Goal: Task Accomplishment & Management: Use online tool/utility

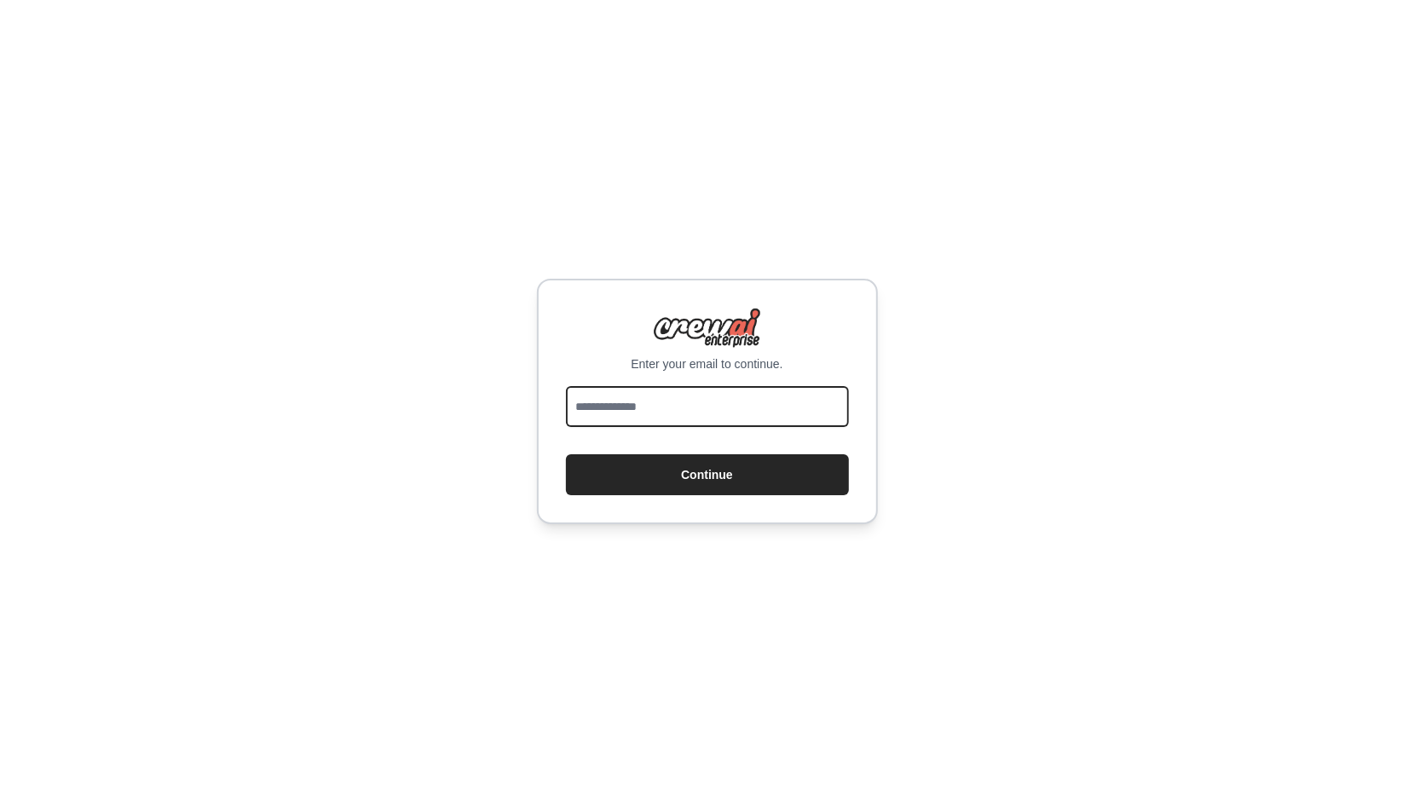
click at [654, 409] on input "email" at bounding box center [707, 406] width 283 height 41
type input "**********"
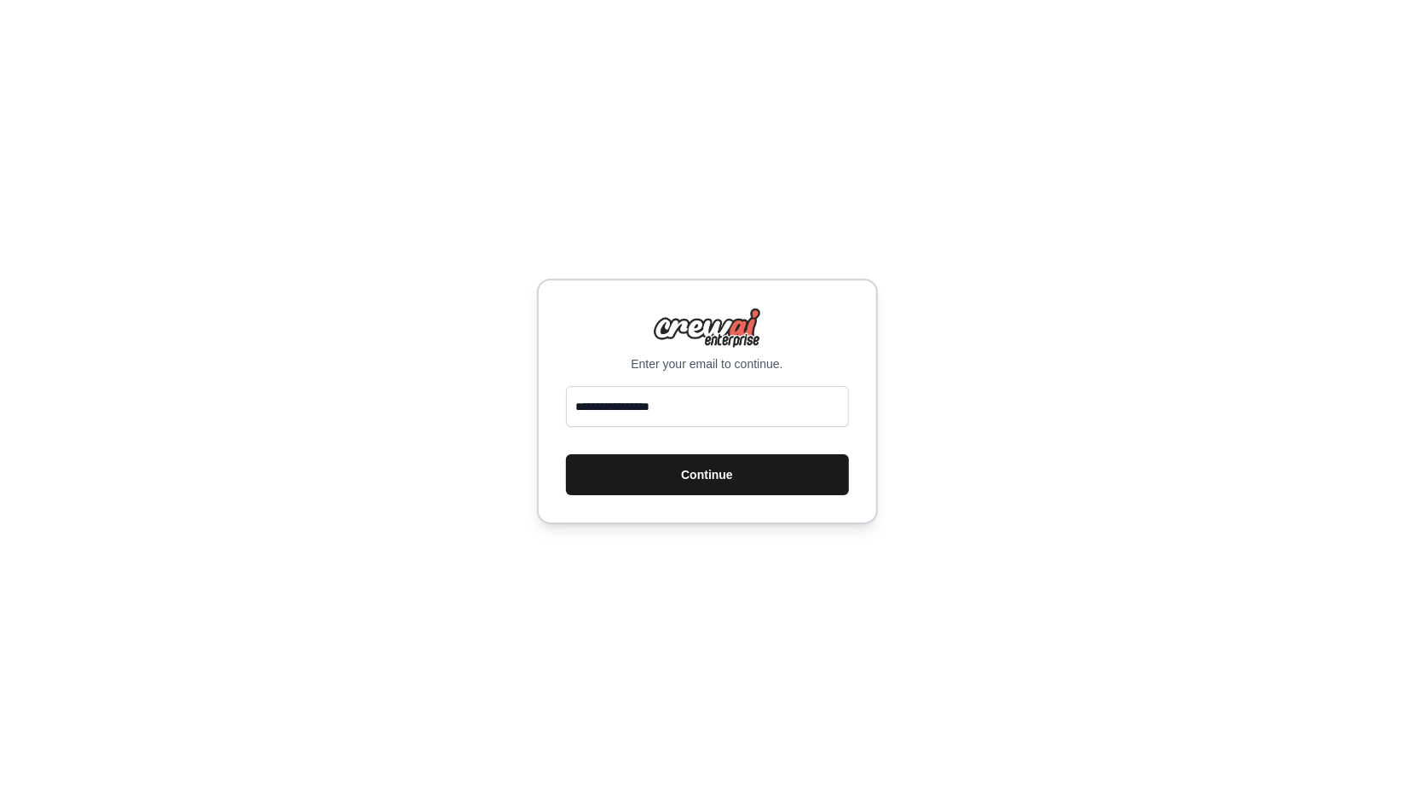
click at [667, 480] on button "Continue" at bounding box center [707, 474] width 283 height 41
click at [713, 483] on button "Continue" at bounding box center [707, 474] width 283 height 41
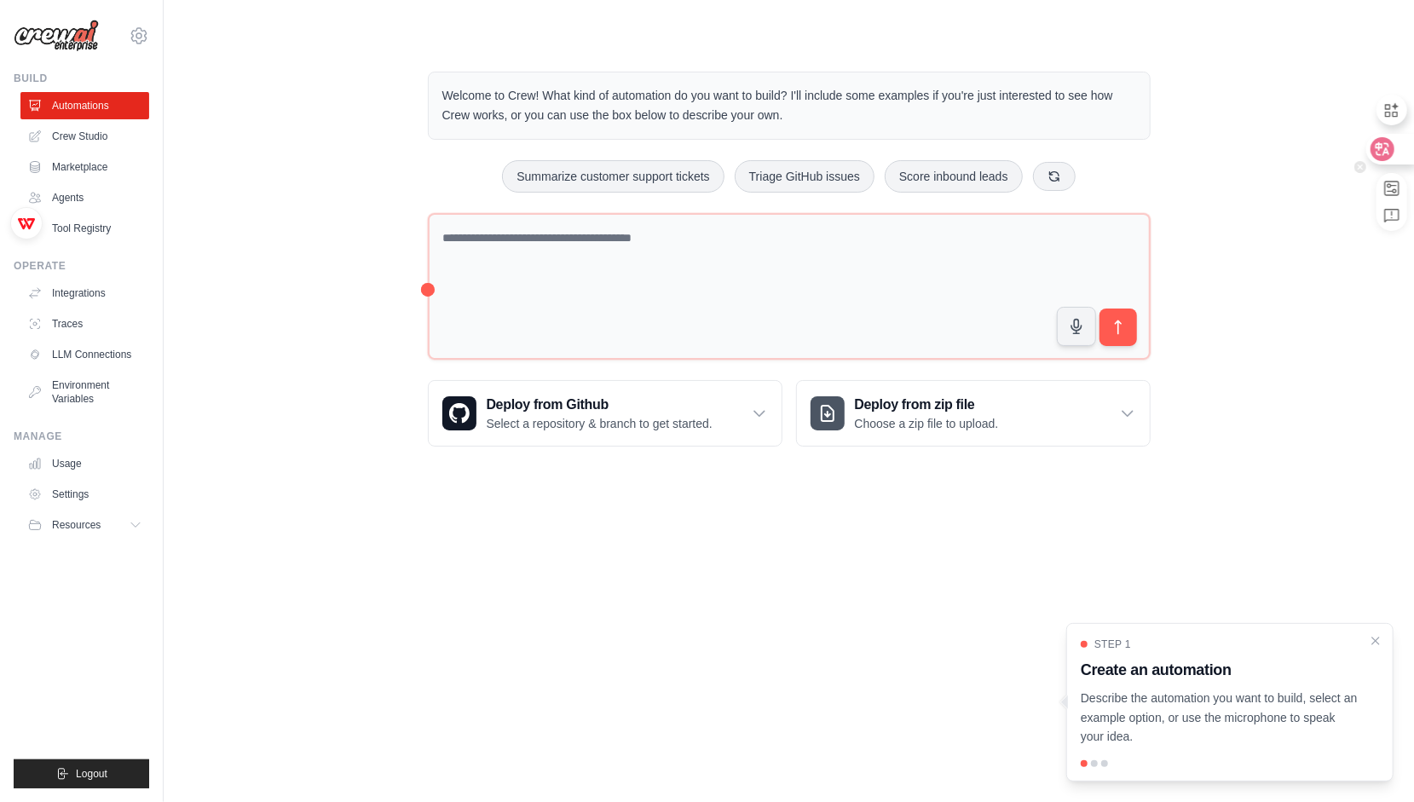
click at [1374, 155] on icon at bounding box center [1382, 149] width 17 height 17
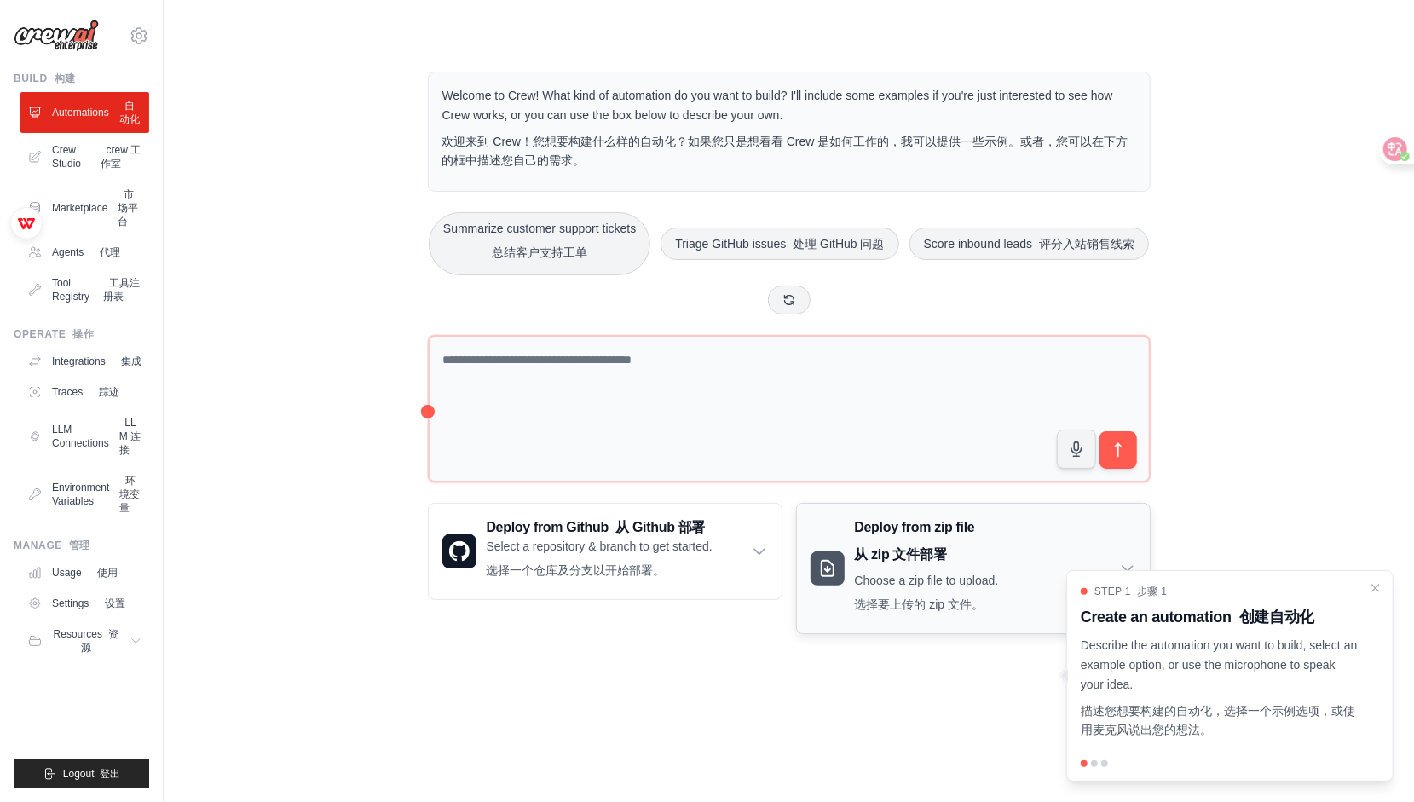
click at [910, 587] on p "Choose a zip file to upload. 选择要上传的 zip 文件。" at bounding box center [927, 596] width 144 height 48
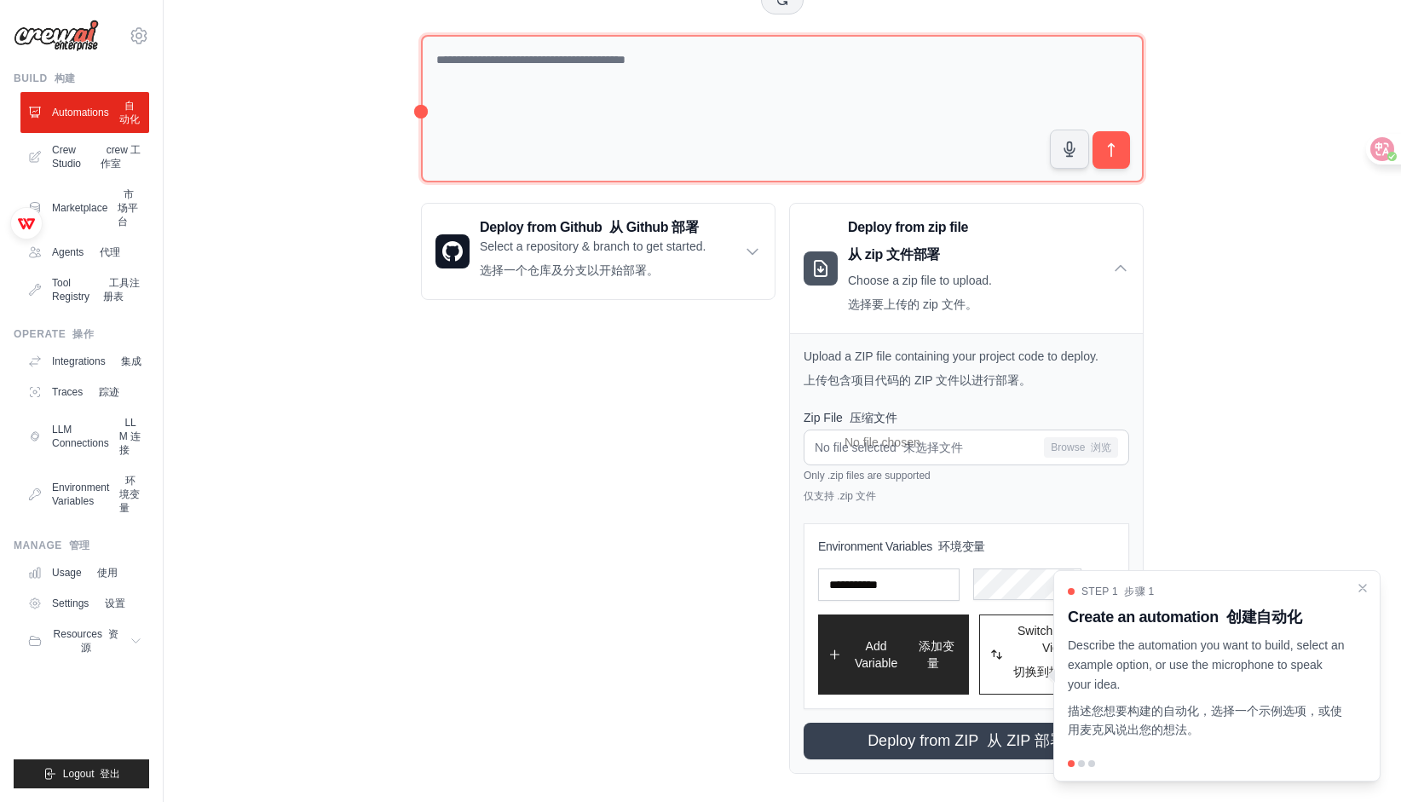
scroll to position [312, 0]
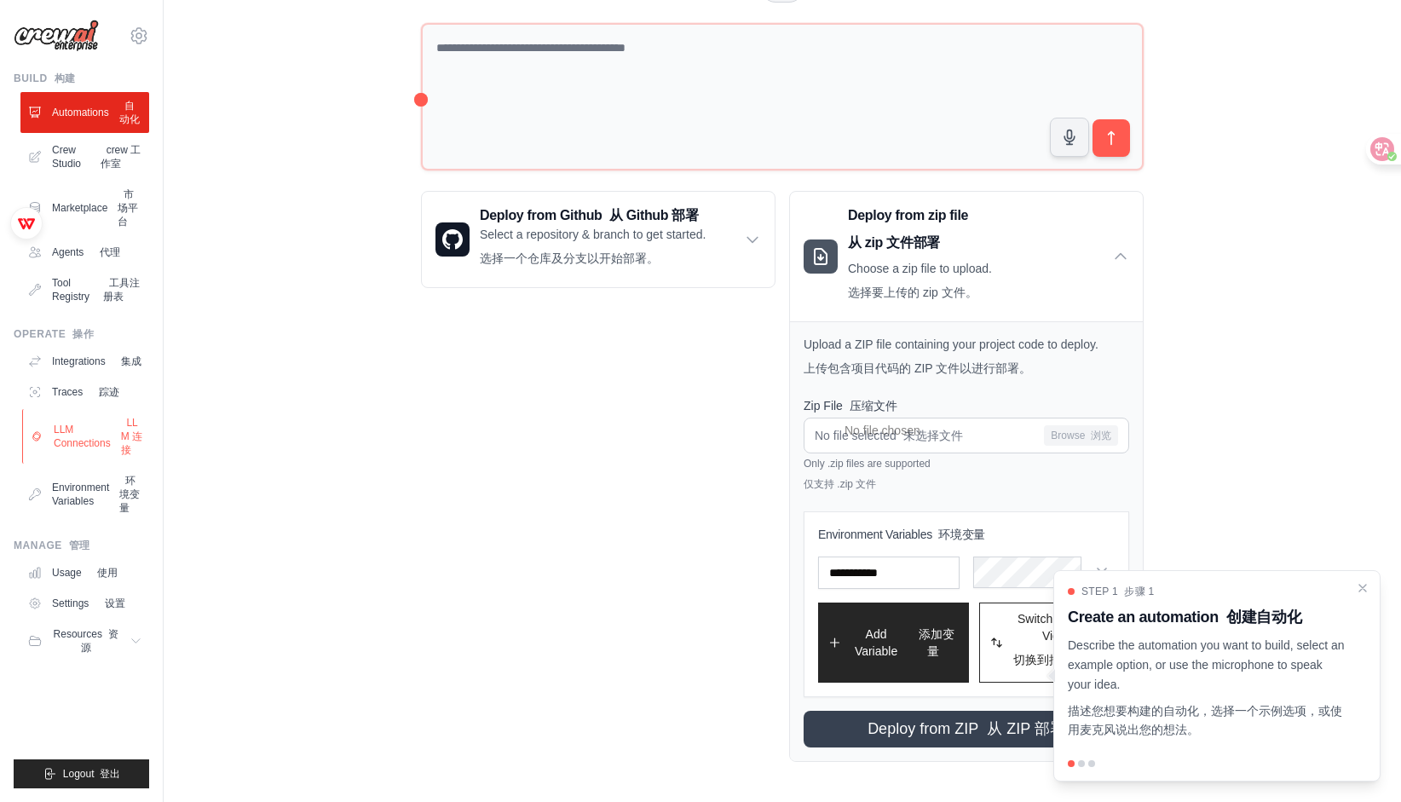
click at [97, 464] on link "LLM Connections LLM 连接" at bounding box center [86, 436] width 129 height 55
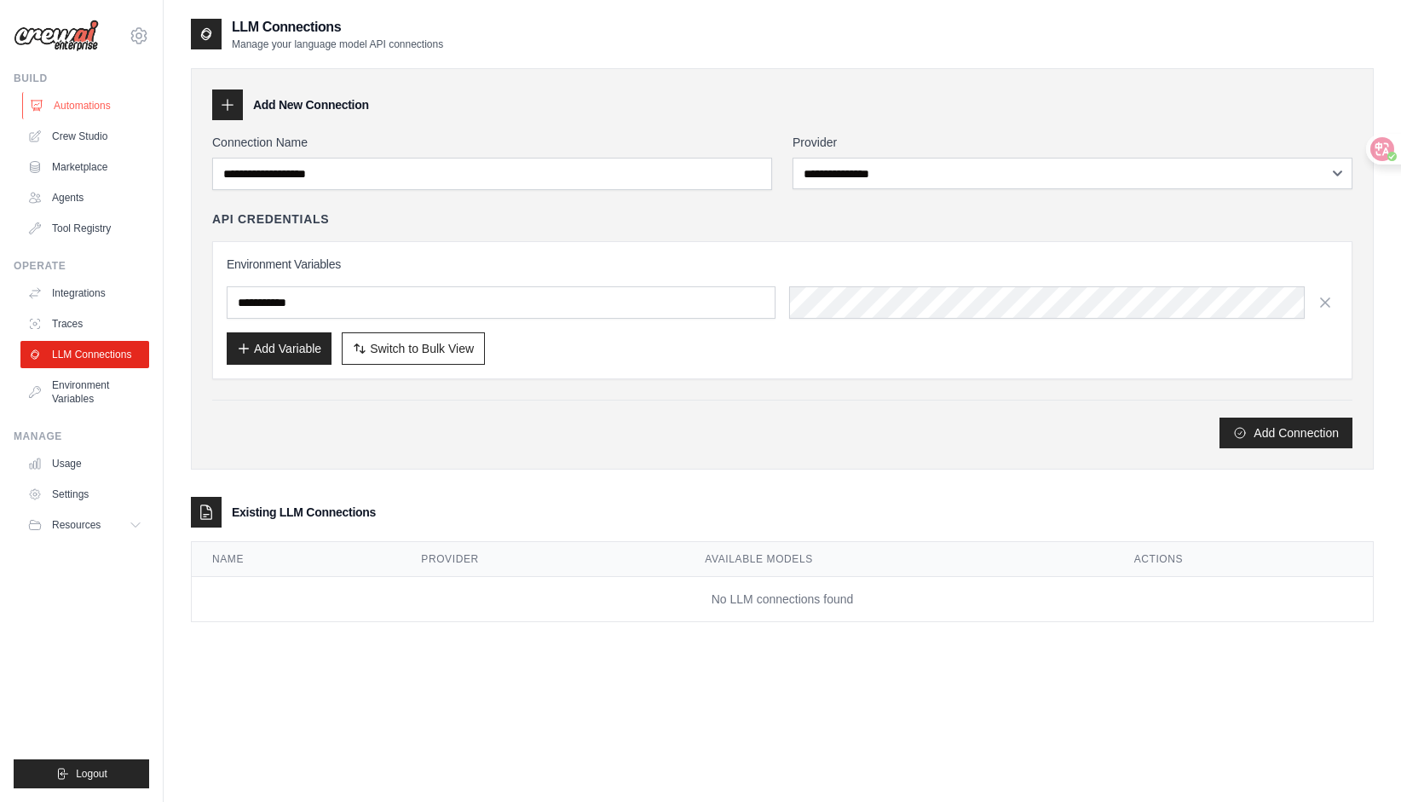
click at [89, 95] on link "Automations" at bounding box center [86, 105] width 129 height 27
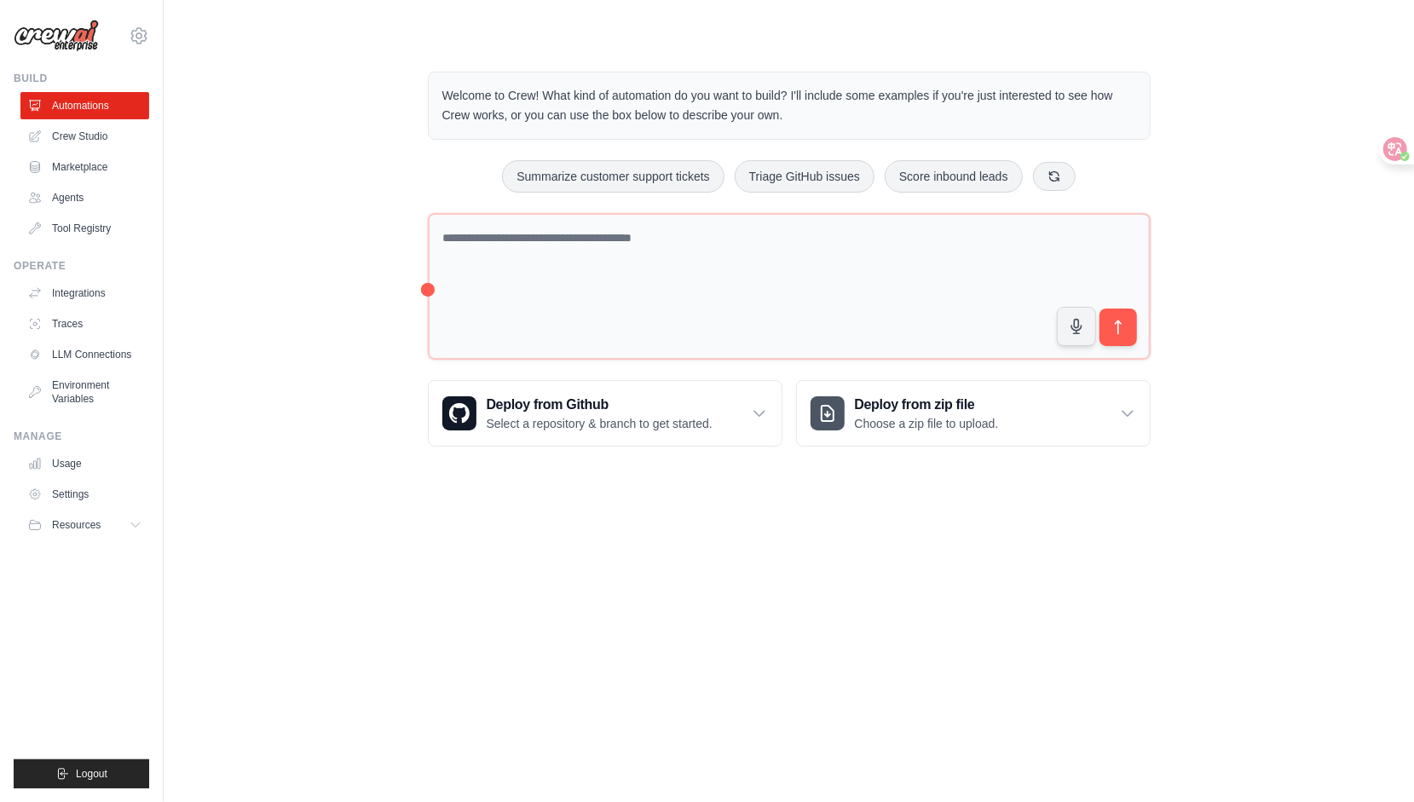
click at [52, 55] on div "[EMAIL_ADDRESS][DOMAIN_NAME] Settings Build Automations Crew Studio Marketplace" at bounding box center [82, 401] width 164 height 802
click at [51, 45] on img at bounding box center [56, 36] width 85 height 32
click at [65, 465] on link "Usage" at bounding box center [86, 463] width 129 height 27
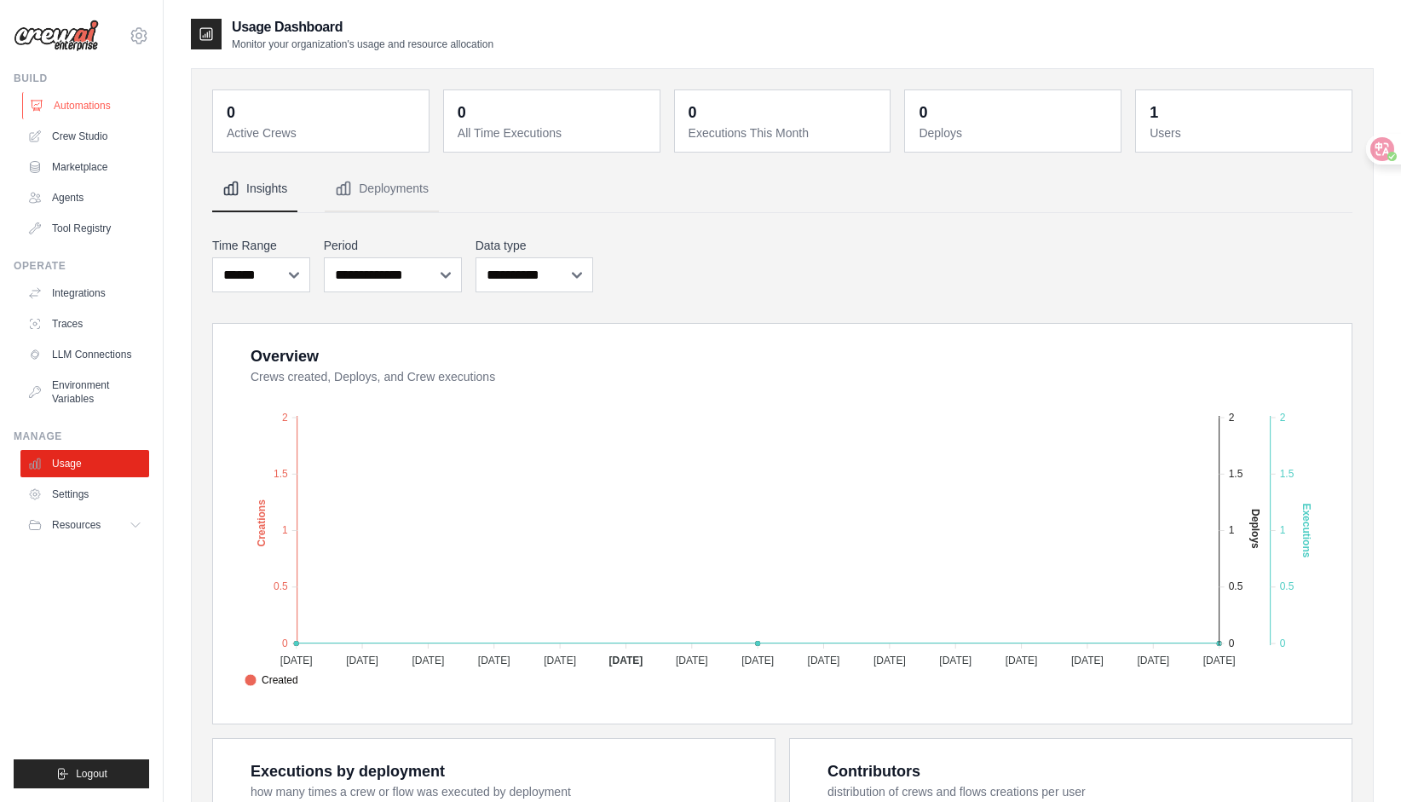
click at [75, 116] on link "Automations" at bounding box center [86, 105] width 129 height 27
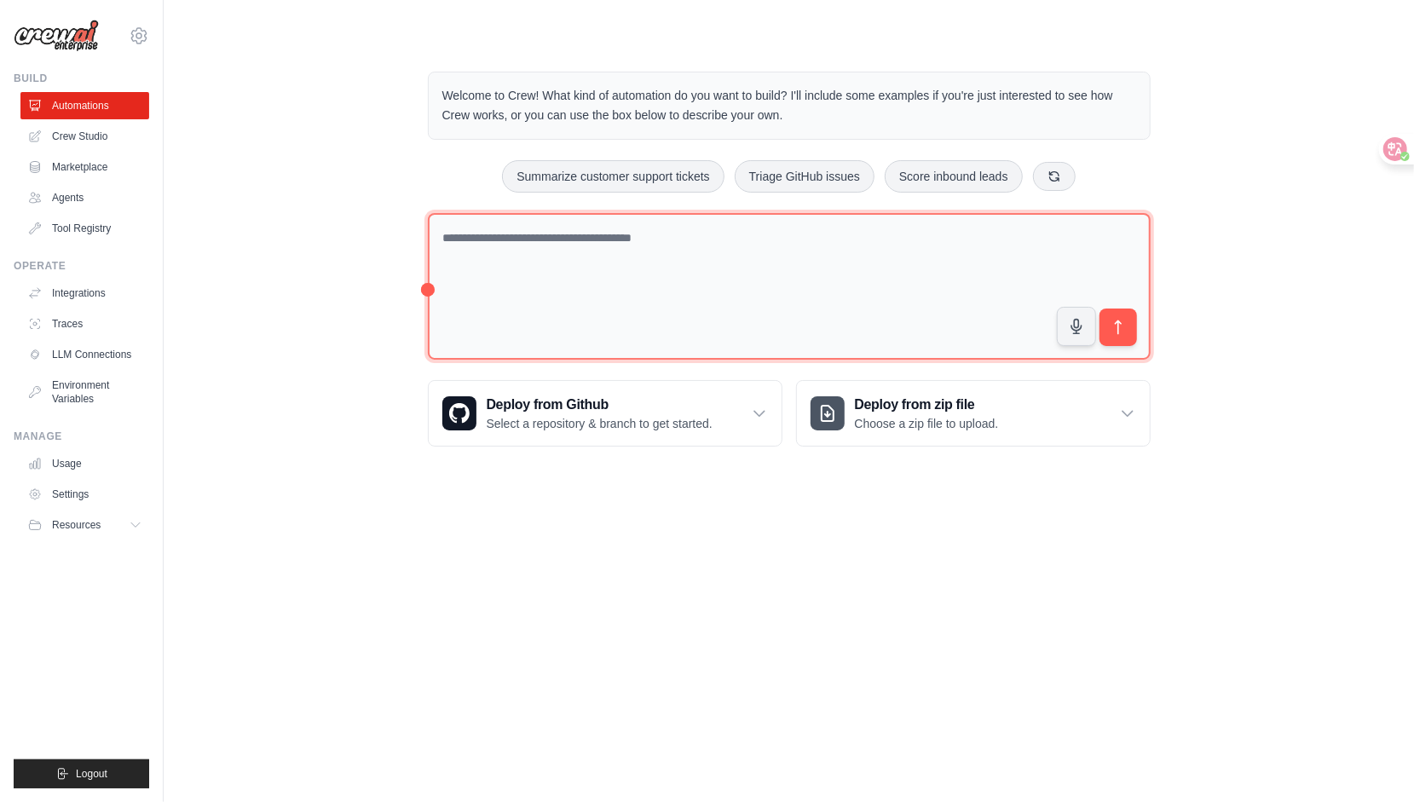
click at [653, 254] on textarea at bounding box center [789, 286] width 723 height 147
type textarea "**"
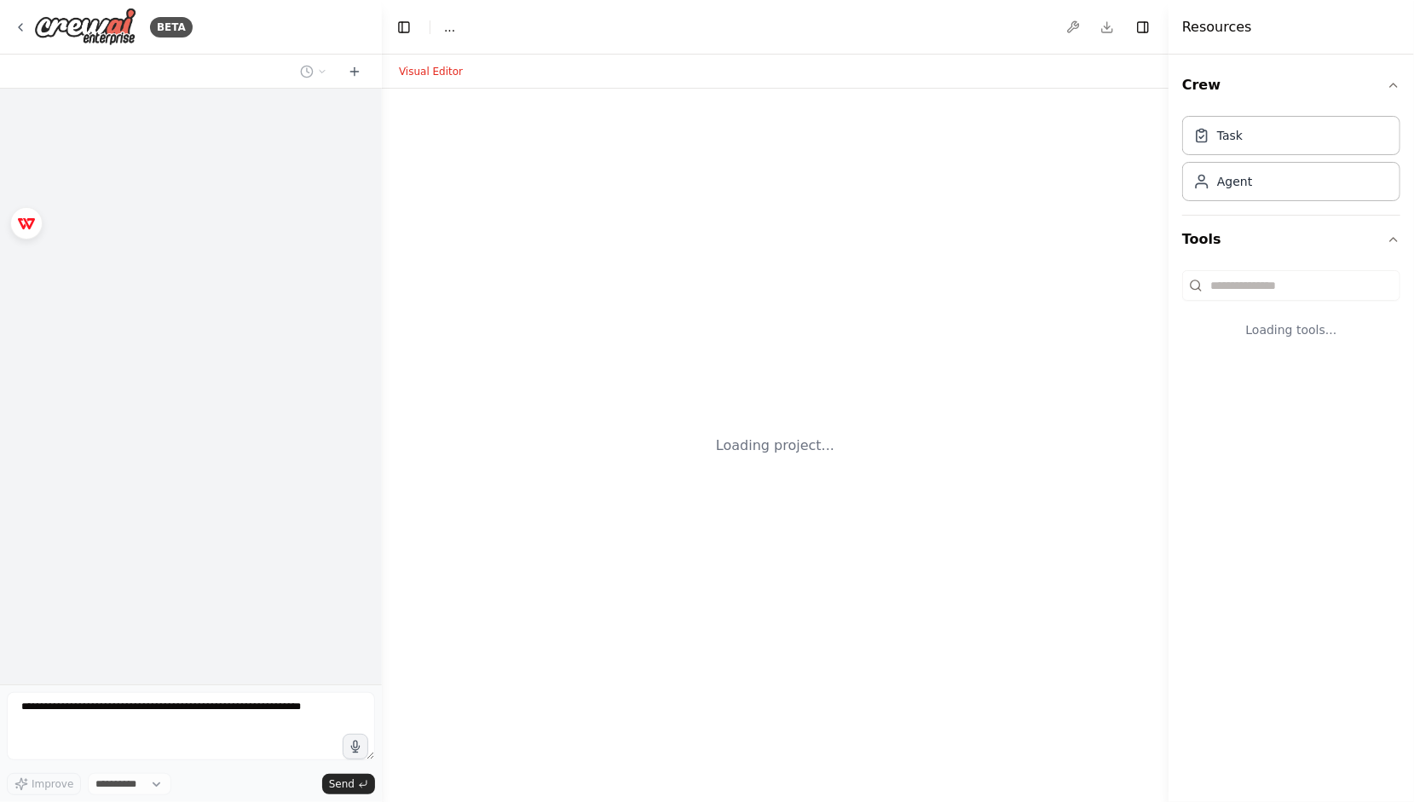
select select "****"
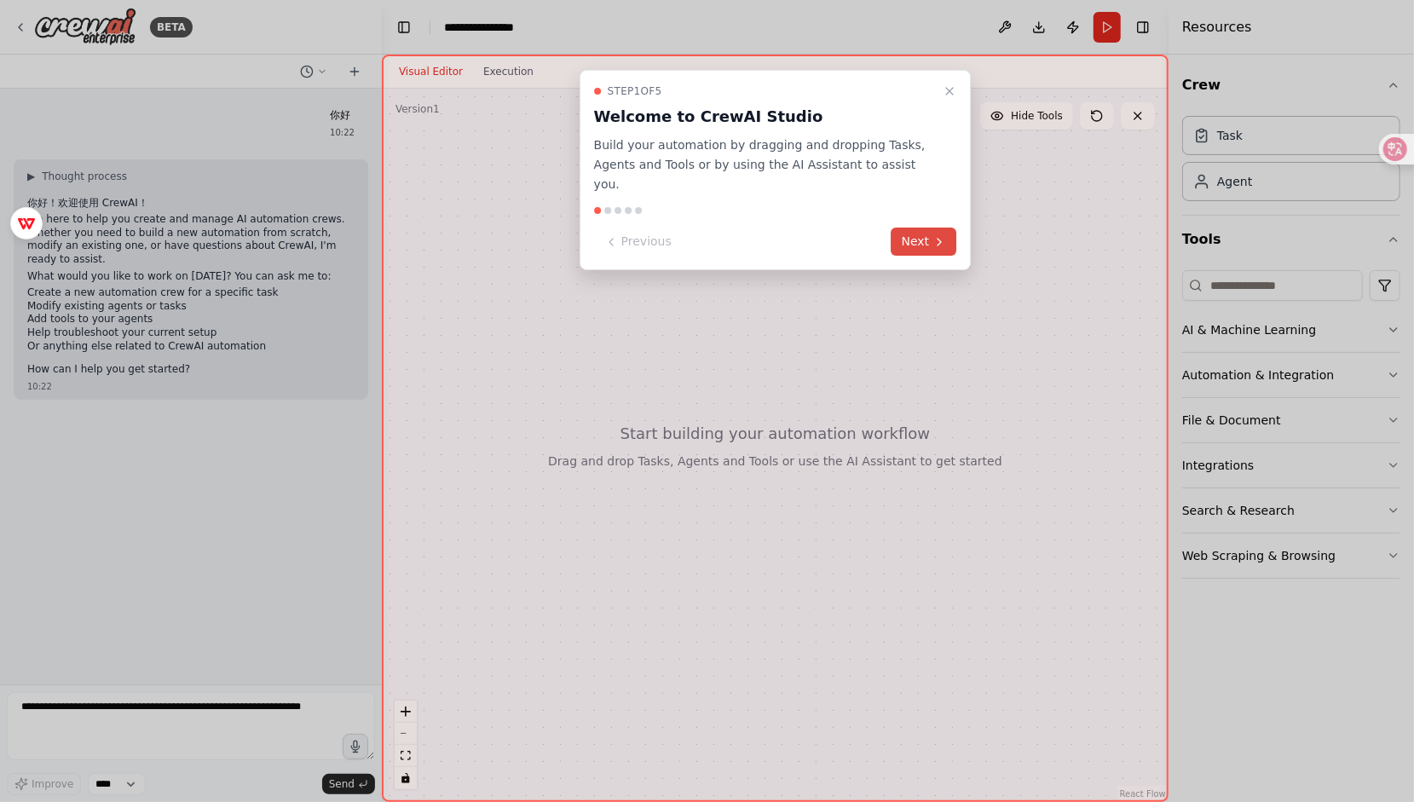
click at [910, 227] on button "Next" at bounding box center [924, 241] width 66 height 28
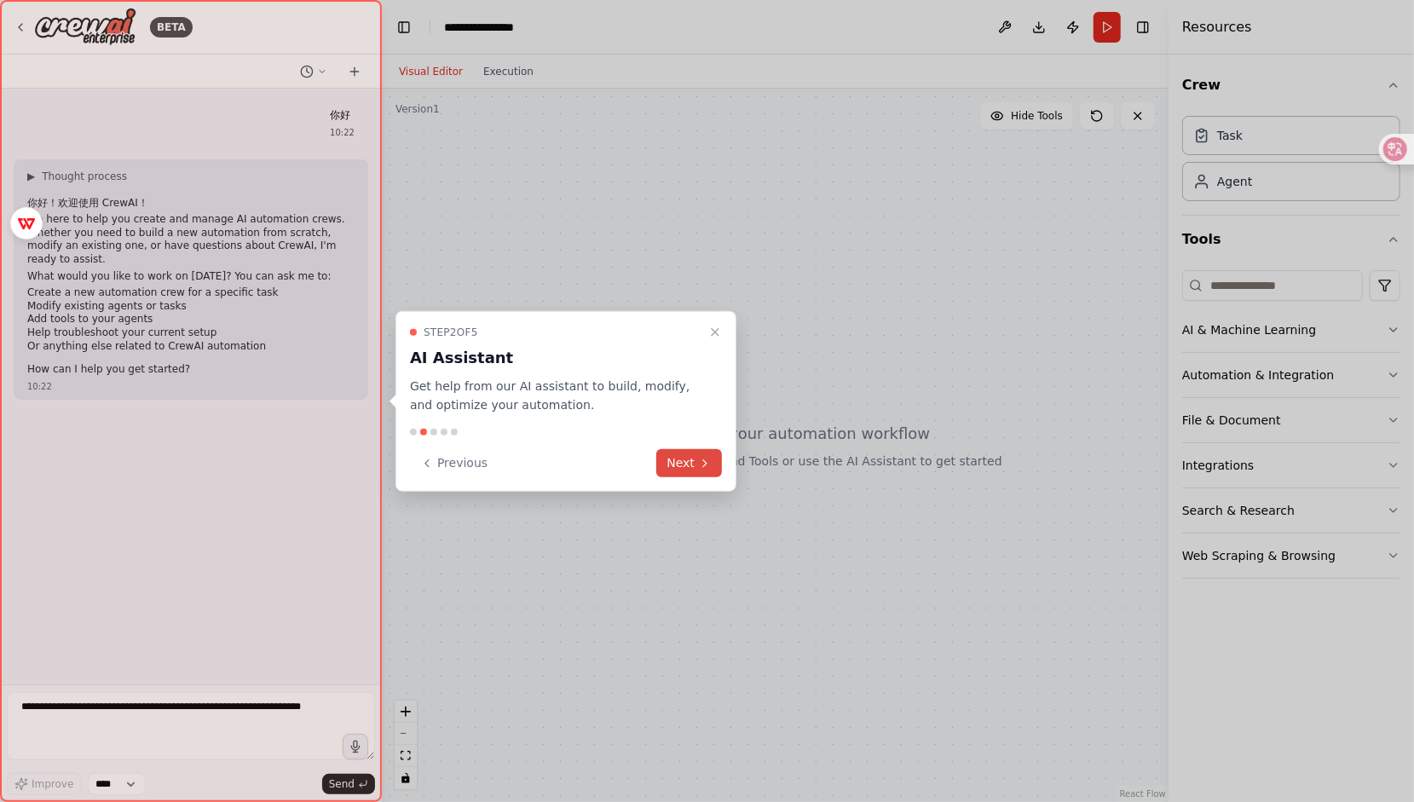
click at [668, 468] on button "Next" at bounding box center [689, 463] width 66 height 28
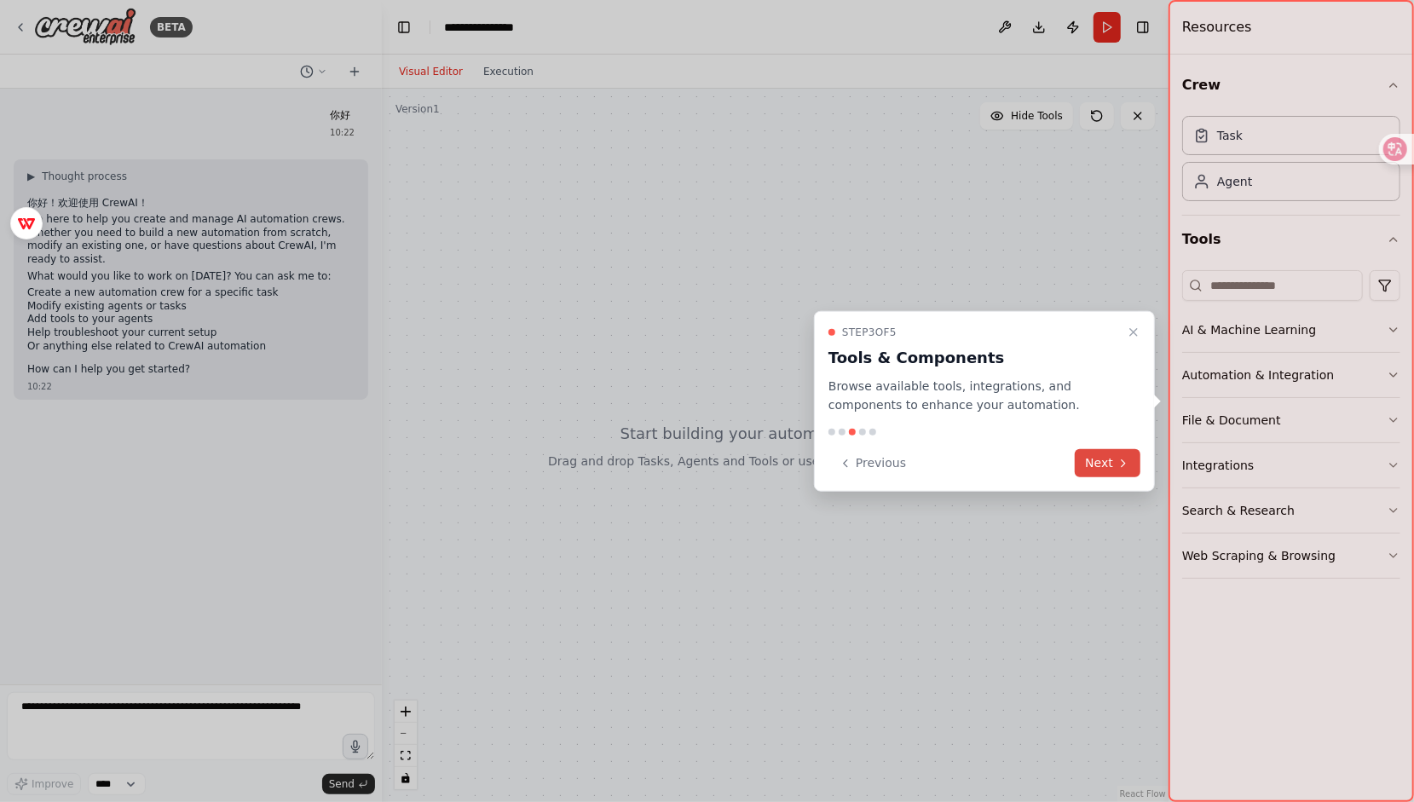
click at [1109, 458] on button "Next" at bounding box center [1107, 463] width 66 height 28
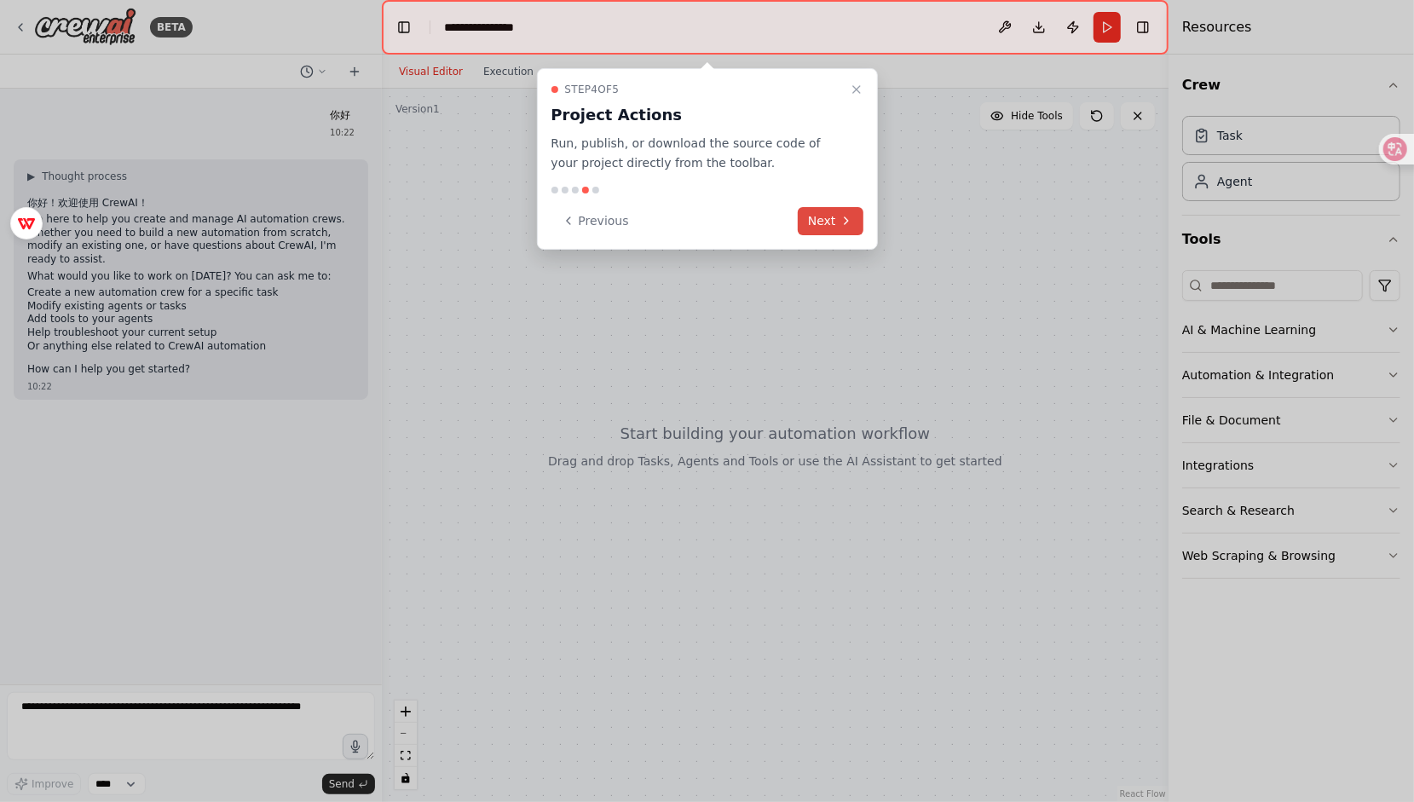
click at [808, 211] on button "Next" at bounding box center [831, 221] width 66 height 28
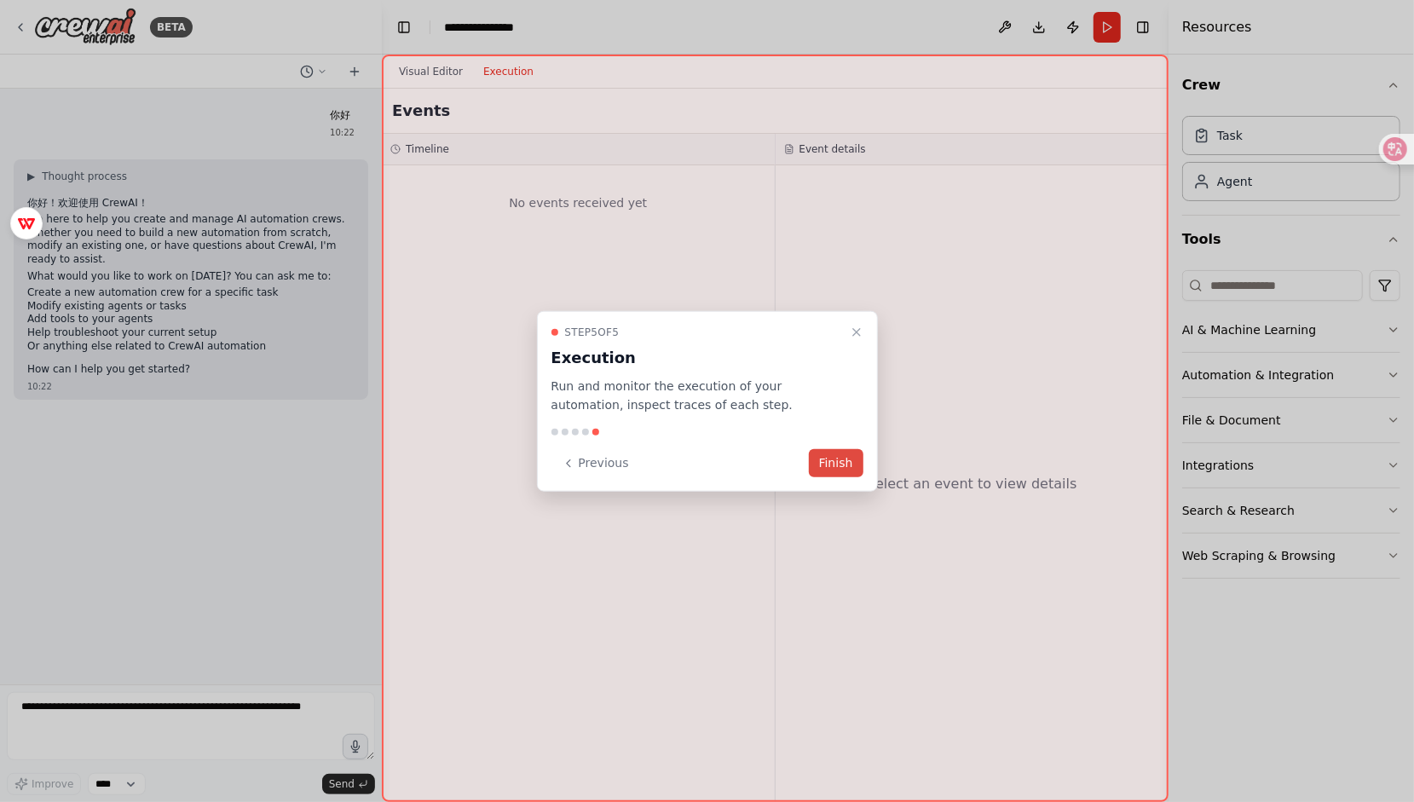
click at [841, 463] on button "Finish" at bounding box center [836, 463] width 55 height 28
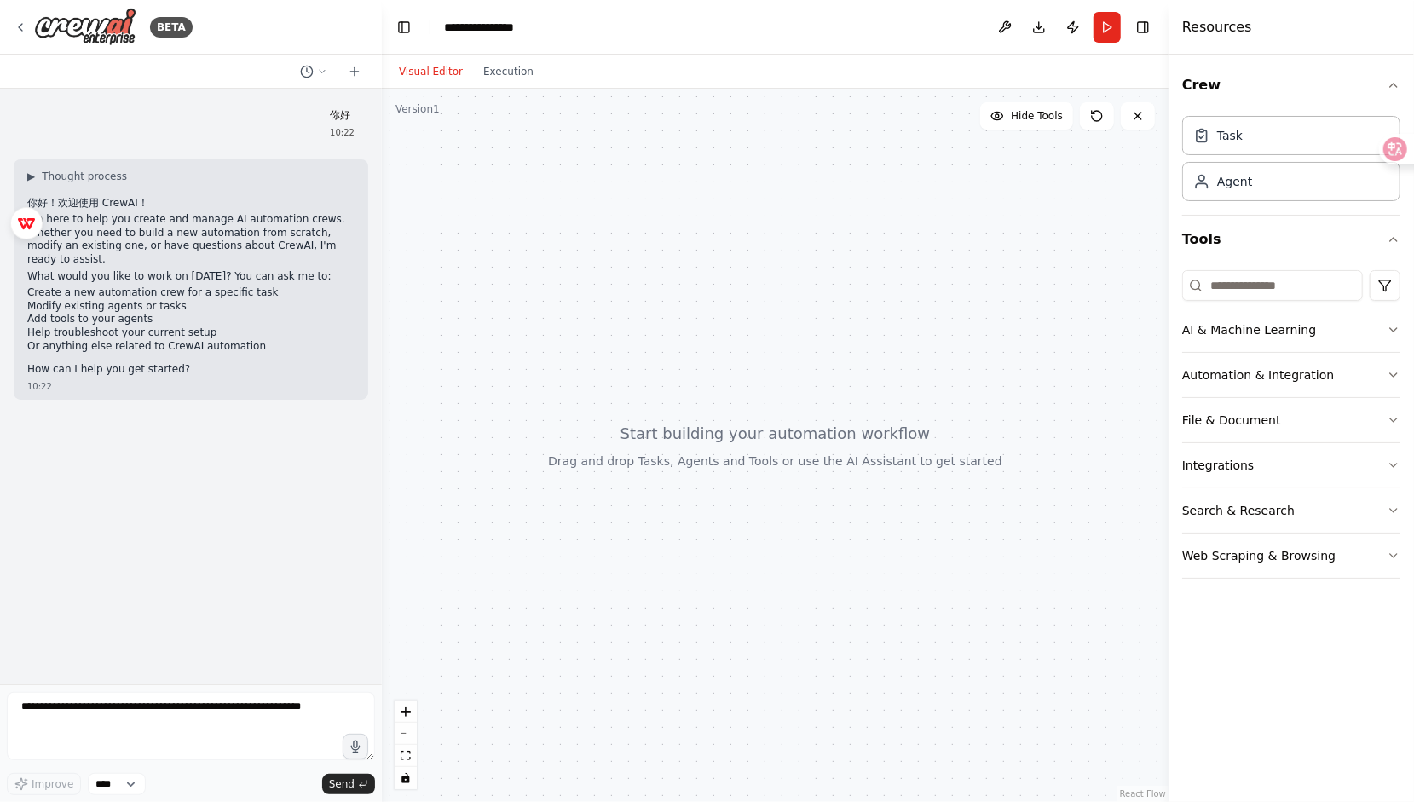
click at [915, 249] on div at bounding box center [775, 445] width 786 height 713
click at [1034, 118] on span "Hide Tools" at bounding box center [1037, 116] width 52 height 14
click at [1030, 118] on span "Show Tools" at bounding box center [1034, 116] width 56 height 14
click at [1232, 155] on div "Task Agent" at bounding box center [1291, 155] width 218 height 92
click at [1241, 147] on div "Task" at bounding box center [1291, 134] width 218 height 39
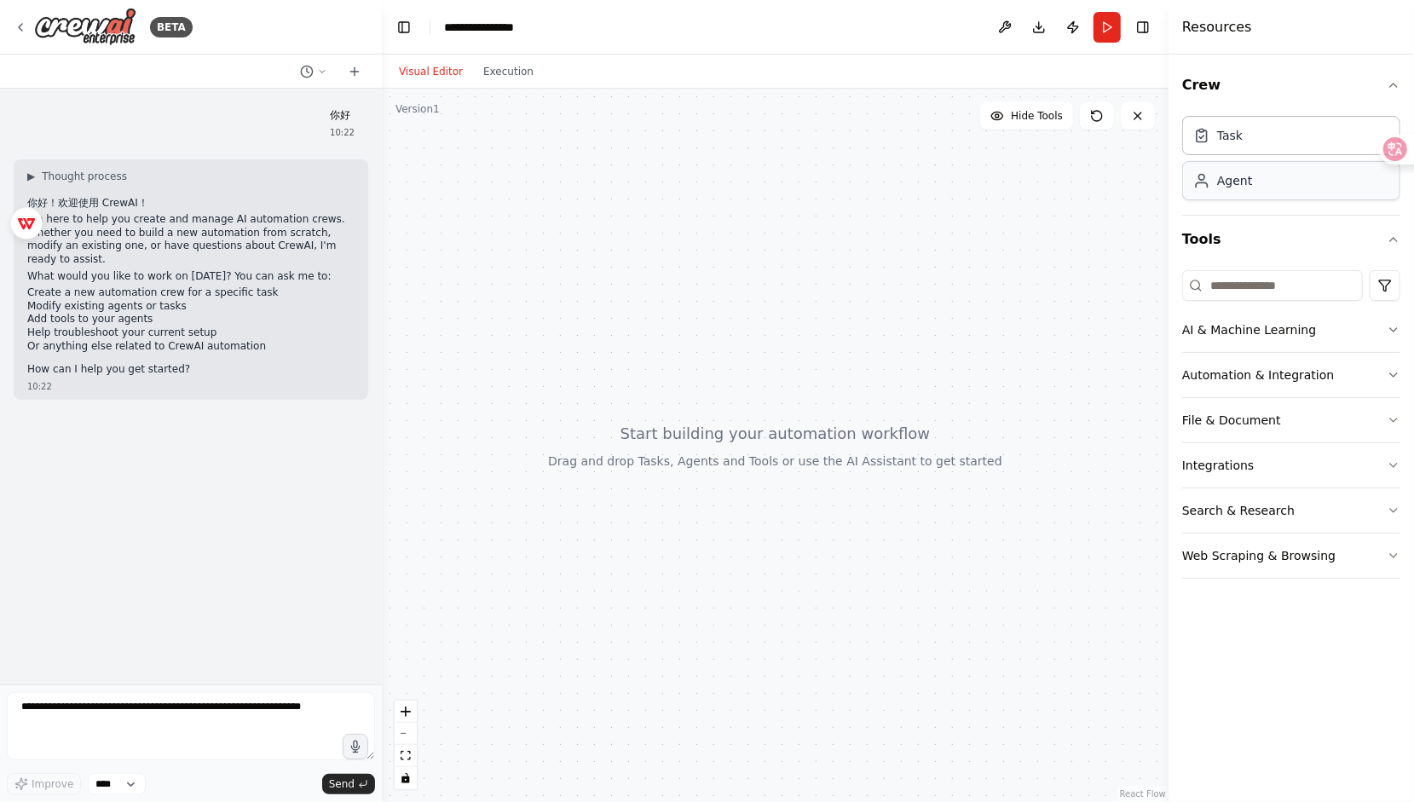
click at [1234, 184] on div "Agent" at bounding box center [1234, 180] width 35 height 17
click at [1241, 293] on input at bounding box center [1272, 285] width 181 height 31
click at [1249, 330] on button "AI & Machine Learning" at bounding box center [1291, 330] width 218 height 44
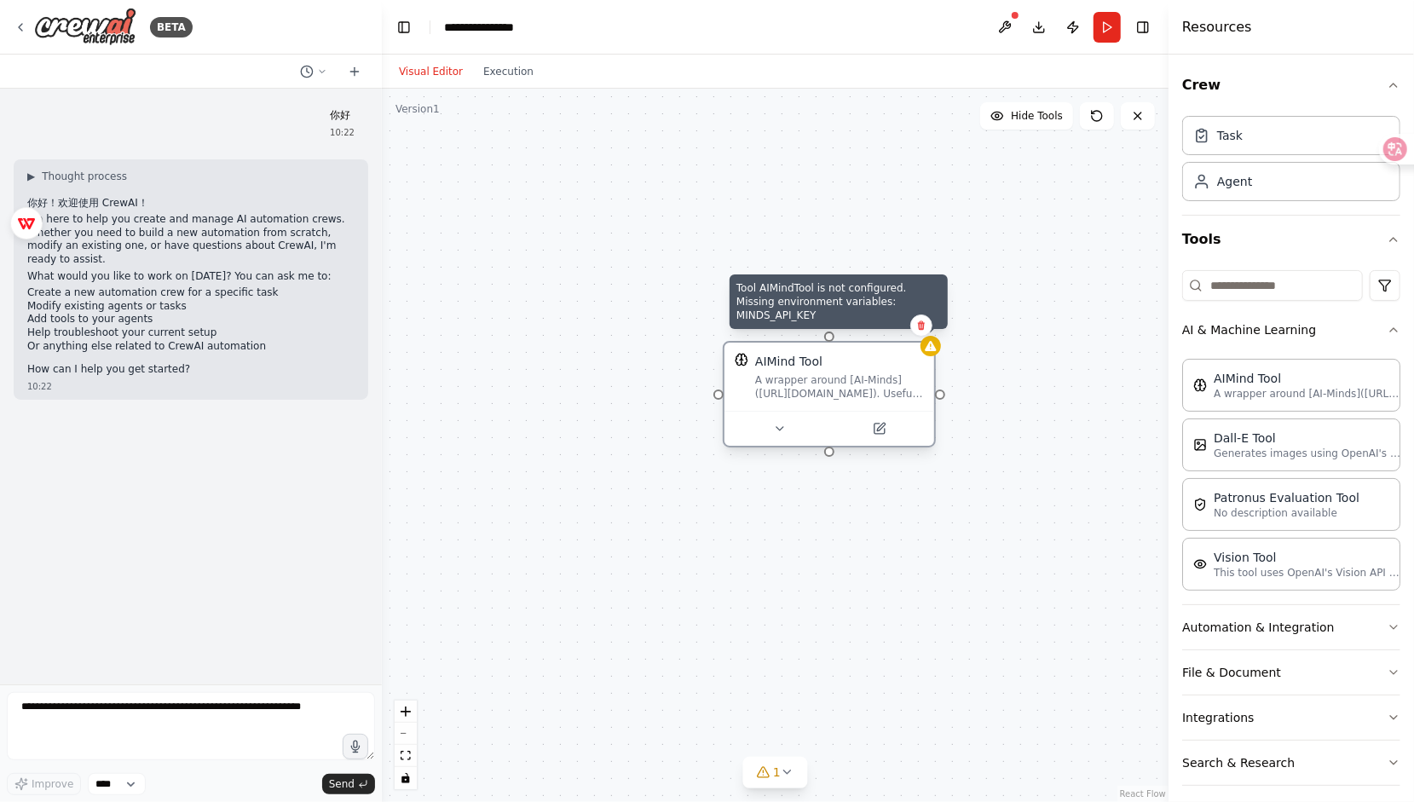
click at [932, 354] on div at bounding box center [930, 346] width 20 height 20
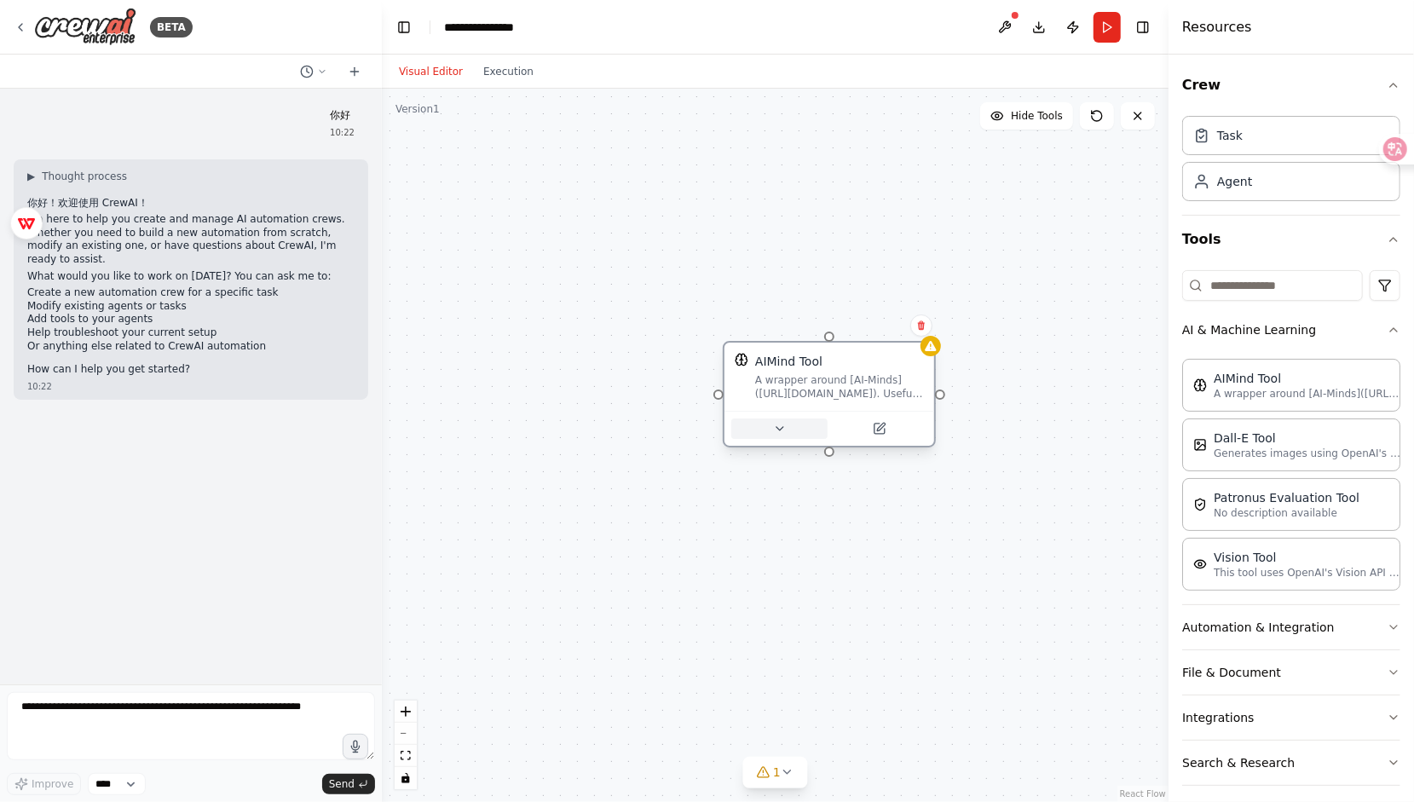
click at [783, 433] on icon at bounding box center [780, 429] width 14 height 14
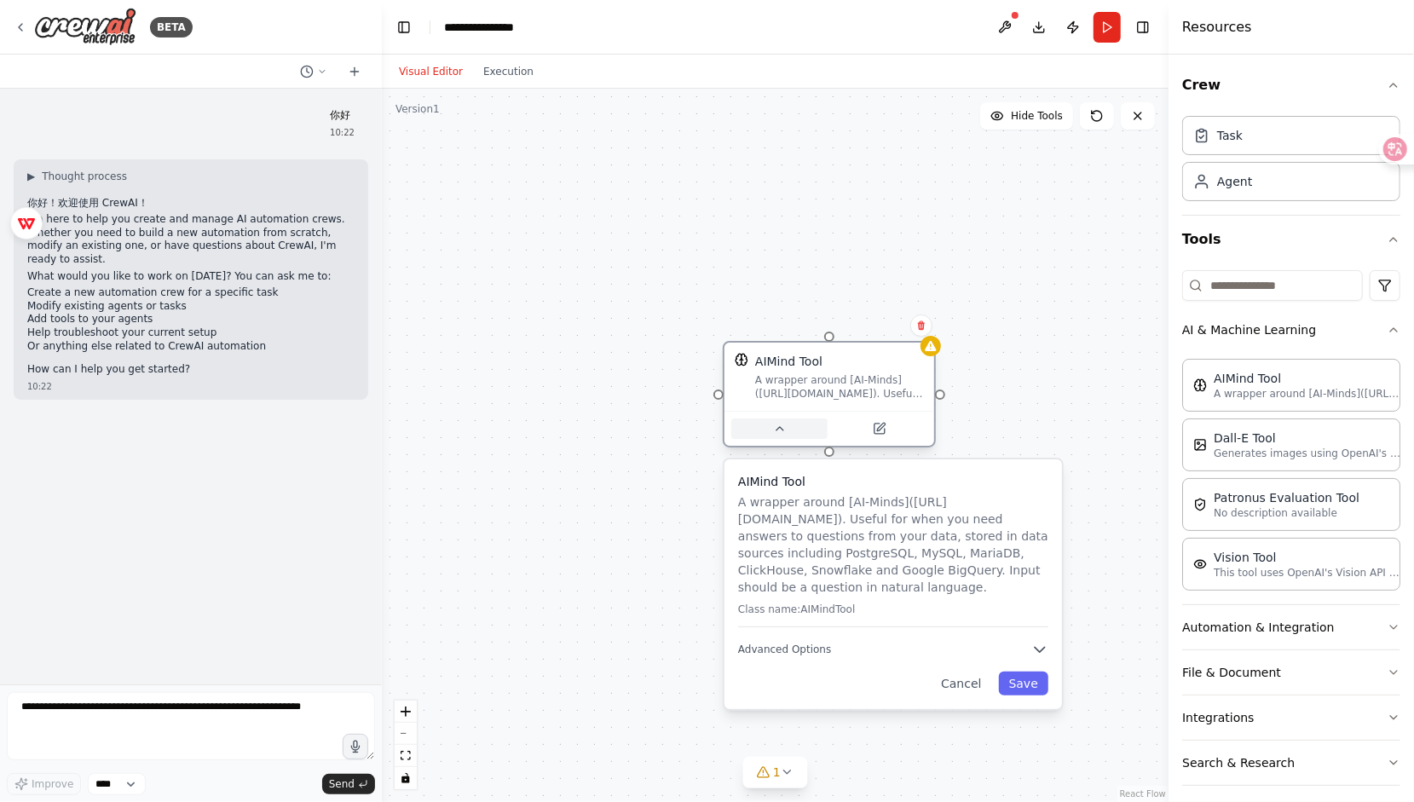
click at [783, 433] on icon at bounding box center [780, 429] width 14 height 14
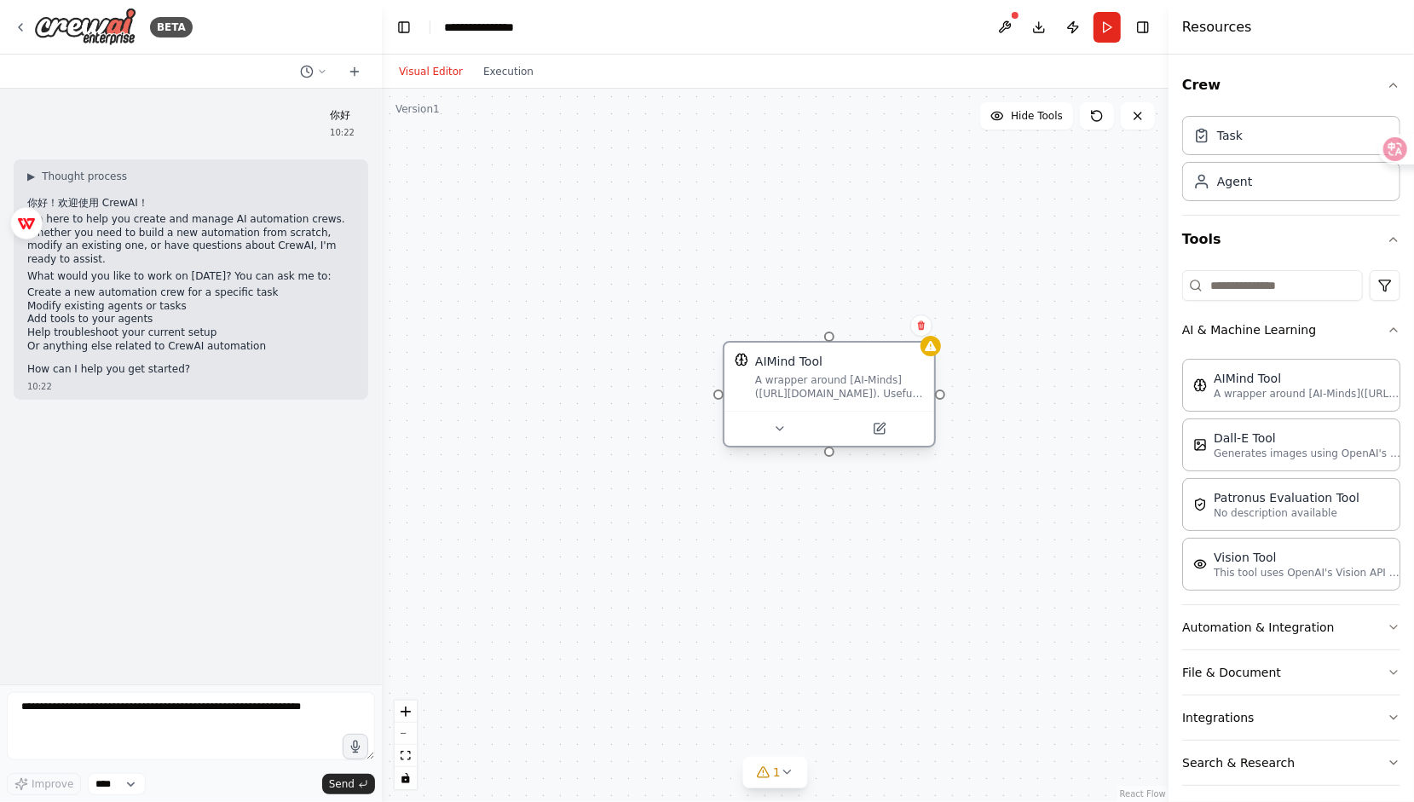
click at [853, 380] on div "A wrapper around [AI-Minds](https://mindsdb.com/minds). Useful for when you nee…" at bounding box center [839, 386] width 169 height 27
click at [927, 323] on button at bounding box center [921, 325] width 22 height 22
click at [878, 324] on button "Confirm" at bounding box center [873, 325] width 60 height 20
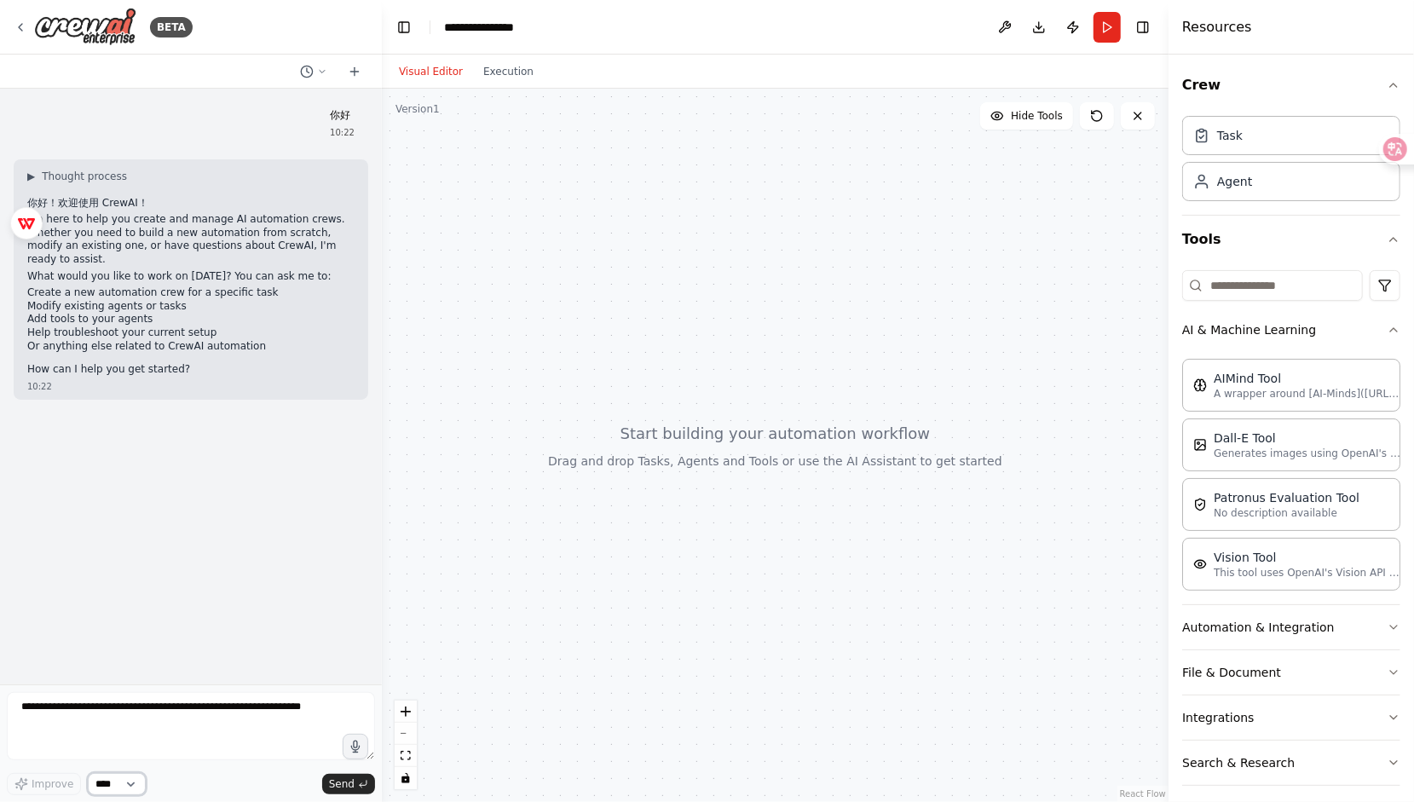
click at [128, 781] on select "****" at bounding box center [117, 784] width 58 height 22
click at [349, 750] on icon "button" at bounding box center [355, 747] width 14 height 14
click at [351, 754] on icon "button" at bounding box center [355, 747] width 14 height 14
type textarea "**********"
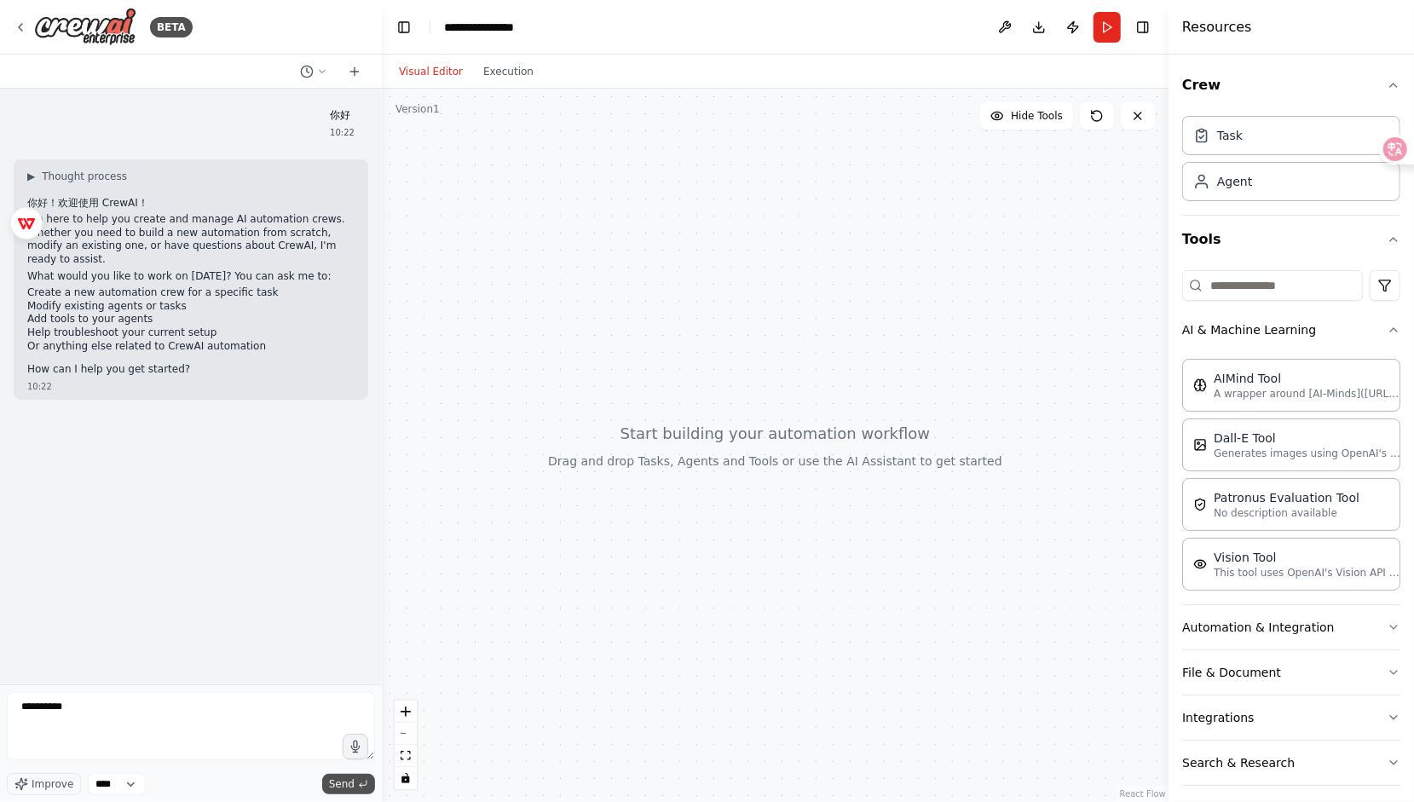
click at [347, 778] on span "Send" at bounding box center [342, 784] width 26 height 14
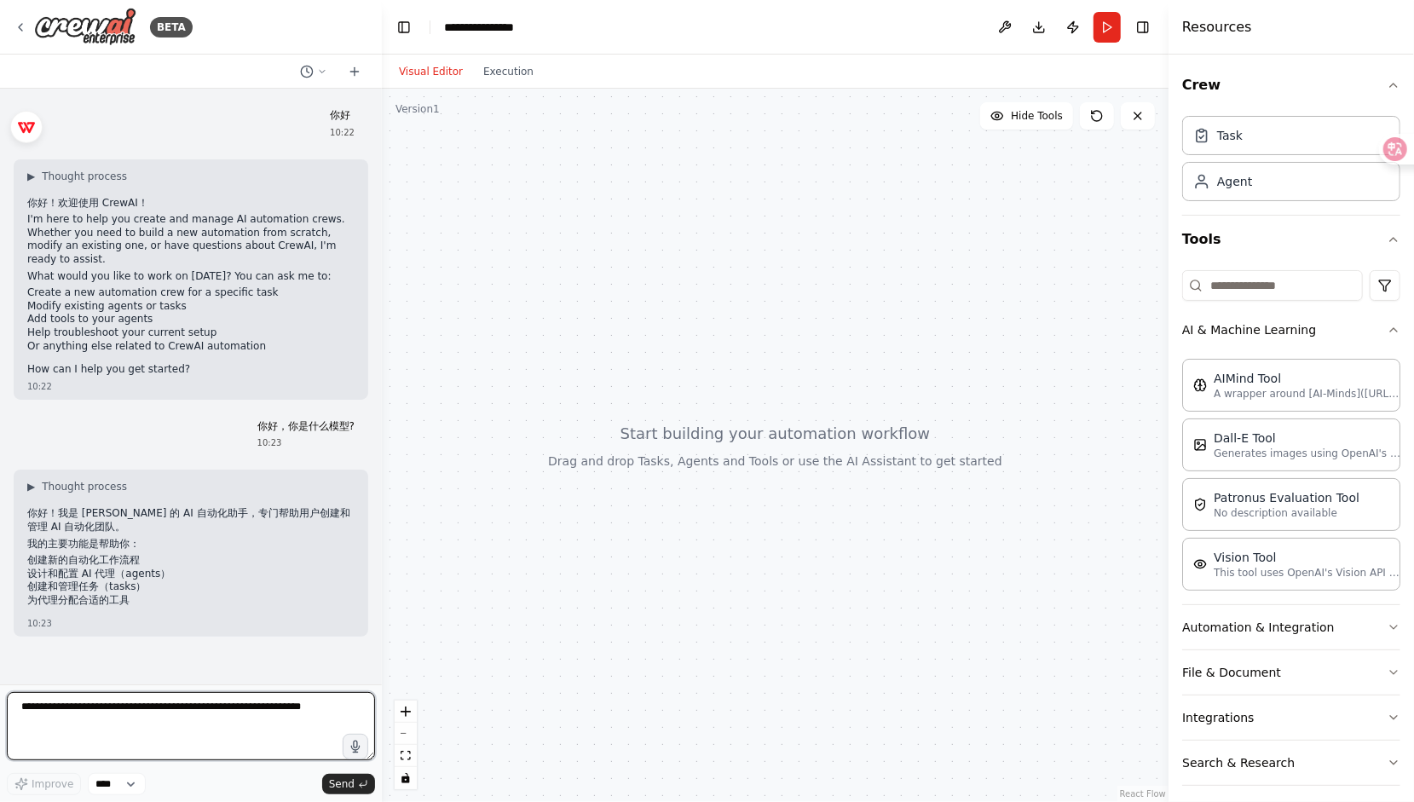
scroll to position [20, 0]
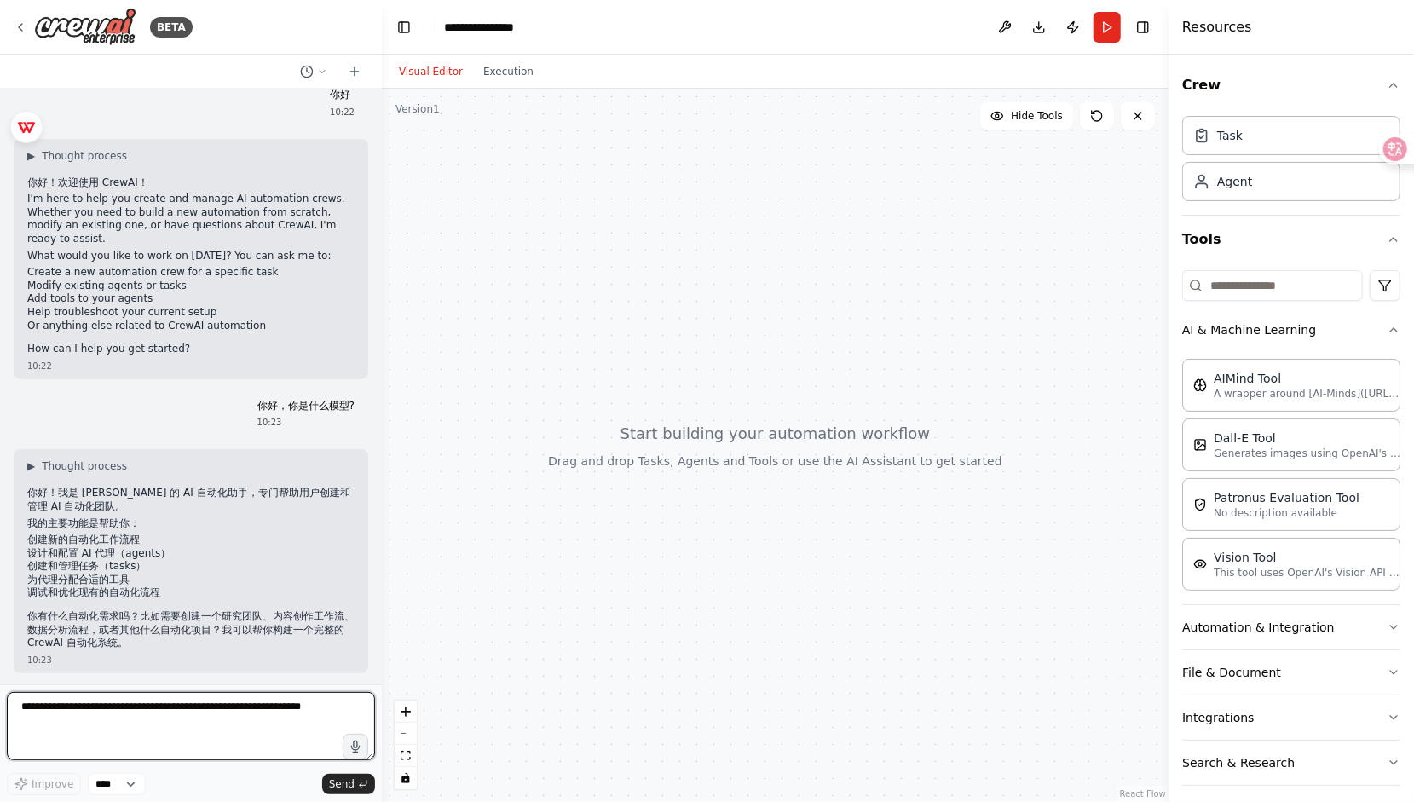
drag, startPoint x: 23, startPoint y: 220, endPoint x: -2, endPoint y: 124, distance: 99.4
click at [0, 124] on html "BETA 你好 10:22 ▶ Thought process 你好！欢迎使用 CrewAI！ I'm here to help you create and…" at bounding box center [707, 401] width 1414 height 802
click at [347, 755] on button "button" at bounding box center [355, 746] width 27 height 27
click at [350, 744] on icon "button" at bounding box center [355, 746] width 19 height 19
type textarea "**********"
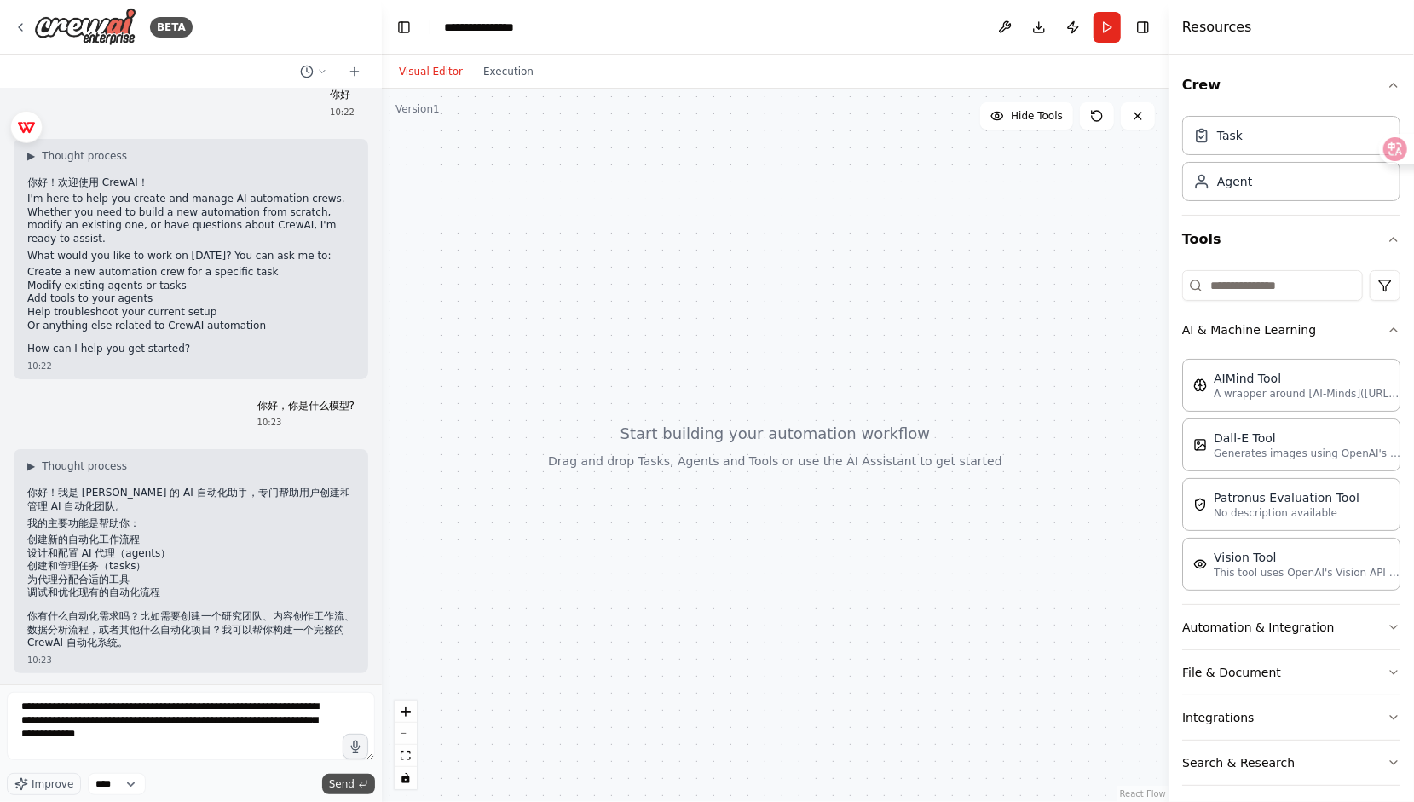
click at [337, 780] on span "Send" at bounding box center [342, 784] width 26 height 14
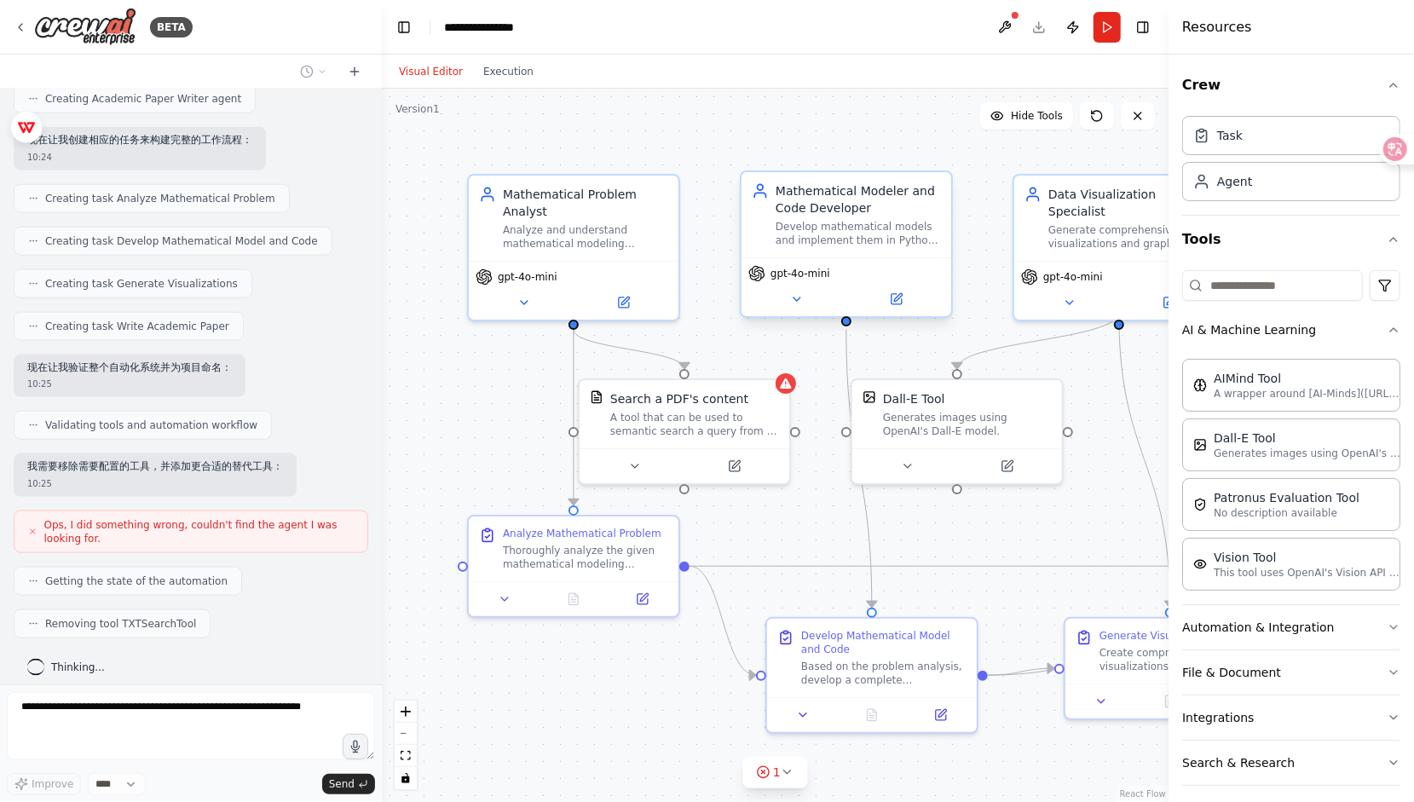
scroll to position [1410, 0]
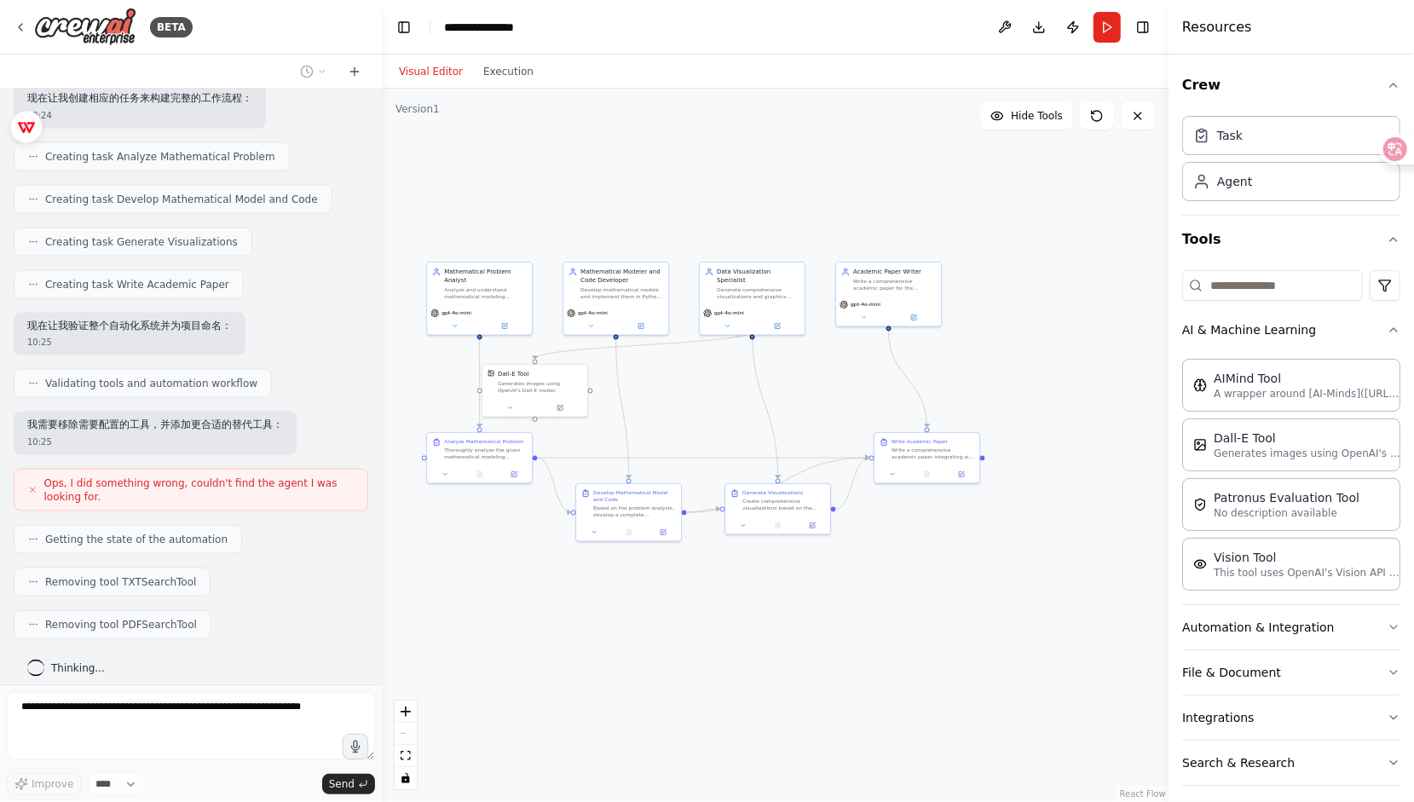
drag, startPoint x: 972, startPoint y: 621, endPoint x: 840, endPoint y: 629, distance: 132.3
click at [731, 665] on div ".deletable-edge-delete-btn { width: 20px; height: 20px; border: 0px solid #ffff…" at bounding box center [775, 445] width 786 height 713
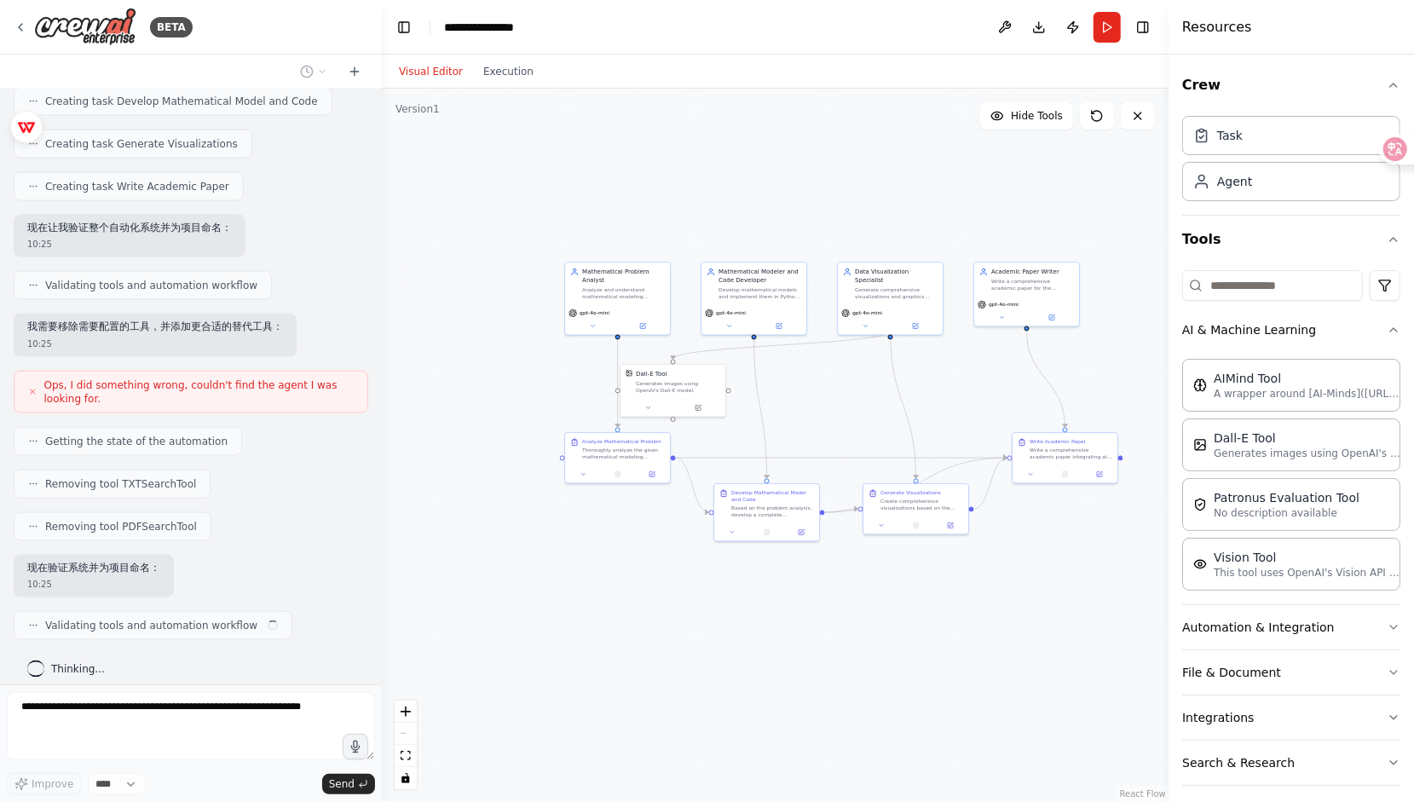
drag, startPoint x: 709, startPoint y: 729, endPoint x: 845, endPoint y: 729, distance: 136.3
click at [845, 729] on div ".deletable-edge-delete-btn { width: 20px; height: 20px; border: 0px solid #ffff…" at bounding box center [775, 445] width 786 height 713
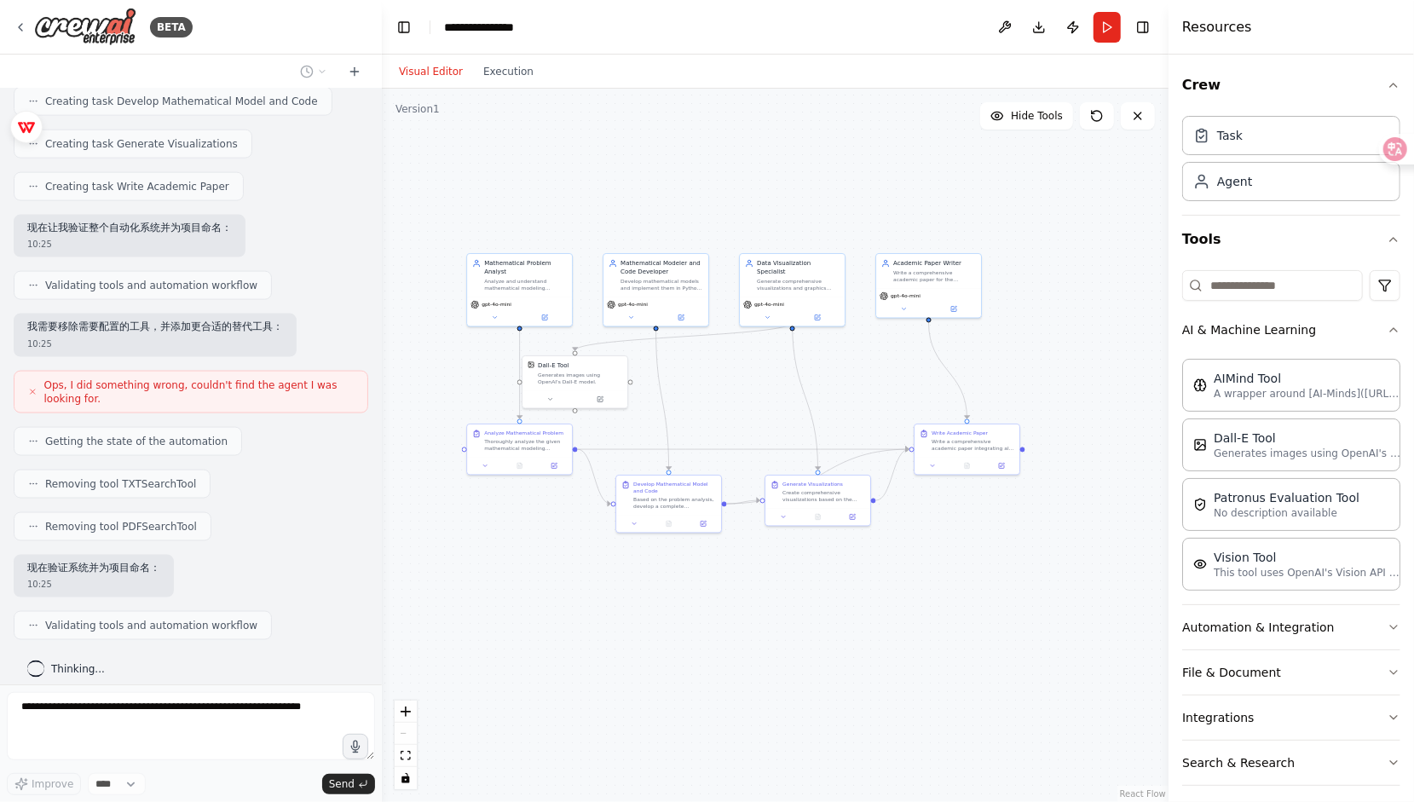
drag, startPoint x: 794, startPoint y: 711, endPoint x: 695, endPoint y: 702, distance: 99.2
click at [695, 702] on div ".deletable-edge-delete-btn { width: 20px; height: 20px; border: 0px solid #ffff…" at bounding box center [775, 445] width 786 height 713
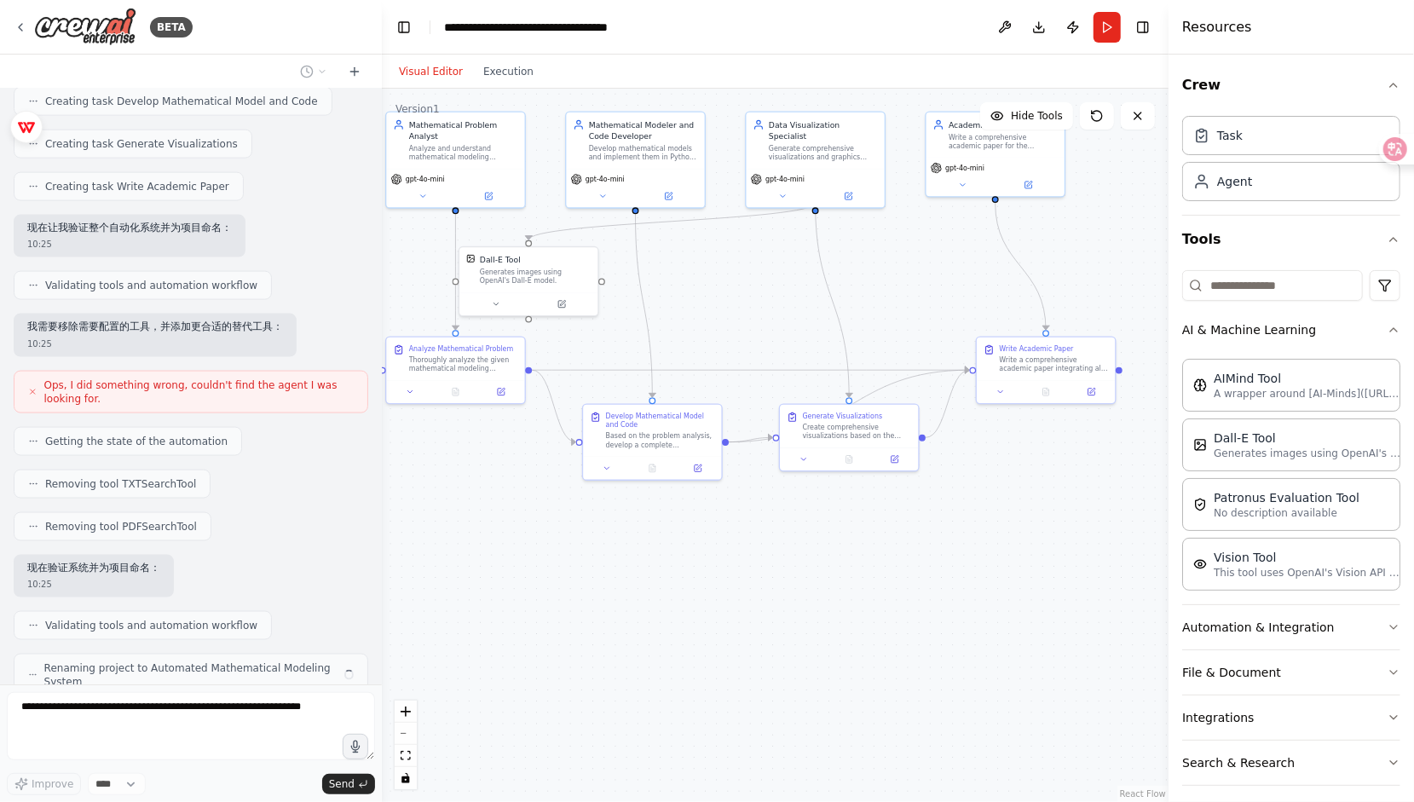
scroll to position [1564, 0]
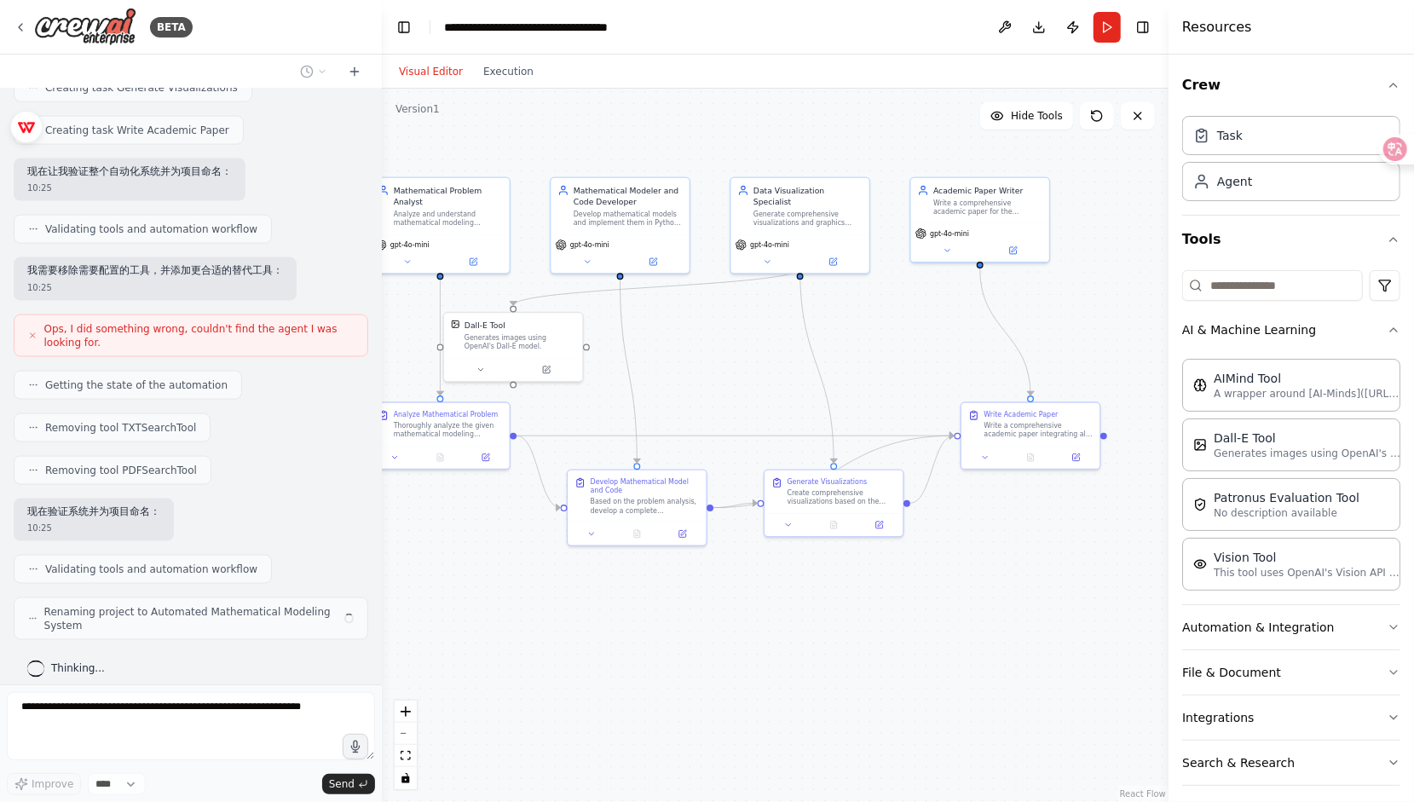
drag, startPoint x: 746, startPoint y: 617, endPoint x: 730, endPoint y: 717, distance: 101.0
click at [730, 717] on div ".deletable-edge-delete-btn { width: 20px; height: 20px; border: 0px solid #ffff…" at bounding box center [775, 445] width 786 height 713
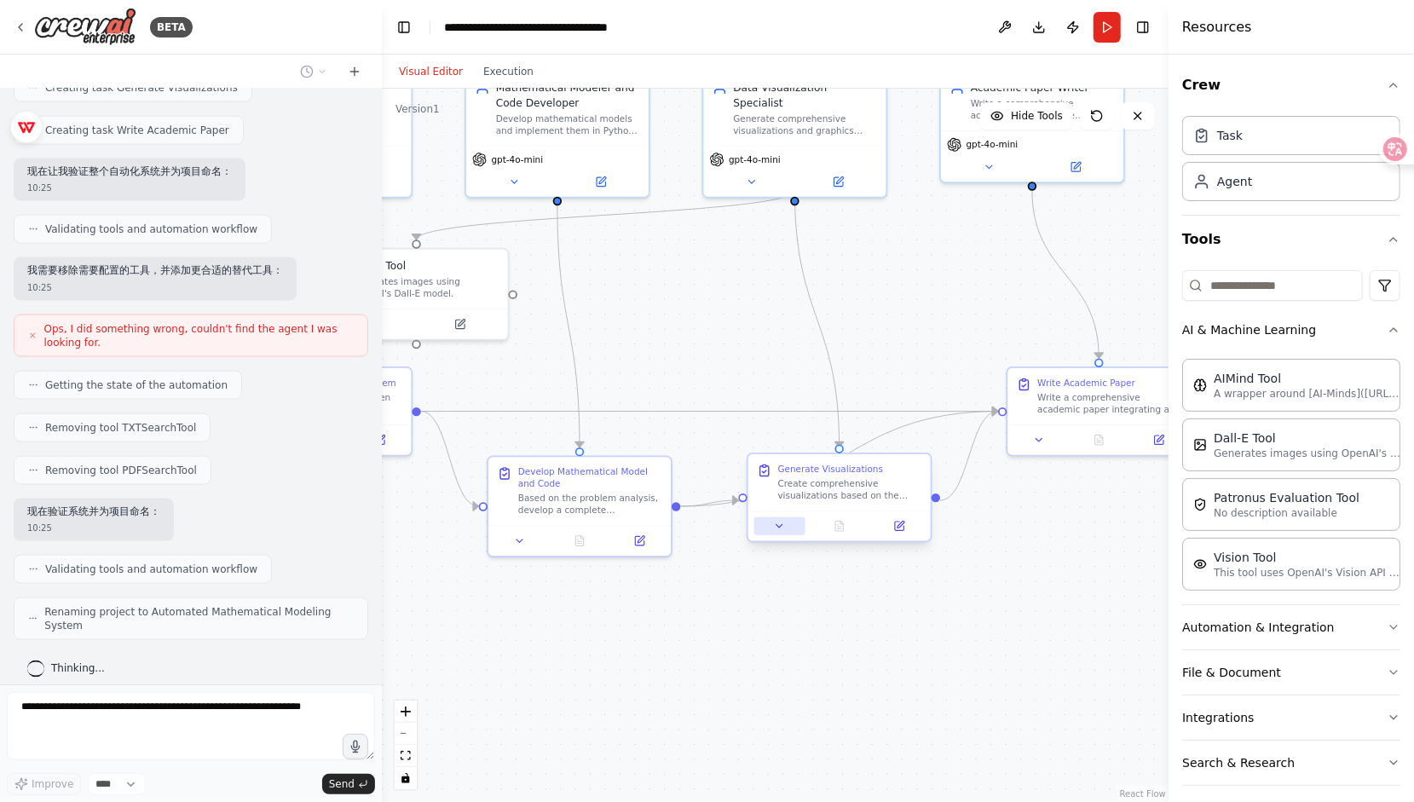
click at [775, 522] on icon at bounding box center [780, 526] width 12 height 12
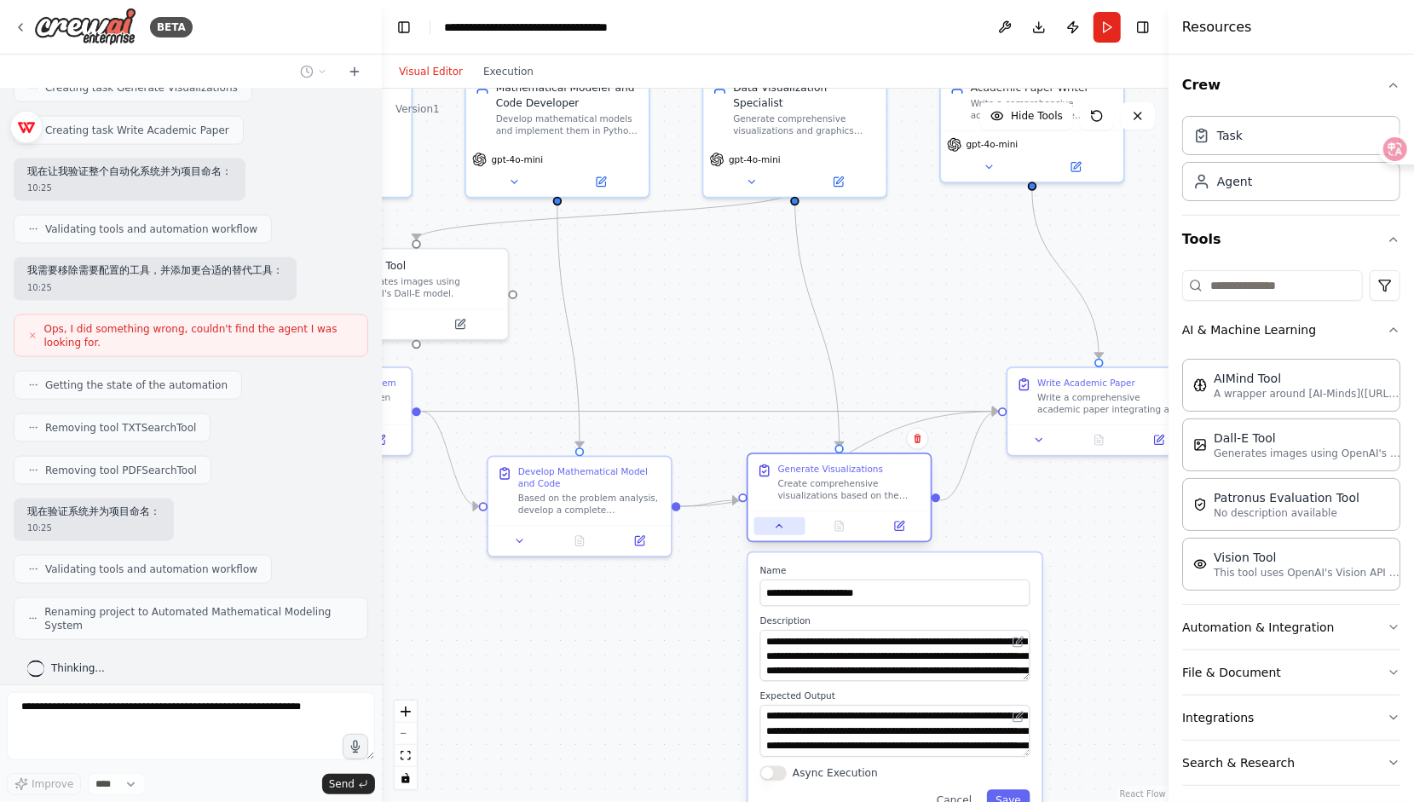
click at [779, 527] on icon at bounding box center [779, 526] width 6 height 3
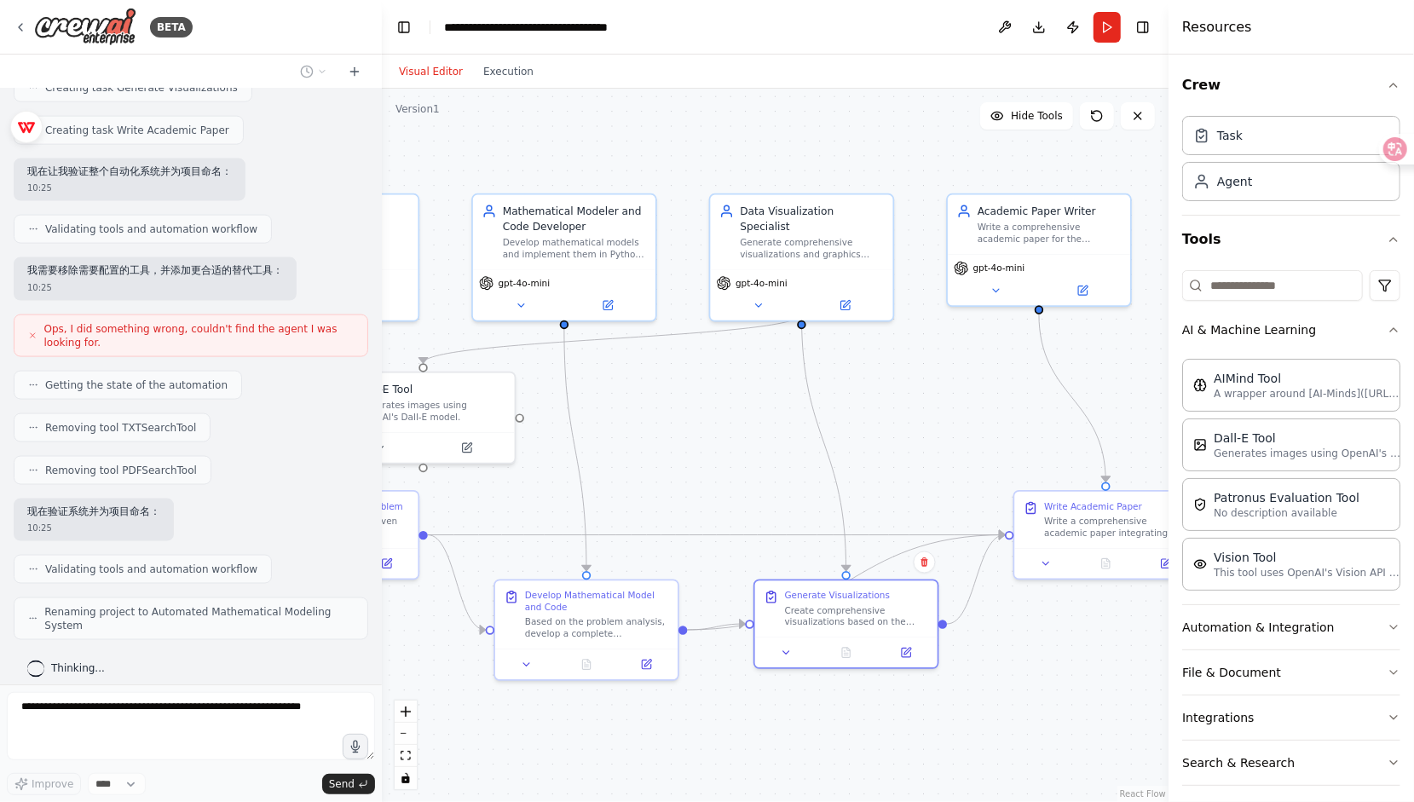
drag, startPoint x: 733, startPoint y: 230, endPoint x: 752, endPoint y: 406, distance: 177.4
click at [751, 406] on div ".deletable-edge-delete-btn { width: 20px; height: 20px; border: 0px solid #ffff…" at bounding box center [775, 445] width 786 height 713
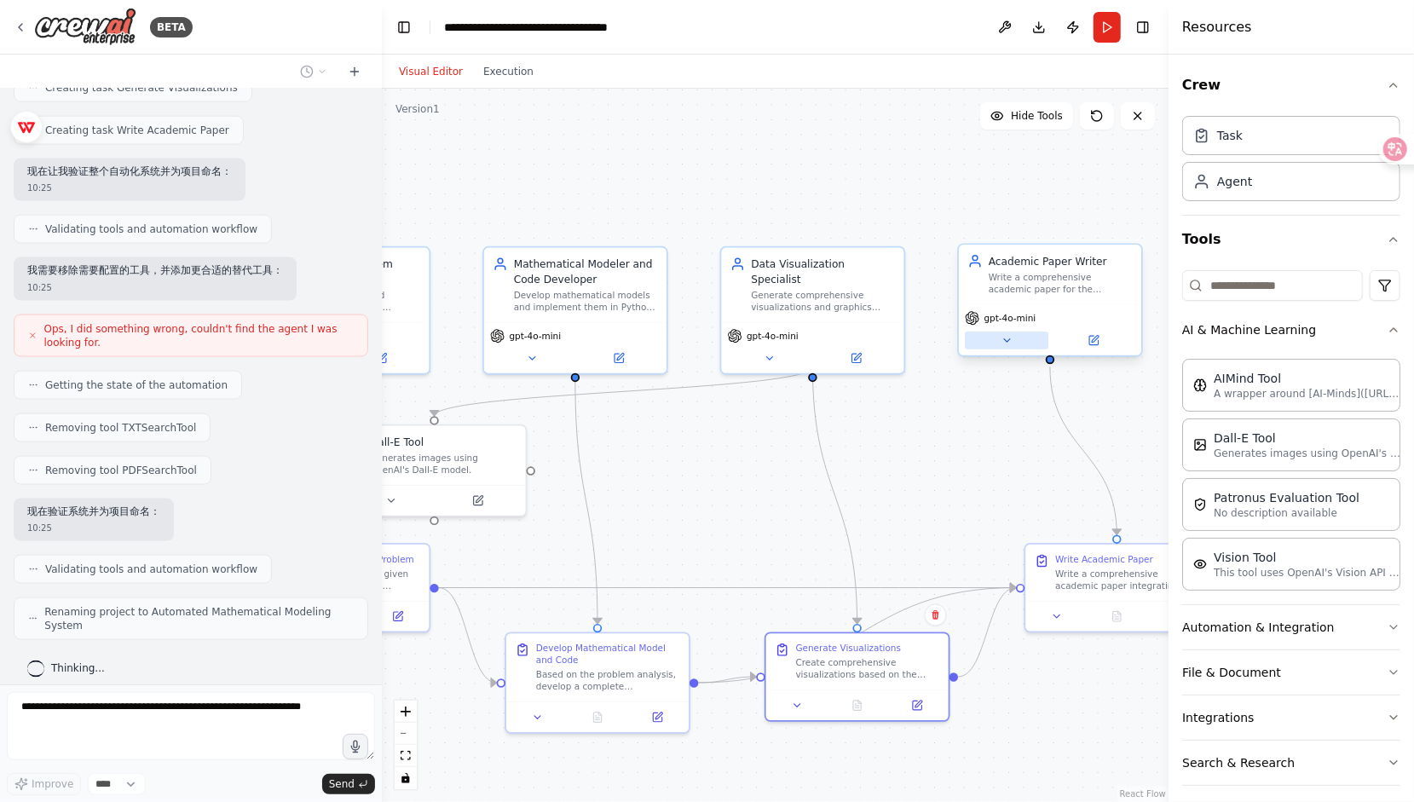
click at [1010, 344] on icon at bounding box center [1006, 341] width 12 height 12
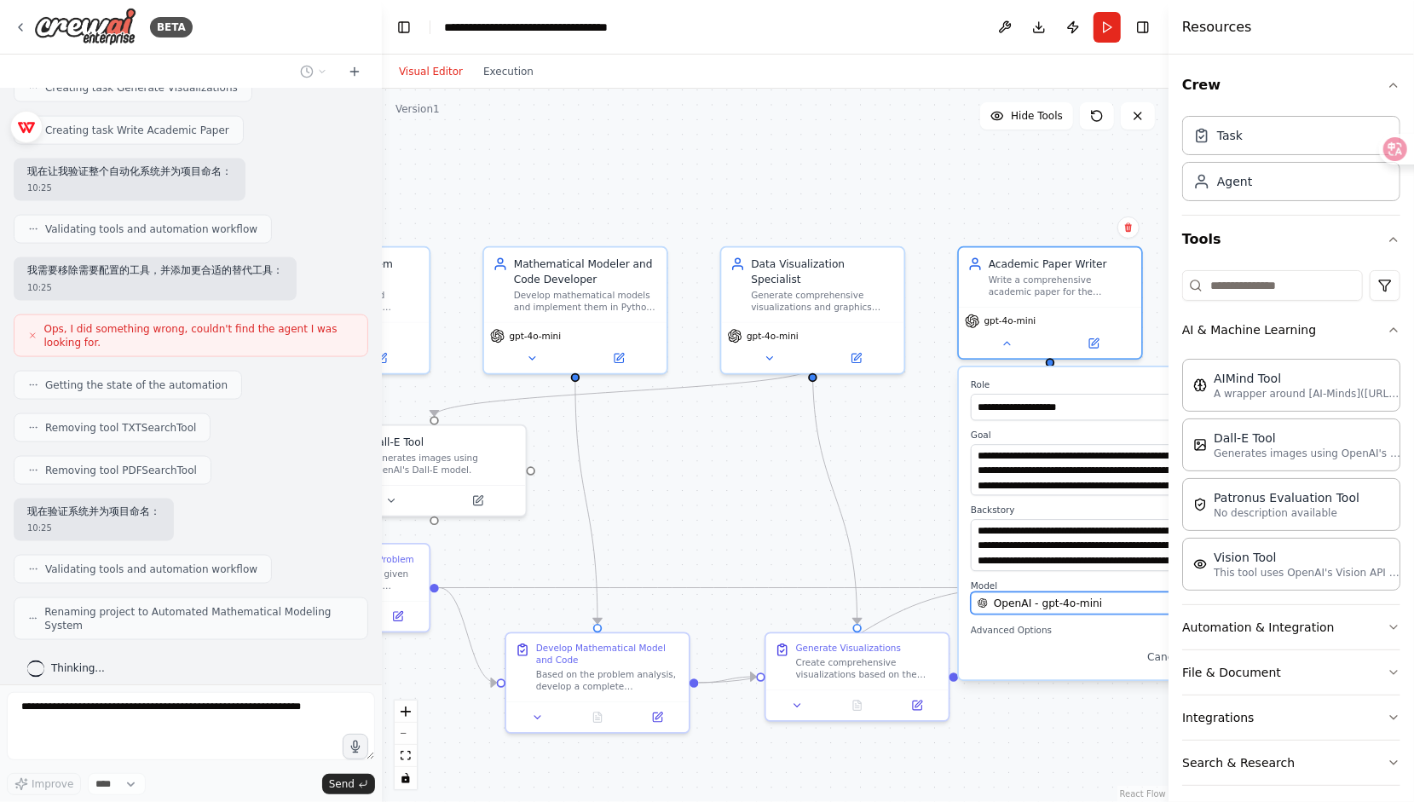
click at [1128, 596] on div "OpenAI - gpt-4o-mini" at bounding box center [1096, 603] width 239 height 14
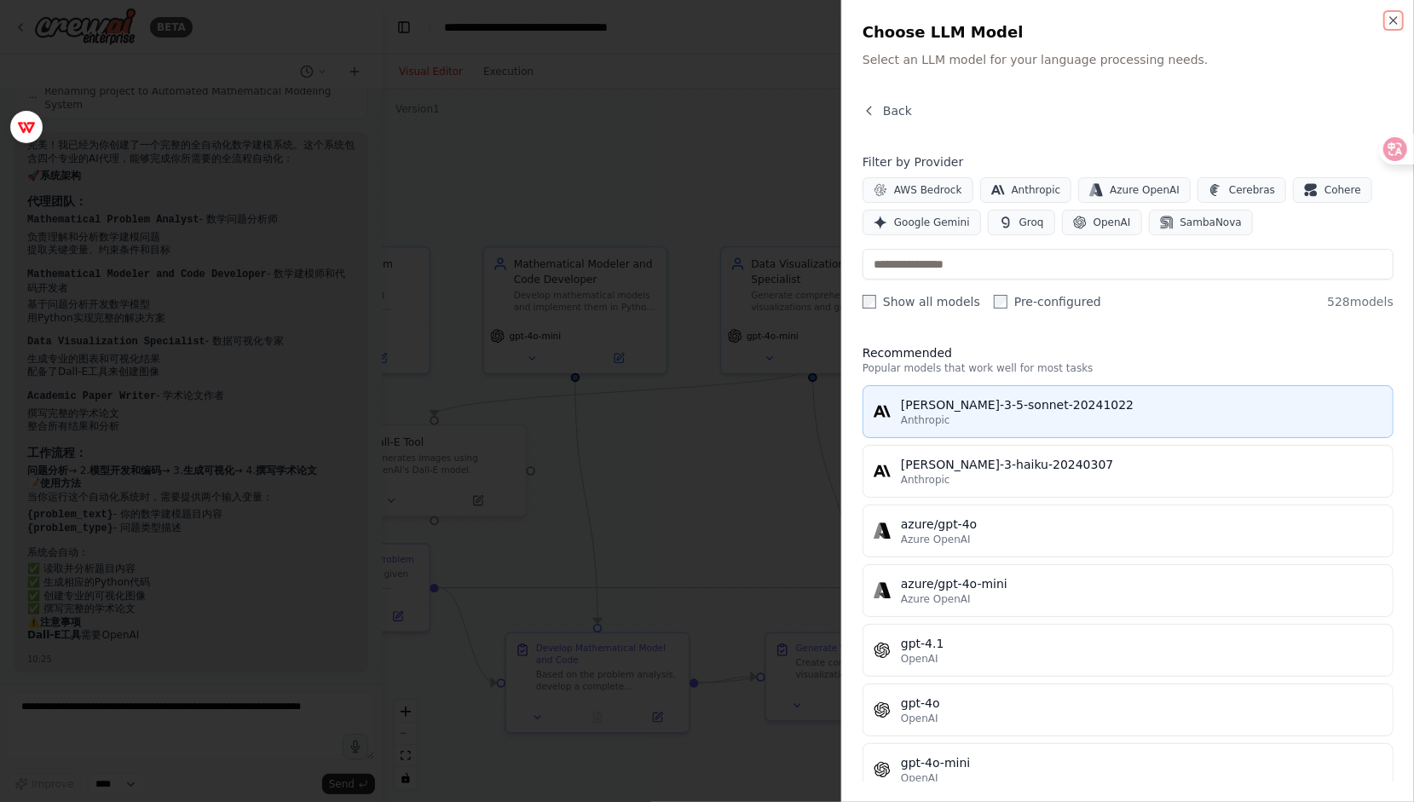
scroll to position [2142, 0]
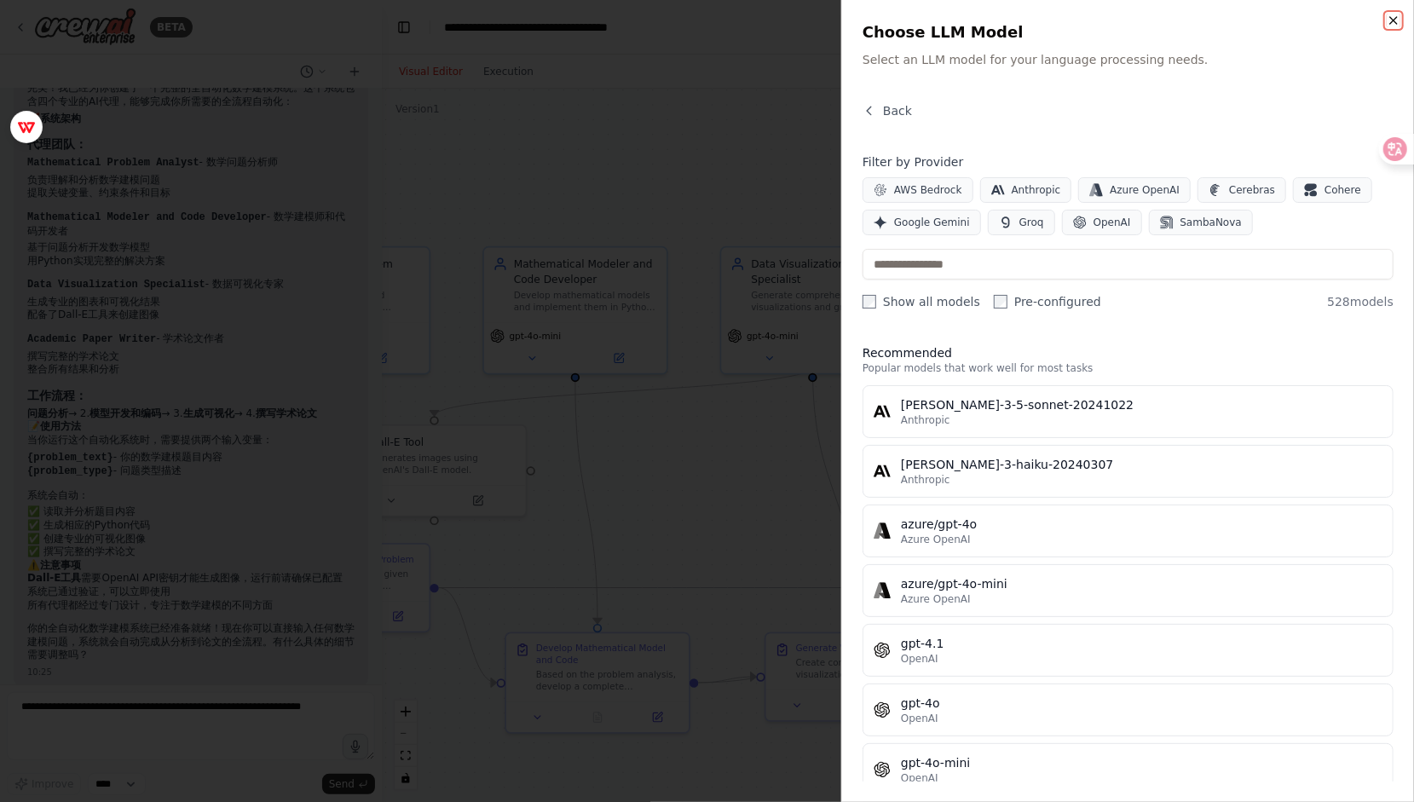
click at [1394, 19] on icon "button" at bounding box center [1393, 21] width 14 height 14
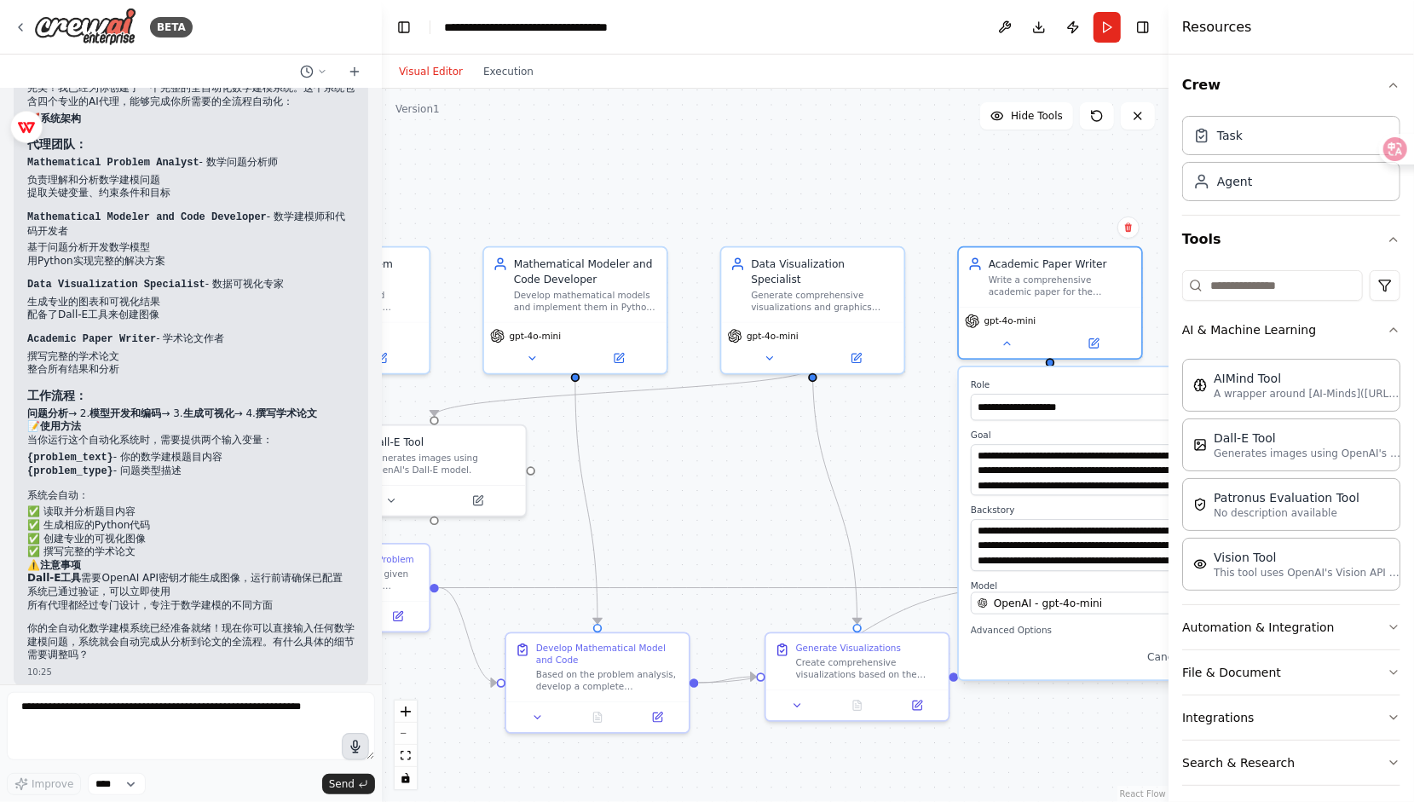
click at [356, 749] on icon "button" at bounding box center [355, 746] width 20 height 20
click at [355, 746] on circle "button" at bounding box center [355, 746] width 5 height 5
type textarea "**********"
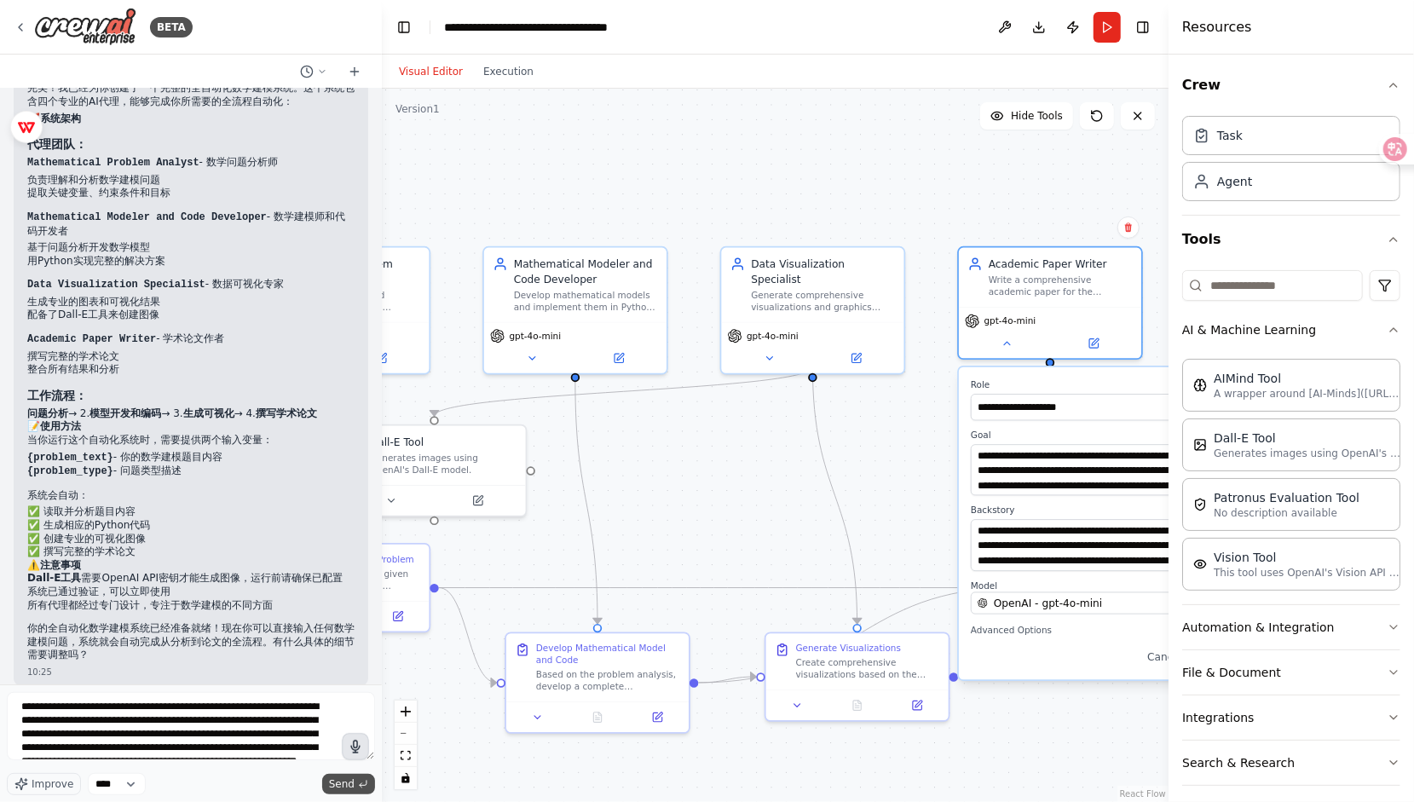
click at [343, 780] on span "Send" at bounding box center [342, 784] width 26 height 14
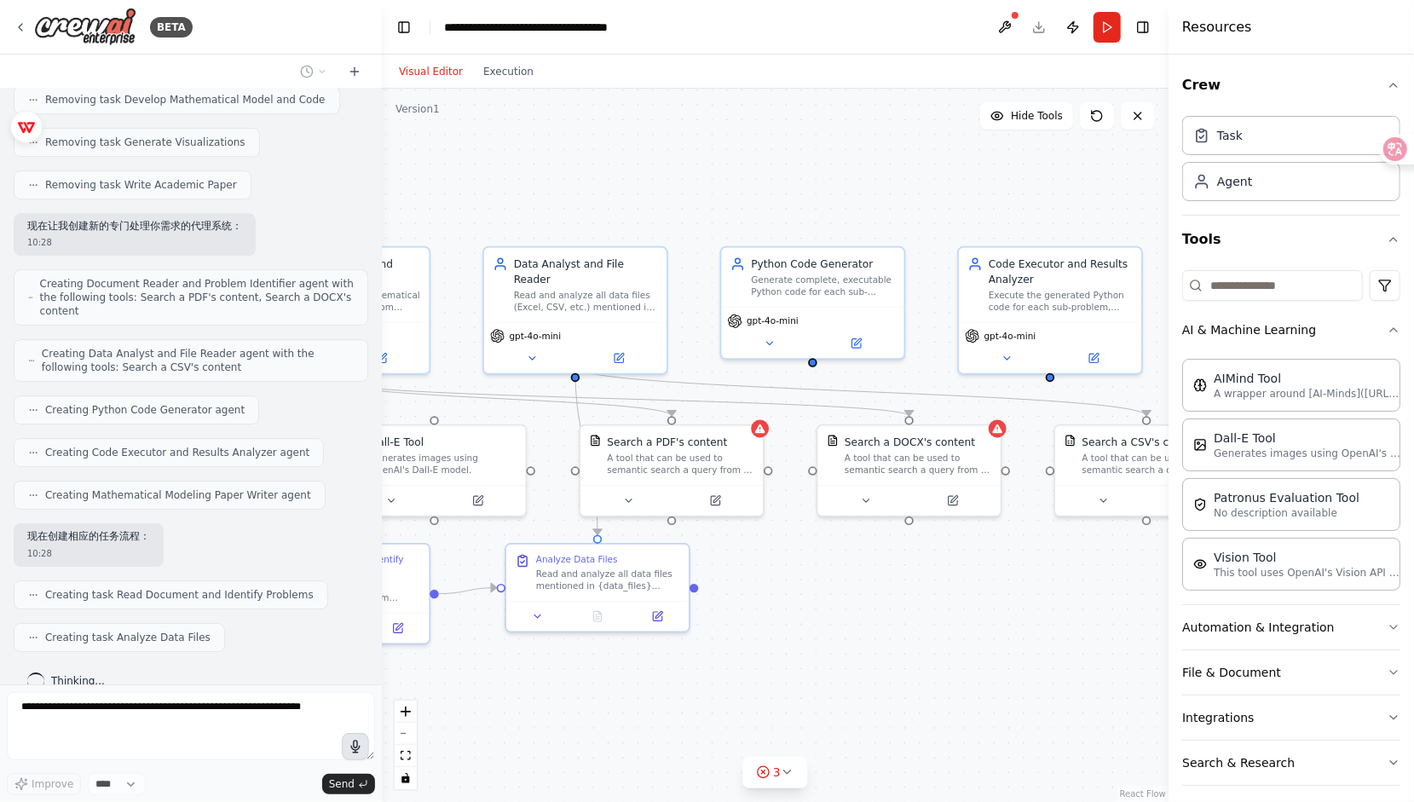
scroll to position [3583, 0]
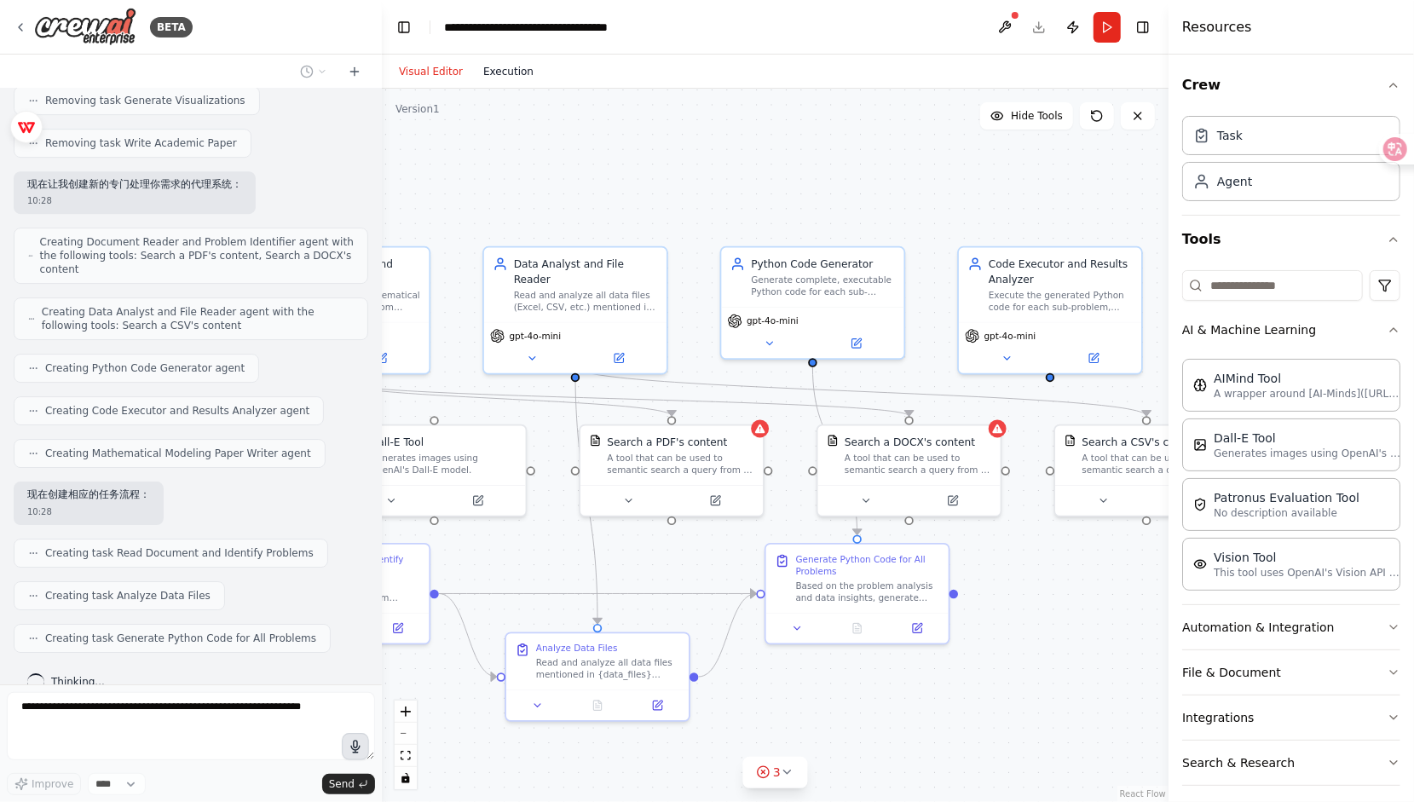
click at [494, 78] on button "Execution" at bounding box center [508, 71] width 71 height 20
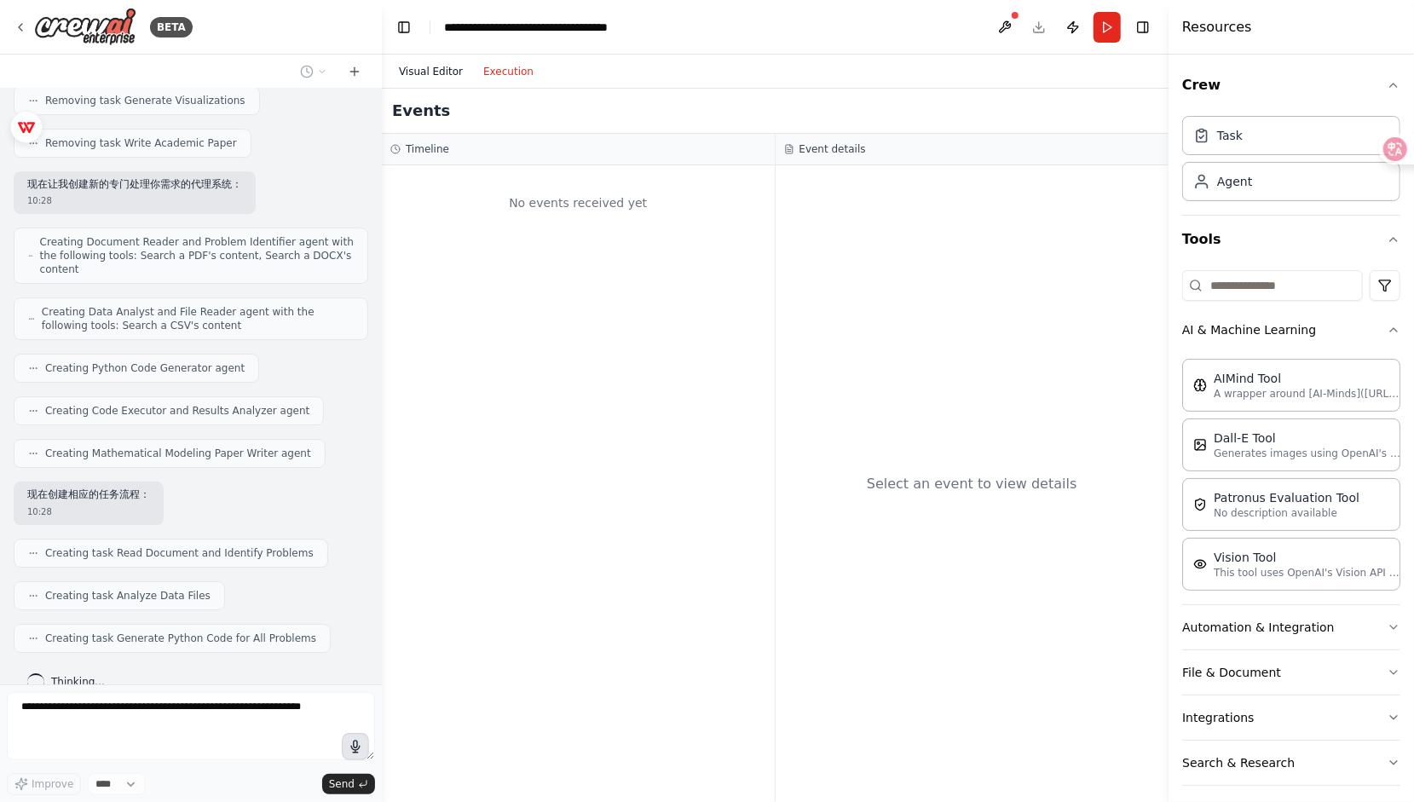
click at [401, 75] on button "Visual Editor" at bounding box center [431, 71] width 84 height 20
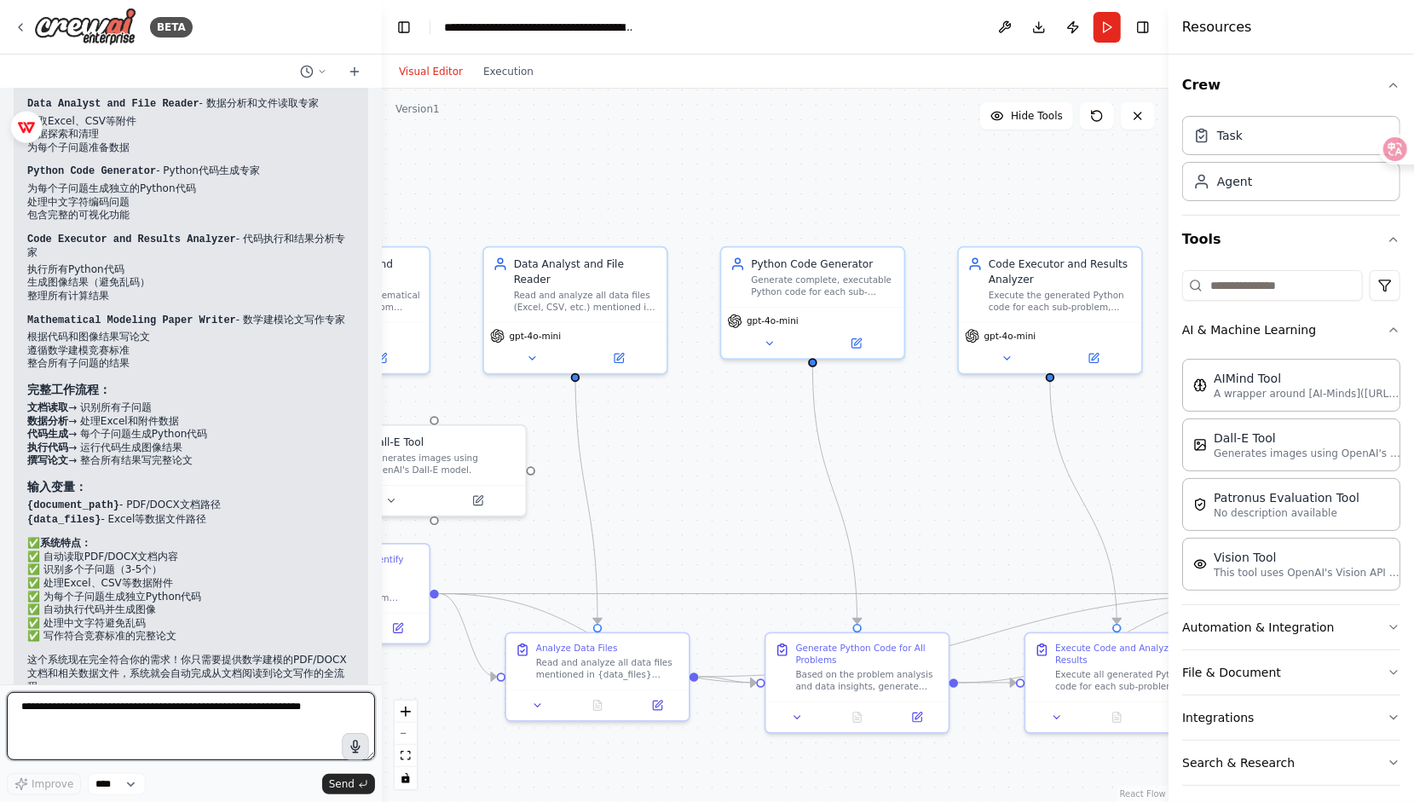
scroll to position [4828, 0]
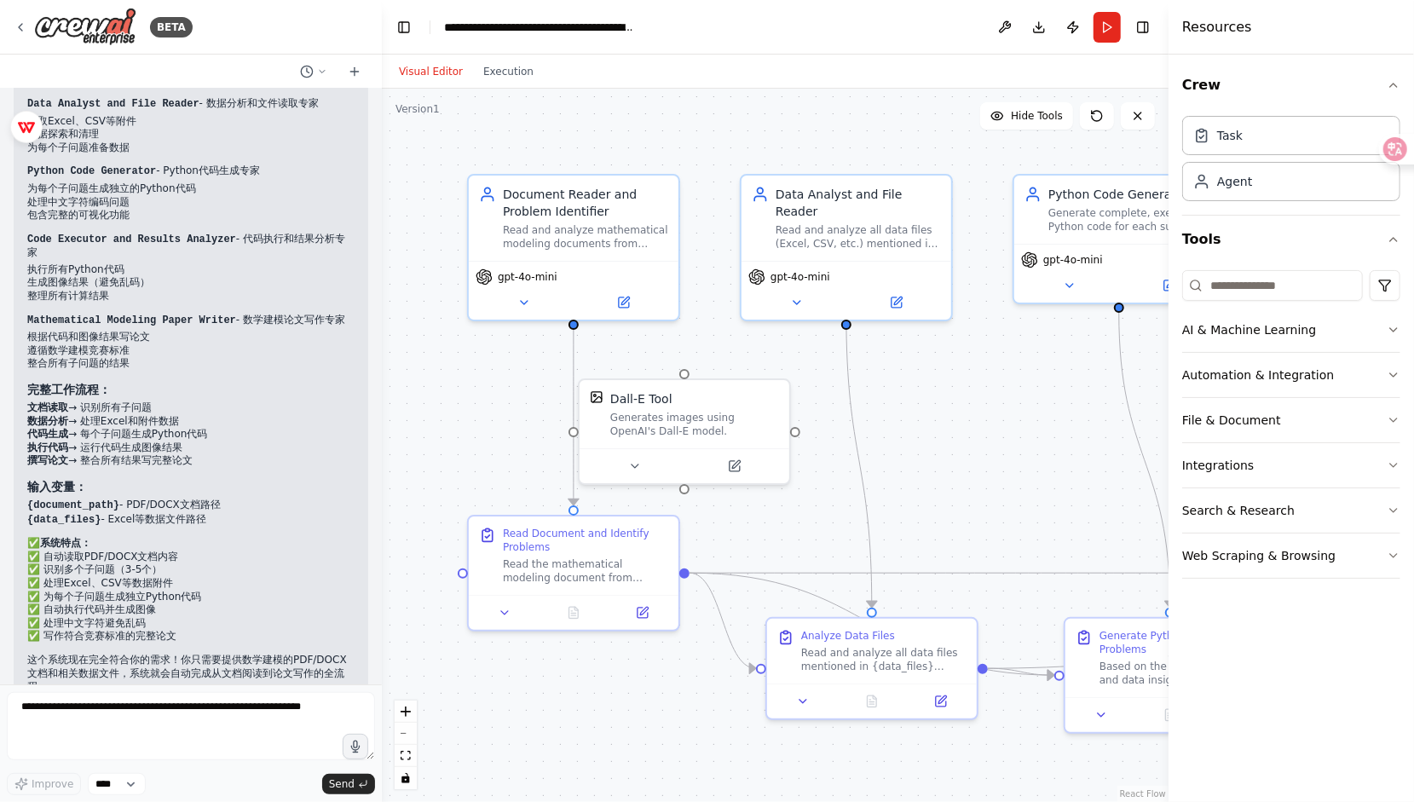
scroll to position [4828, 0]
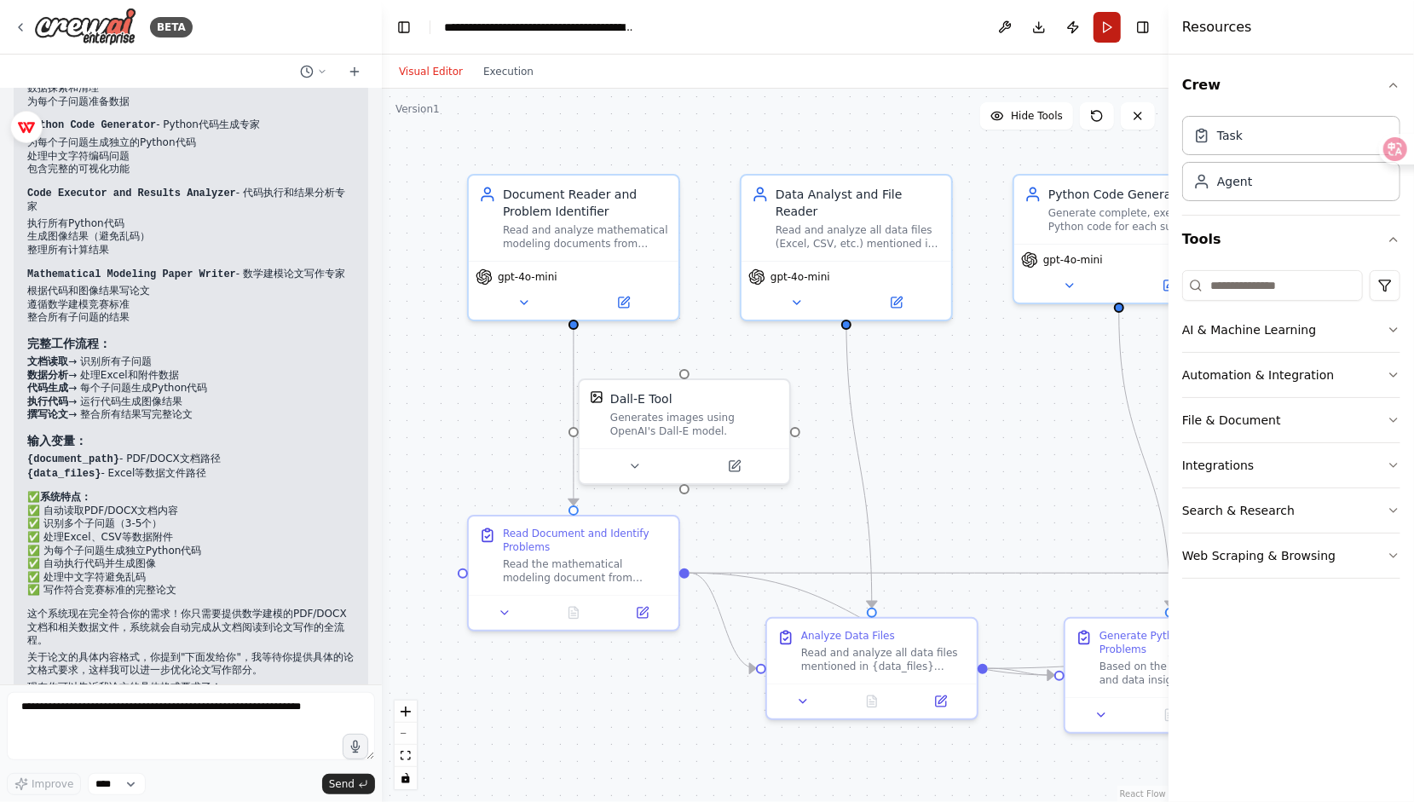
click at [1110, 23] on button "Run" at bounding box center [1106, 27] width 27 height 31
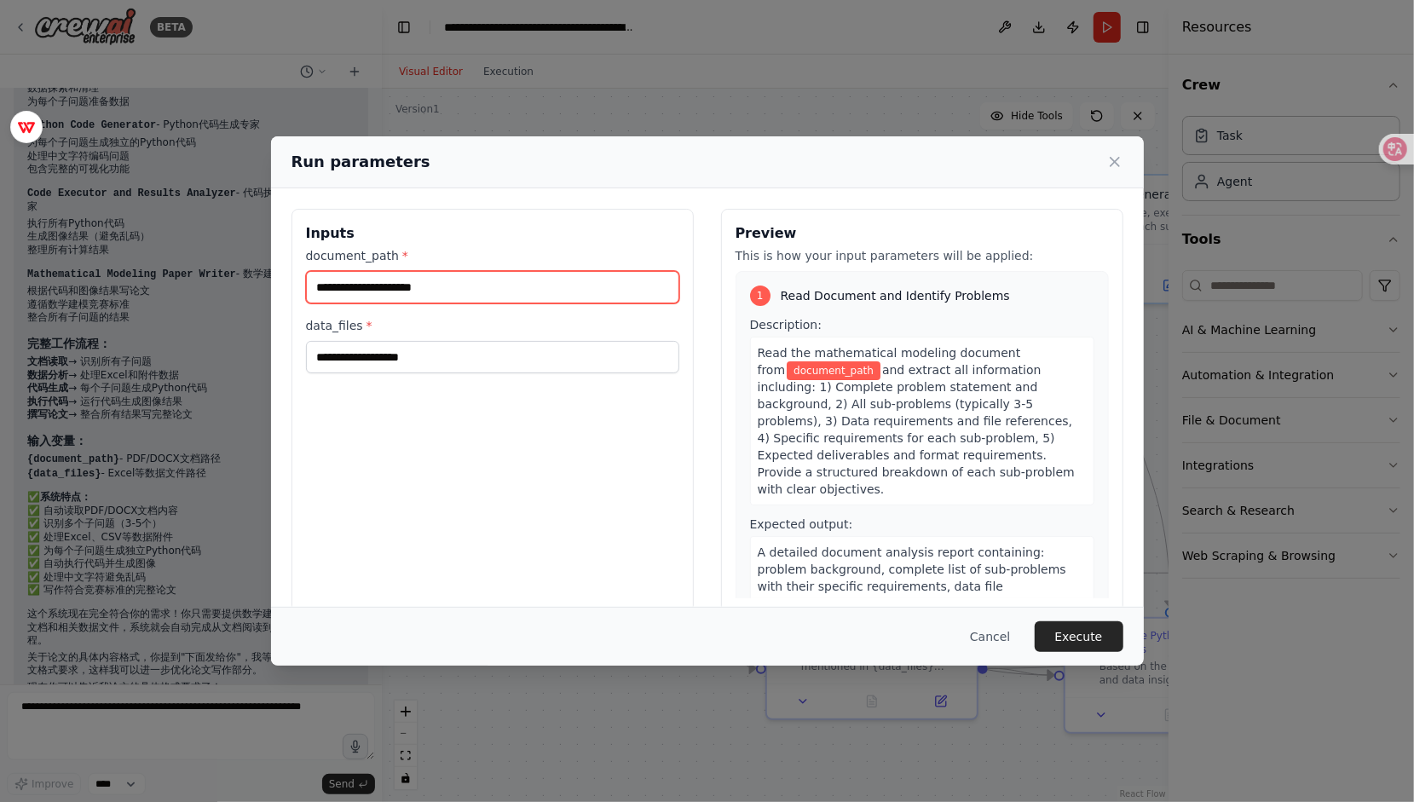
click at [397, 291] on input "document_path *" at bounding box center [492, 287] width 373 height 32
click at [1056, 629] on button "Execute" at bounding box center [1078, 636] width 89 height 31
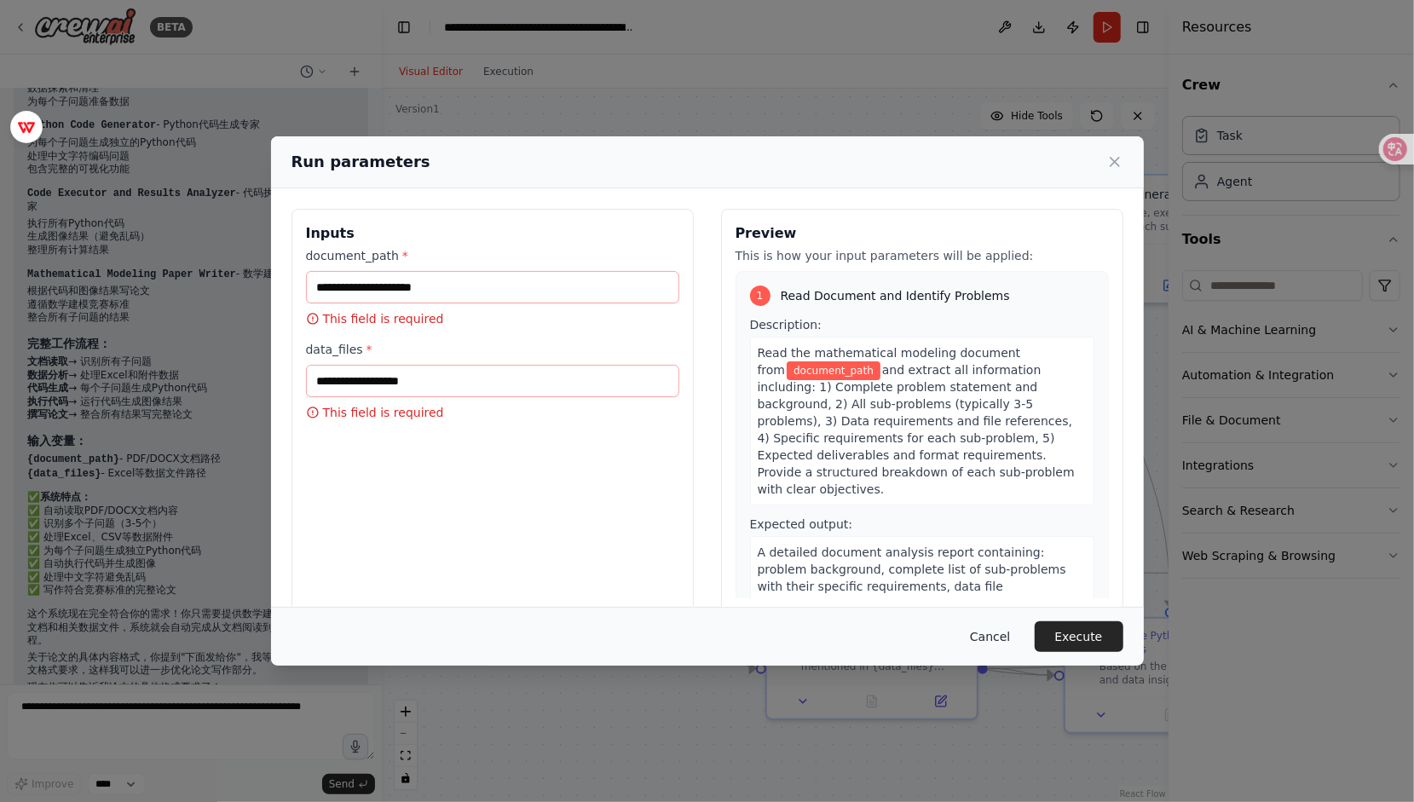
click at [996, 638] on button "Cancel" at bounding box center [989, 636] width 67 height 31
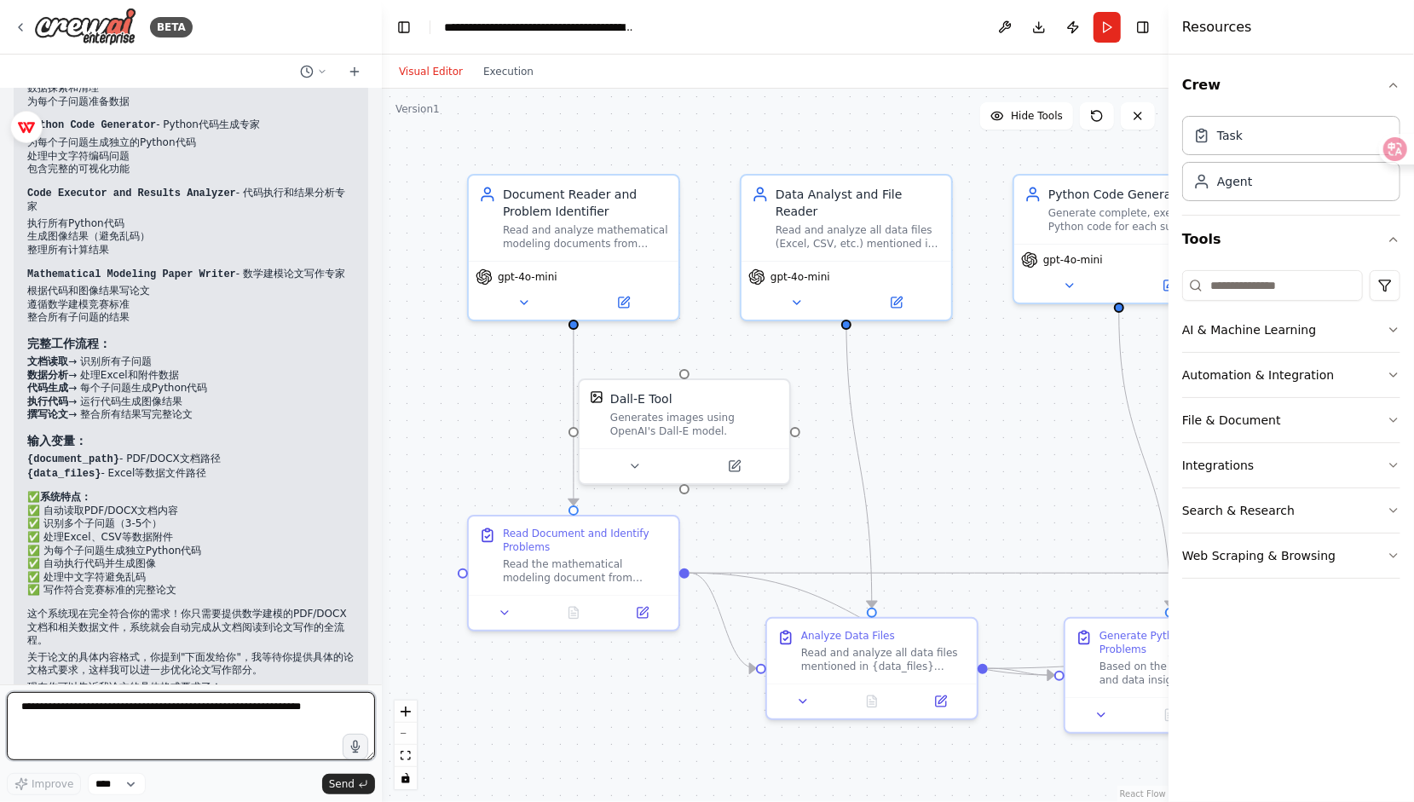
click at [165, 730] on textarea at bounding box center [191, 726] width 368 height 68
paste textarea "**********"
type textarea "**********"
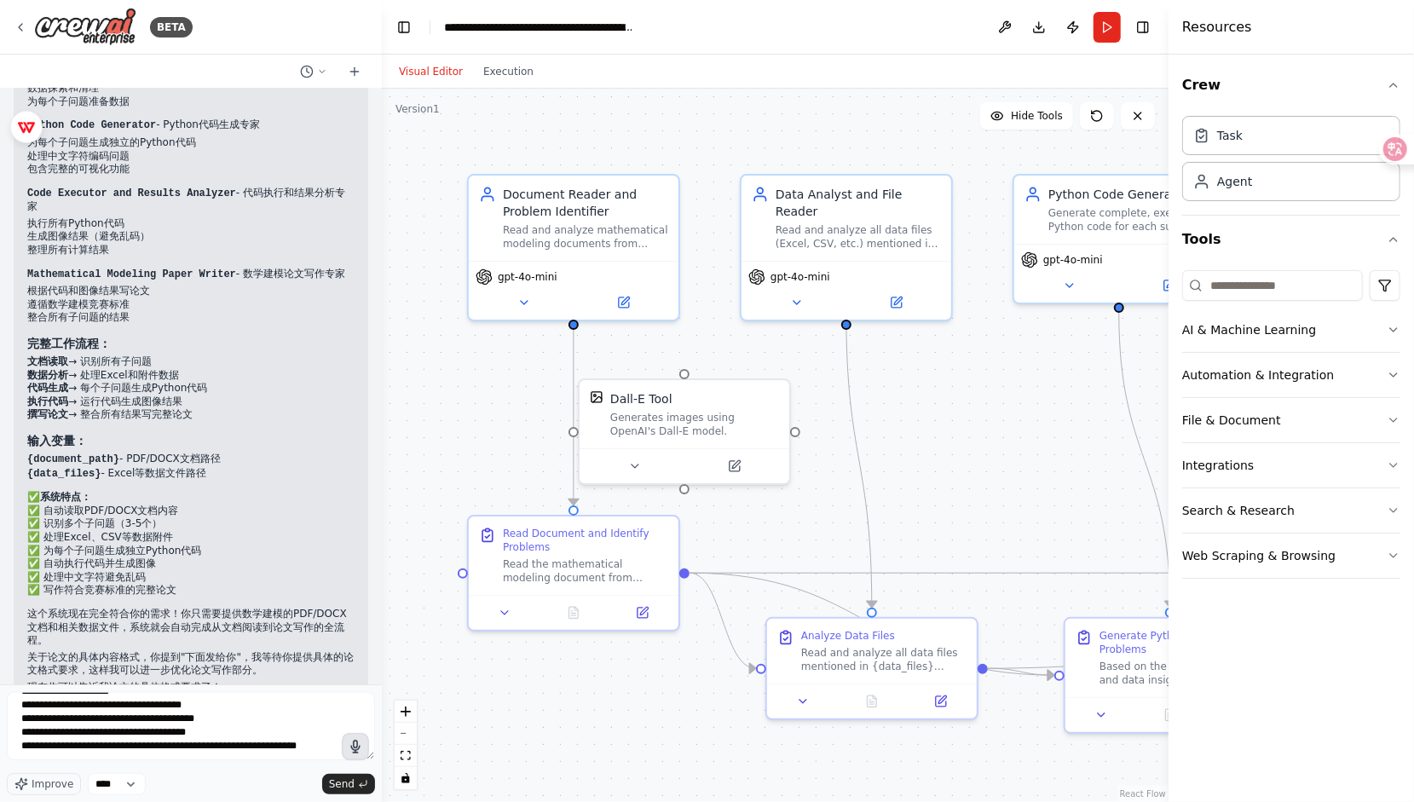
click at [360, 747] on icon "button" at bounding box center [355, 746] width 9 height 12
click at [356, 746] on circle "button" at bounding box center [355, 746] width 3 height 3
click at [340, 782] on span "Send" at bounding box center [342, 784] width 26 height 14
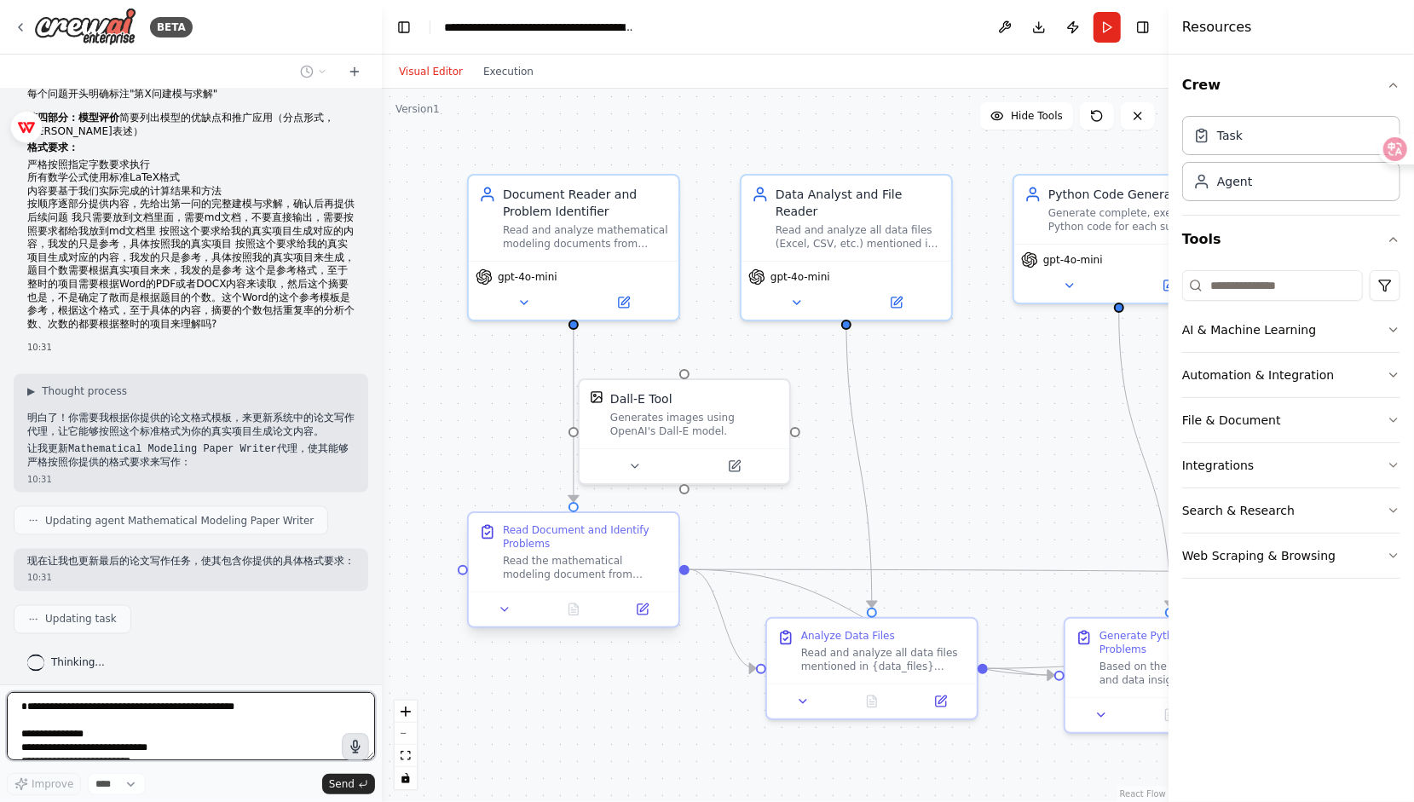
scroll to position [6009, 0]
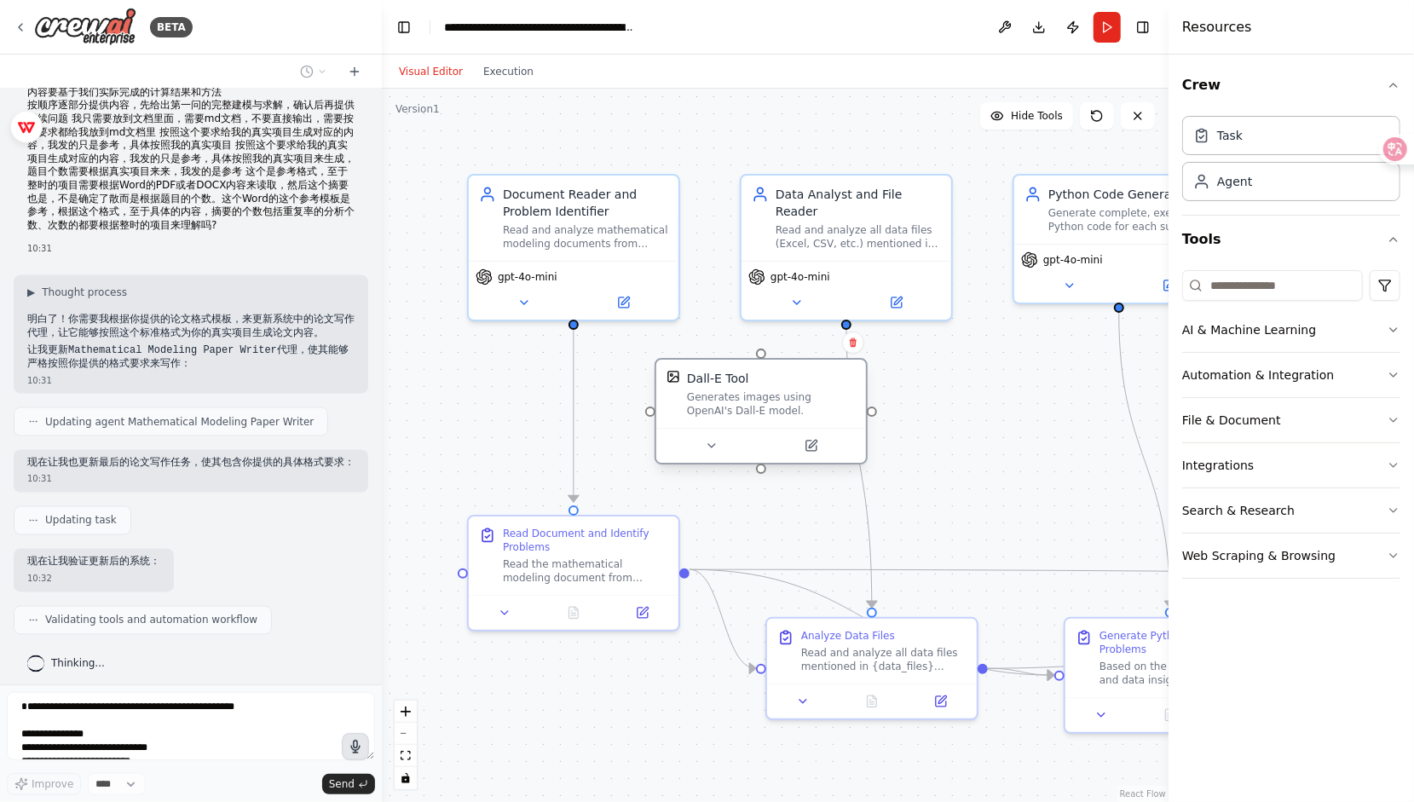
drag, startPoint x: 702, startPoint y: 408, endPoint x: 788, endPoint y: 396, distance: 86.9
click at [788, 396] on div "Generates images using OpenAI's Dall-E model." at bounding box center [771, 403] width 169 height 27
click at [849, 343] on icon at bounding box center [853, 342] width 10 height 10
click at [860, 347] on button at bounding box center [853, 342] width 22 height 22
click at [847, 343] on button at bounding box center [853, 342] width 22 height 22
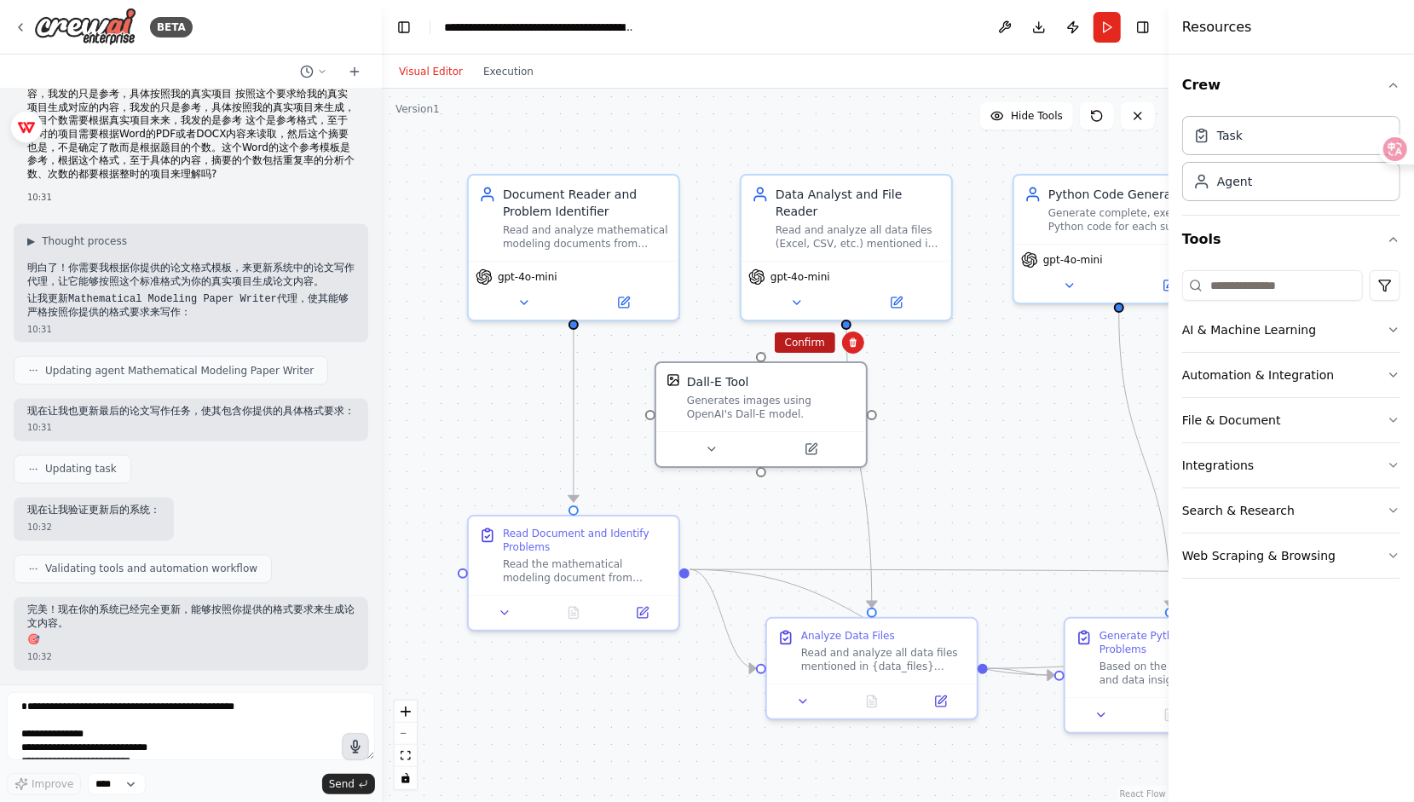
click at [825, 337] on button "Confirm" at bounding box center [805, 342] width 60 height 20
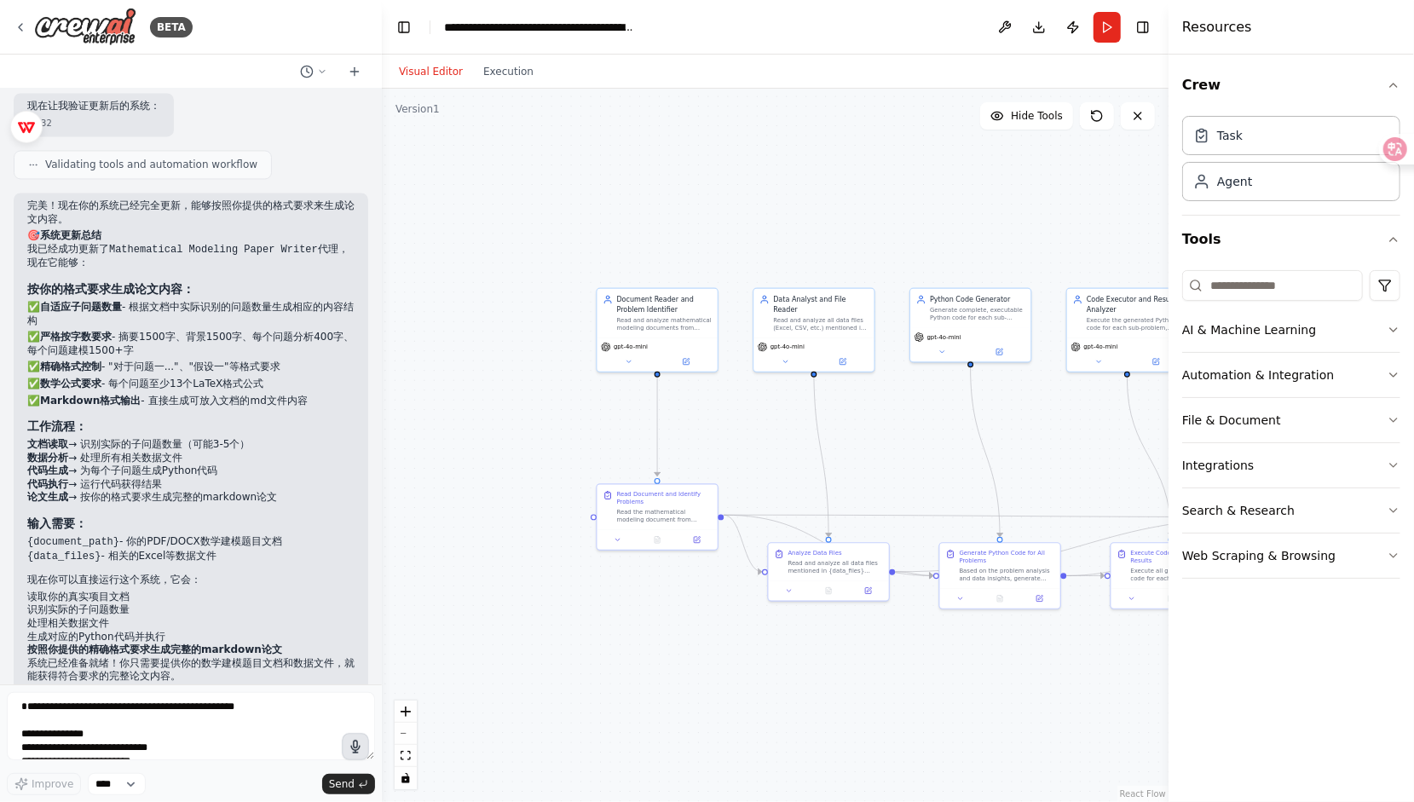
scroll to position [6491, 0]
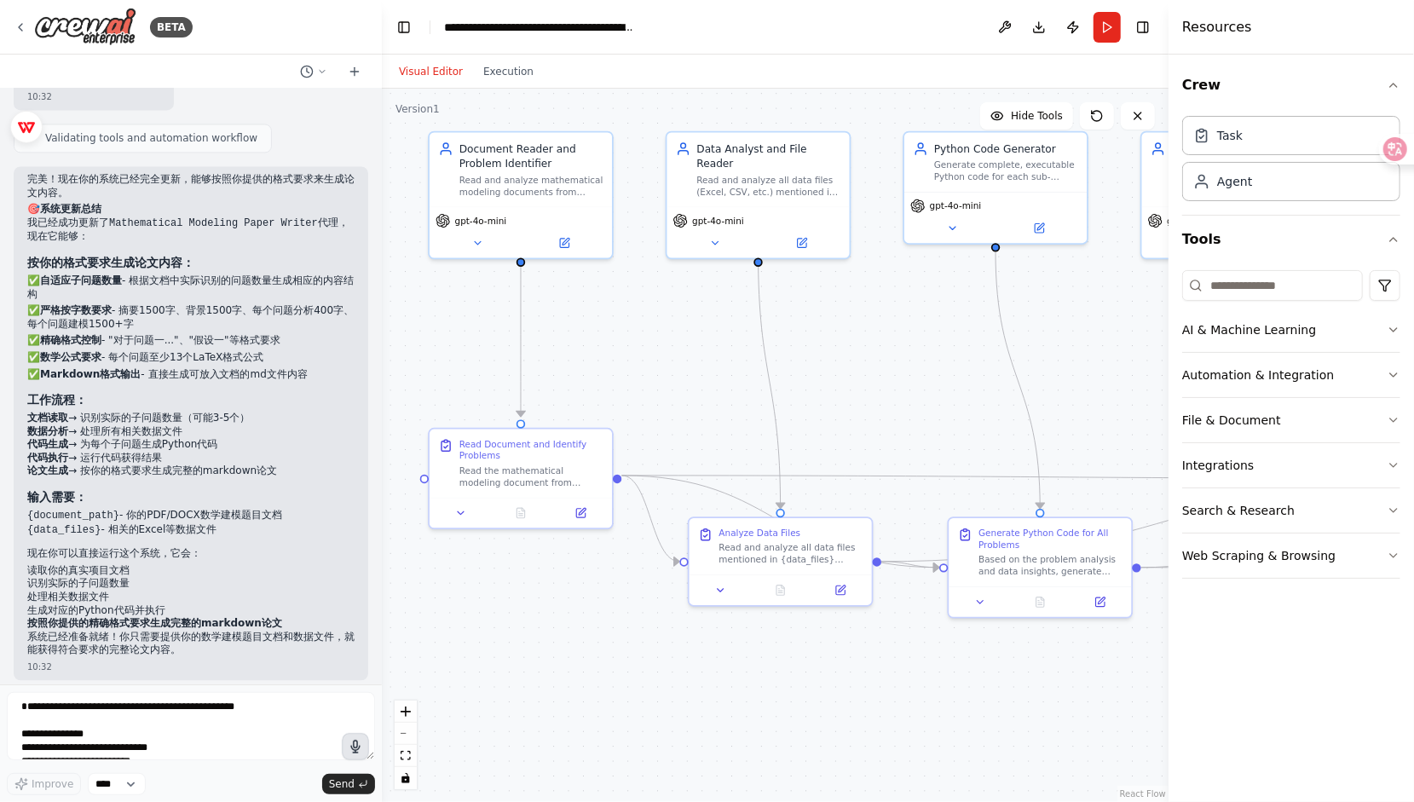
drag, startPoint x: 884, startPoint y: 393, endPoint x: 895, endPoint y: 395, distance: 10.5
click at [895, 395] on div ".deletable-edge-delete-btn { width: 20px; height: 20px; border: 0px solid #ffff…" at bounding box center [775, 445] width 786 height 713
click at [124, 631] on p "系统已经准备就绪！你只需要提供你的数学建模题目文档和数据文件，就能获得符合要求的完整论文内容。" at bounding box center [190, 644] width 327 height 26
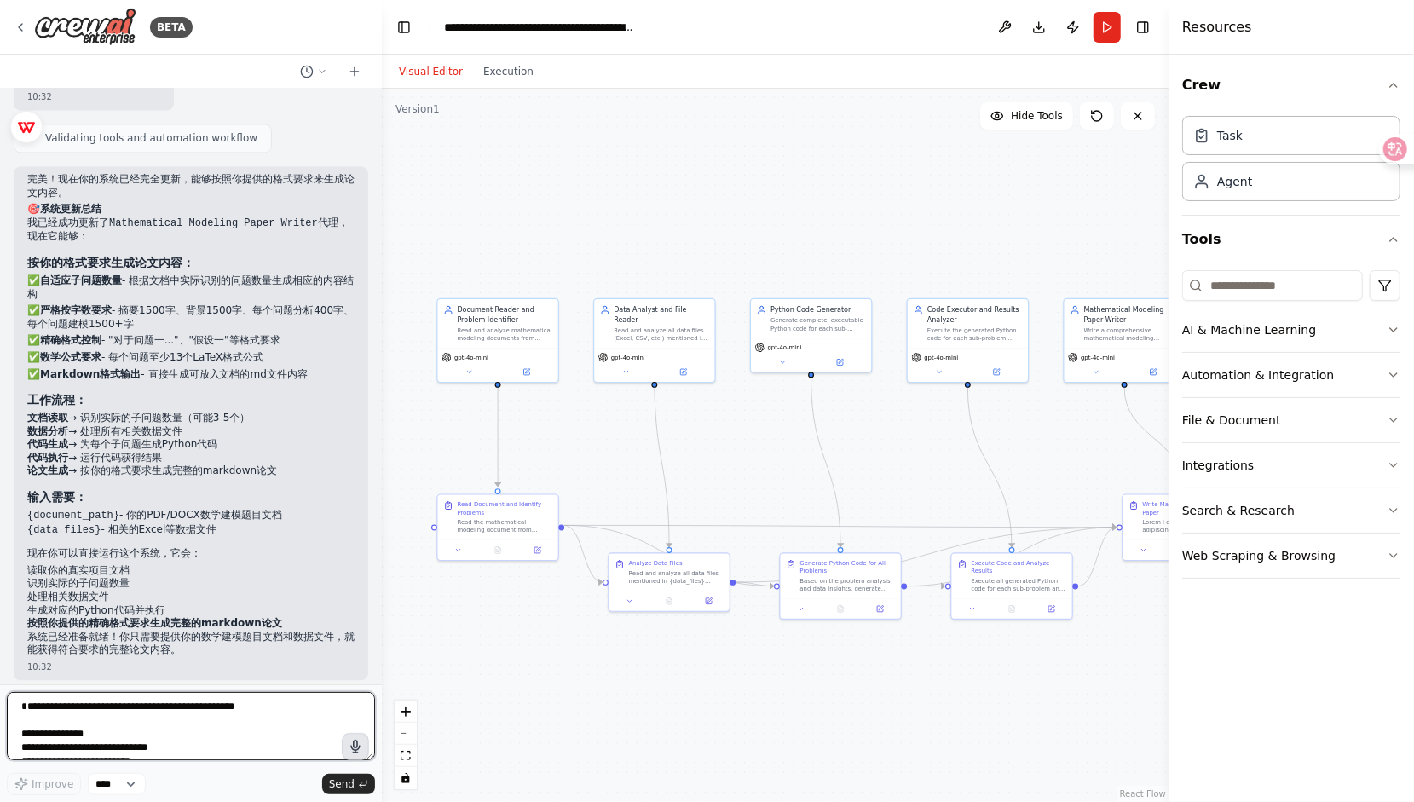
click at [66, 711] on textarea at bounding box center [191, 726] width 368 height 68
paste textarea "**********"
type textarea "**********"
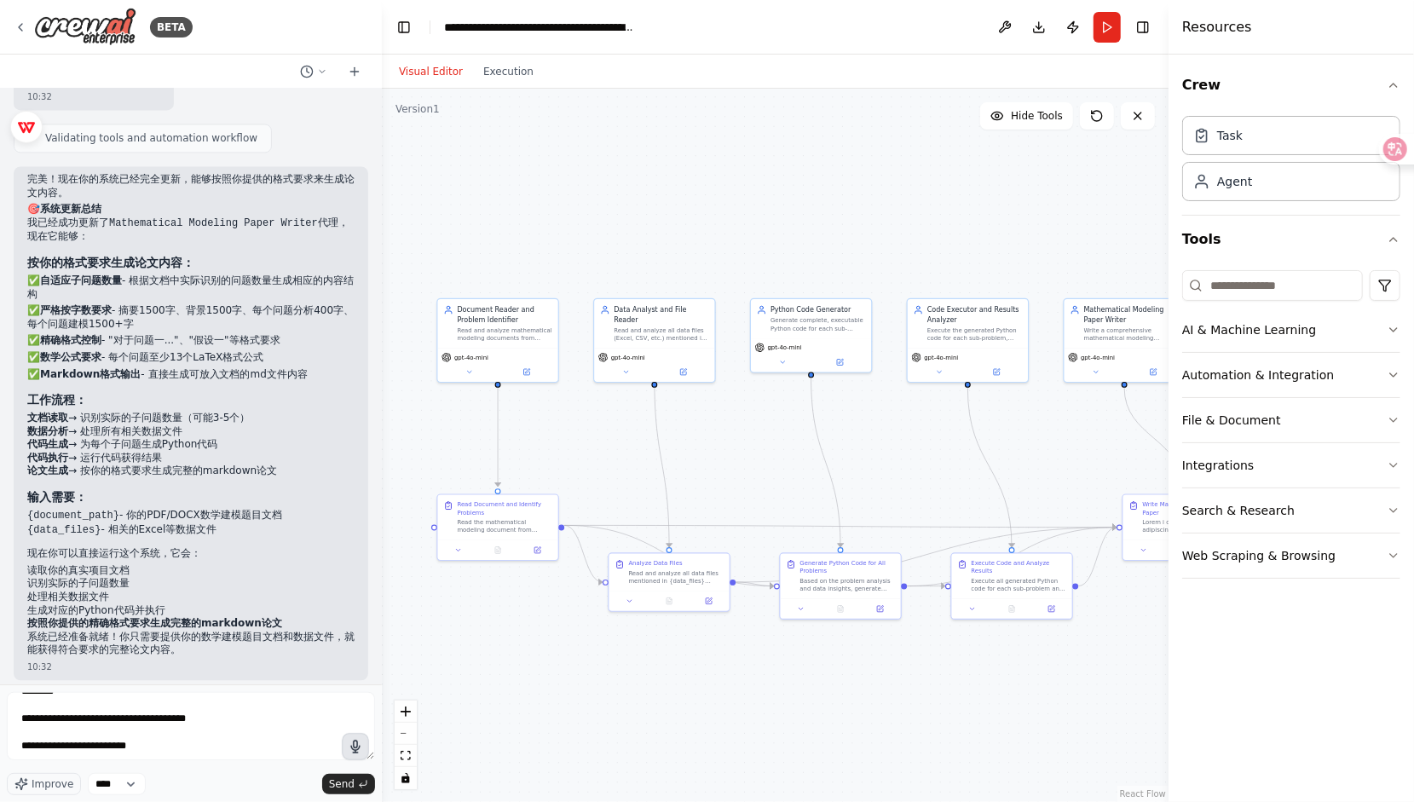
click at [352, 752] on icon "button" at bounding box center [355, 746] width 17 height 17
click at [1106, 21] on button "Run" at bounding box center [1106, 27] width 27 height 31
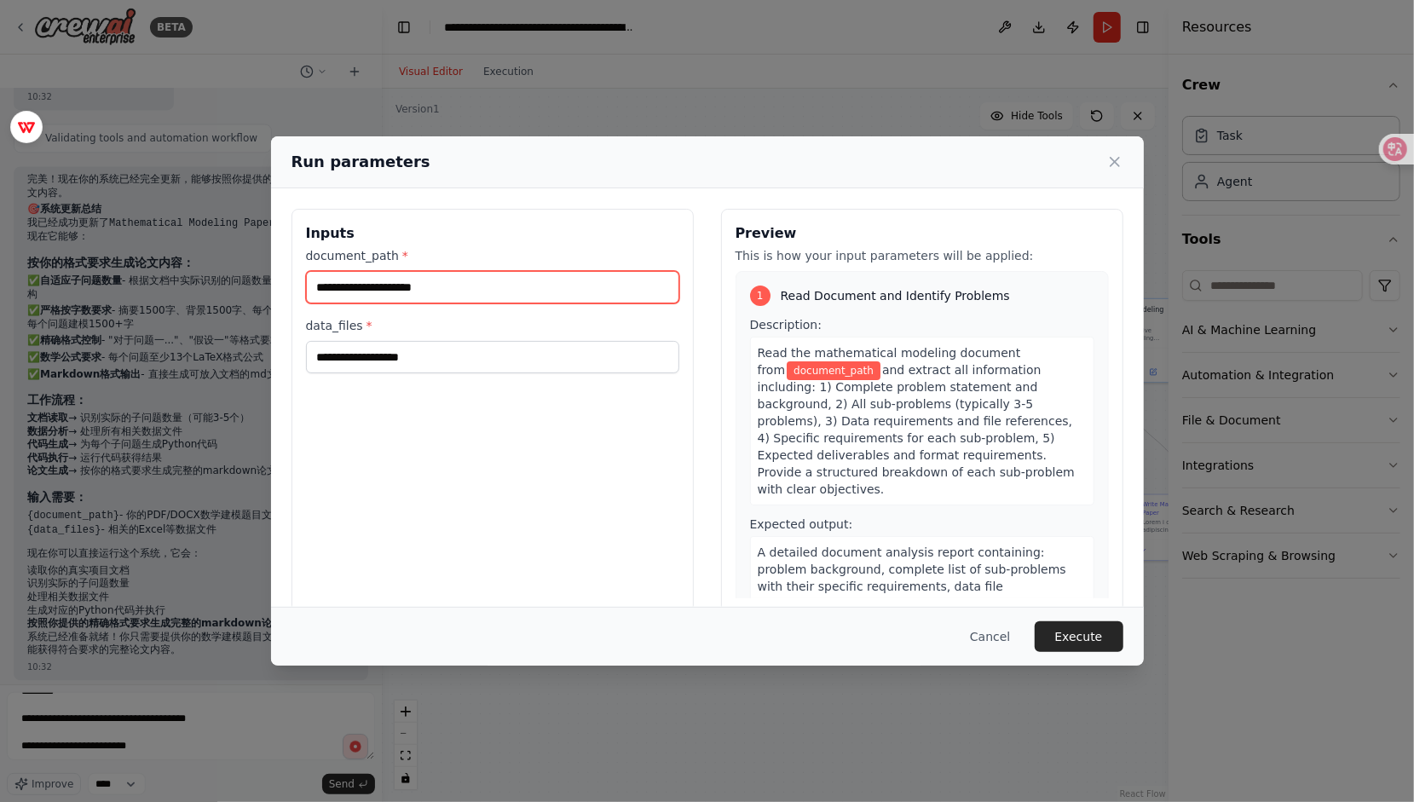
click at [385, 283] on input "document_path *" at bounding box center [492, 287] width 373 height 32
paste input "**********"
type input "**********"
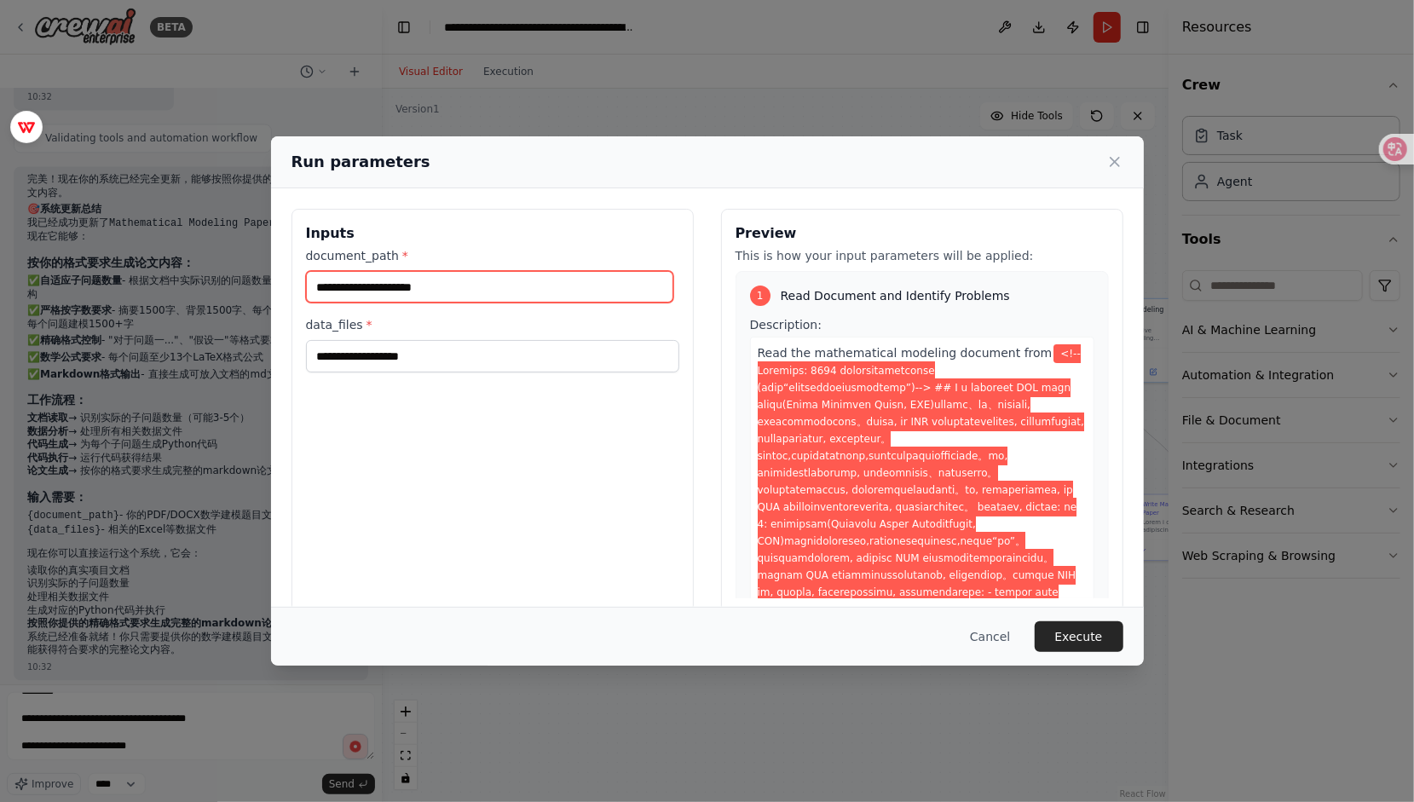
scroll to position [0, 0]
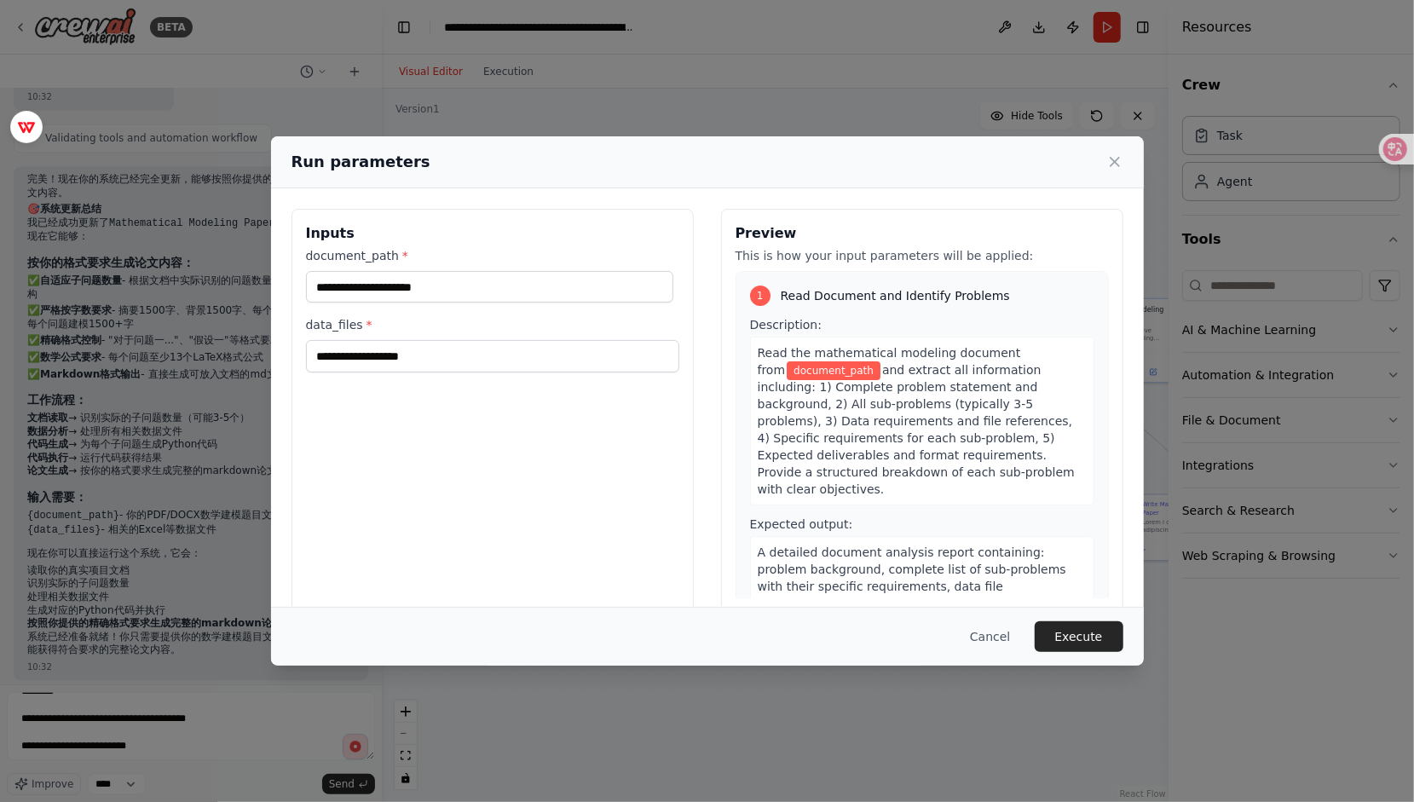
click at [895, 291] on span "Read Document and Identify Problems" at bounding box center [894, 295] width 229 height 17
click at [793, 361] on span "document_path" at bounding box center [833, 370] width 94 height 19
click at [546, 290] on input "document_path *" at bounding box center [489, 287] width 367 height 32
click at [369, 279] on input "document_path *" at bounding box center [489, 287] width 367 height 32
click at [377, 251] on label "document_path *" at bounding box center [492, 255] width 373 height 17
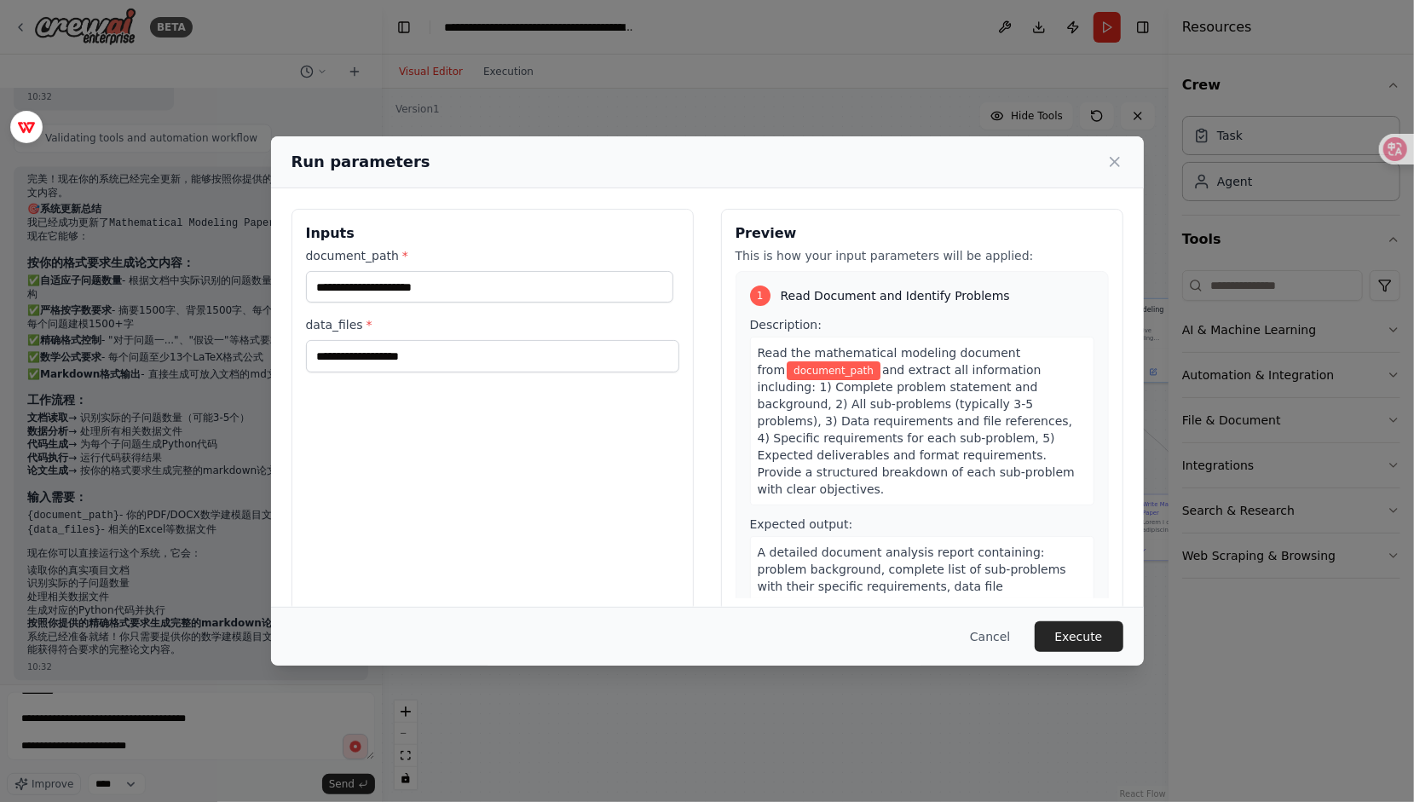
click at [377, 271] on input "document_path *" at bounding box center [489, 287] width 367 height 32
click at [390, 280] on input "document_path *" at bounding box center [489, 287] width 367 height 32
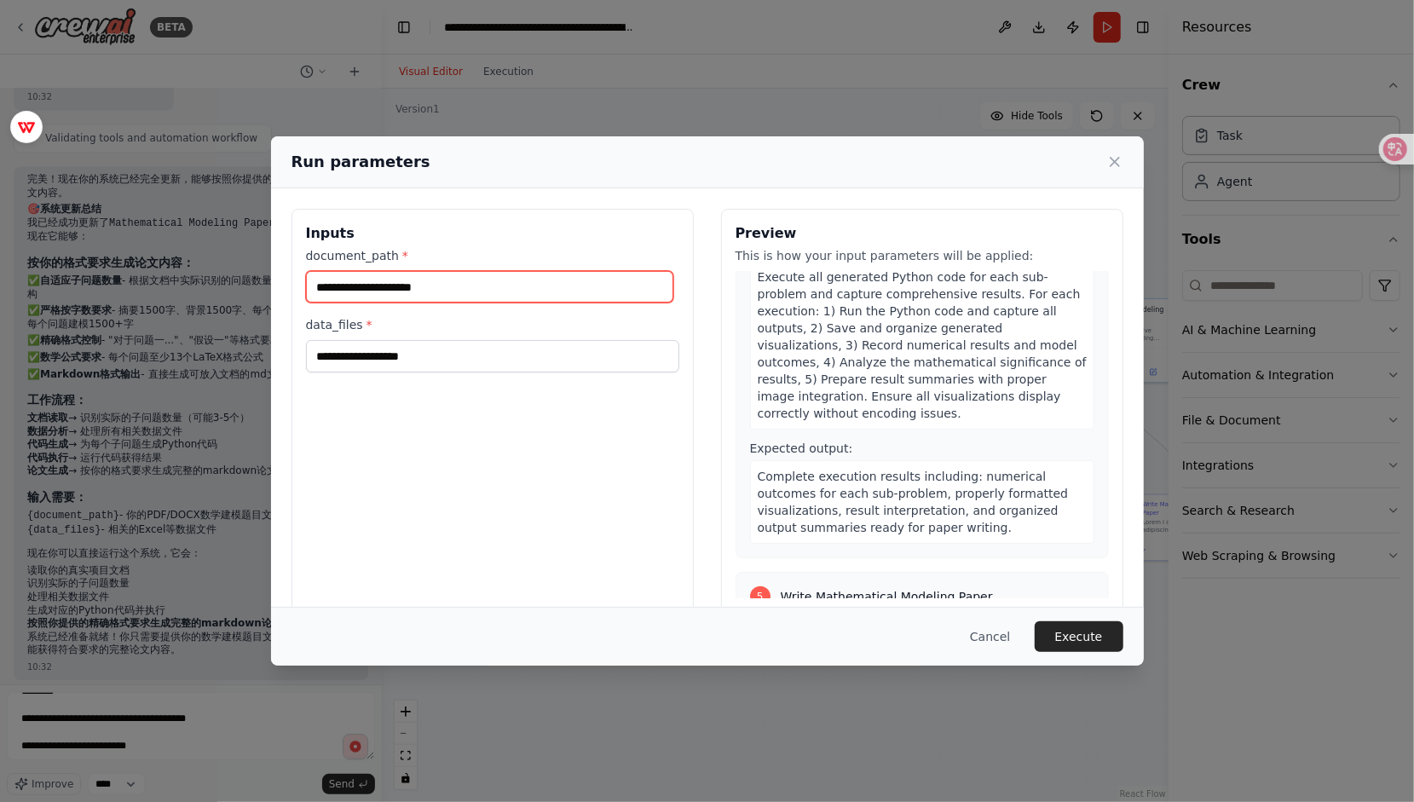
scroll to position [1278, 0]
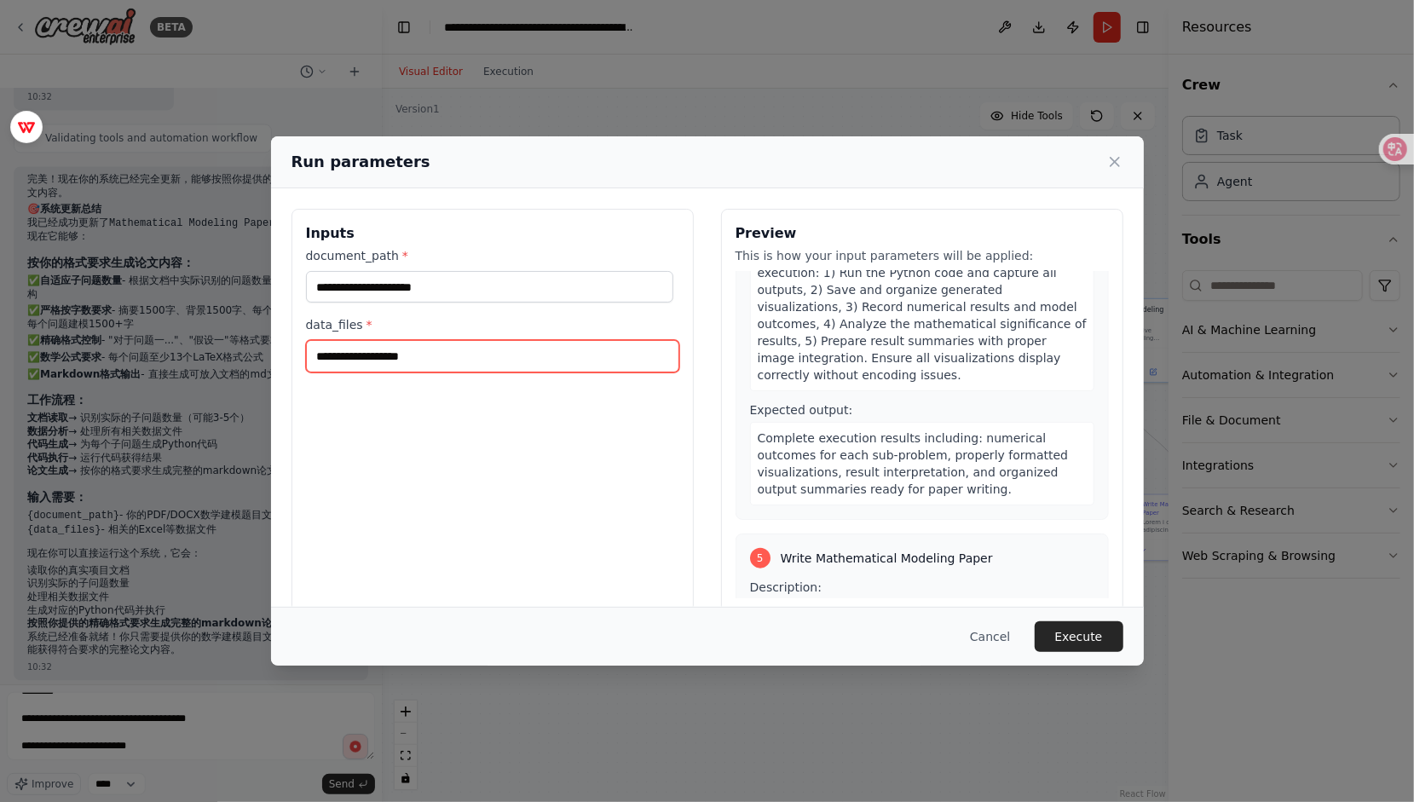
click at [429, 360] on input "data_files *" at bounding box center [492, 356] width 373 height 32
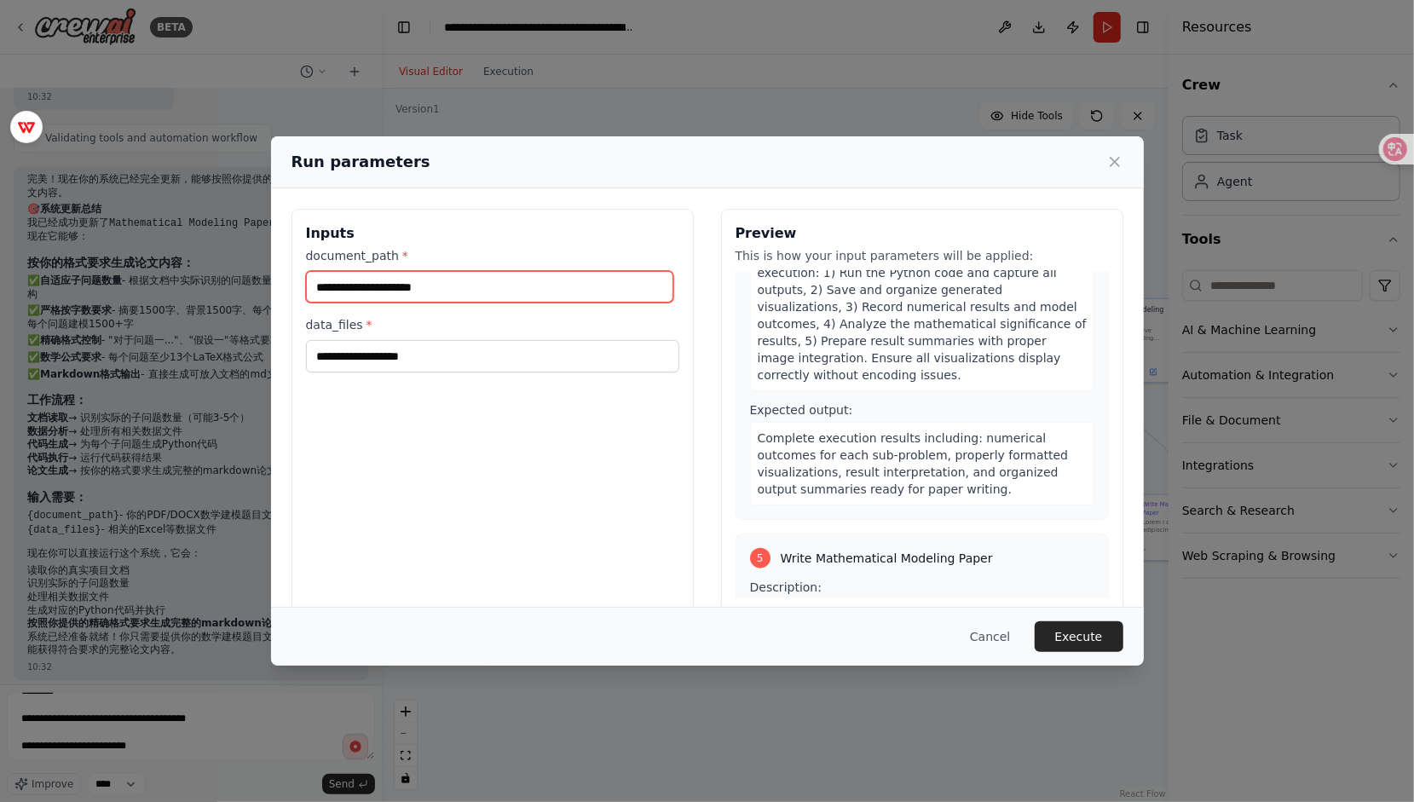
click at [392, 292] on input "document_path *" at bounding box center [489, 287] width 367 height 32
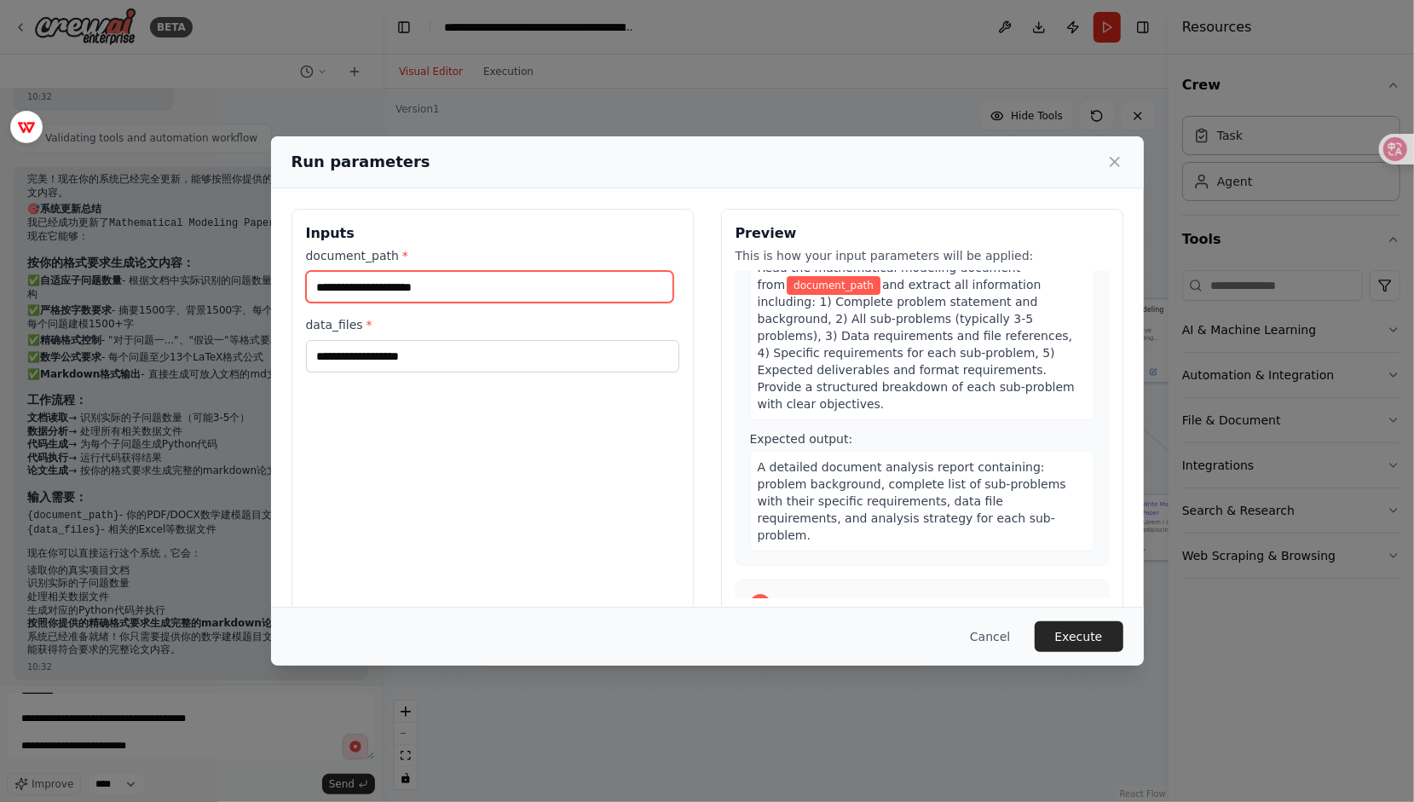
scroll to position [0, 0]
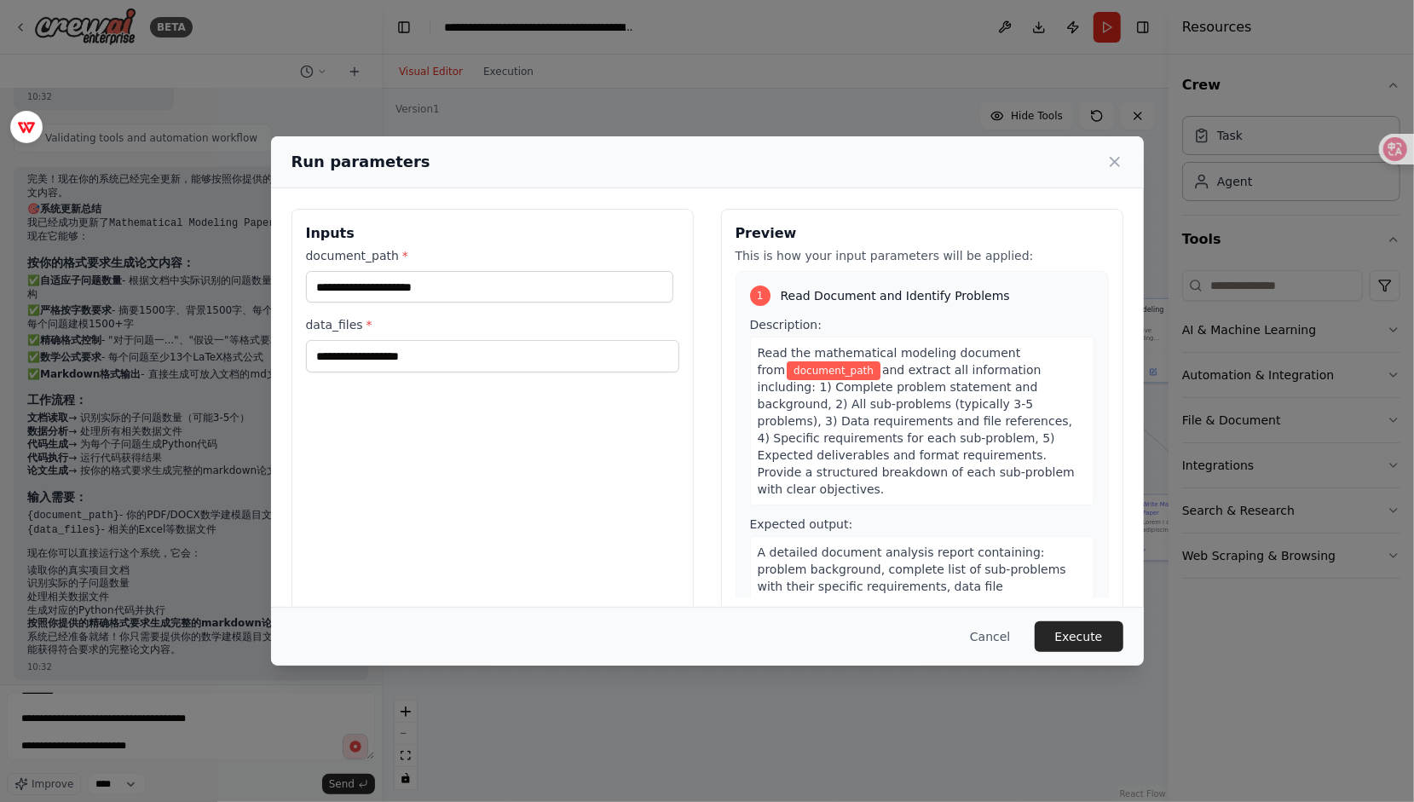
click at [765, 292] on div "1 Read Document and Identify Problems" at bounding box center [922, 295] width 344 height 20
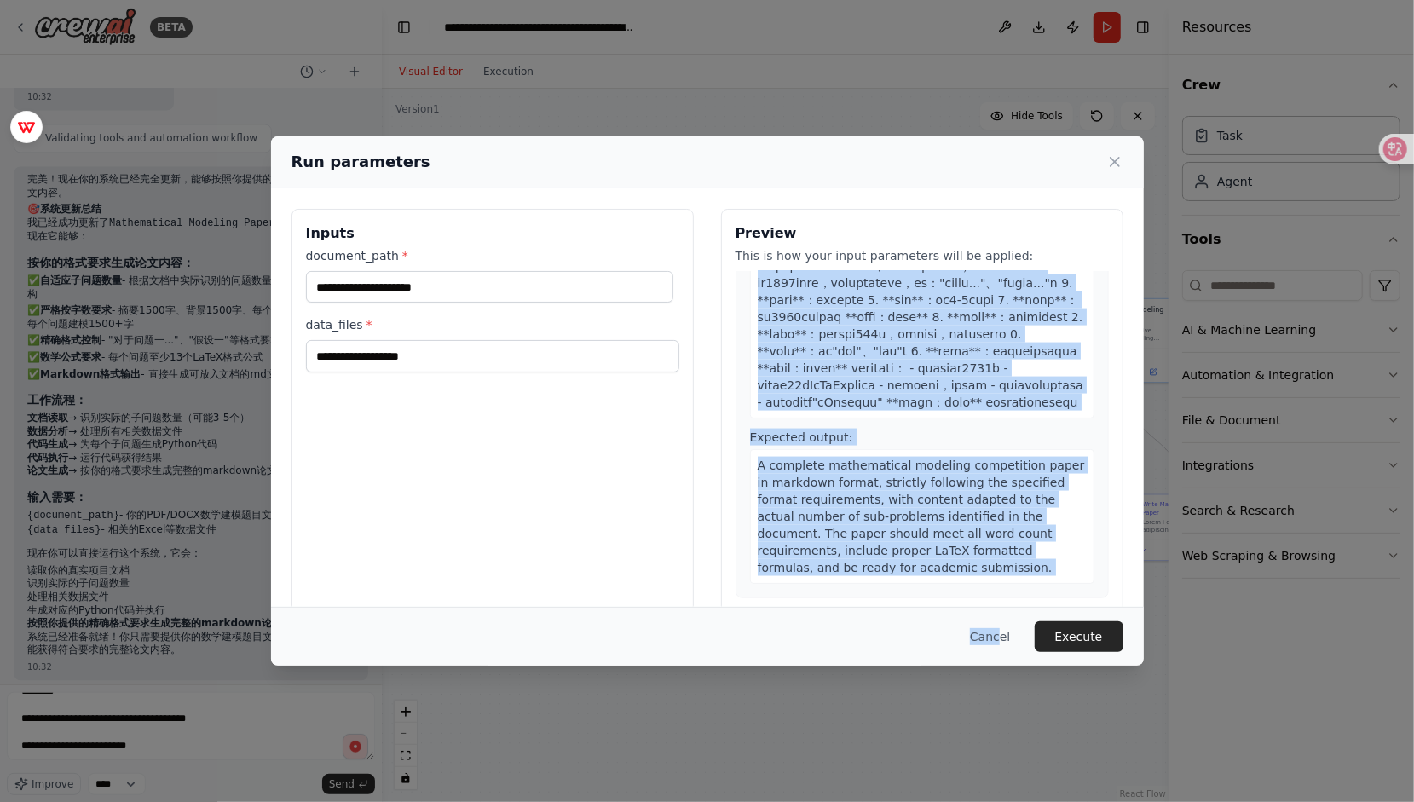
scroll to position [25, 0]
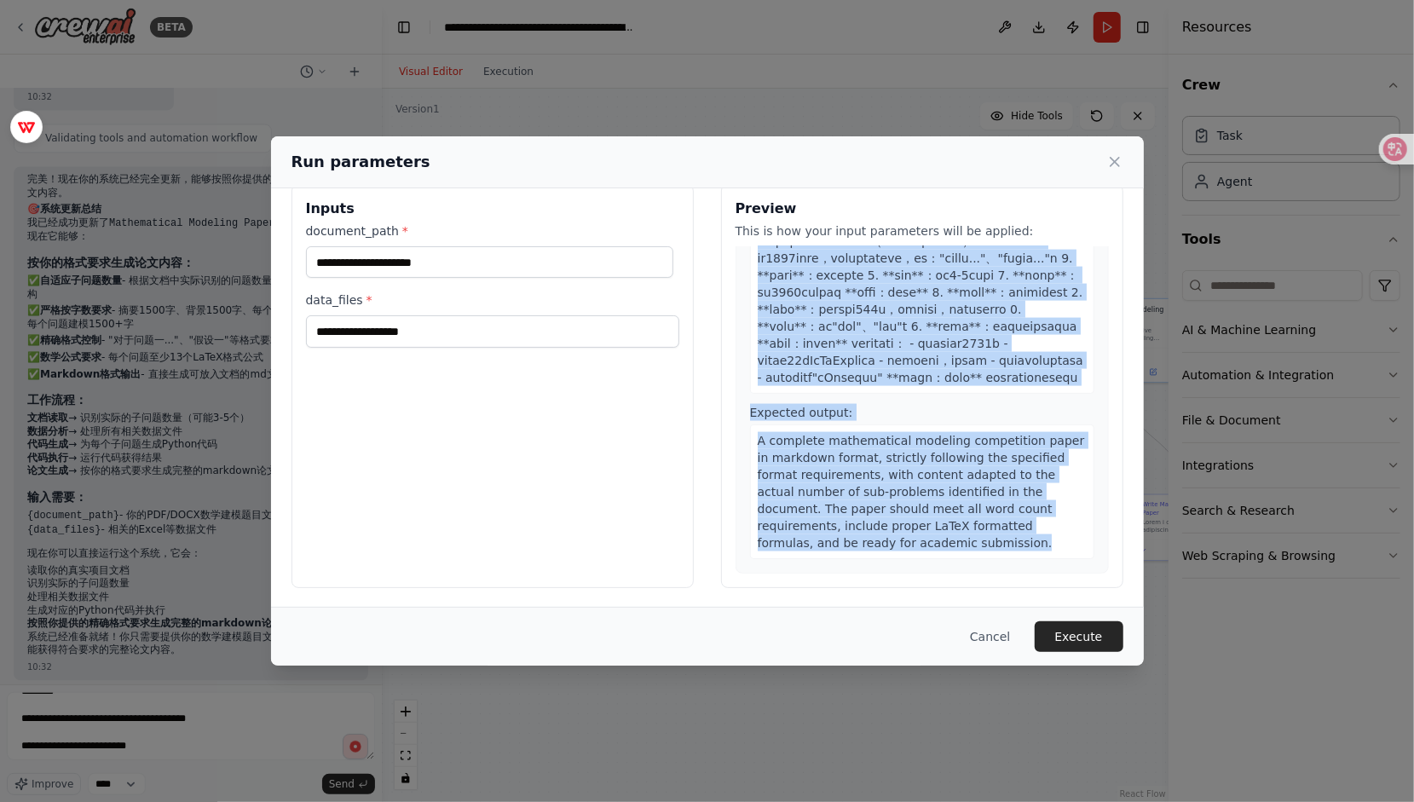
drag, startPoint x: 769, startPoint y: 291, endPoint x: 1043, endPoint y: 568, distance: 389.8
click at [1043, 568] on div "1 Read Document and Identify Problems Description: Read the mathematical modeli…" at bounding box center [921, 409] width 373 height 327
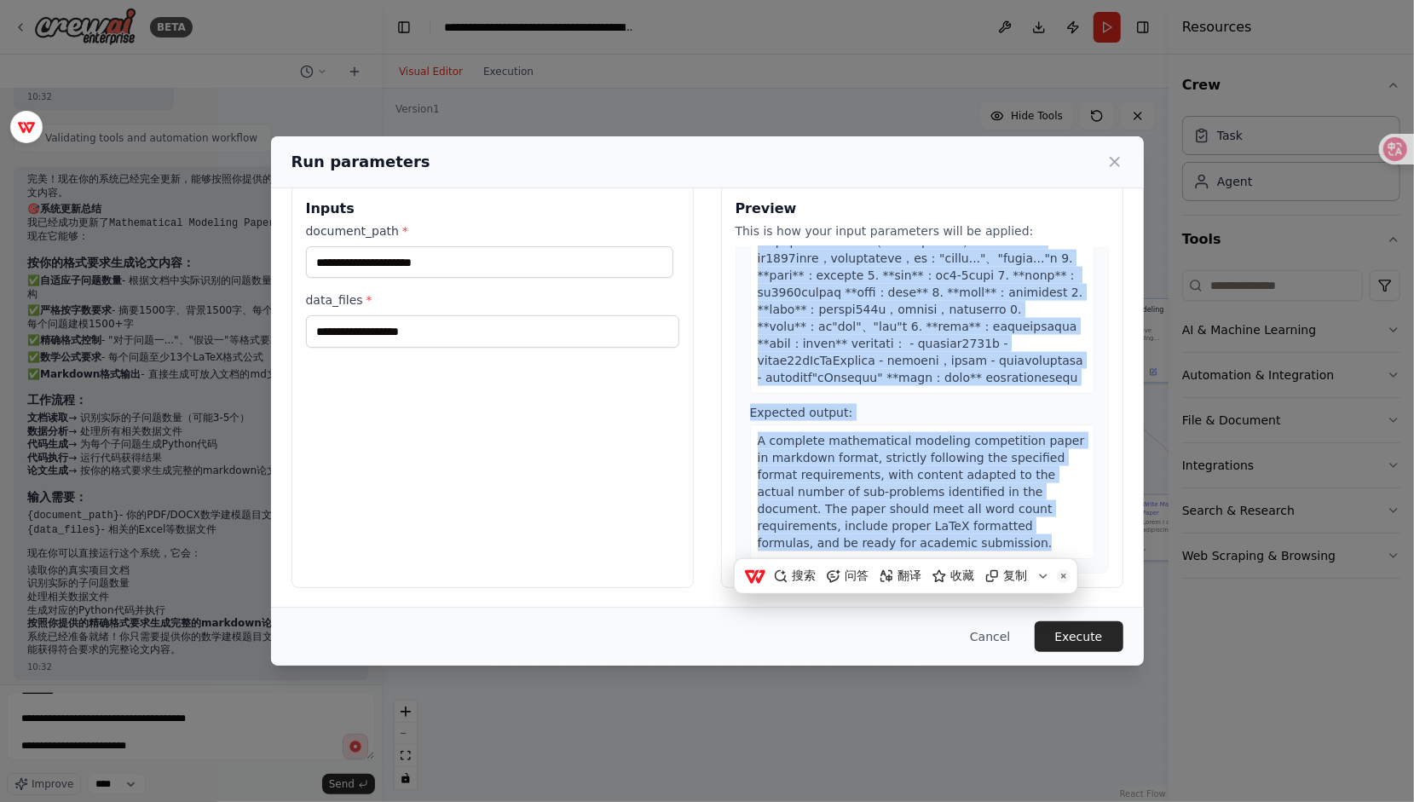
copy div "Read Document and Identify Problems Description: Read the mathematical modeling…"
click at [947, 335] on div at bounding box center [922, 284] width 344 height 220
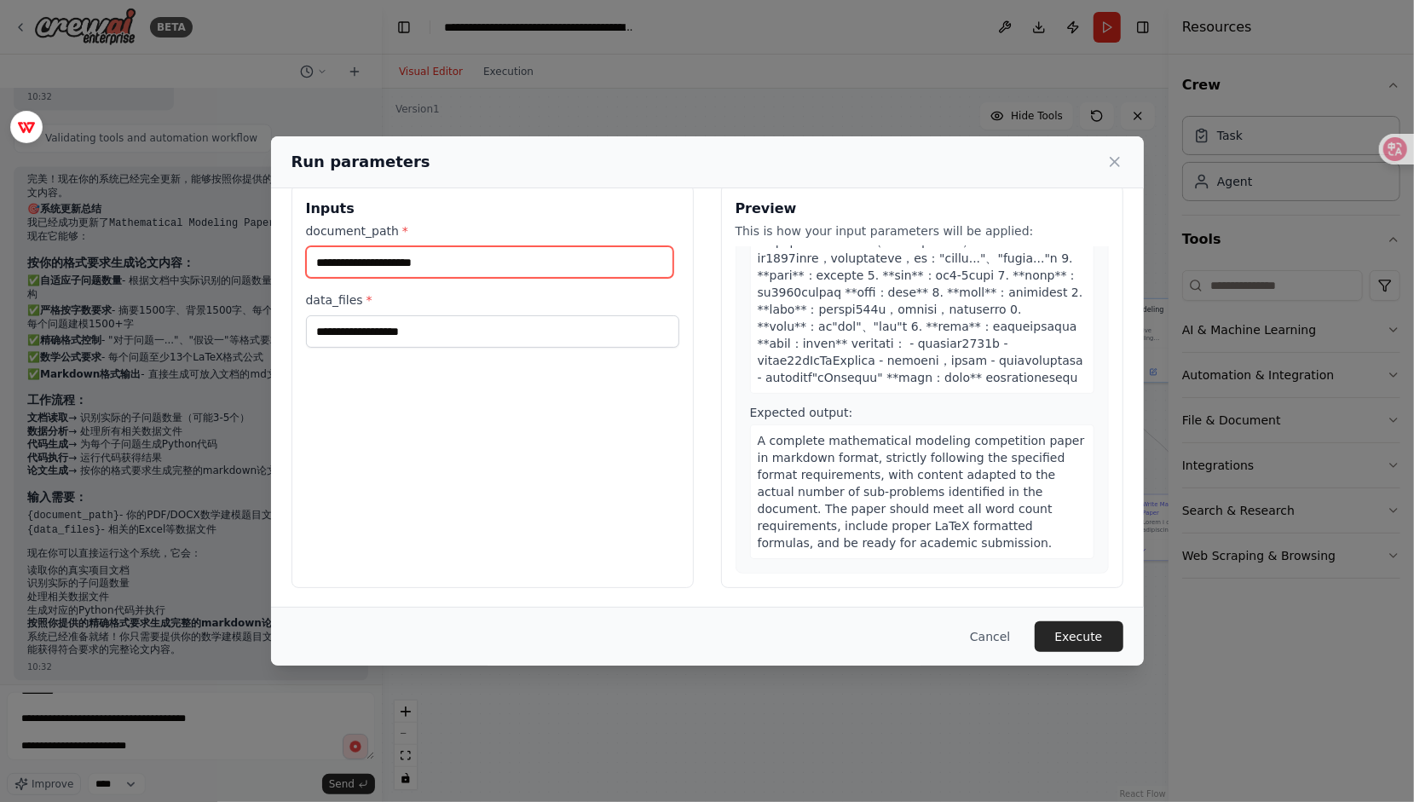
click at [447, 262] on input "document_path *" at bounding box center [489, 262] width 367 height 32
click at [494, 258] on input "document_path *" at bounding box center [489, 262] width 367 height 32
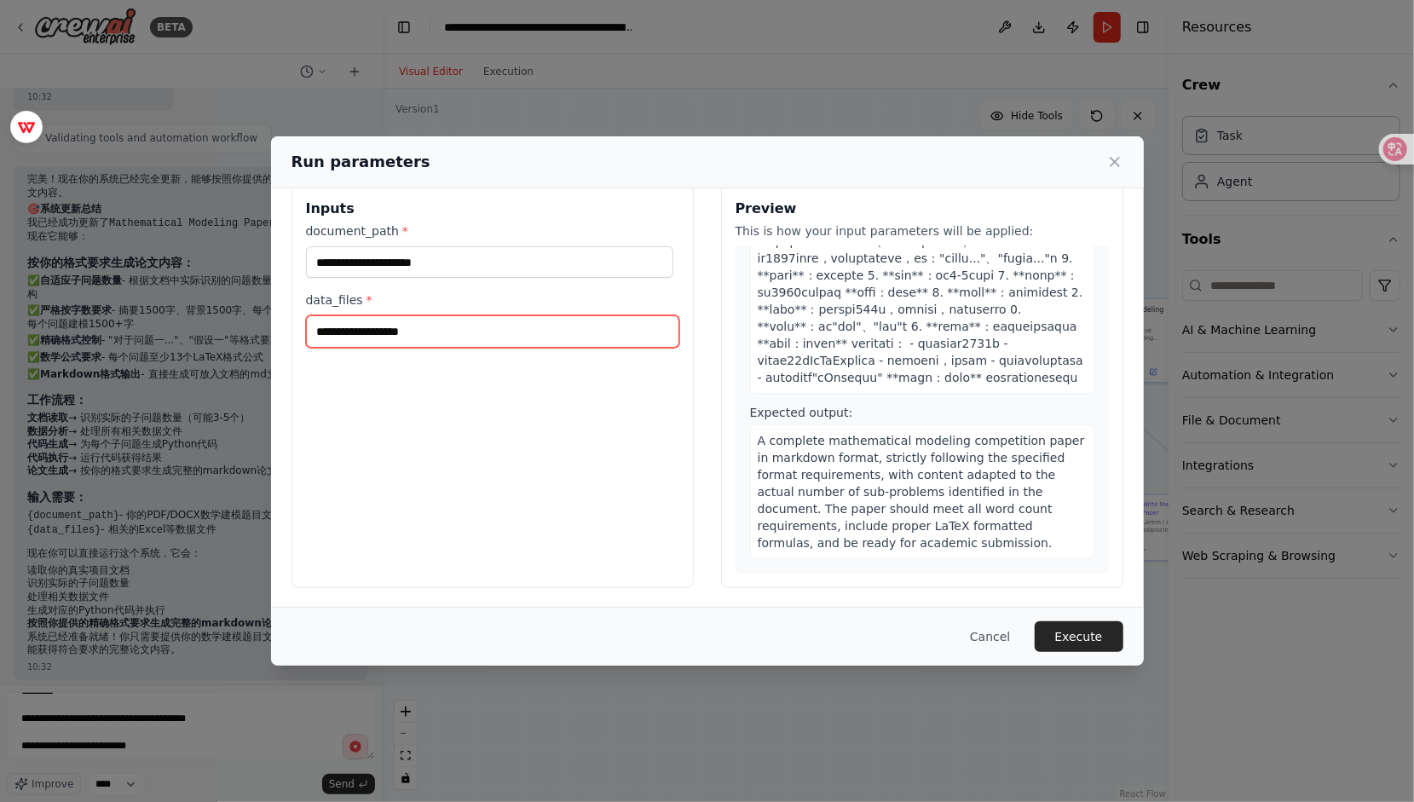
click at [423, 327] on input "data_files *" at bounding box center [492, 331] width 373 height 32
click at [527, 458] on div "Inputs document_path * data_files *" at bounding box center [492, 386] width 402 height 404
click at [1087, 632] on button "Execute" at bounding box center [1078, 636] width 89 height 31
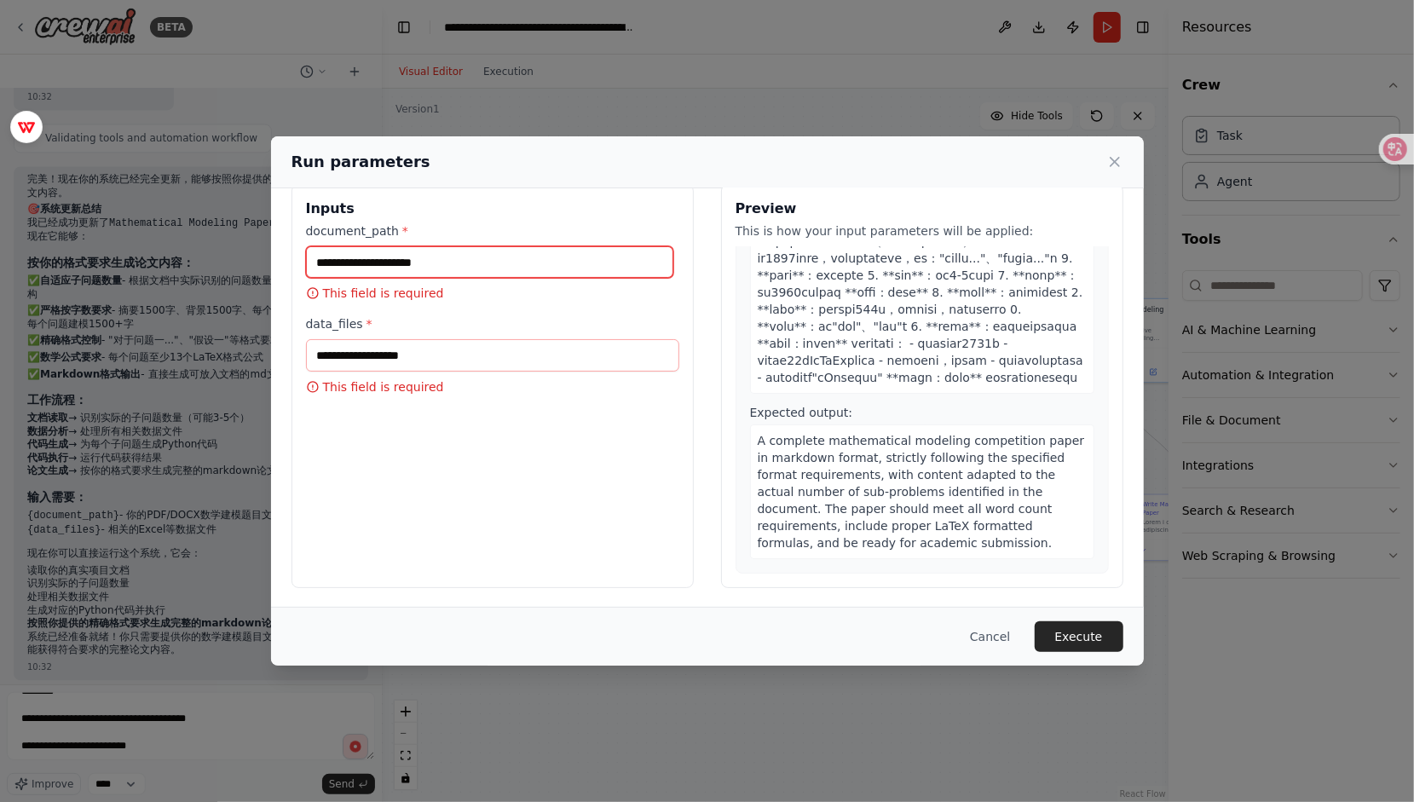
click at [385, 269] on input "document_path *" at bounding box center [489, 262] width 367 height 32
paste input "**********"
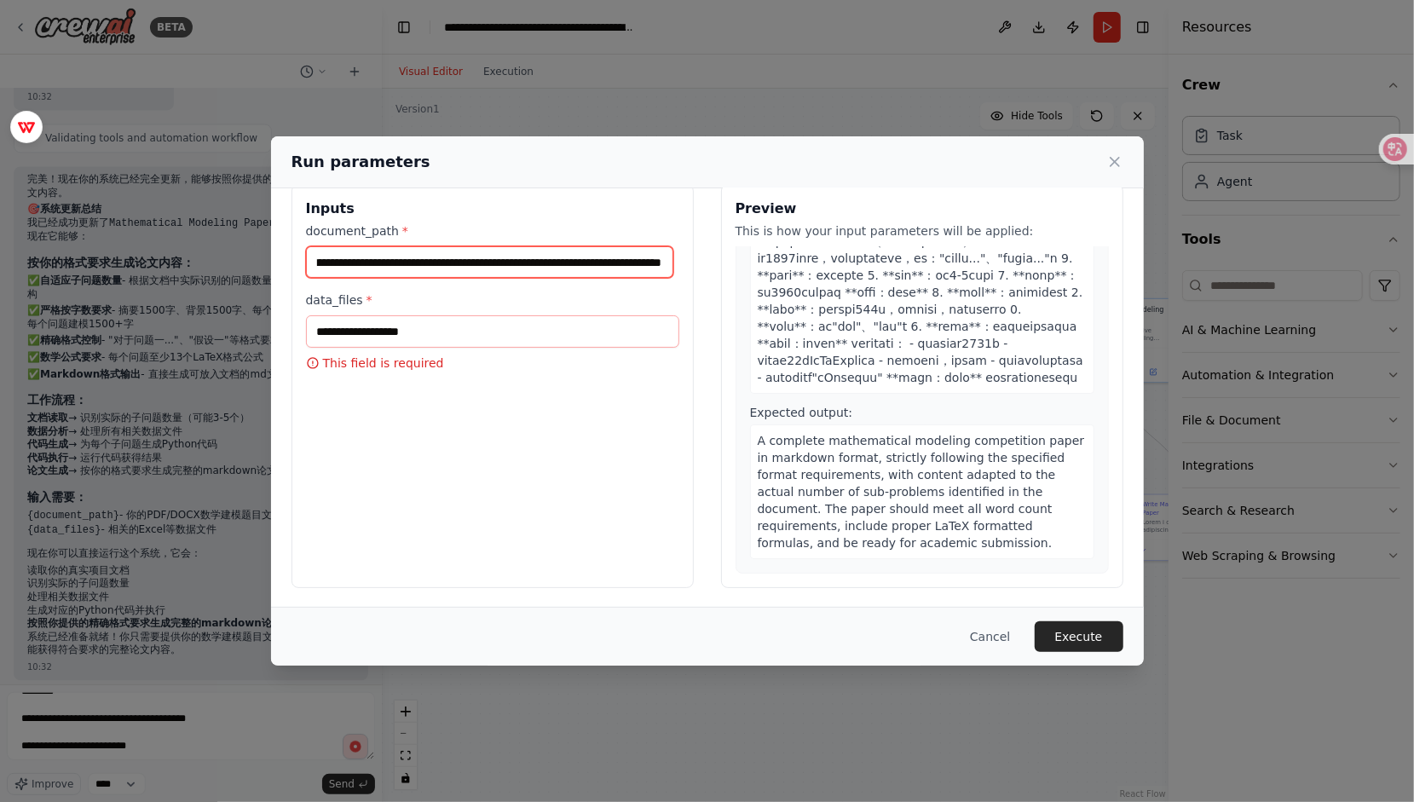
type input "**********"
click at [448, 459] on div "Inputs document_path * data_files * This field is required" at bounding box center [492, 386] width 402 height 404
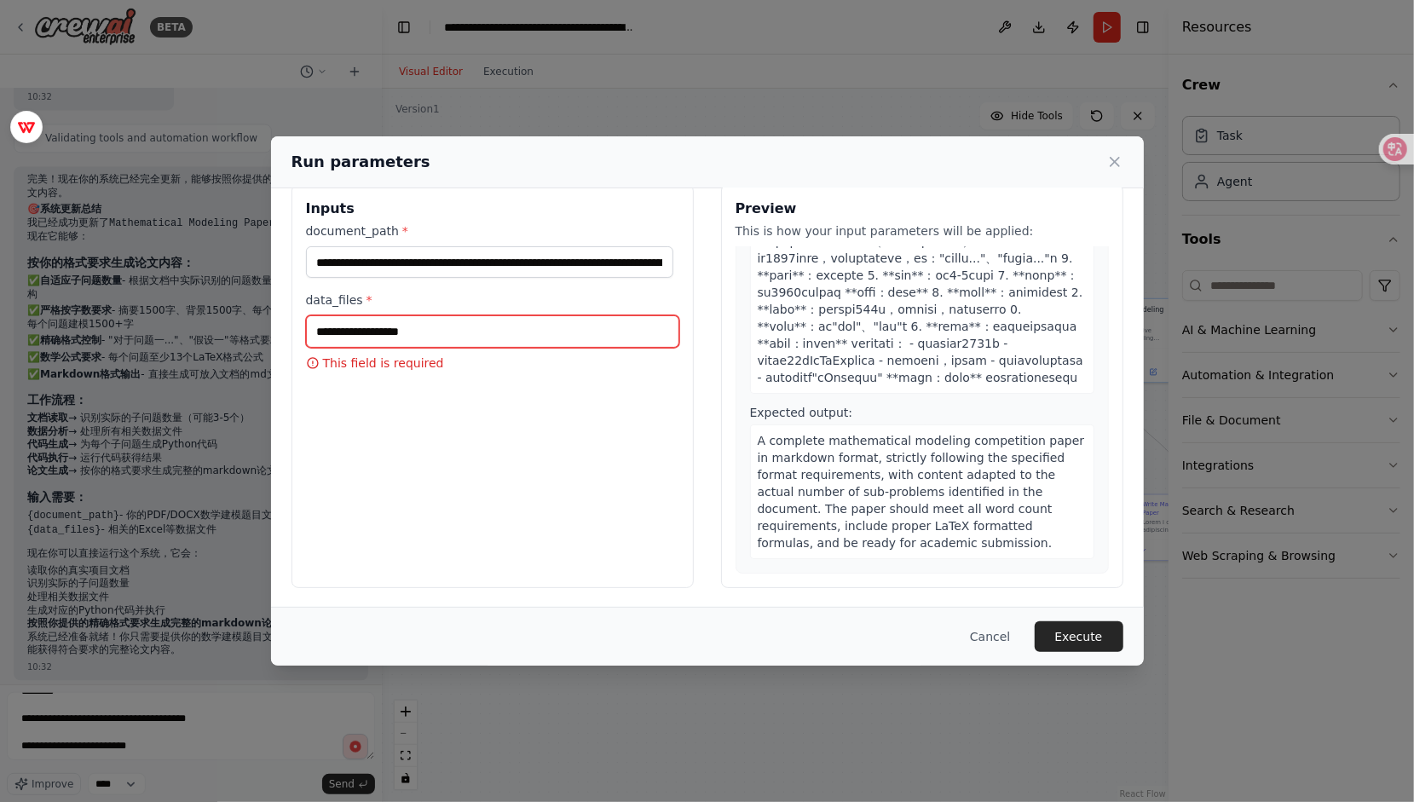
click at [481, 335] on input "data_files *" at bounding box center [492, 331] width 373 height 32
click at [636, 742] on div "Run parameters Inputs document_path * data_files * This field is required Previ…" at bounding box center [707, 401] width 1414 height 802
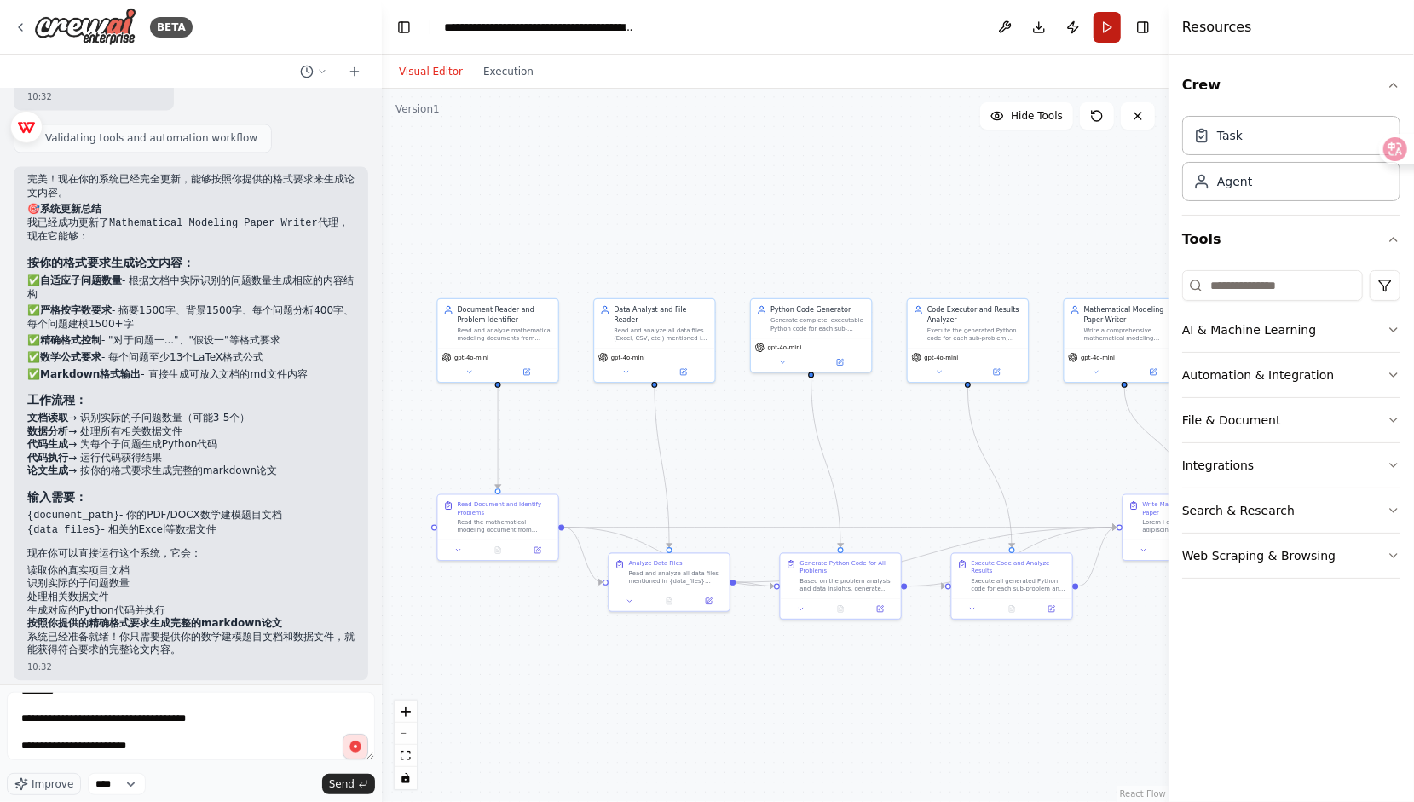
click at [1109, 26] on button "Run" at bounding box center [1106, 27] width 27 height 31
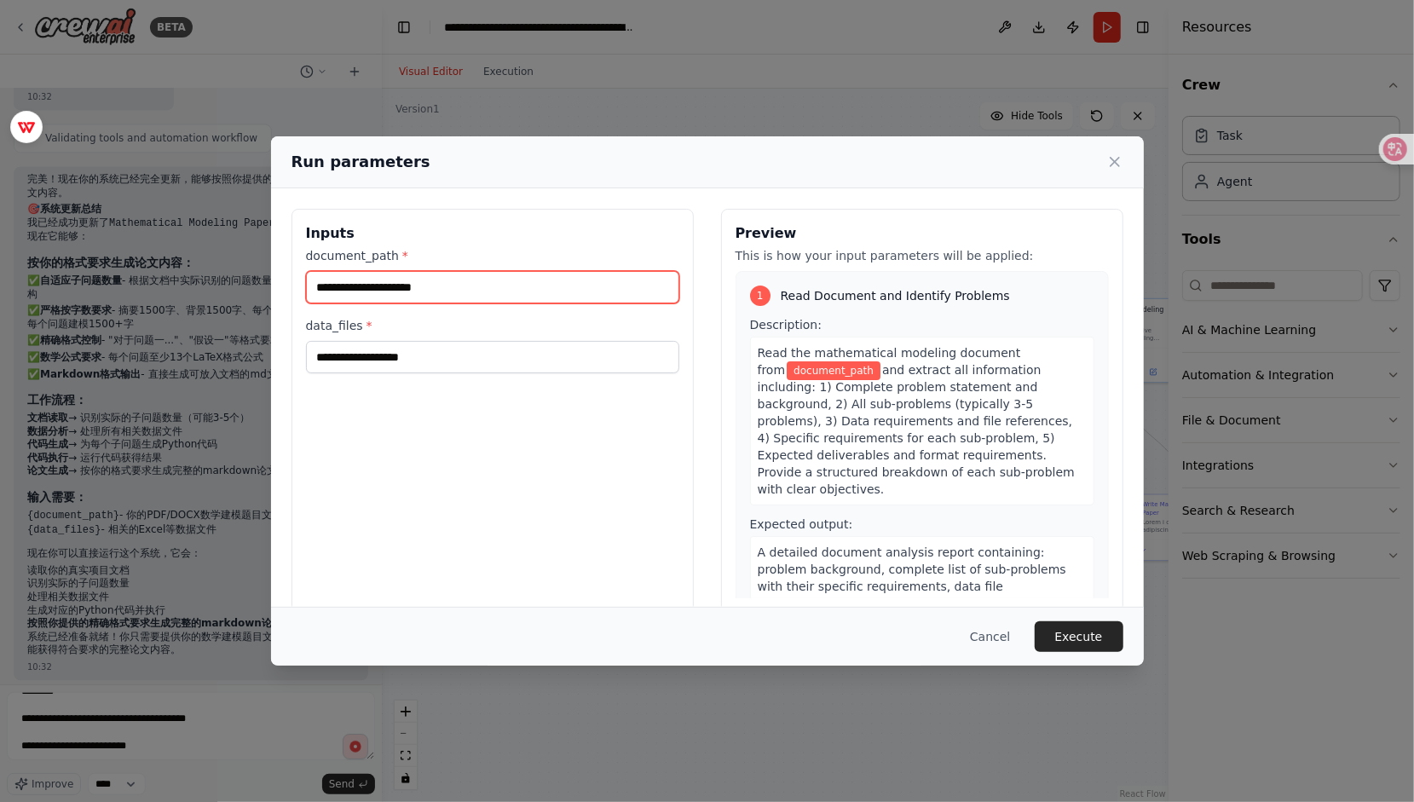
click at [413, 290] on input "document_path *" at bounding box center [492, 287] width 373 height 32
paste input "**********"
click at [472, 431] on div "**********" at bounding box center [492, 411] width 402 height 404
click at [474, 279] on input "**********" at bounding box center [492, 287] width 373 height 32
type input "*"
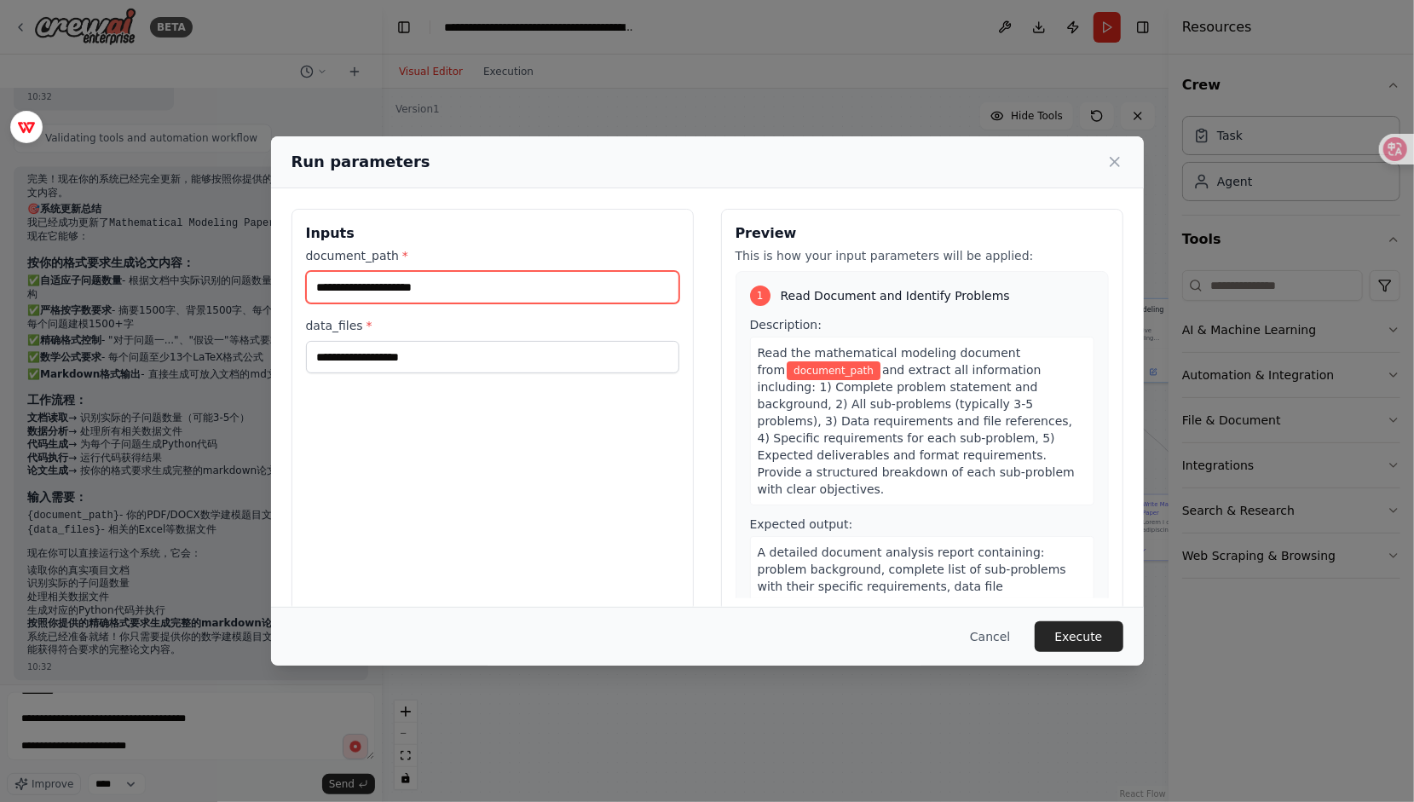
paste input "**********"
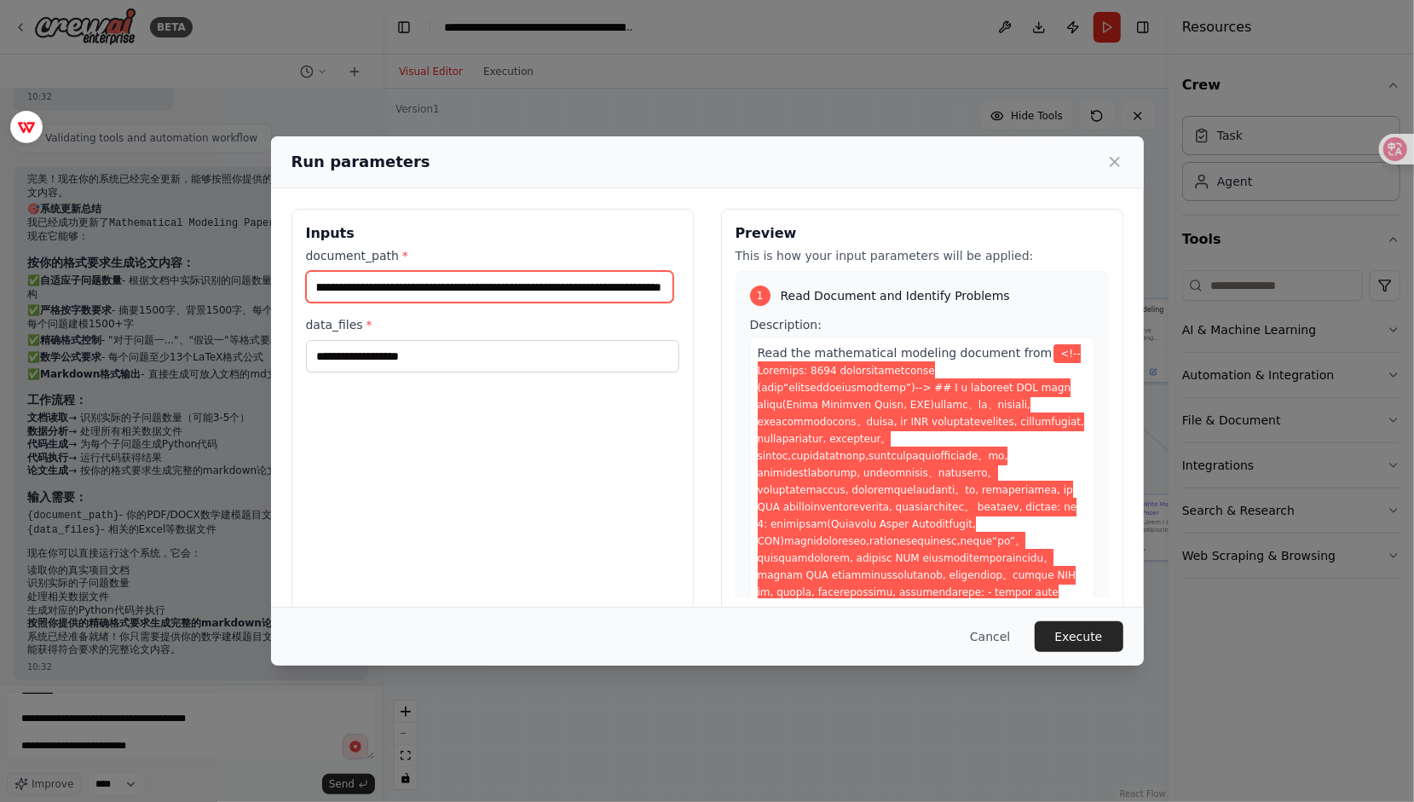
type input "**********"
click at [366, 373] on div "Inputs document_path * data_files *" at bounding box center [492, 411] width 402 height 404
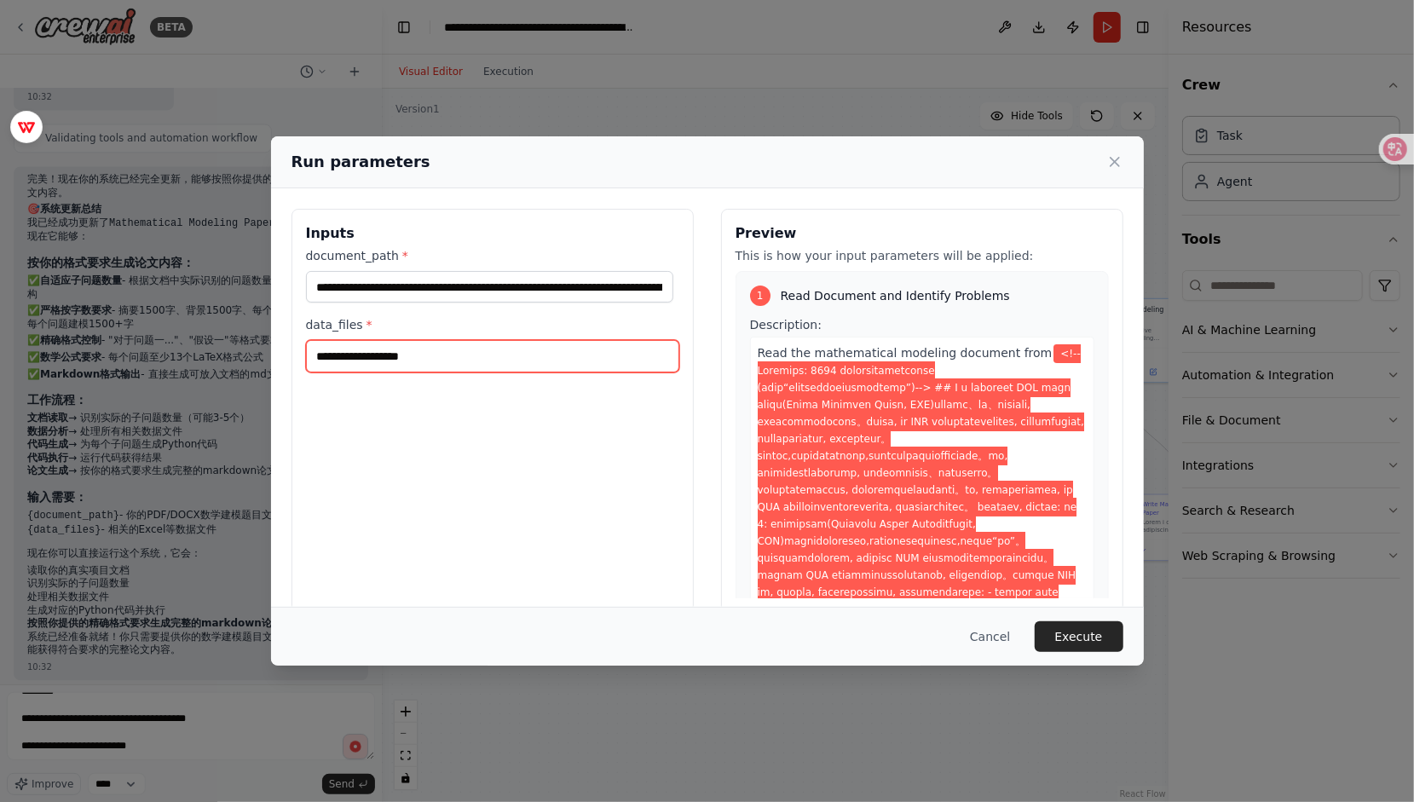
click at [368, 351] on input "data_files *" at bounding box center [492, 356] width 373 height 32
click at [977, 348] on span "Read the mathematical modeling document from" at bounding box center [904, 353] width 295 height 14
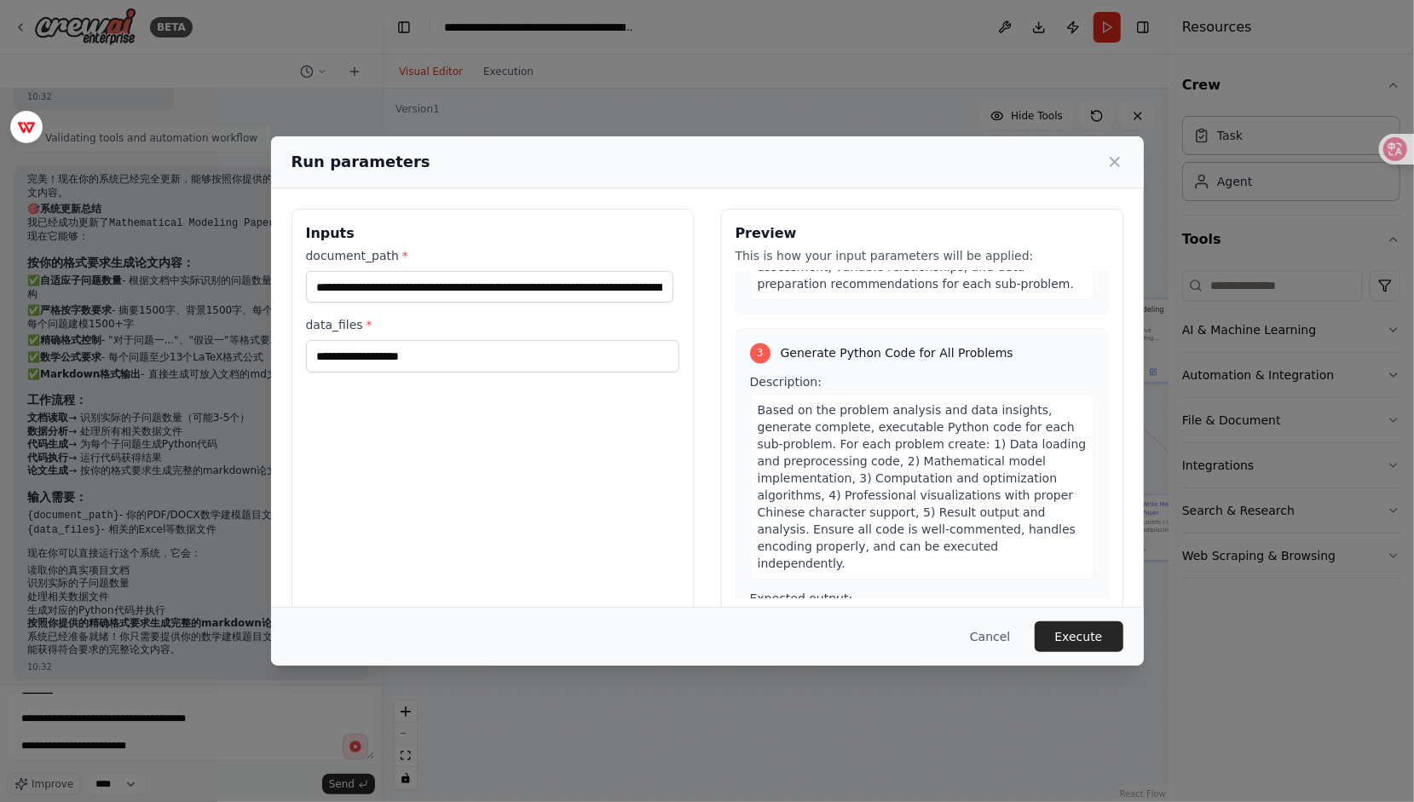
scroll to position [2386, 0]
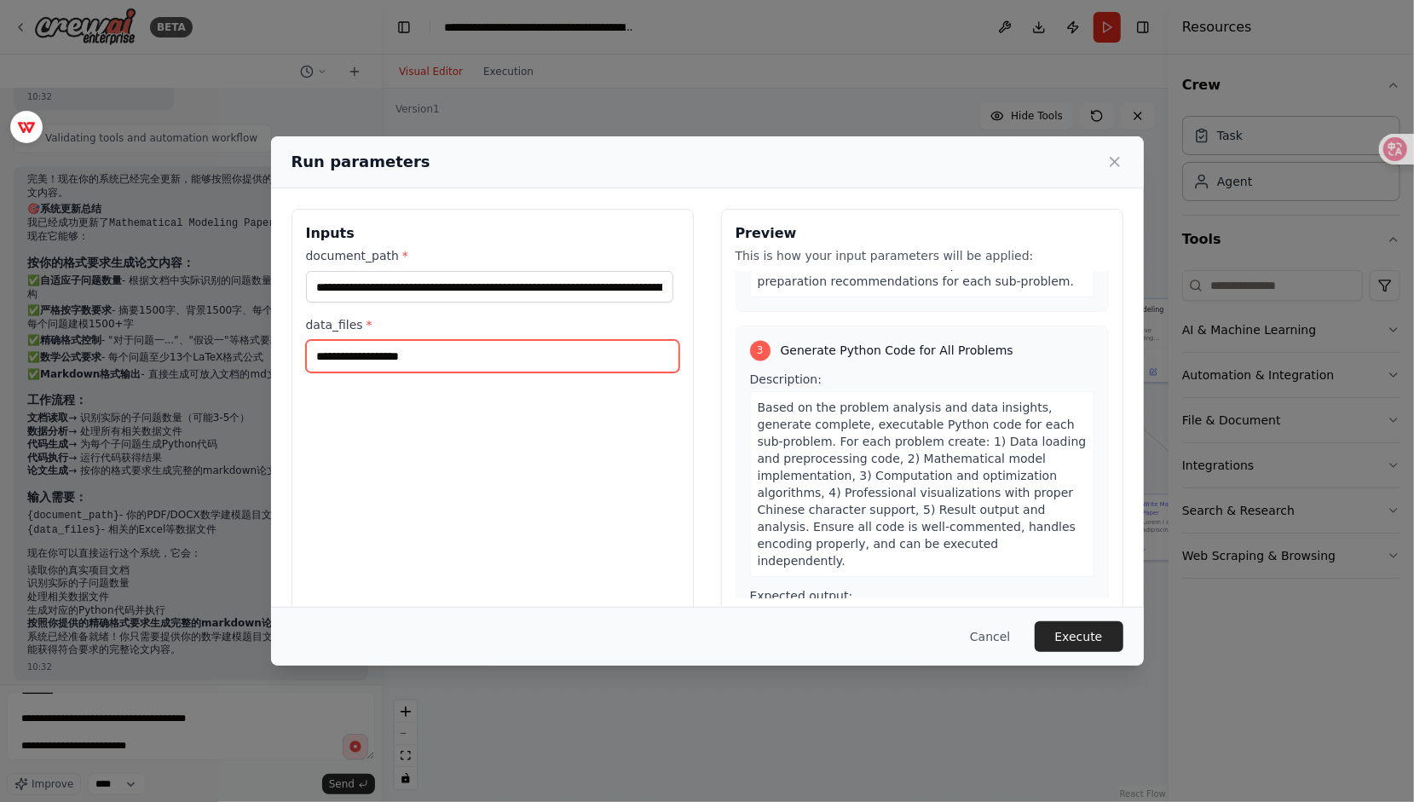
click at [383, 343] on input "data_files *" at bounding box center [492, 356] width 373 height 32
type input "*"
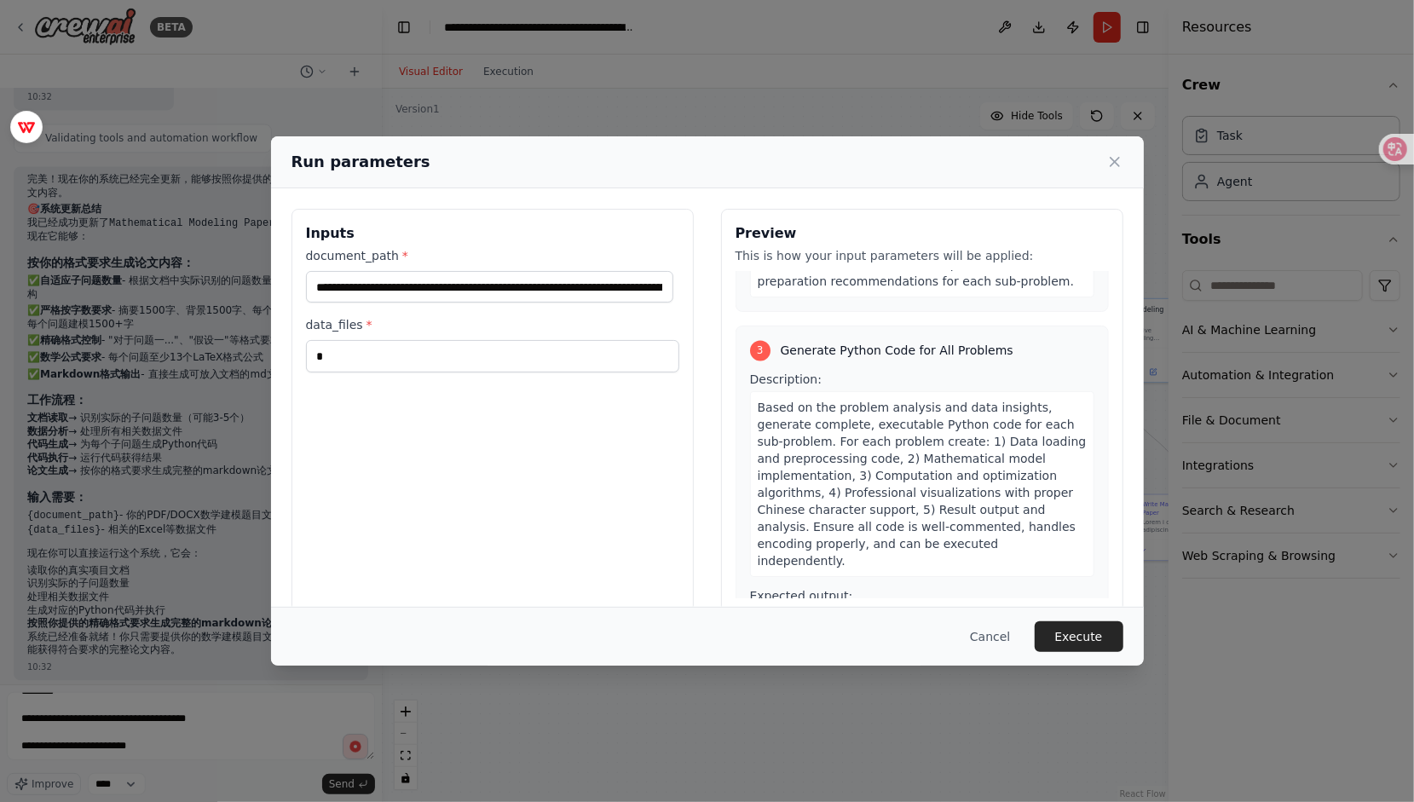
click at [861, 312] on div "2 Analyze Data Files Description: Read and analyze all data files mentioned in …" at bounding box center [921, 139] width 373 height 346
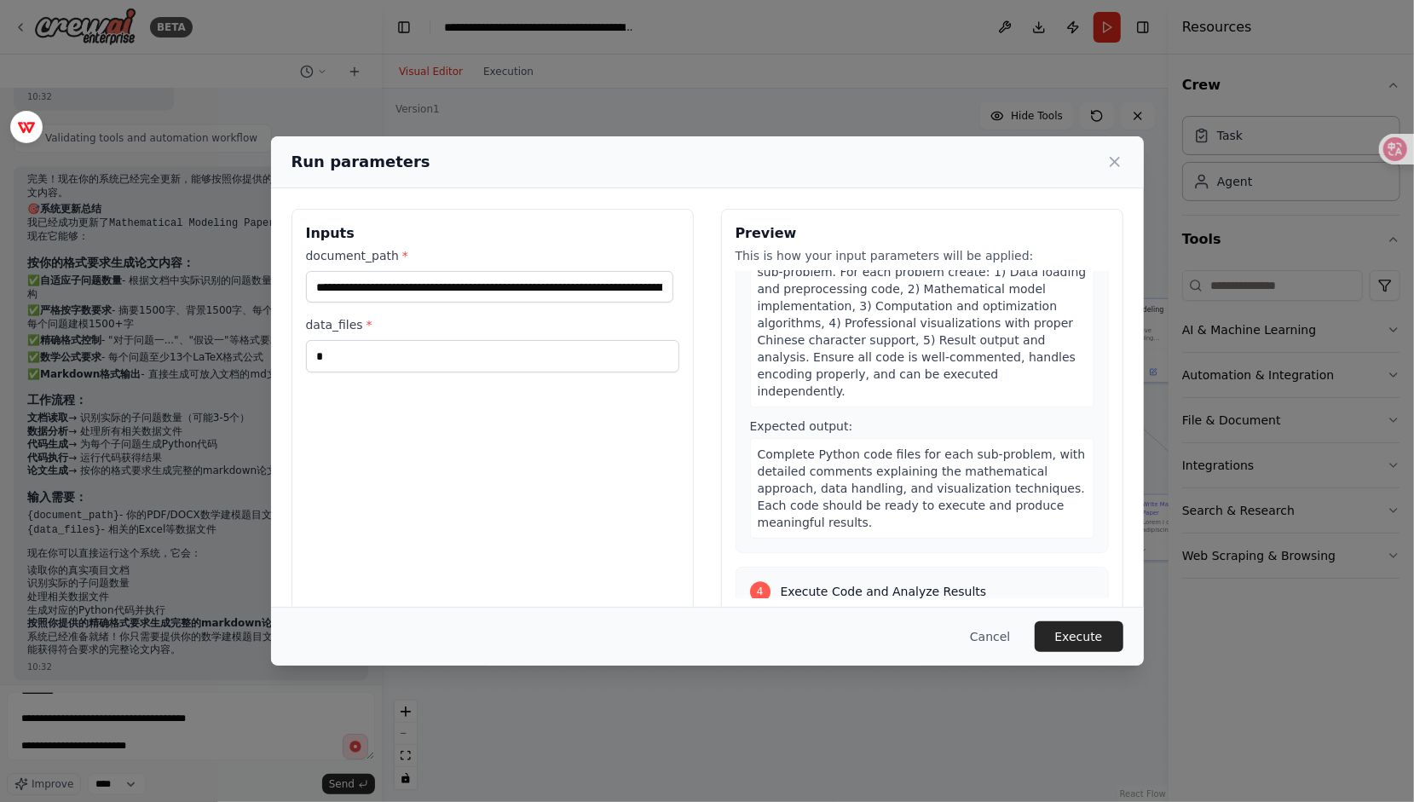
scroll to position [2556, 0]
click at [1063, 636] on button "Execute" at bounding box center [1078, 636] width 89 height 31
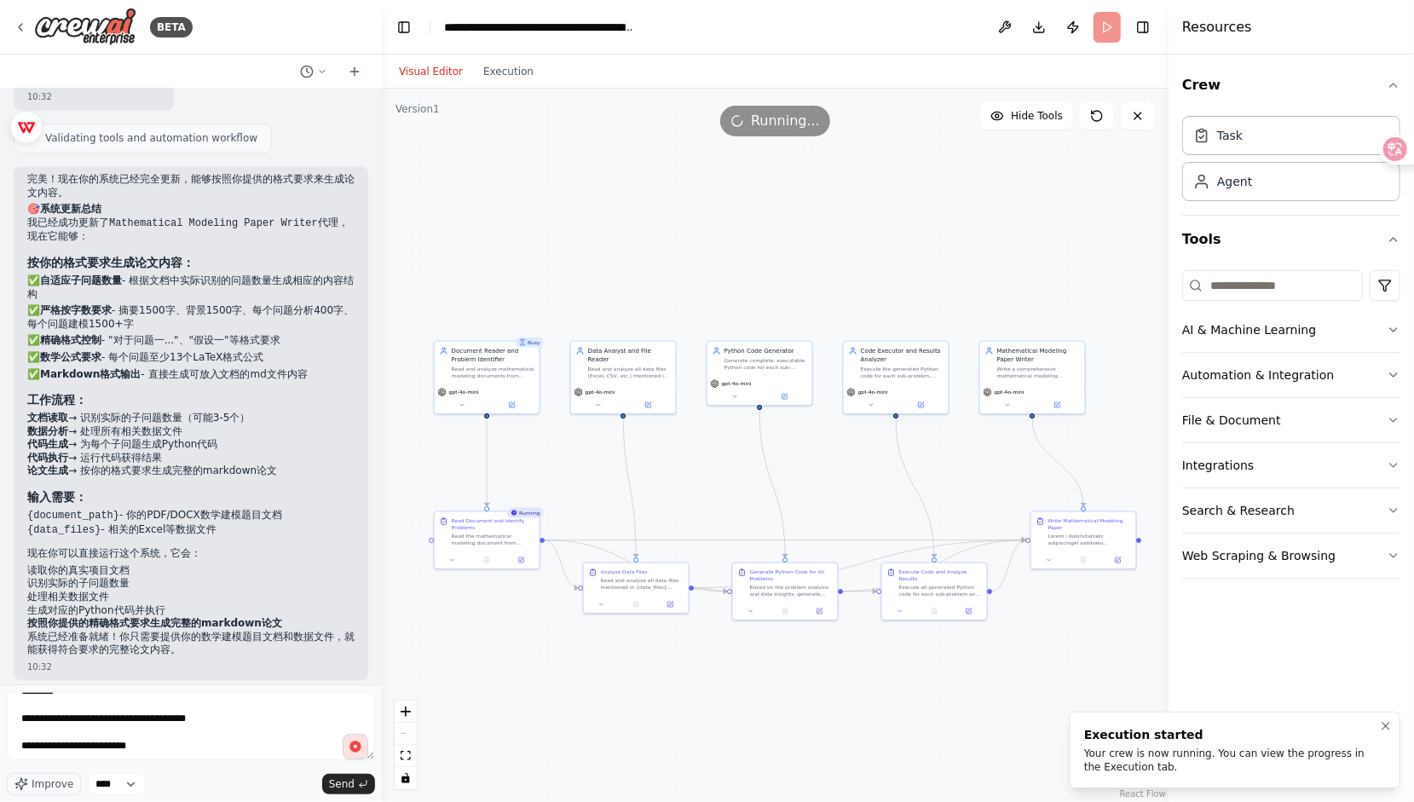
drag, startPoint x: 1161, startPoint y: 769, endPoint x: 1076, endPoint y: 746, distance: 88.0
click at [1076, 746] on li "Execution started Your crew is now running. You can view the progress in the Ex…" at bounding box center [1234, 749] width 331 height 77
drag, startPoint x: 1081, startPoint y: 746, endPoint x: 1007, endPoint y: 741, distance: 74.3
click at [1084, 746] on div "Your crew is now running. You can view the progress in the Execution tab." at bounding box center [1231, 759] width 295 height 27
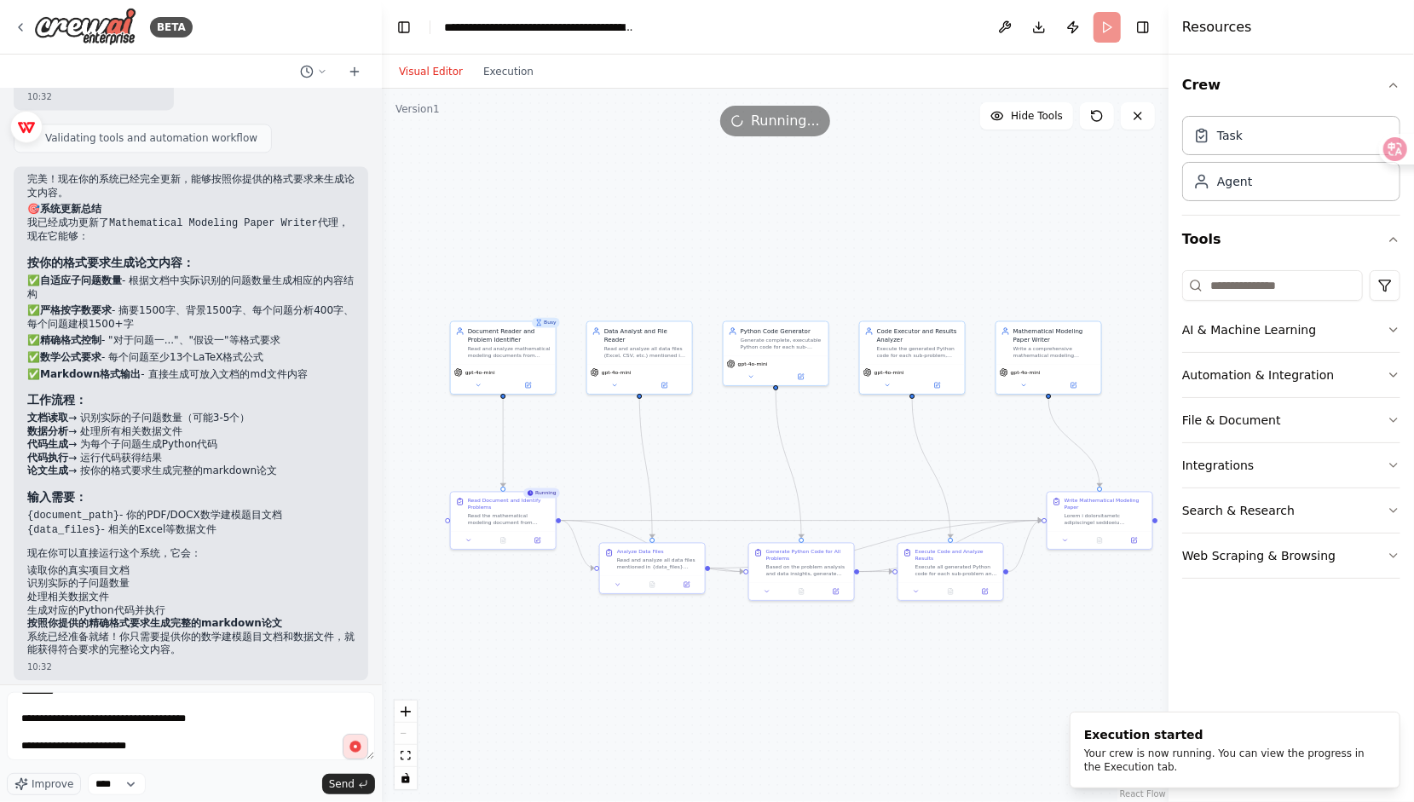
drag, startPoint x: 988, startPoint y: 214, endPoint x: 932, endPoint y: 256, distance: 70.0
click at [932, 256] on div ".deletable-edge-delete-btn { width: 20px; height: 20px; border: 0px solid #ffff…" at bounding box center [775, 445] width 786 height 713
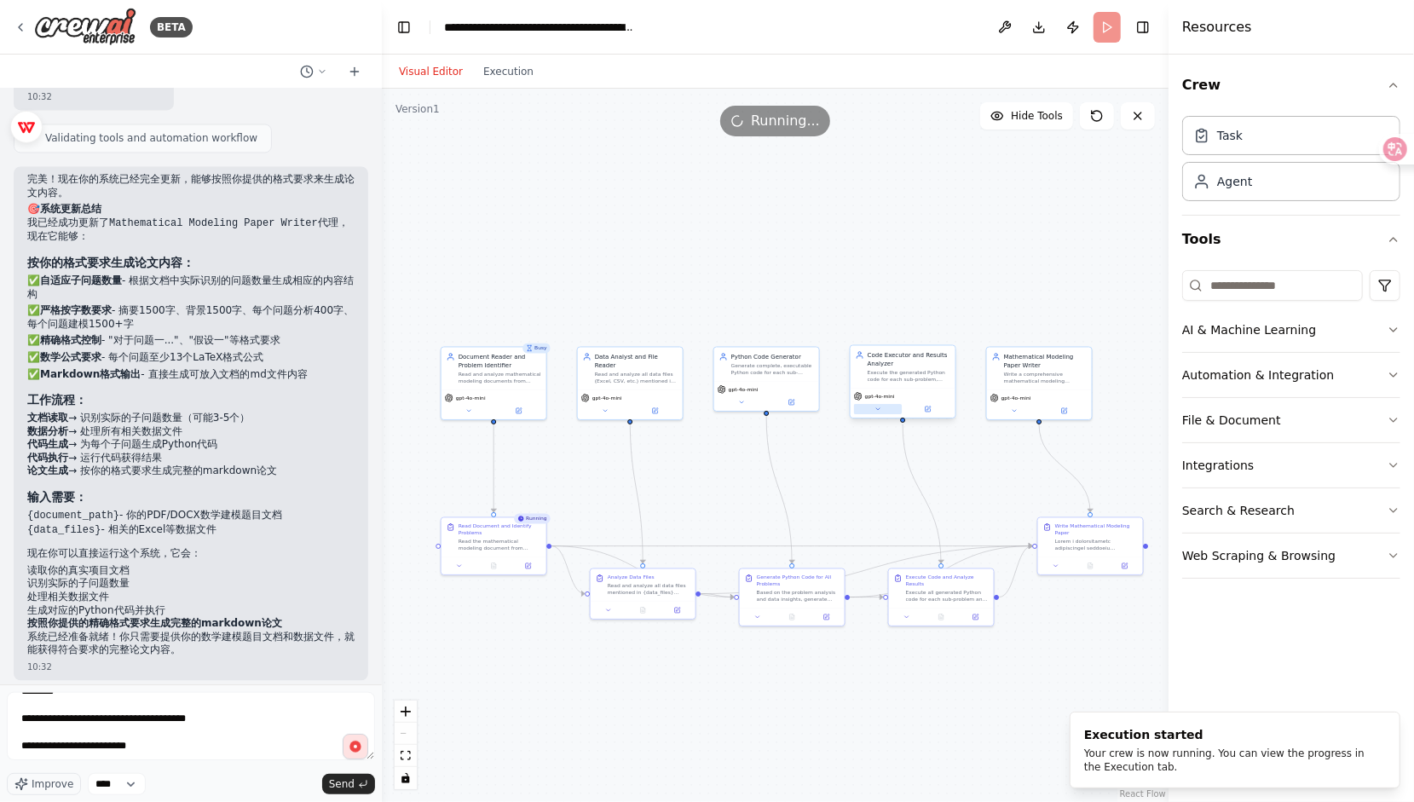
click at [884, 407] on button at bounding box center [878, 409] width 49 height 10
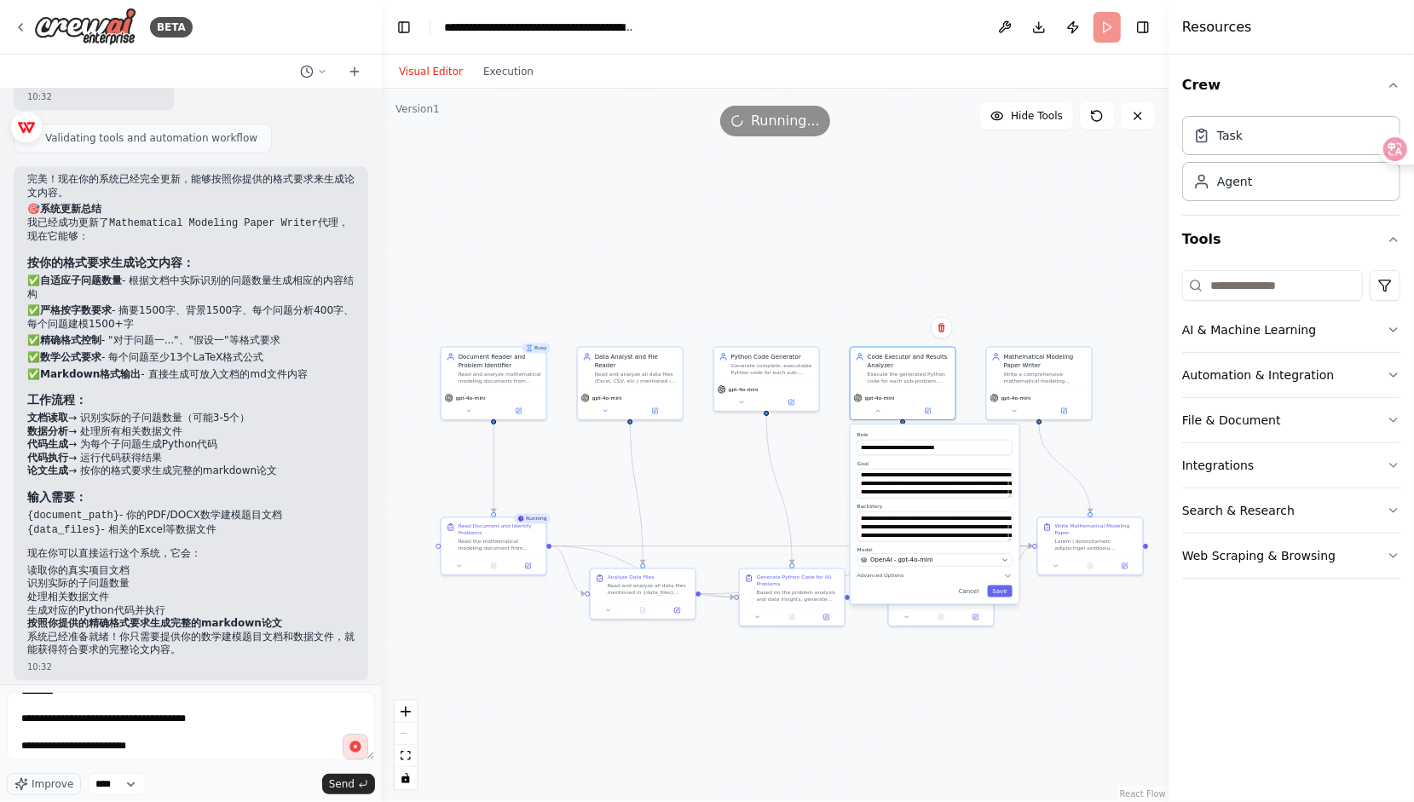
click at [878, 424] on div "**********" at bounding box center [934, 513] width 169 height 179
click at [878, 416] on div "gpt-4o-mini" at bounding box center [902, 404] width 105 height 30
click at [878, 417] on div "gpt-4o-mini" at bounding box center [902, 404] width 105 height 30
click at [877, 261] on div ".deletable-edge-delete-btn { width: 20px; height: 20px; border: 0px solid #ffff…" at bounding box center [775, 445] width 786 height 713
click at [955, 675] on div ".deletable-edge-delete-btn { width: 20px; height: 20px; border: 0px solid #ffff…" at bounding box center [775, 445] width 786 height 713
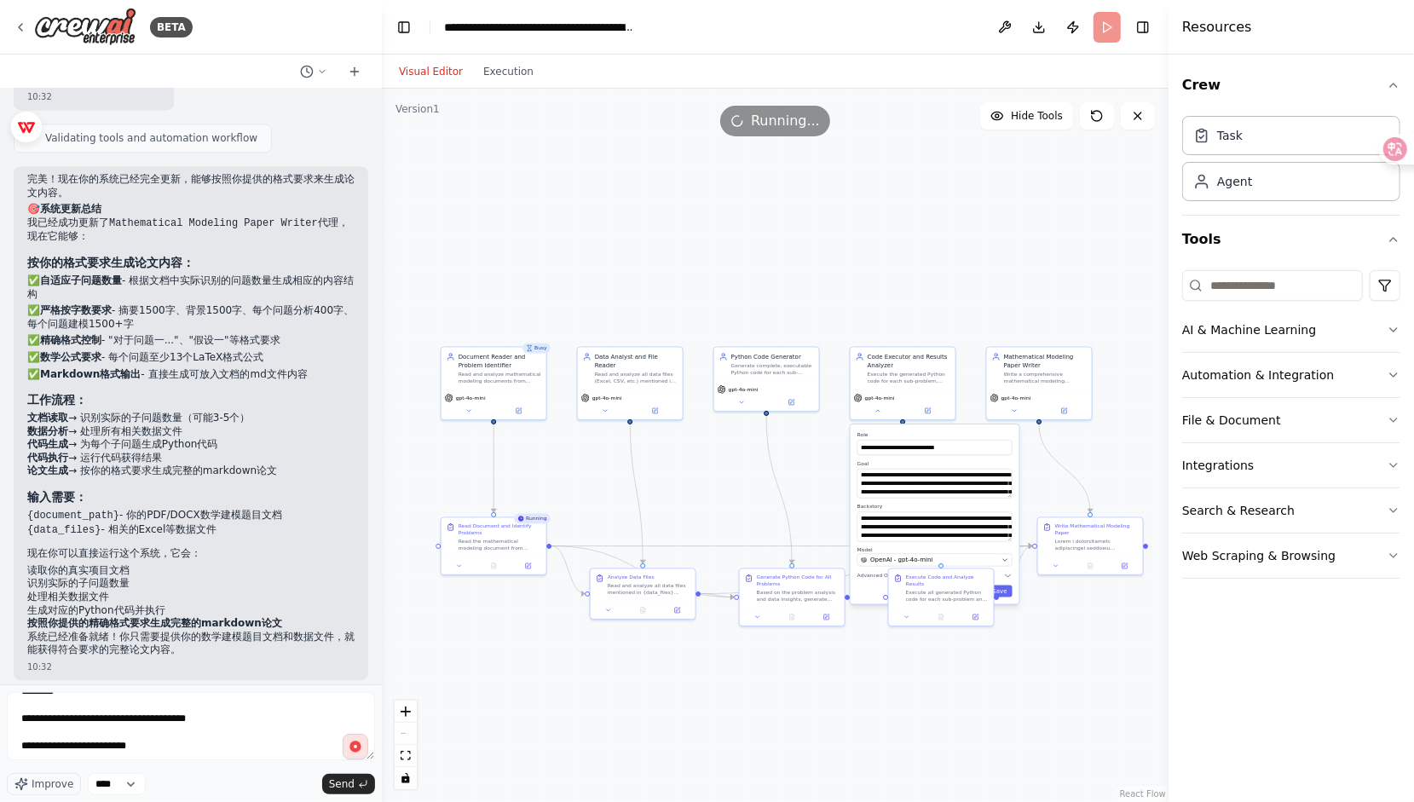
click at [955, 675] on div ".deletable-edge-delete-btn { width: 20px; height: 20px; border: 0px solid #ffff…" at bounding box center [775, 445] width 786 height 713
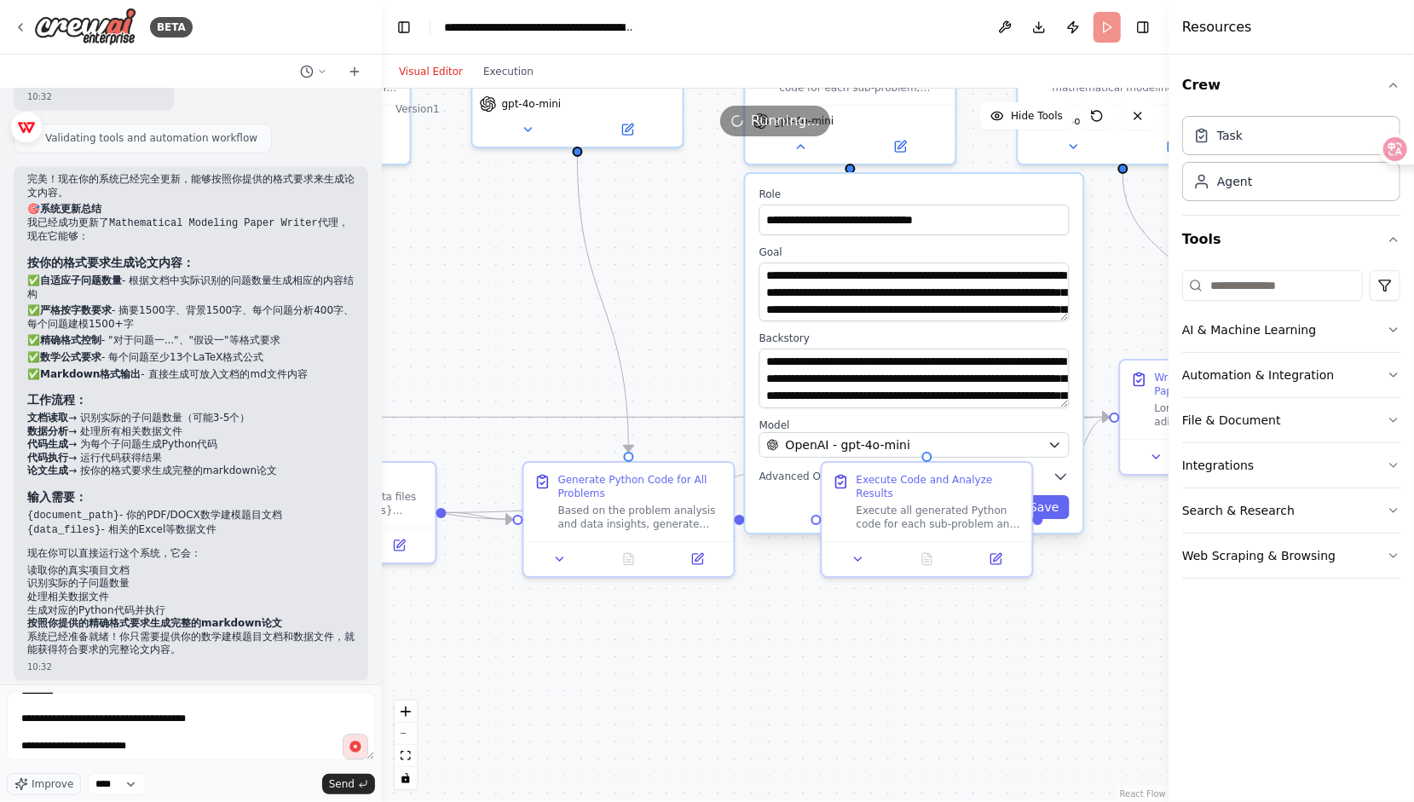
click at [908, 608] on div ".deletable-edge-delete-btn { width: 20px; height: 20px; border: 0px solid #ffff…" at bounding box center [775, 445] width 786 height 713
click at [908, 614] on div ".deletable-edge-delete-btn { width: 20px; height: 20px; border: 0px solid #ffff…" at bounding box center [775, 445] width 786 height 713
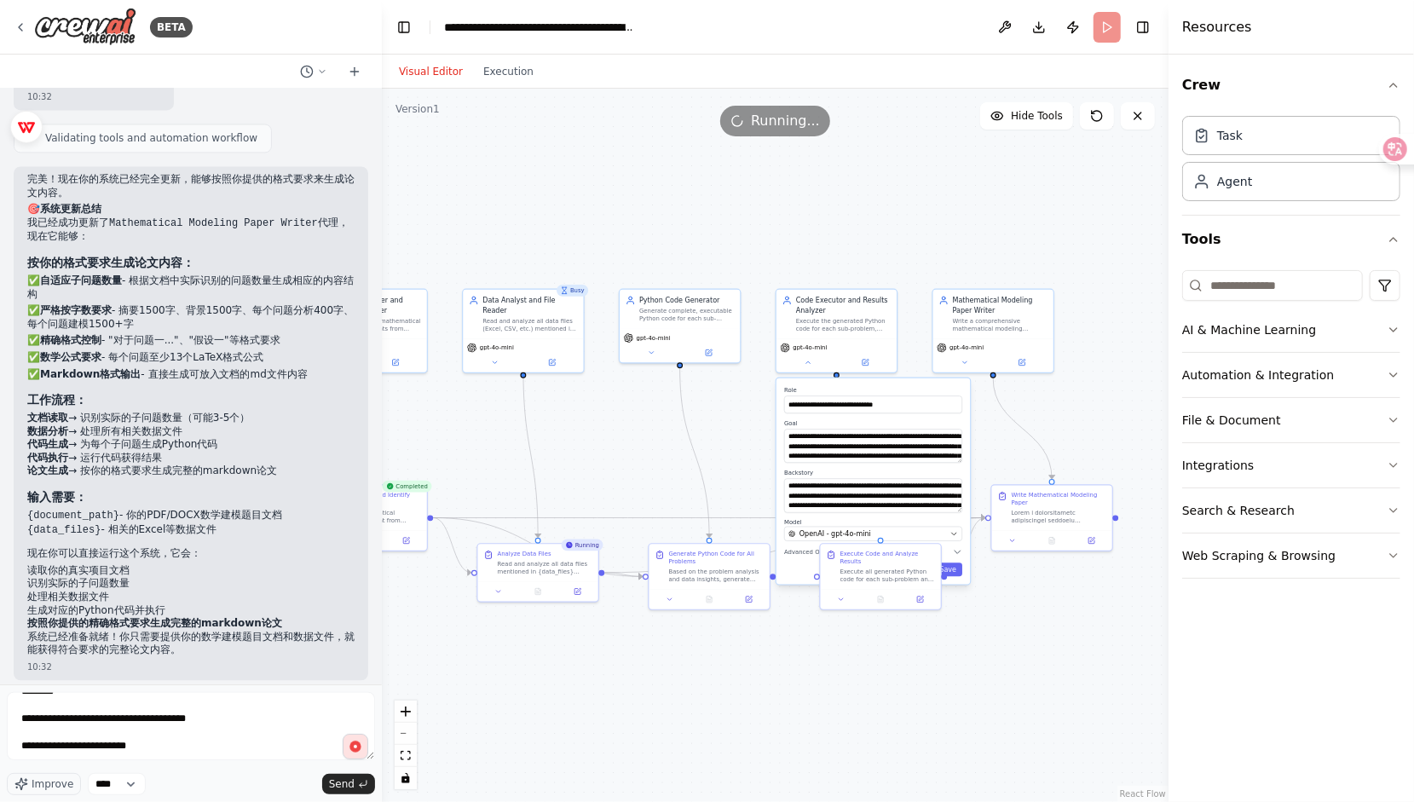
click at [601, 716] on div ".deletable-edge-delete-btn { width: 20px; height: 20px; border: 0px solid #ffff…" at bounding box center [775, 445] width 786 height 713
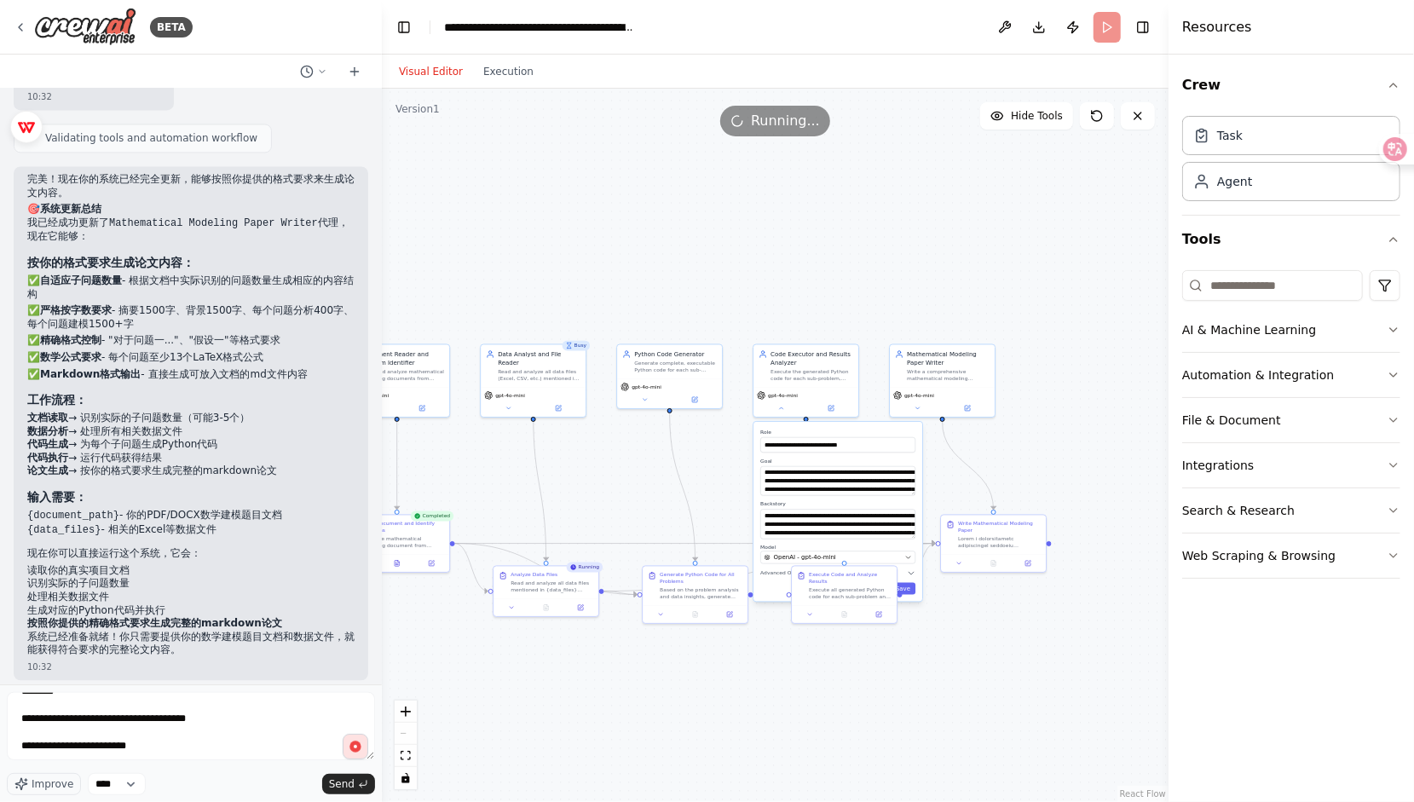
drag, startPoint x: 221, startPoint y: 520, endPoint x: 20, endPoint y: 503, distance: 201.0
click at [20, 503] on div "完美！现在你的系统已经完全更新，能够按照你提供的格式要求来生成论文内容。 🎯 系统更新总结 我已经成功更新了 Mathematical Modeling Pa…" at bounding box center [191, 423] width 354 height 514
copy ul "{document_path} - 你的PDF/DOCX数学建模题目文档 {data_files} - 相关的Excel等数据文件"
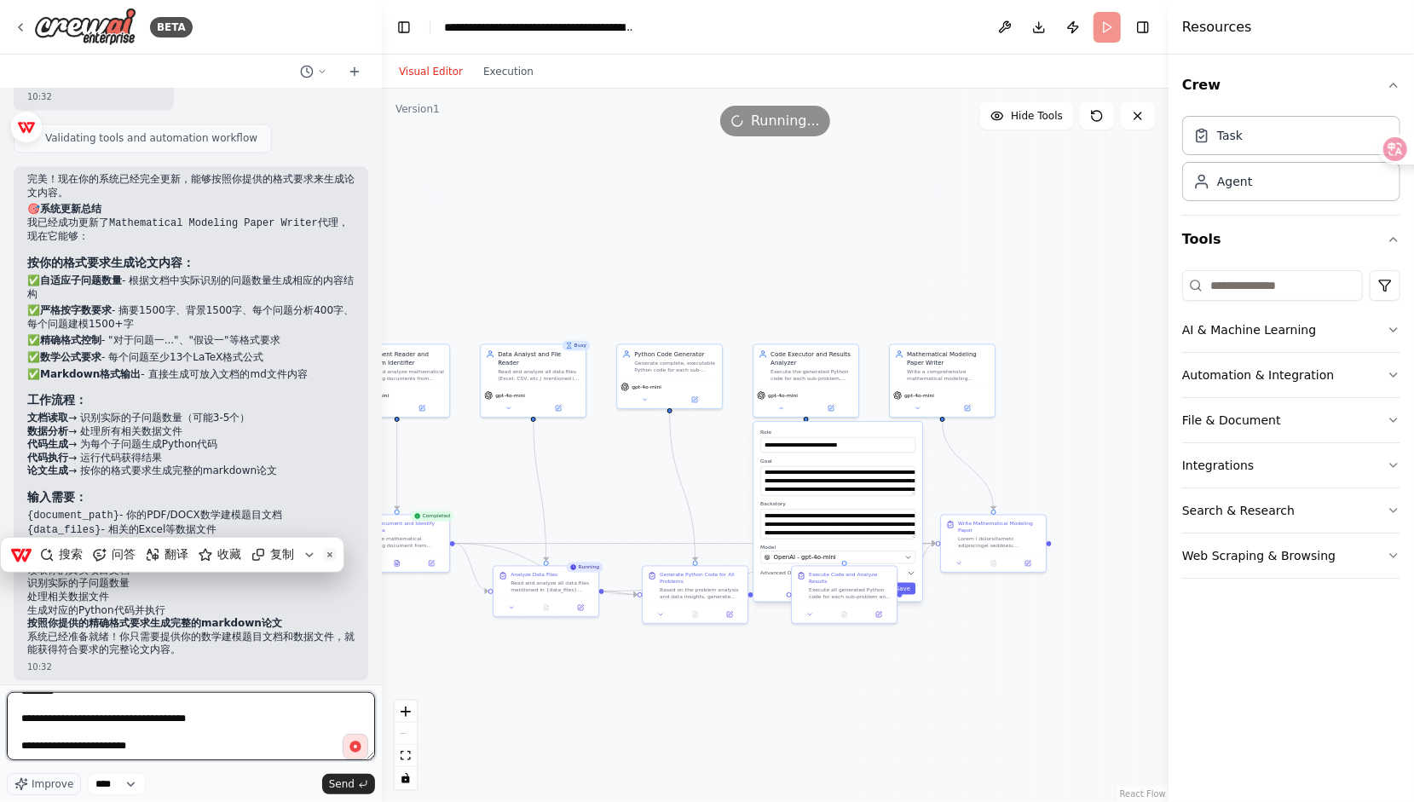
click at [150, 738] on textarea at bounding box center [191, 726] width 368 height 68
paste textarea "***"
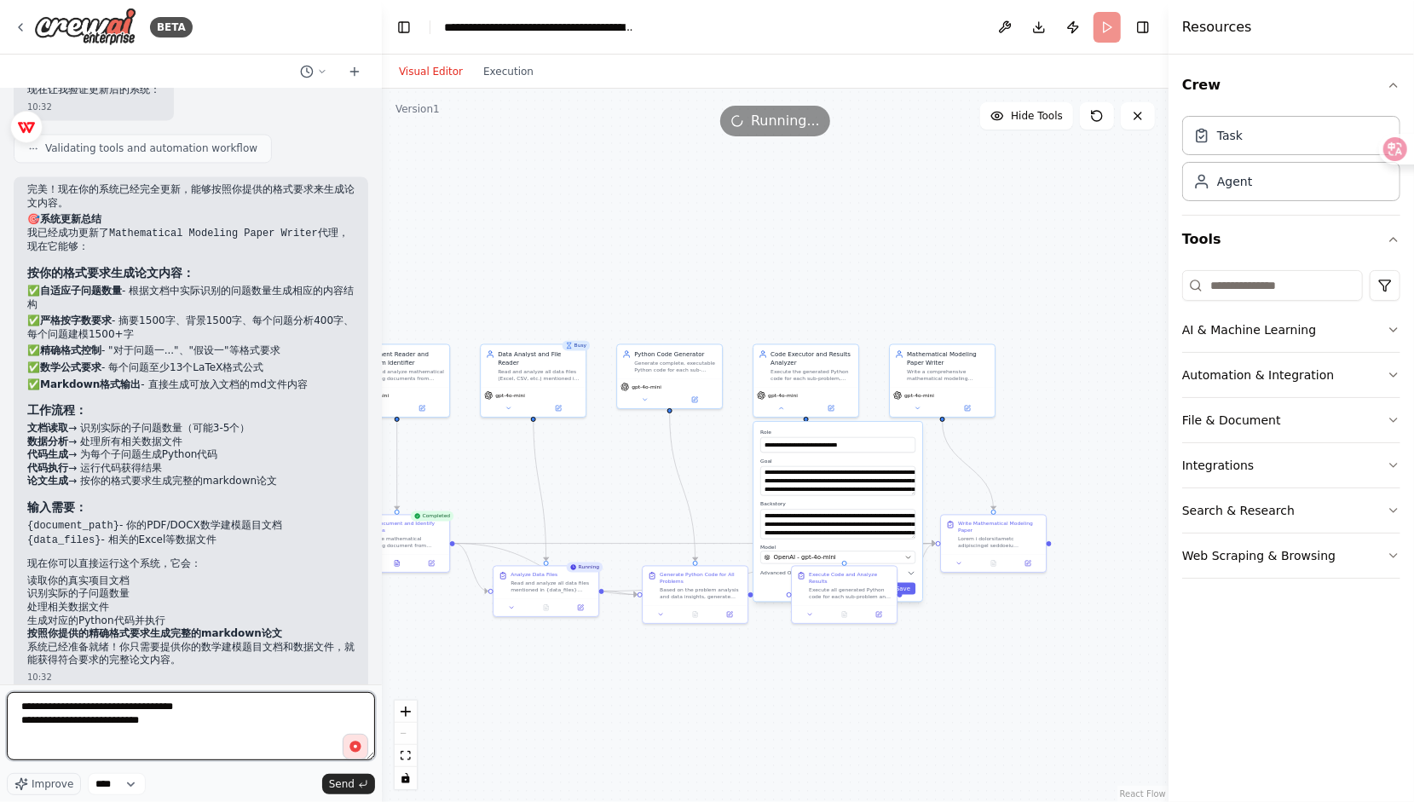
scroll to position [6491, 0]
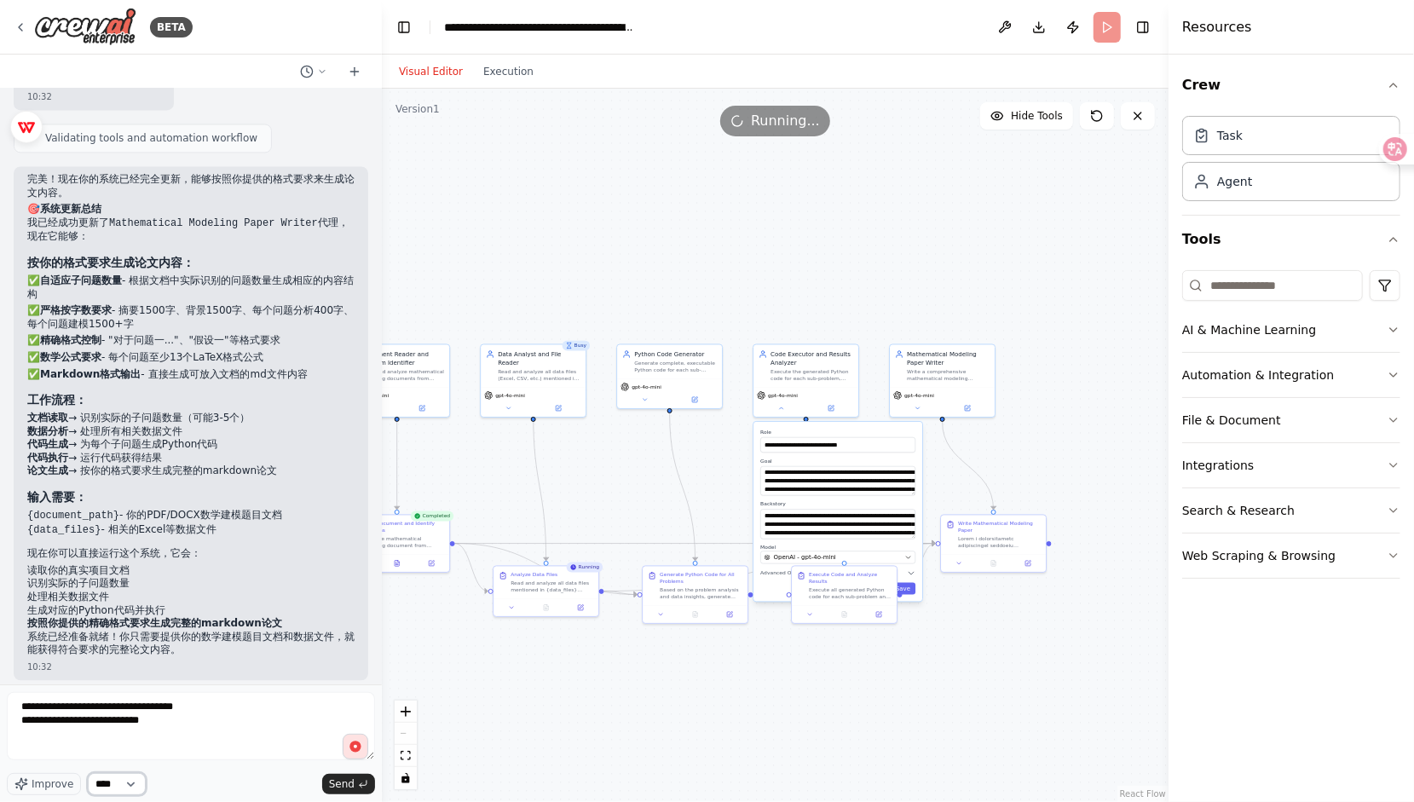
click at [141, 786] on select "****" at bounding box center [117, 784] width 58 height 22
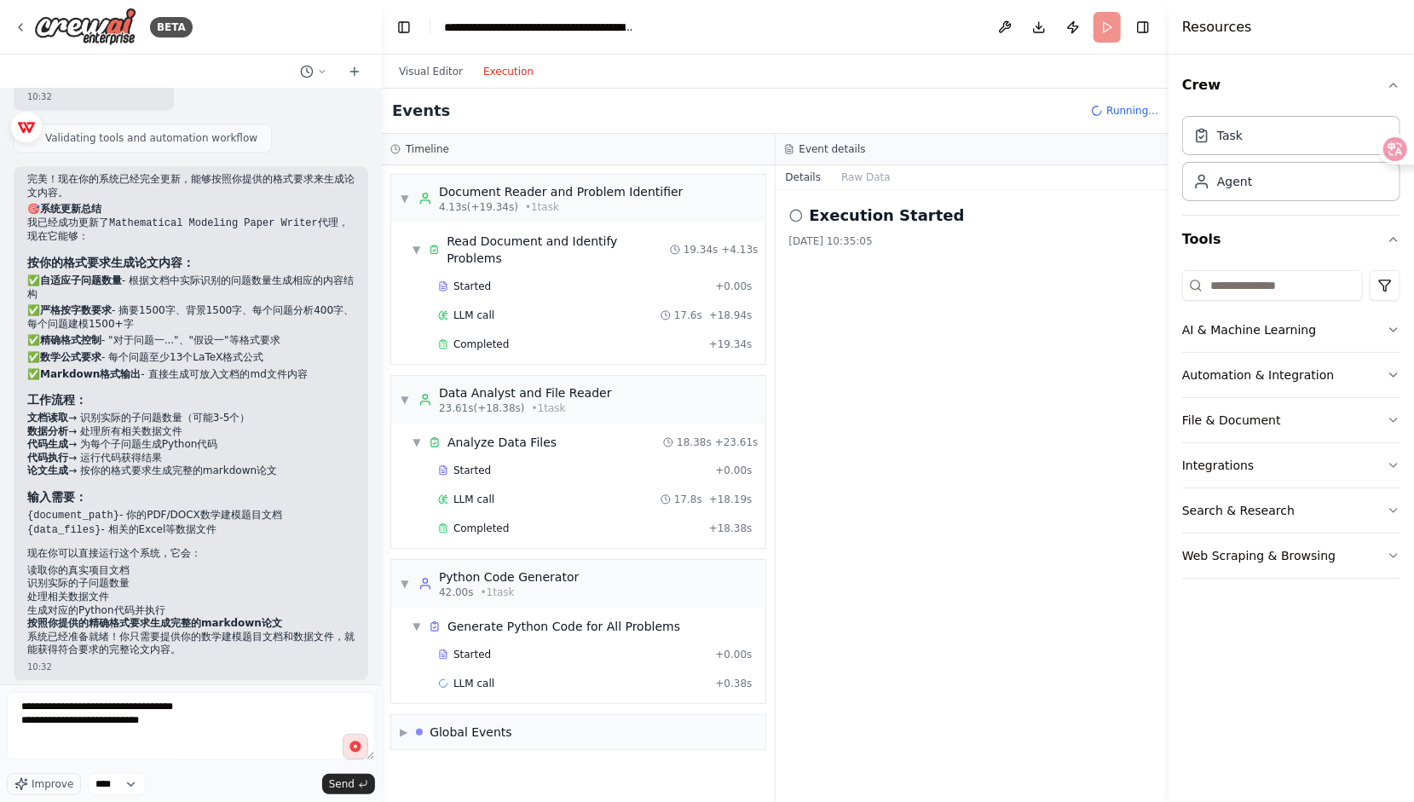
click at [473, 66] on button "Execution" at bounding box center [508, 71] width 71 height 20
click at [575, 240] on div "Read Document and Identify Problems" at bounding box center [557, 250] width 223 height 34
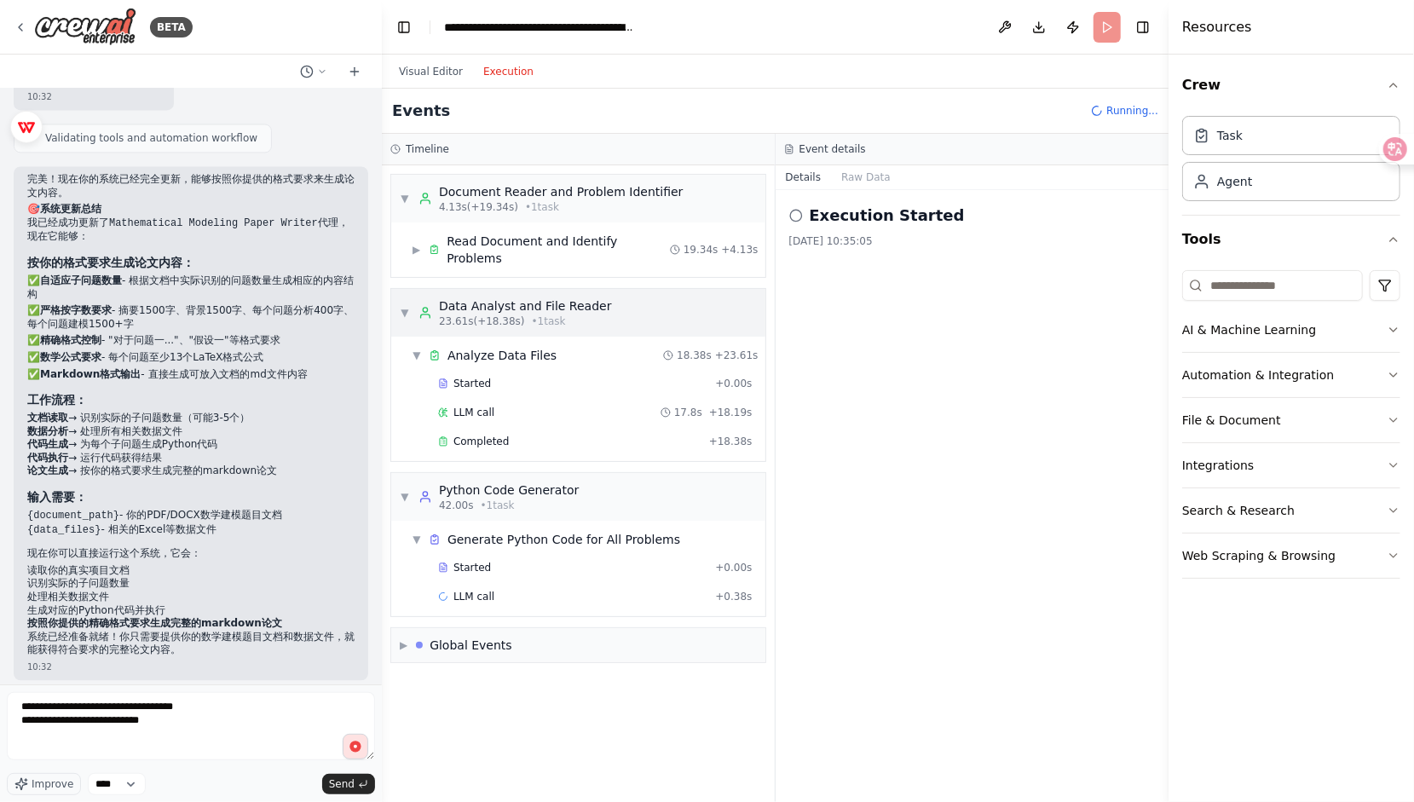
click at [586, 297] on div "Data Analyst and File Reader" at bounding box center [525, 305] width 173 height 17
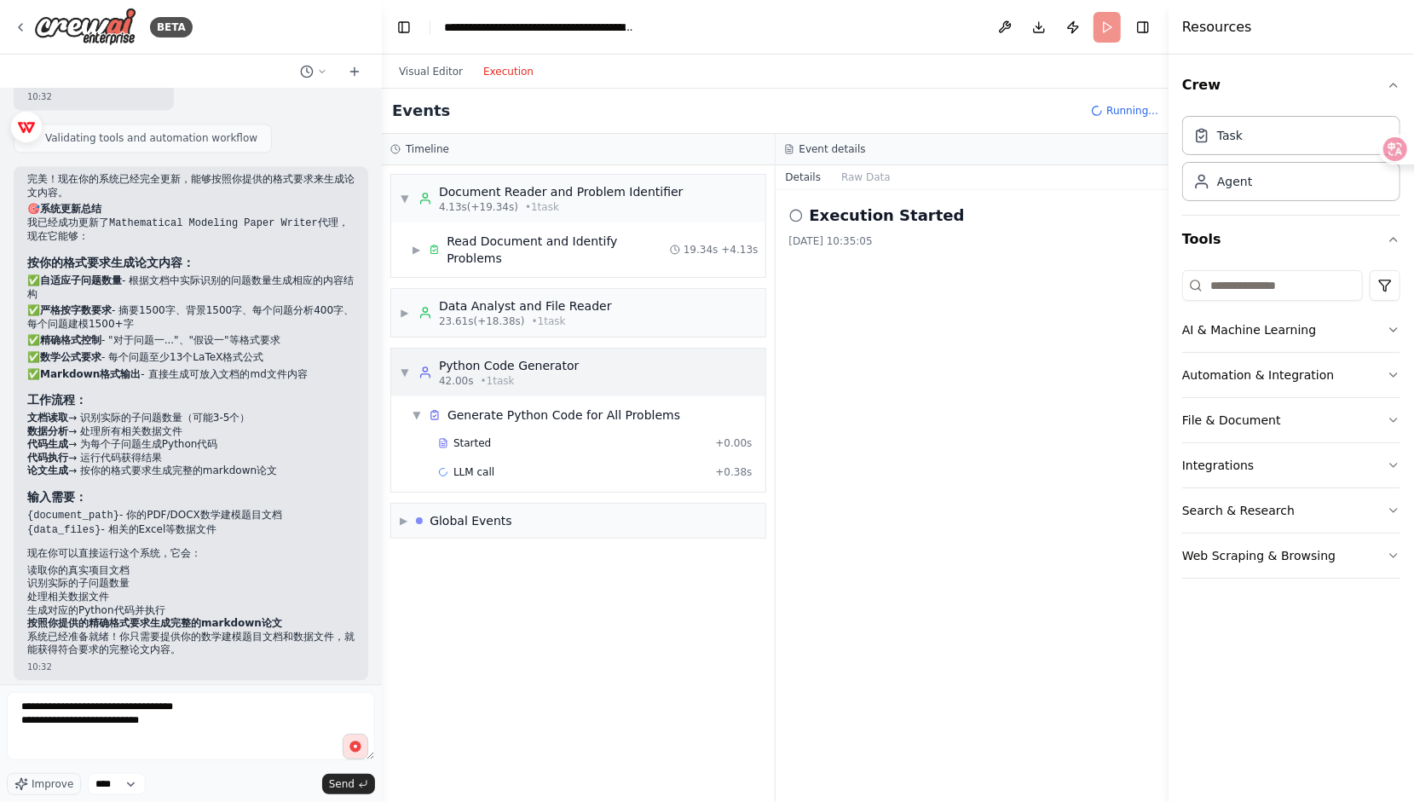
click at [545, 357] on div "Python Code Generator" at bounding box center [509, 365] width 140 height 17
click at [578, 408] on div "▶ Global Events" at bounding box center [578, 425] width 374 height 34
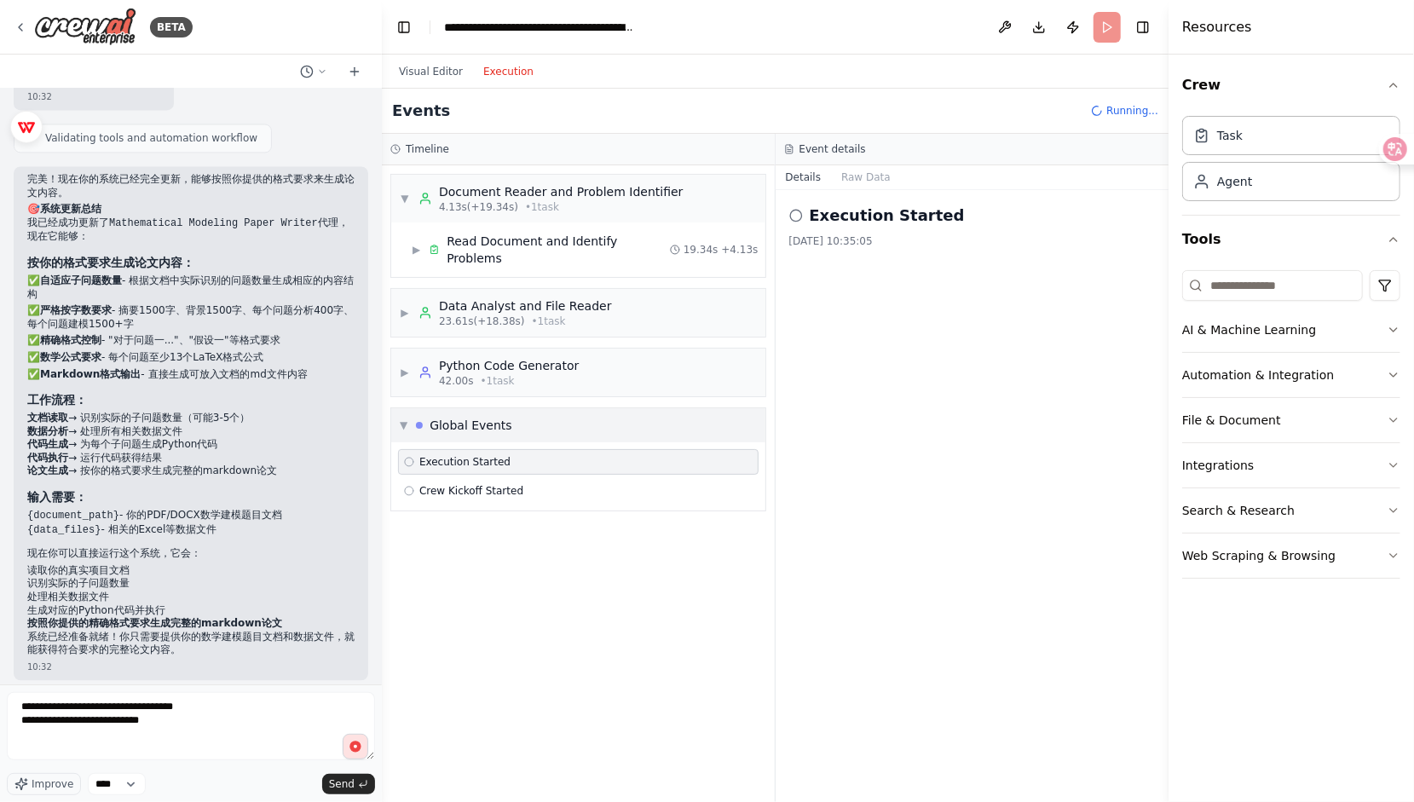
click at [556, 408] on div "▼ Global Events" at bounding box center [578, 425] width 374 height 34
click at [798, 214] on icon at bounding box center [796, 216] width 14 height 14
click at [870, 168] on button "Raw Data" at bounding box center [866, 177] width 70 height 24
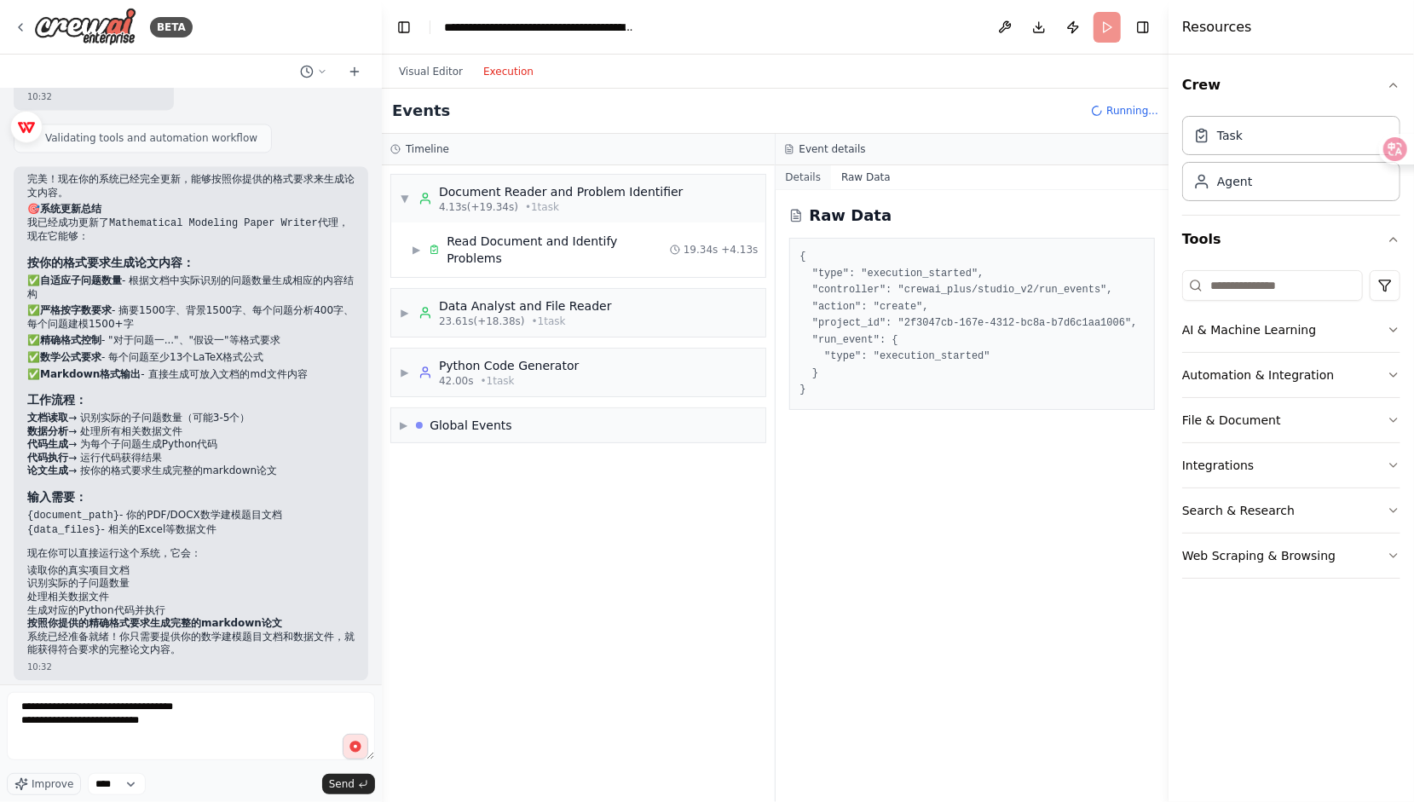
click at [814, 173] on button "Details" at bounding box center [803, 177] width 56 height 24
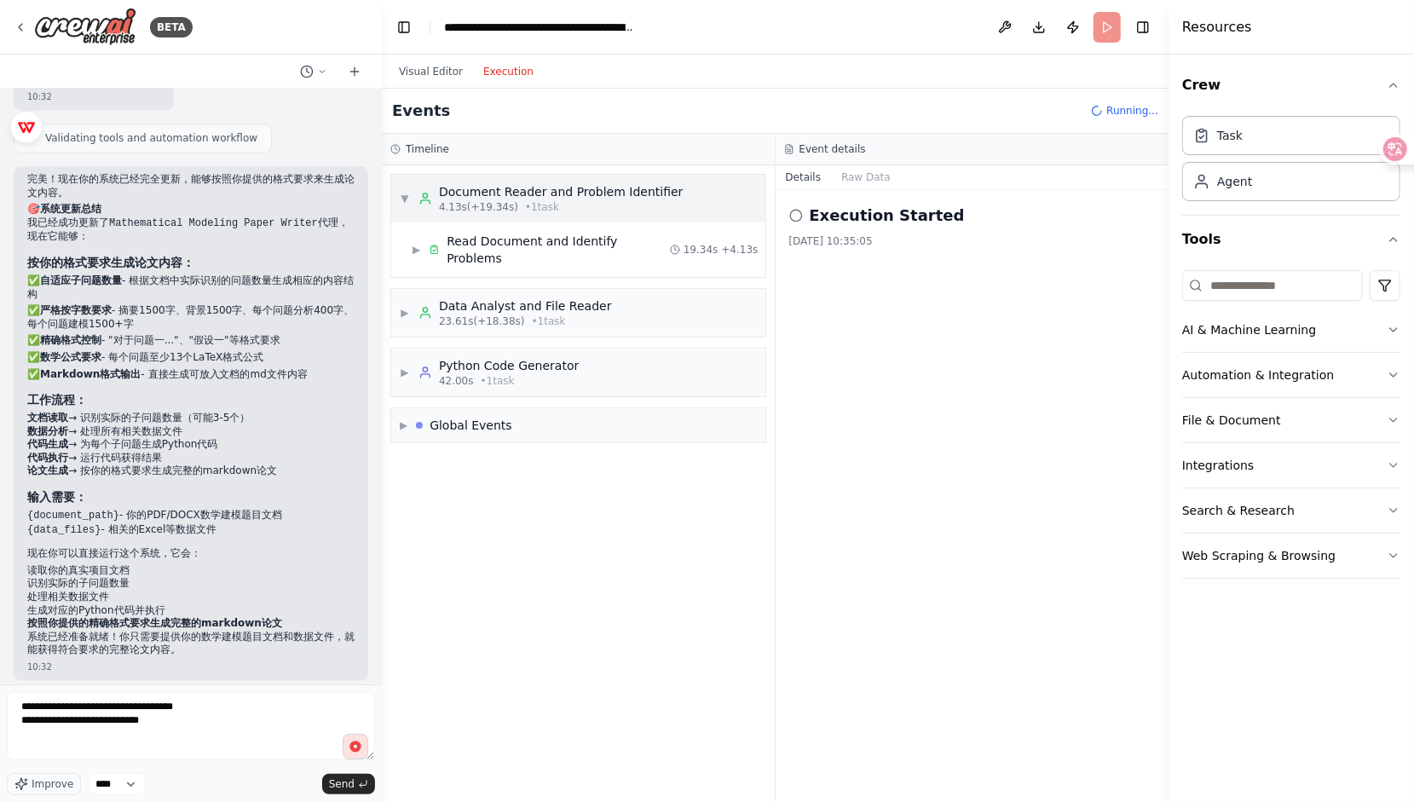
click at [525, 210] on span "• 1 task" at bounding box center [542, 207] width 34 height 14
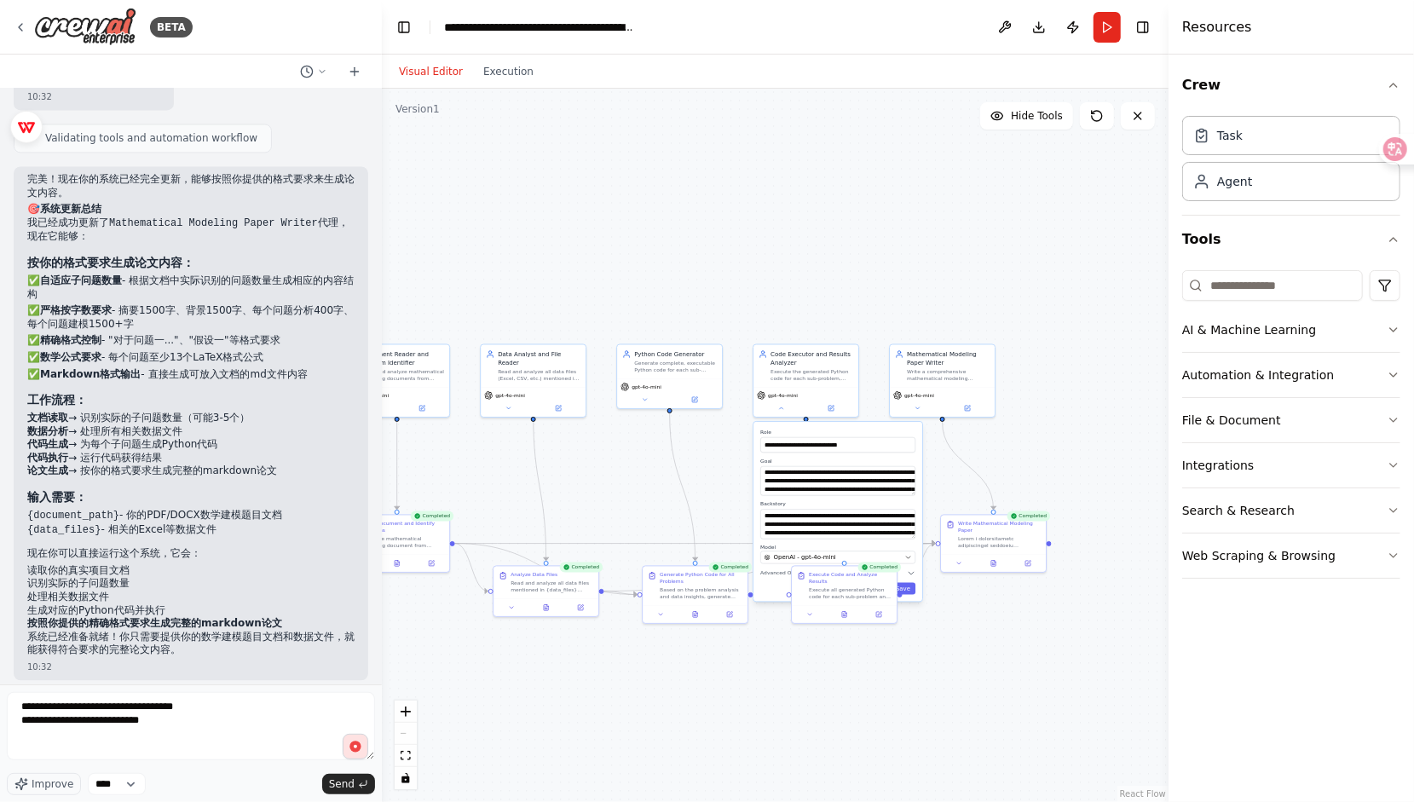
click at [429, 71] on button "Visual Editor" at bounding box center [431, 71] width 84 height 20
click at [520, 66] on button "Execution" at bounding box center [508, 71] width 71 height 20
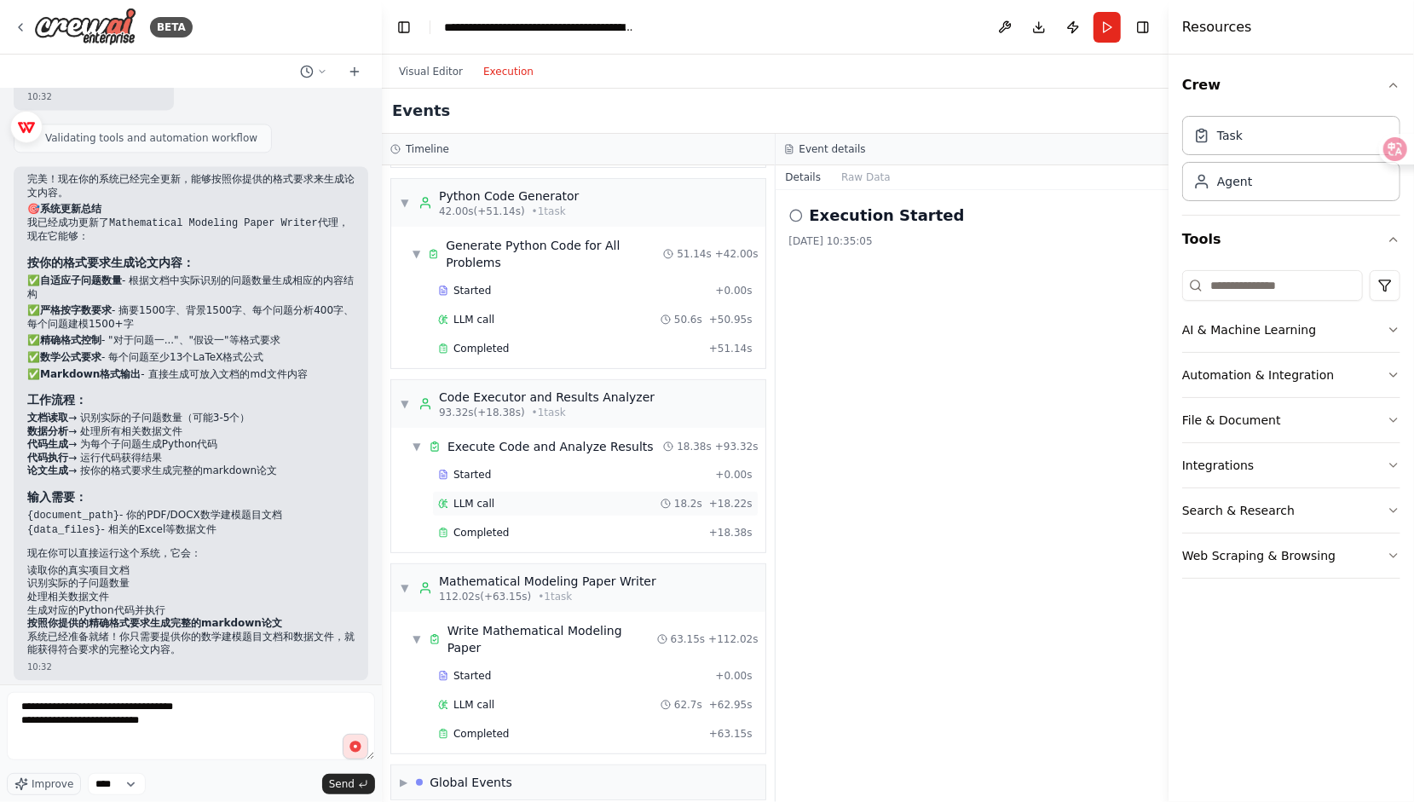
scroll to position [300, 0]
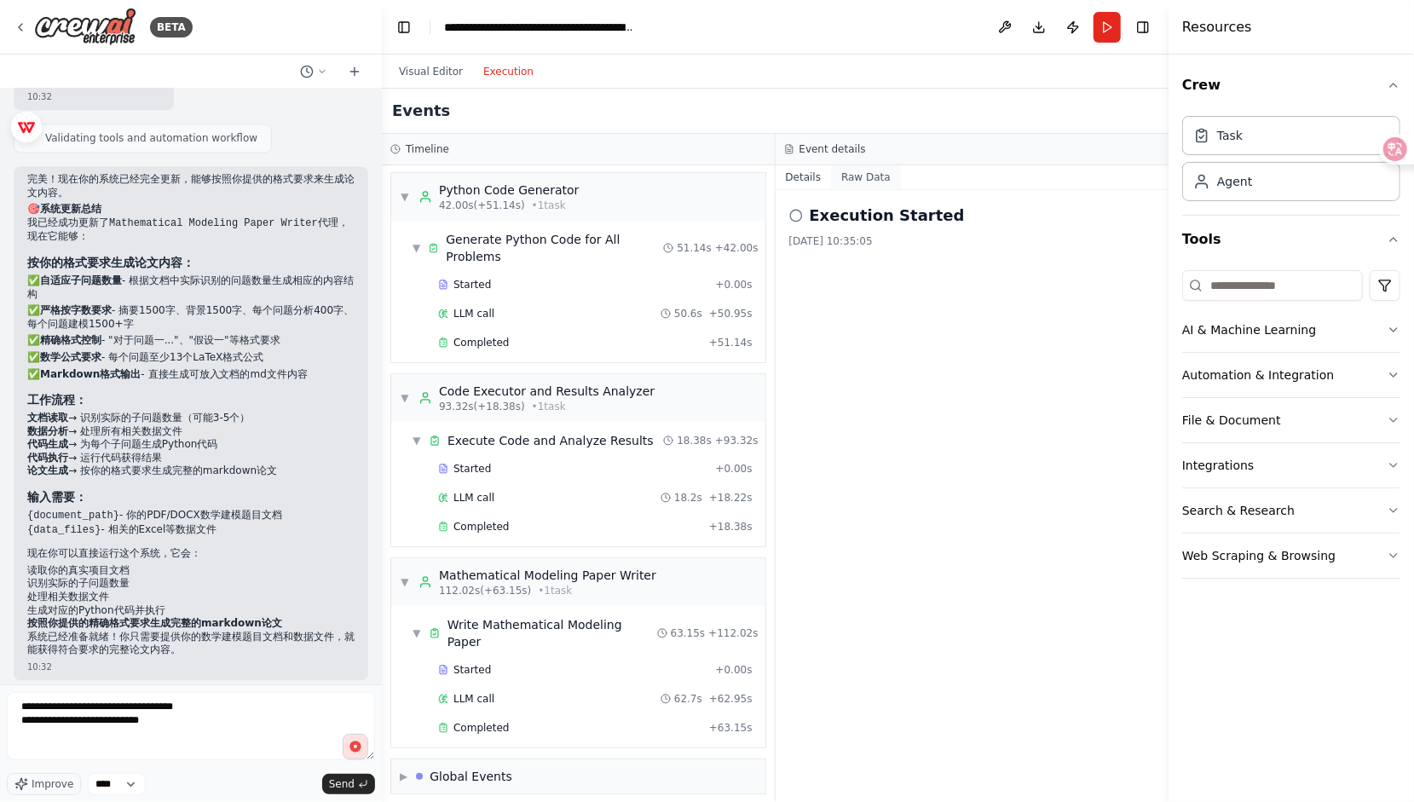
click at [868, 171] on button "Raw Data" at bounding box center [866, 177] width 70 height 24
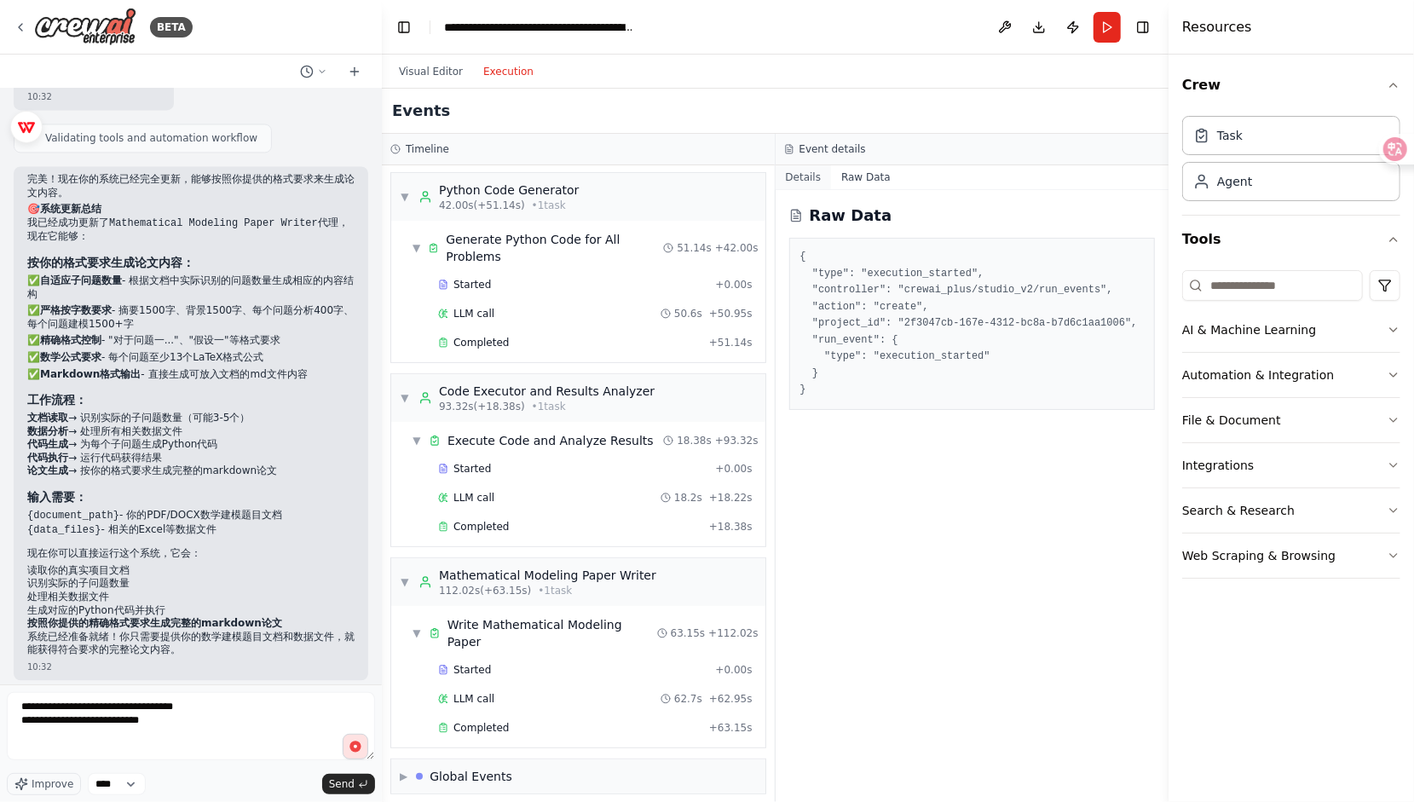
click at [824, 176] on button "Details" at bounding box center [803, 177] width 56 height 24
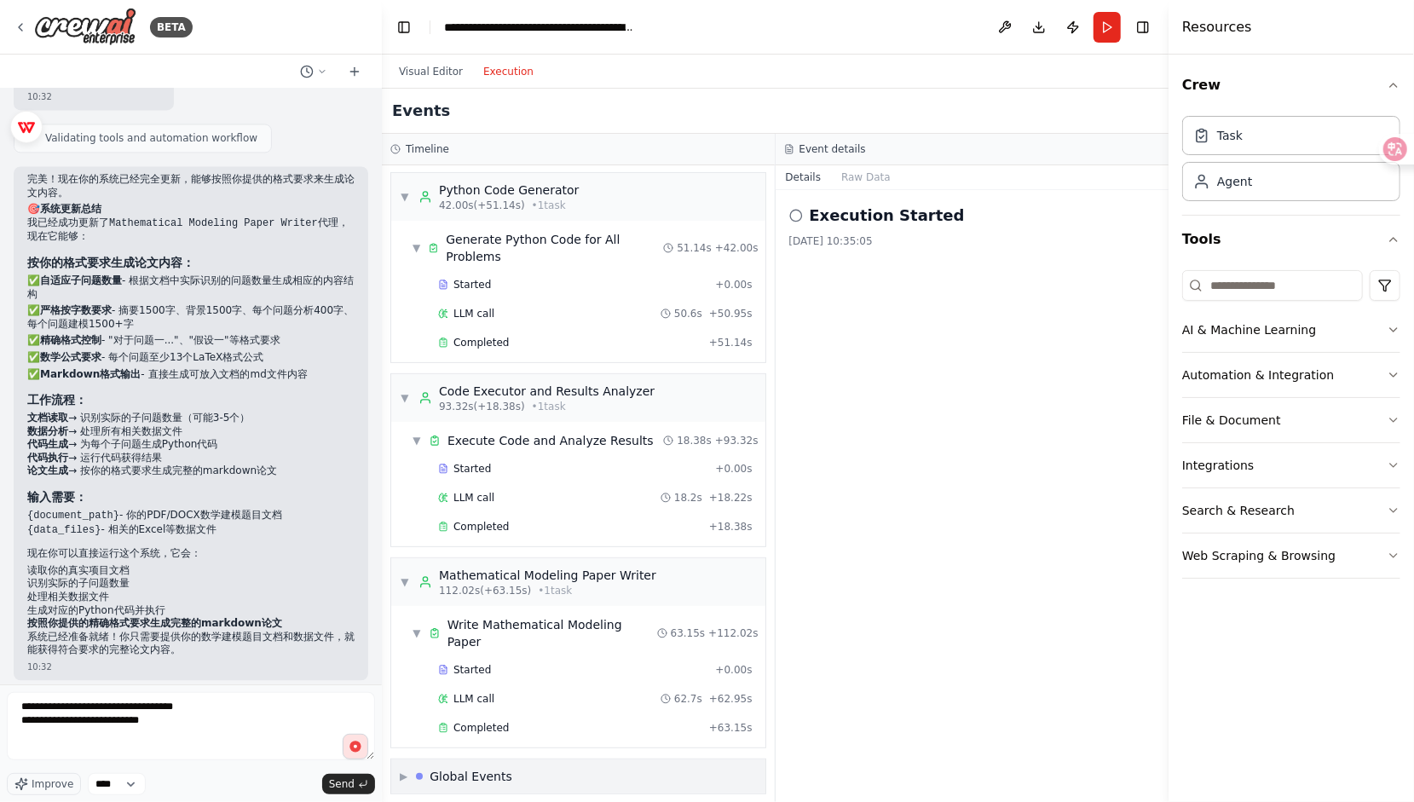
click at [466, 768] on div "Global Events" at bounding box center [470, 776] width 83 height 17
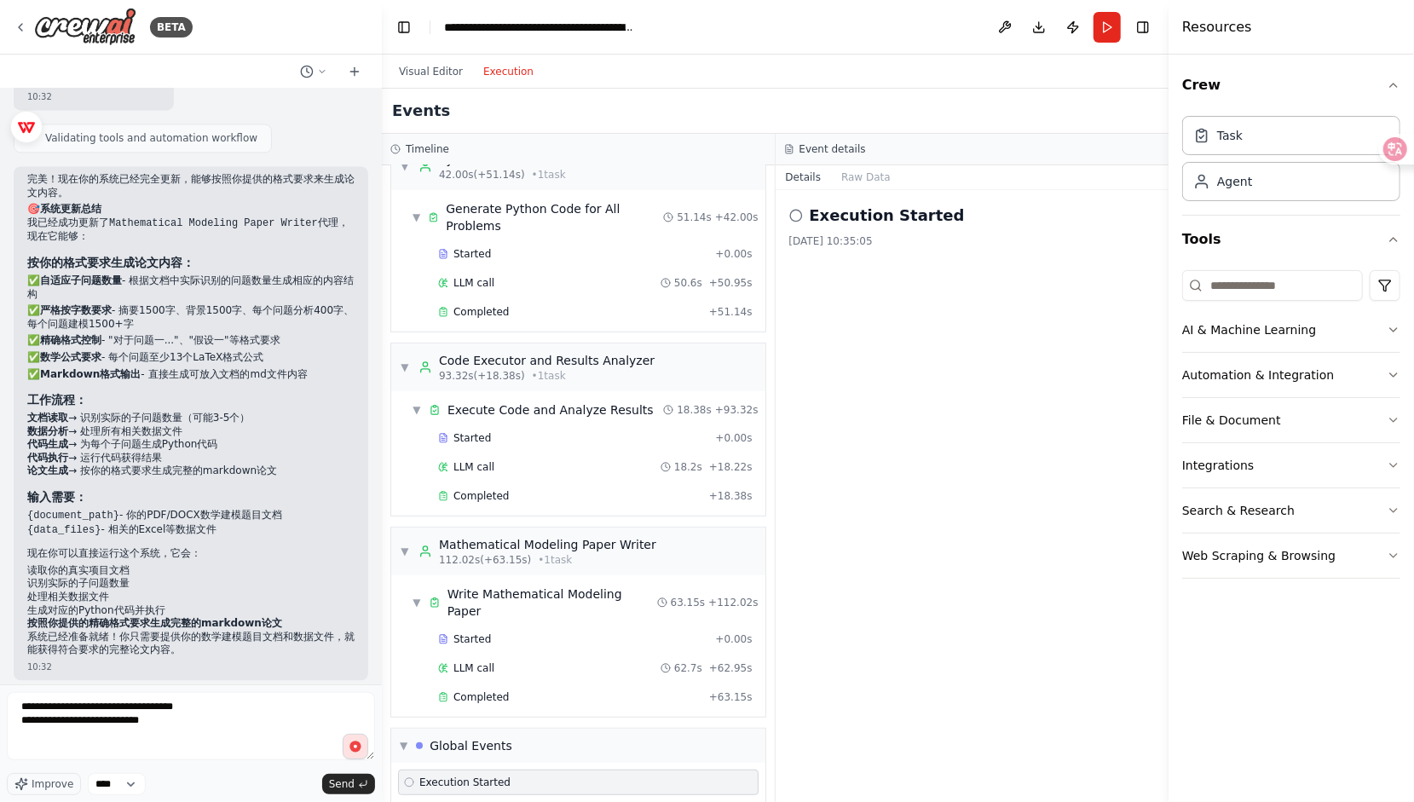
scroll to position [423, 0]
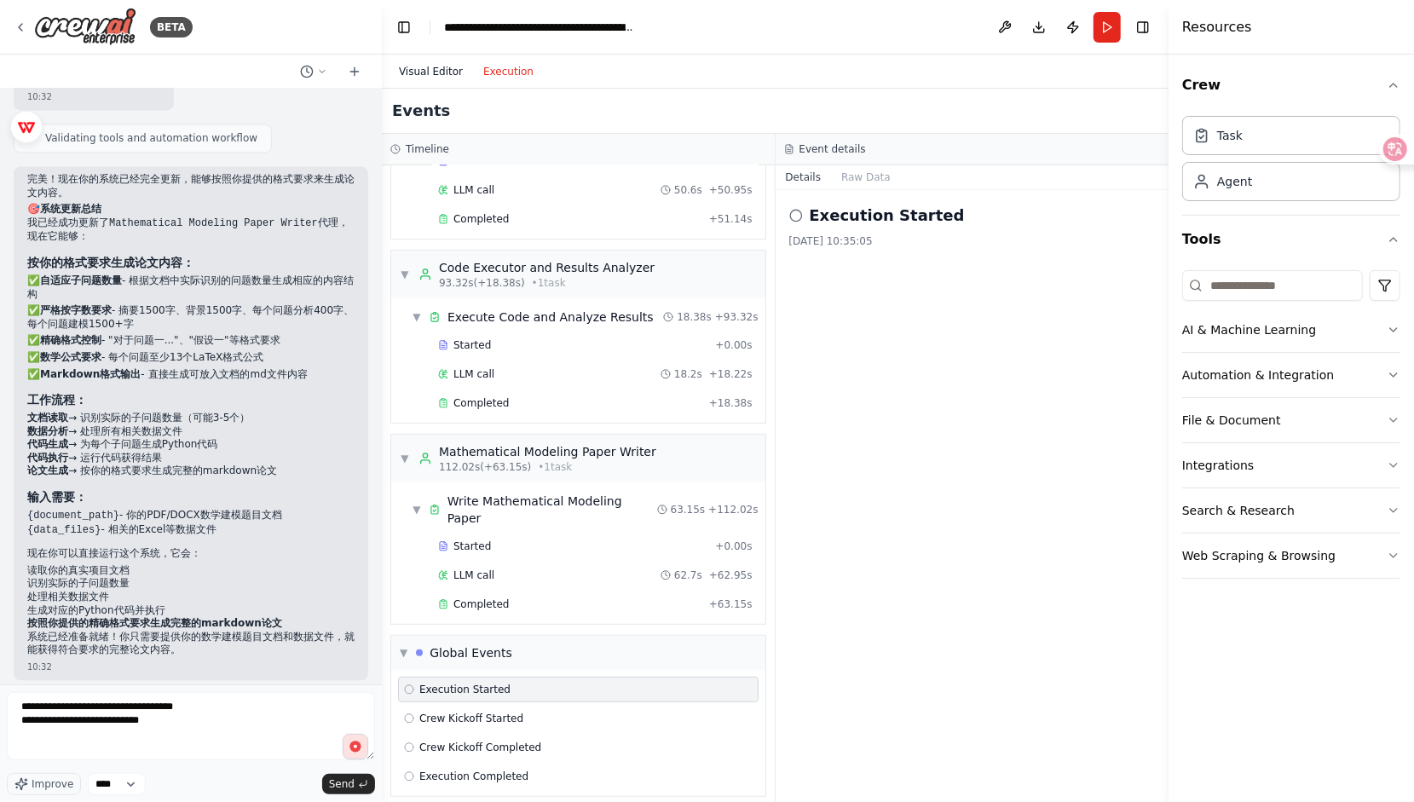
click at [442, 72] on button "Visual Editor" at bounding box center [431, 71] width 84 height 20
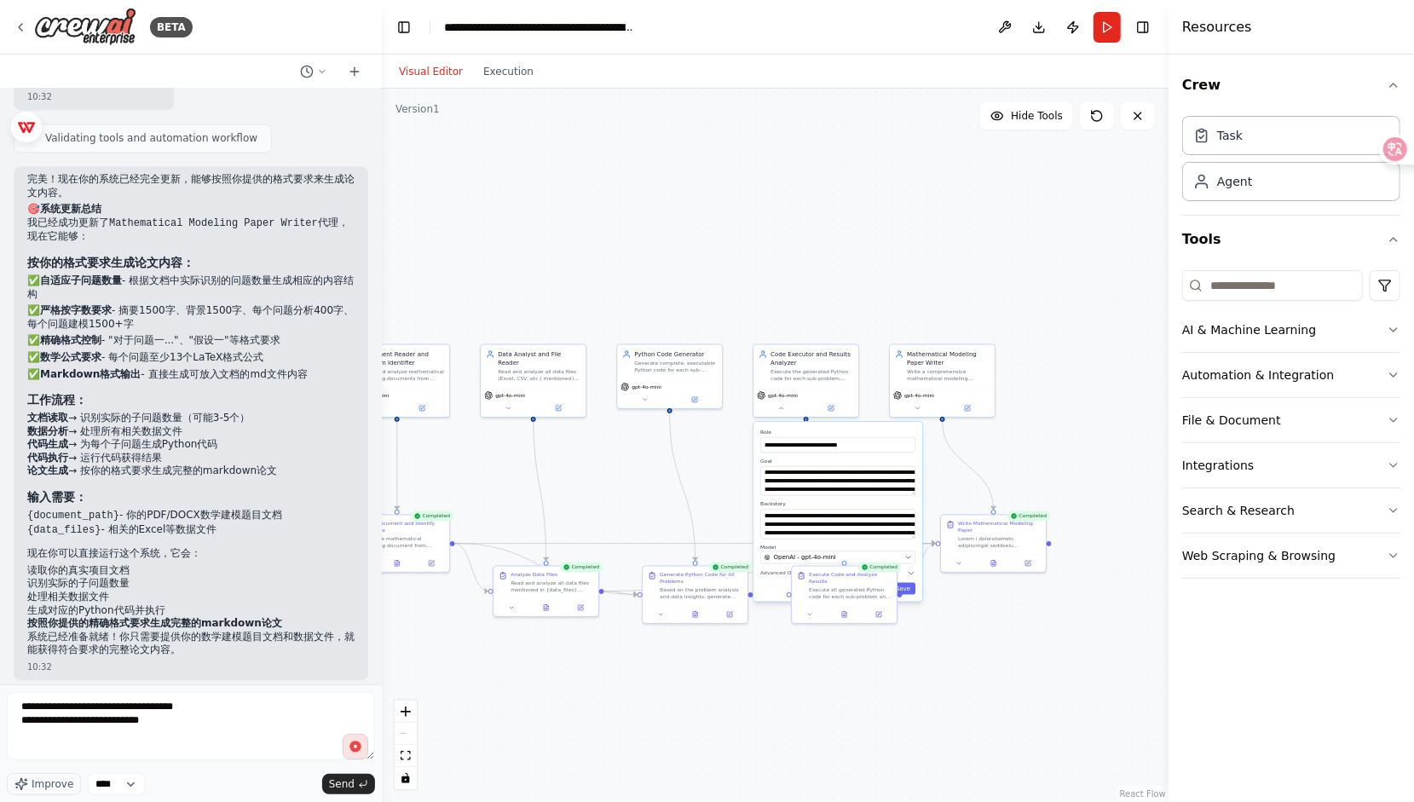
click at [988, 666] on div ".deletable-edge-delete-btn { width: 20px; height: 20px; border: 0px solid #ffff…" at bounding box center [775, 445] width 786 height 713
click at [811, 348] on div "Code Executor and Results Analyzer" at bounding box center [811, 356] width 83 height 17
click at [799, 389] on div "gpt-4o-mini" at bounding box center [806, 393] width 98 height 9
click at [713, 314] on div ".deletable-edge-delete-btn { width: 20px; height: 20px; border: 0px solid #ffff…" at bounding box center [775, 445] width 786 height 713
click at [1121, 360] on div ".deletable-edge-delete-btn { width: 20px; height: 20px; border: 0px solid #ffff…" at bounding box center [775, 445] width 786 height 713
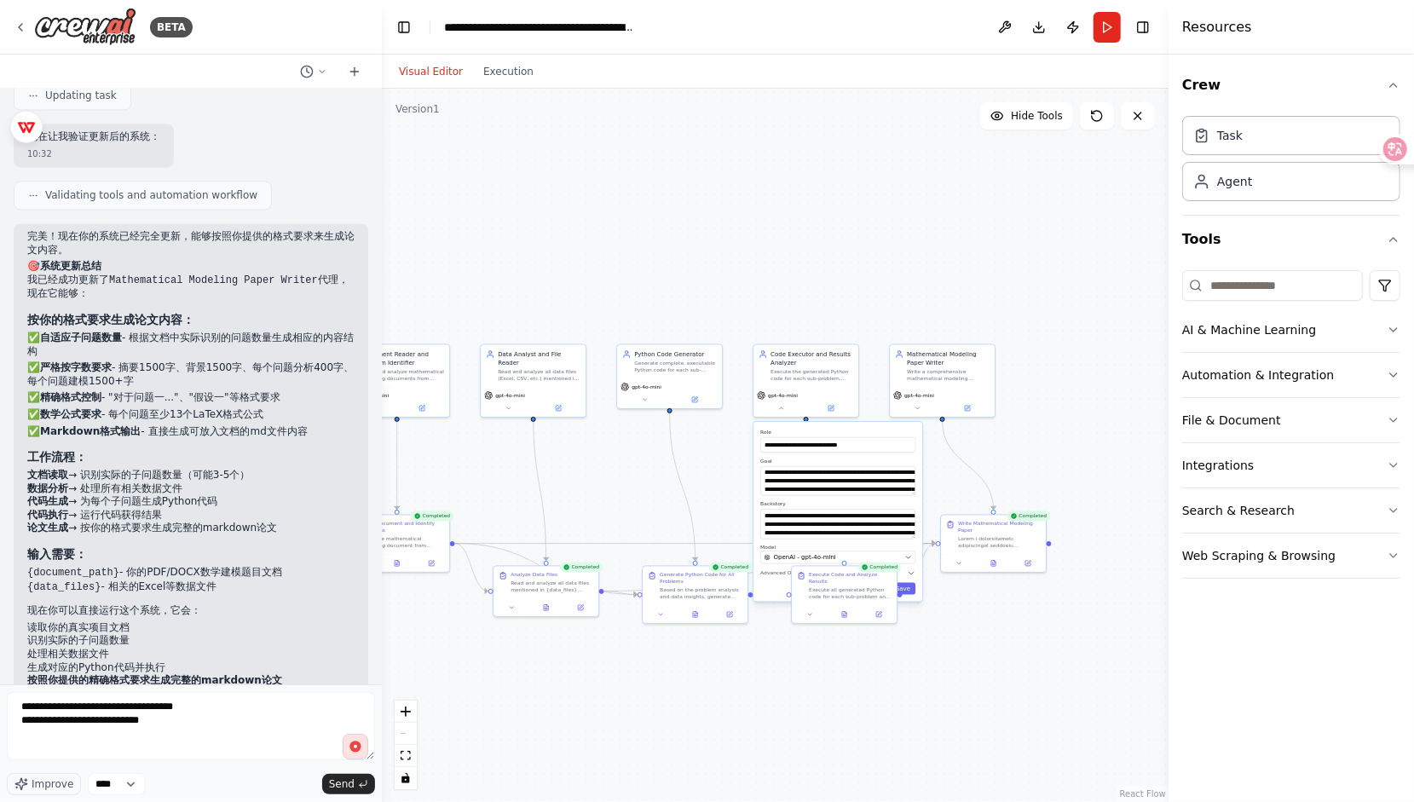
scroll to position [6491, 0]
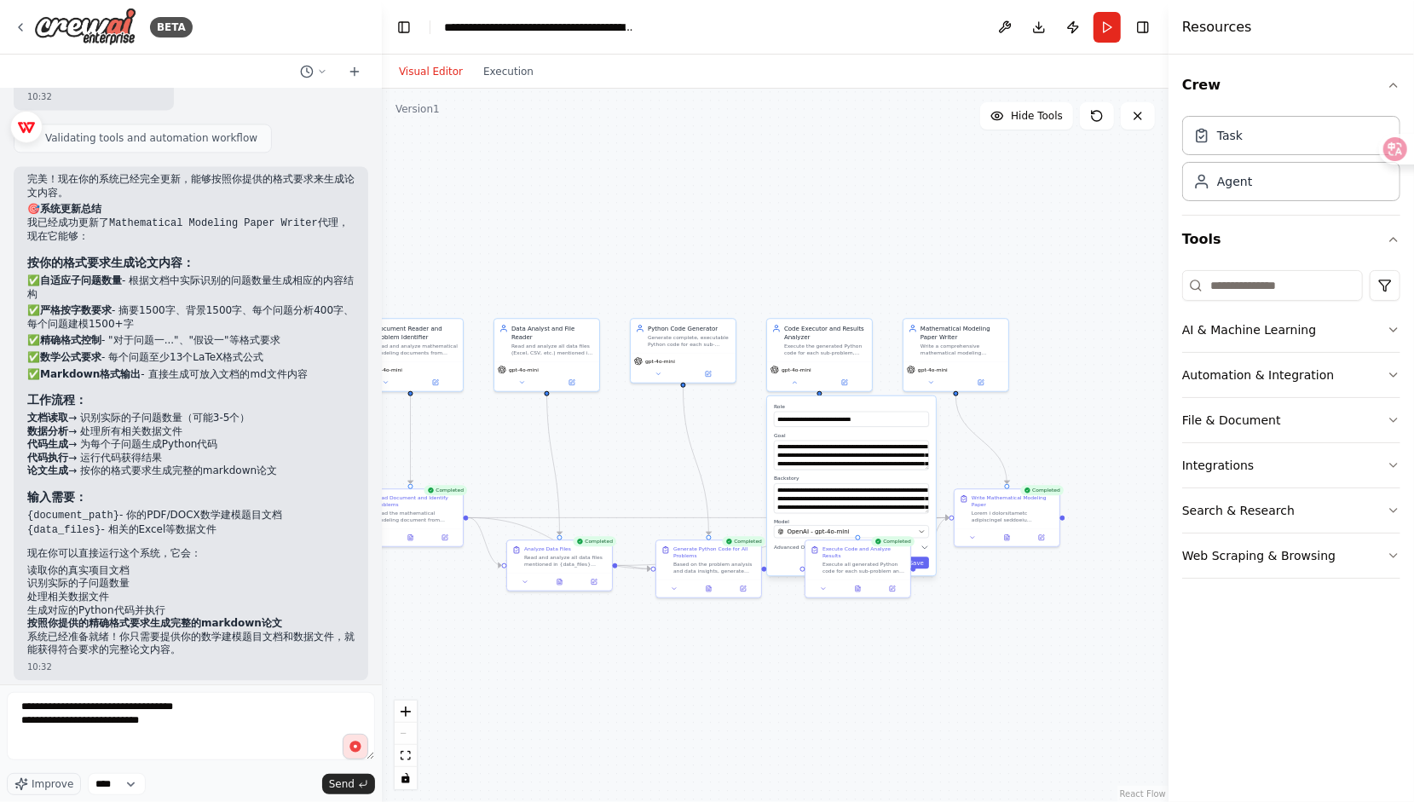
click at [1071, 370] on div ".deletable-edge-delete-btn { width: 20px; height: 20px; border: 0px solid #ffff…" at bounding box center [775, 445] width 786 height 713
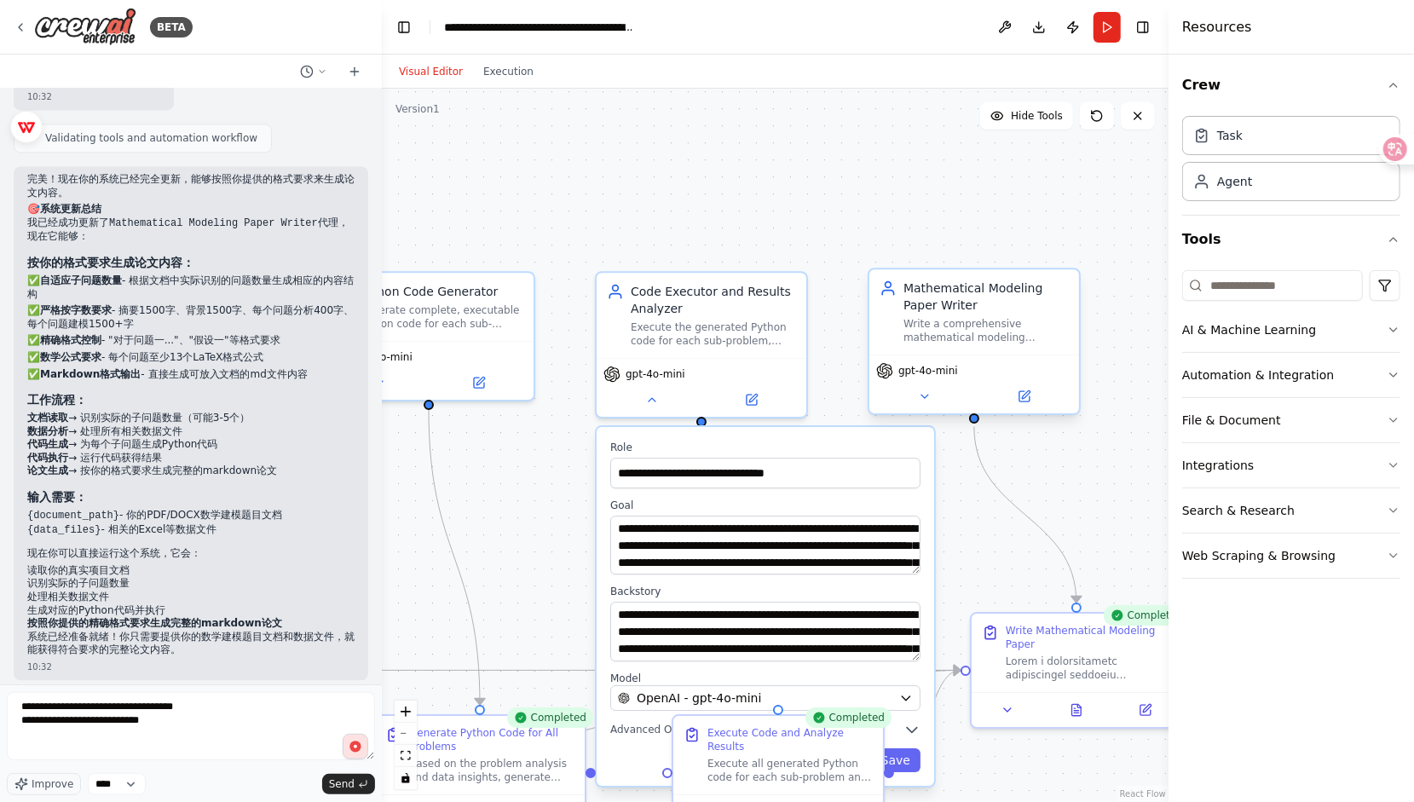
click at [934, 409] on div "gpt-4o-mini" at bounding box center [974, 383] width 210 height 59
click at [928, 406] on button at bounding box center [924, 396] width 96 height 20
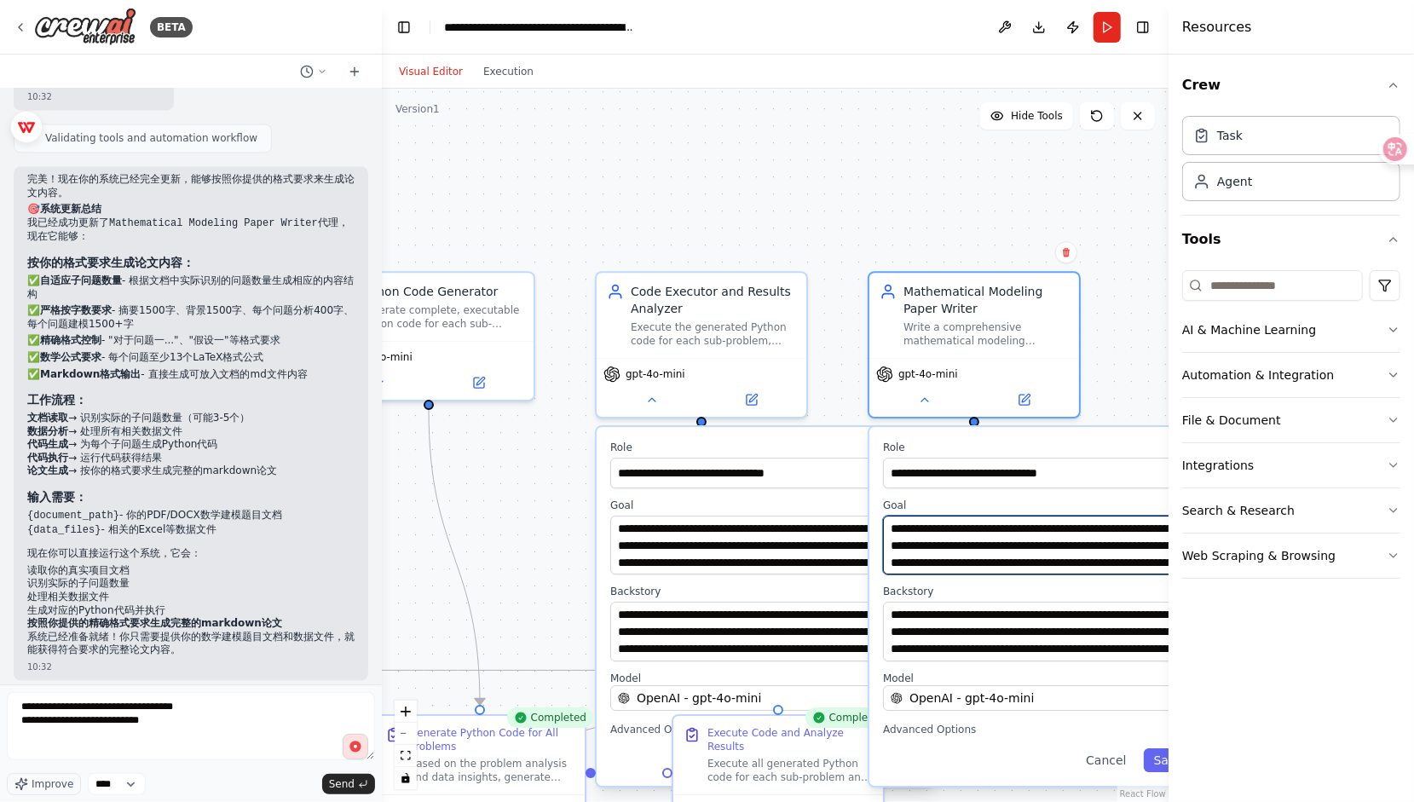
click at [1012, 540] on textarea "**********" at bounding box center [1038, 544] width 310 height 59
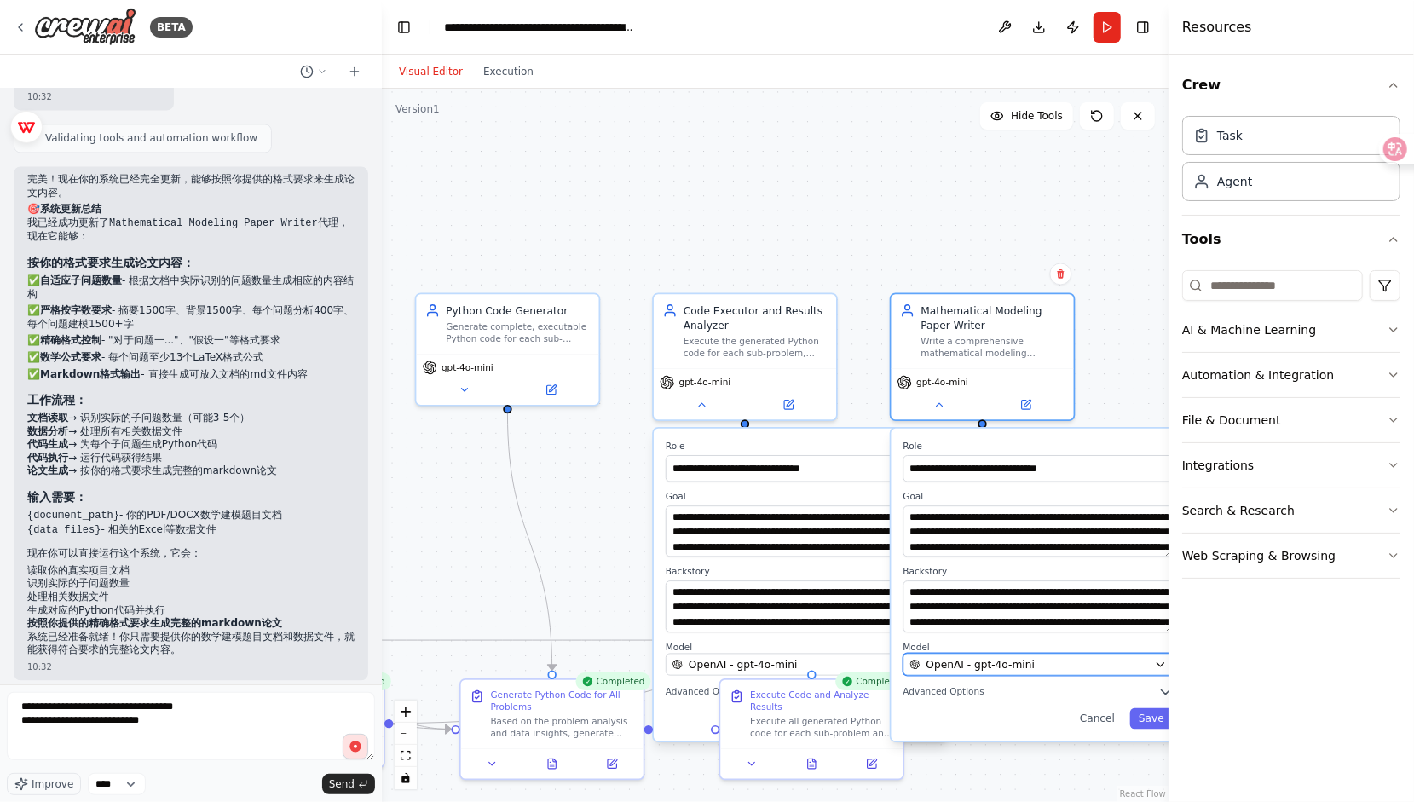
click at [1061, 672] on button "OpenAI - gpt-4o-mini" at bounding box center [1038, 664] width 270 height 22
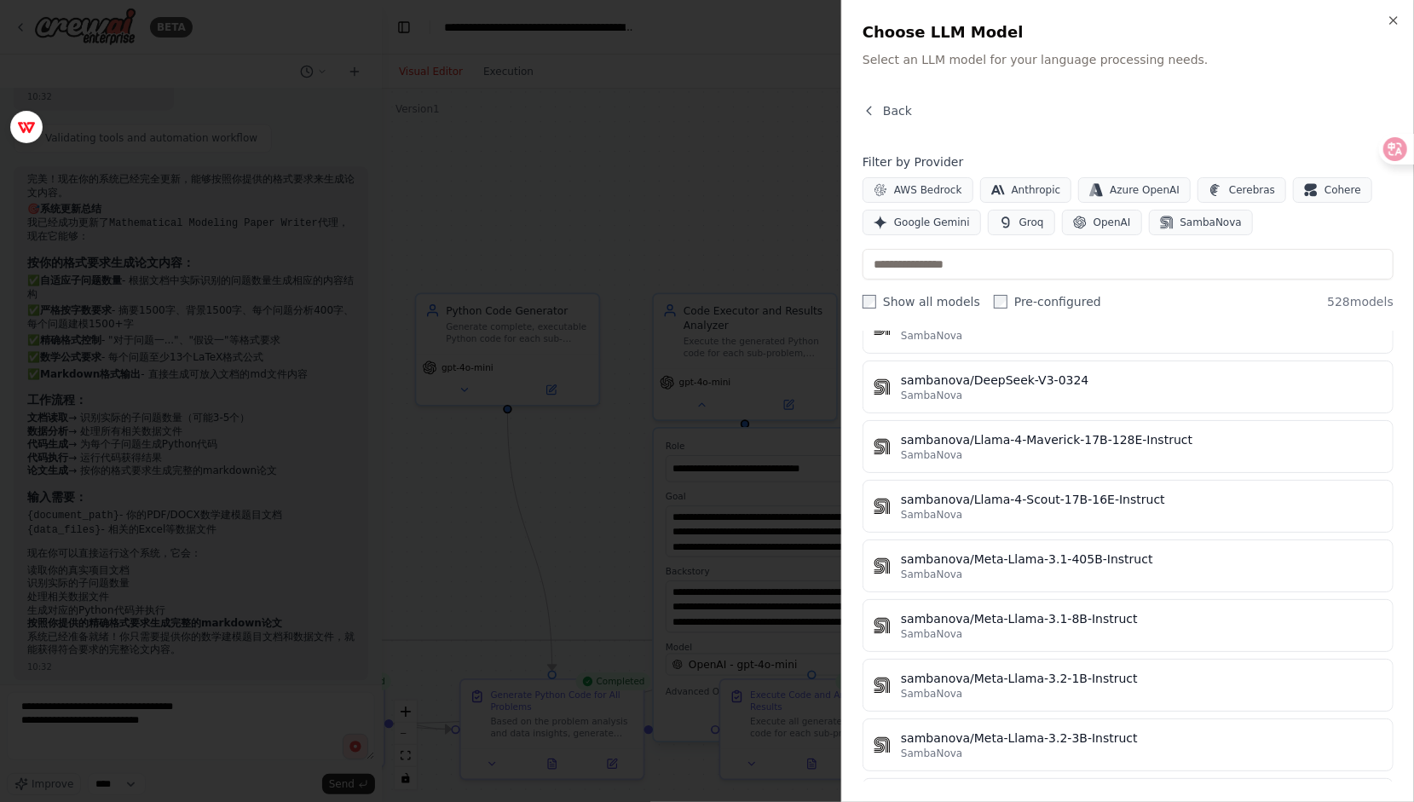
scroll to position [0, 0]
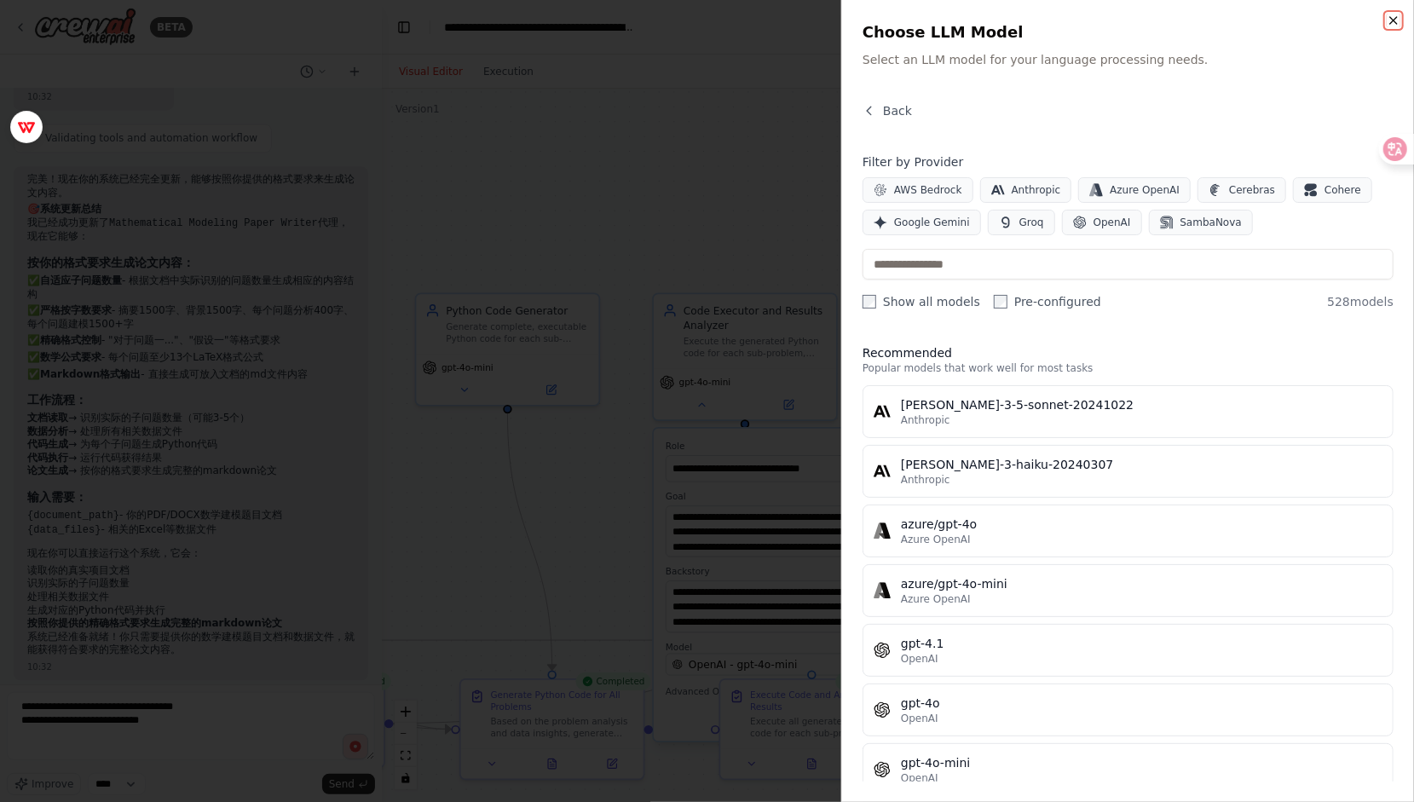
click at [1394, 22] on icon "button" at bounding box center [1393, 21] width 14 height 14
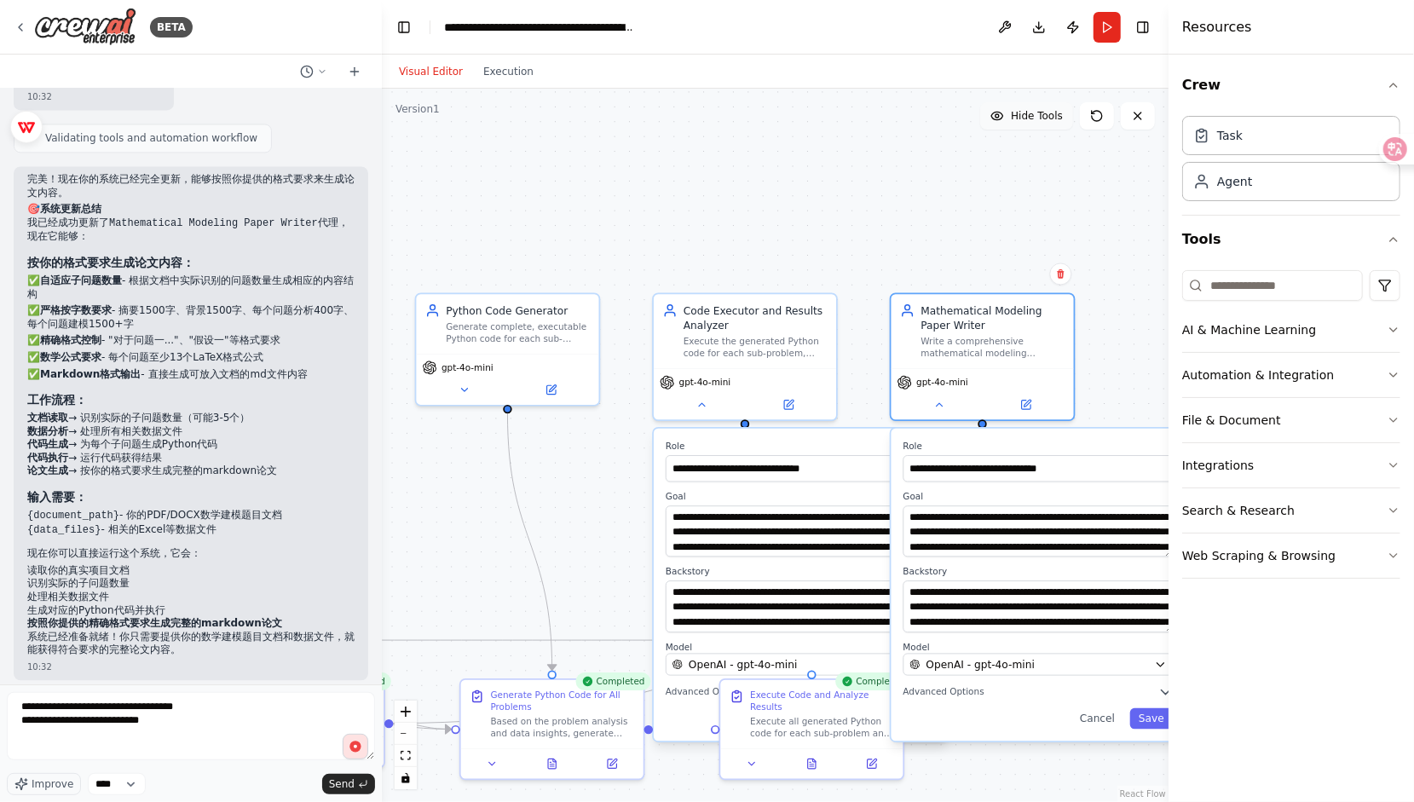
click at [1031, 124] on button "Hide Tools" at bounding box center [1026, 115] width 93 height 27
click at [1031, 118] on span "Show Tools" at bounding box center [1034, 116] width 56 height 14
click at [1099, 113] on icon at bounding box center [1097, 116] width 14 height 14
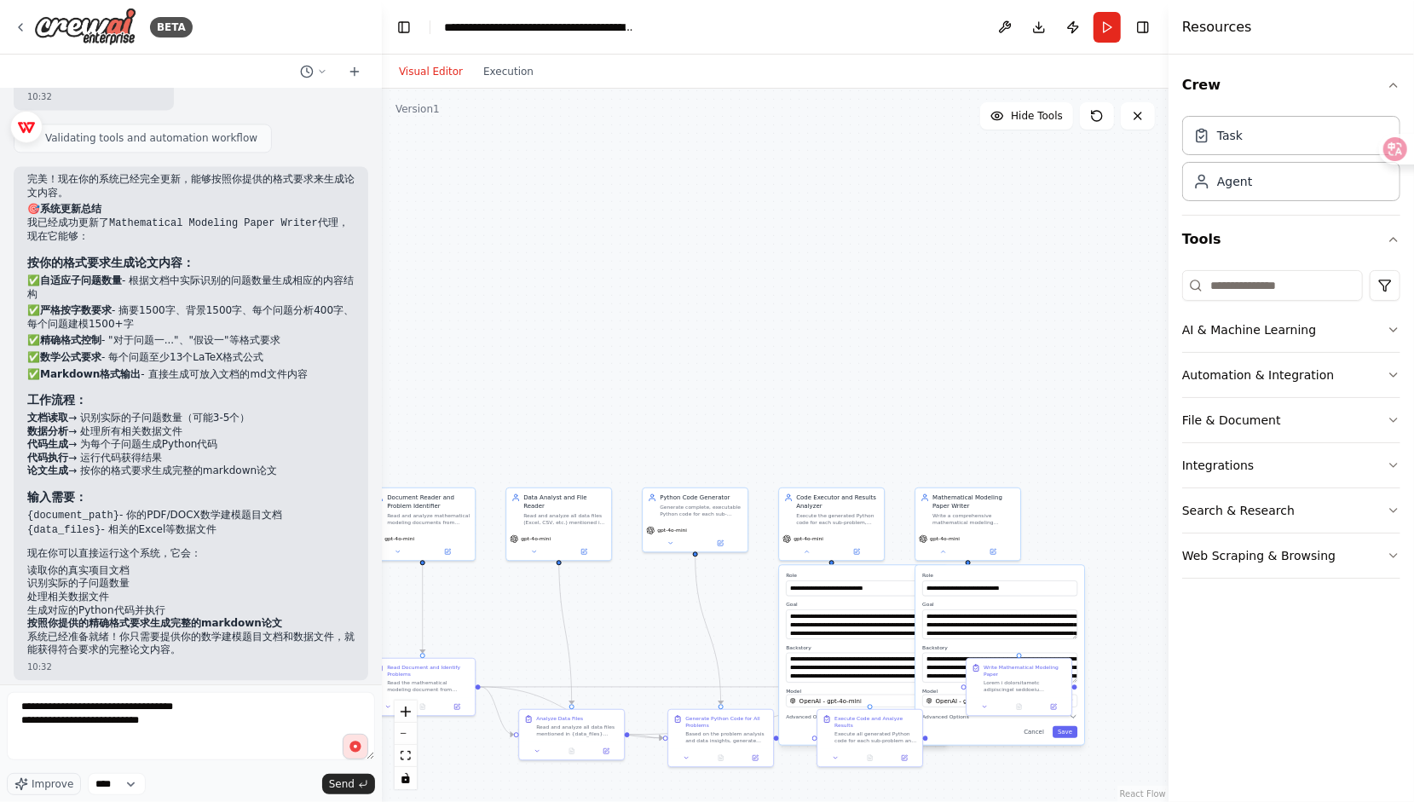
click at [879, 325] on div ".deletable-edge-delete-btn { width: 20px; height: 20px; border: 0px solid #ffff…" at bounding box center [775, 445] width 786 height 713
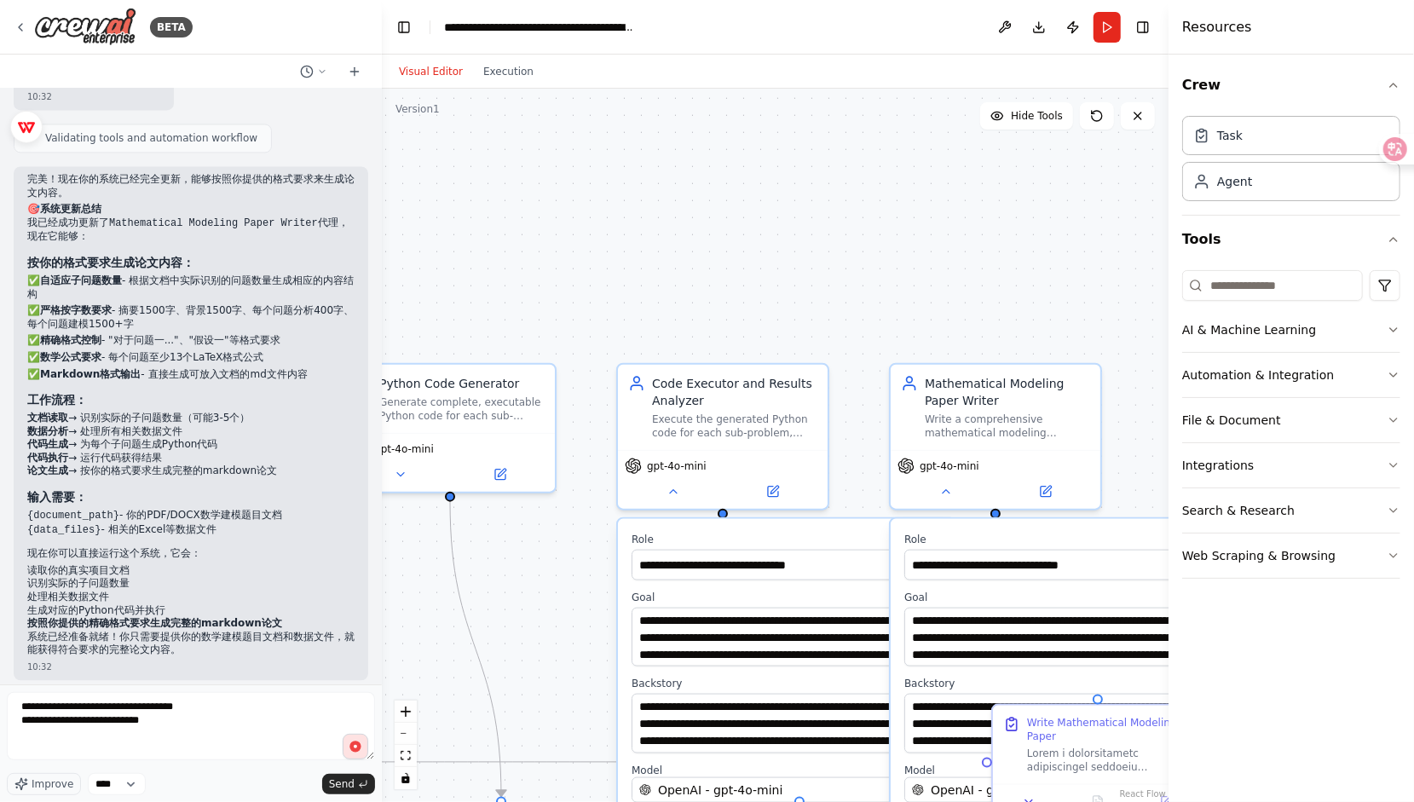
click at [951, 310] on div ".deletable-edge-delete-btn { width: 20px; height: 20px; border: 0px solid #ffff…" at bounding box center [775, 445] width 786 height 713
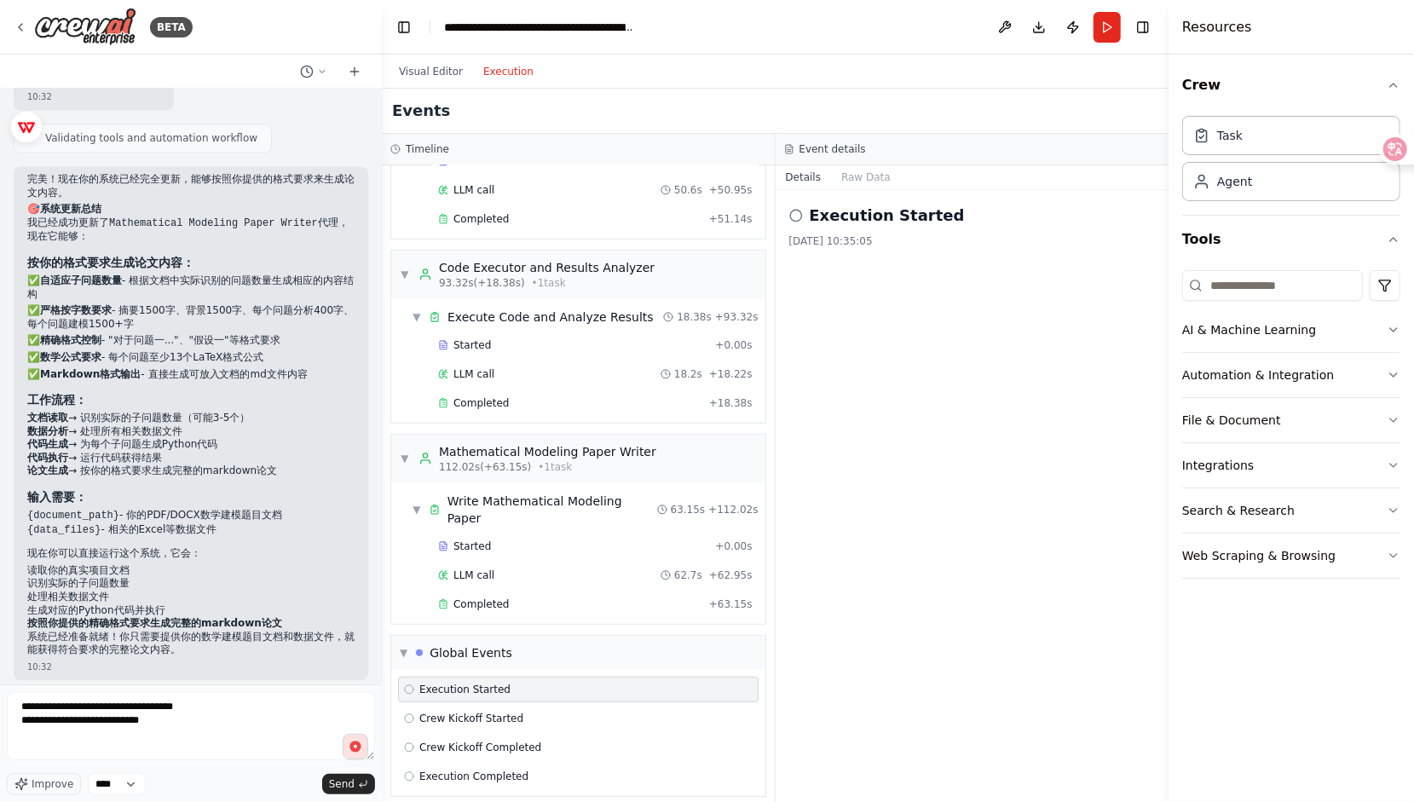
click at [485, 62] on button "Execution" at bounding box center [508, 71] width 71 height 20
click at [474, 647] on div "Global Events" at bounding box center [470, 652] width 83 height 17
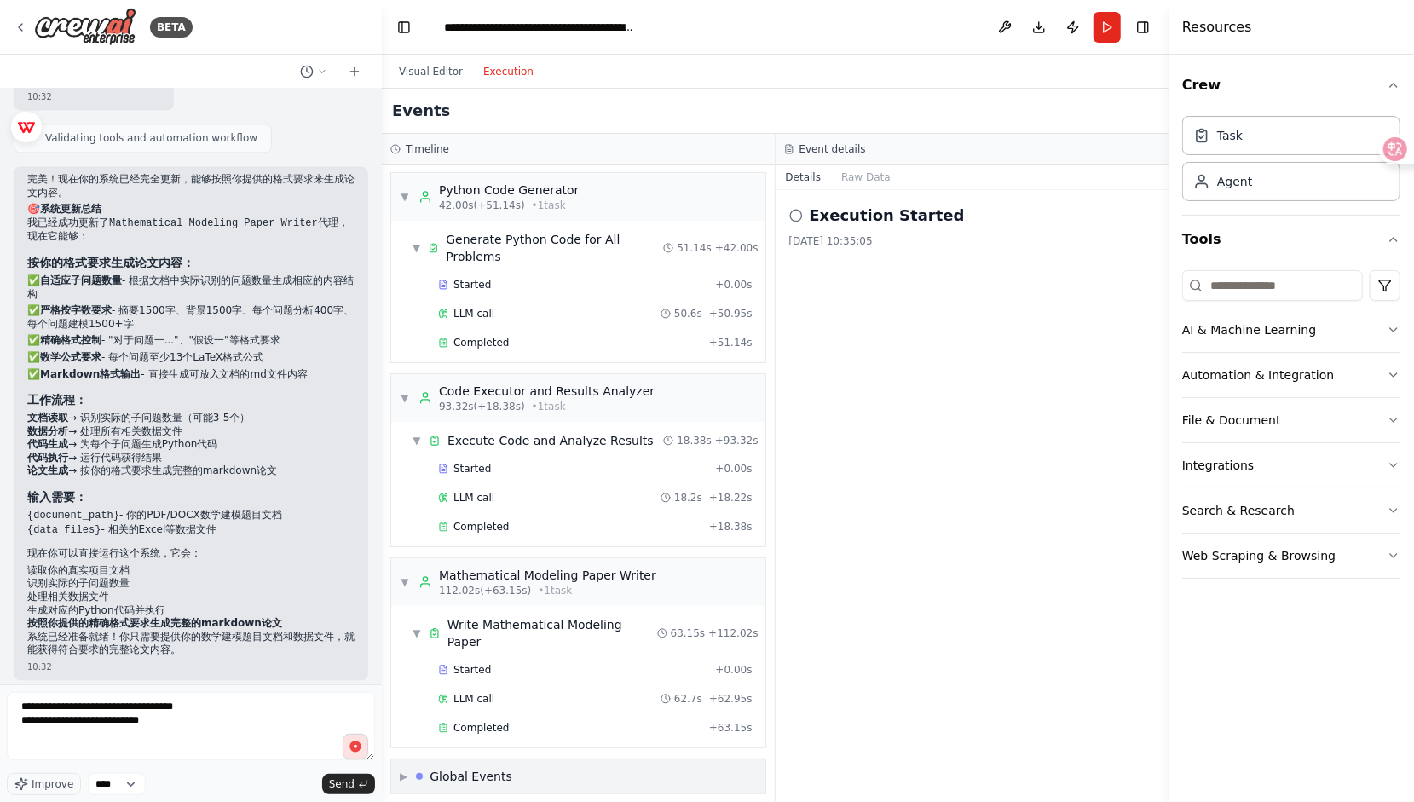
click at [438, 775] on div "▶ Global Events" at bounding box center [578, 776] width 374 height 34
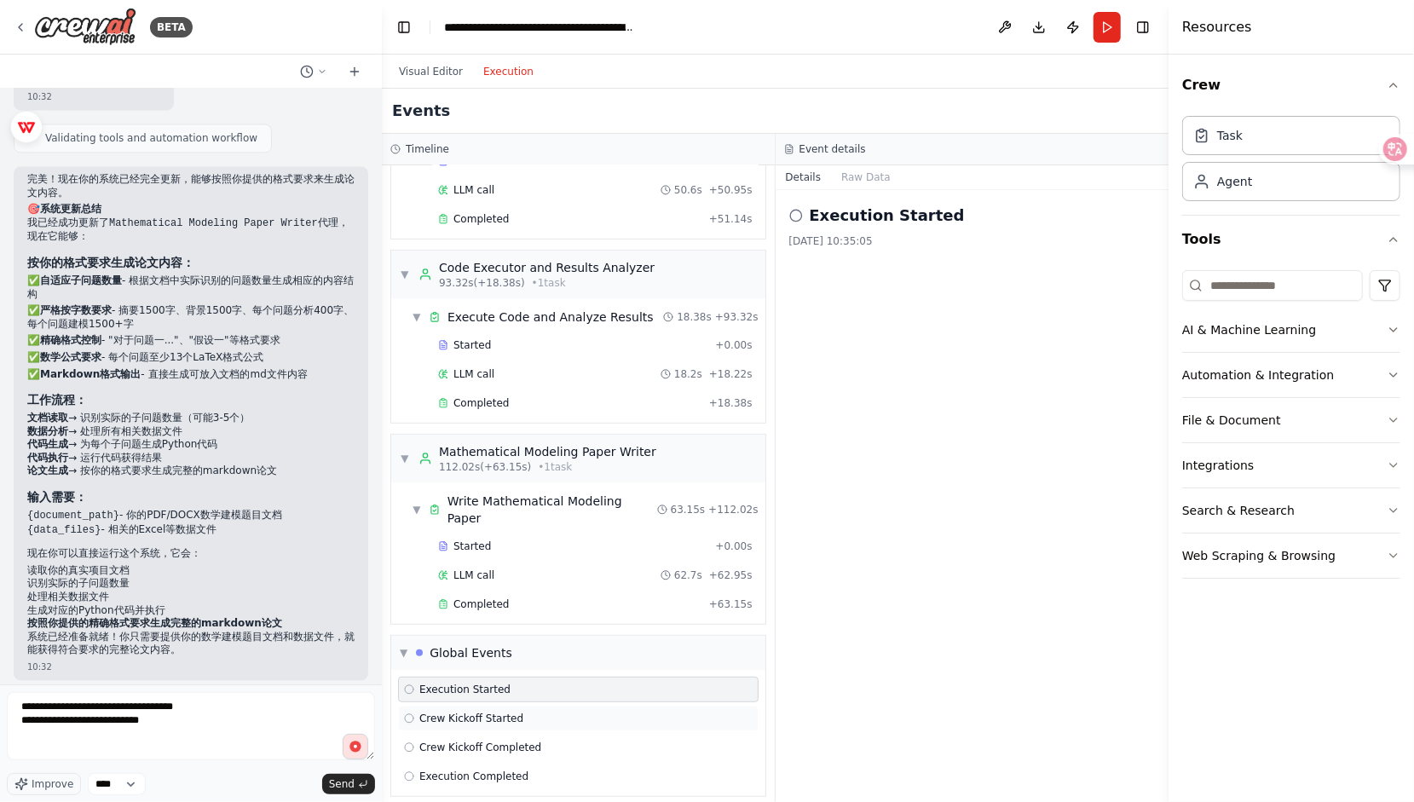
click at [479, 711] on span "Crew Kickoff Started" at bounding box center [471, 718] width 104 height 14
click at [484, 682] on span "Execution Started" at bounding box center [464, 689] width 91 height 14
click at [506, 571] on div "LLM call 62.7s + 62.95s" at bounding box center [595, 575] width 314 height 14
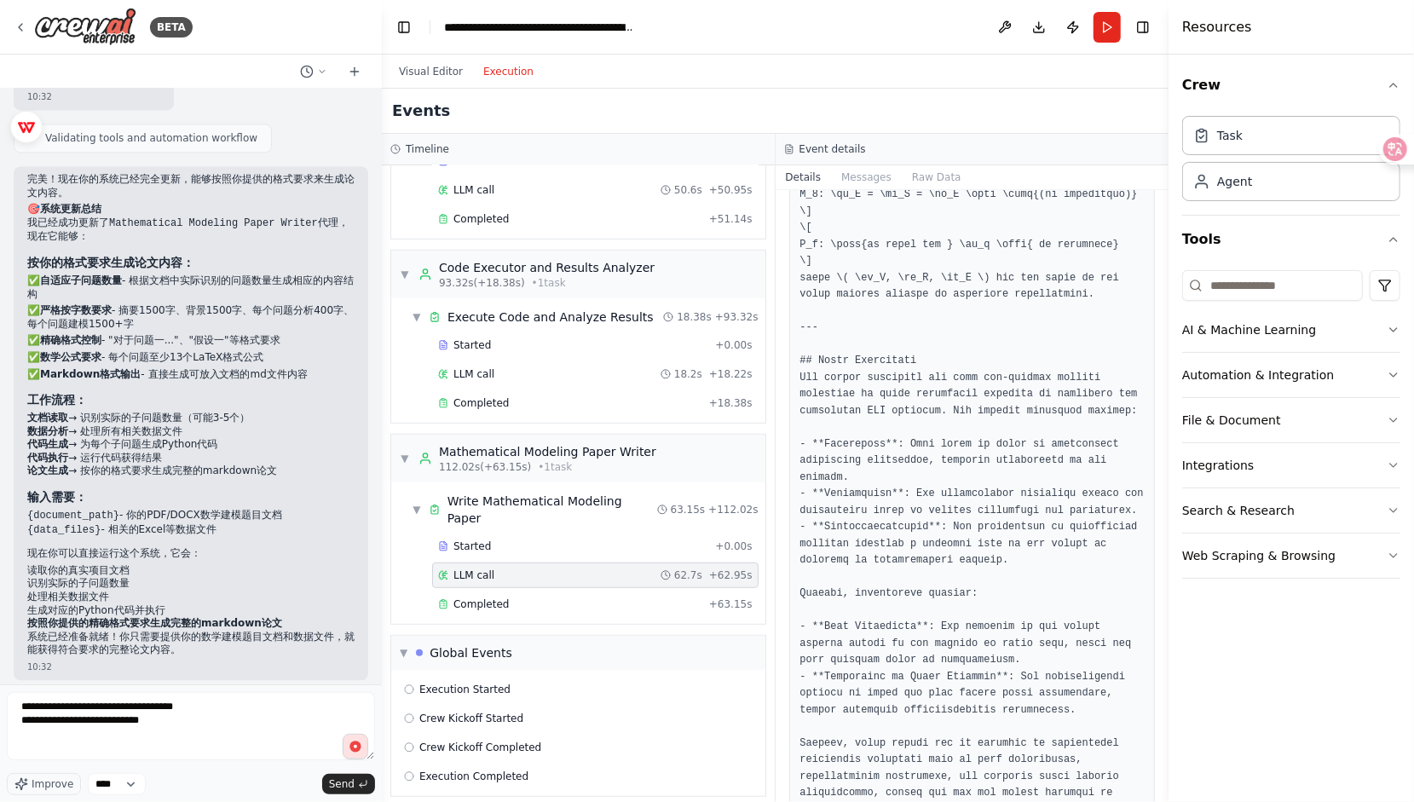
scroll to position [5371, 0]
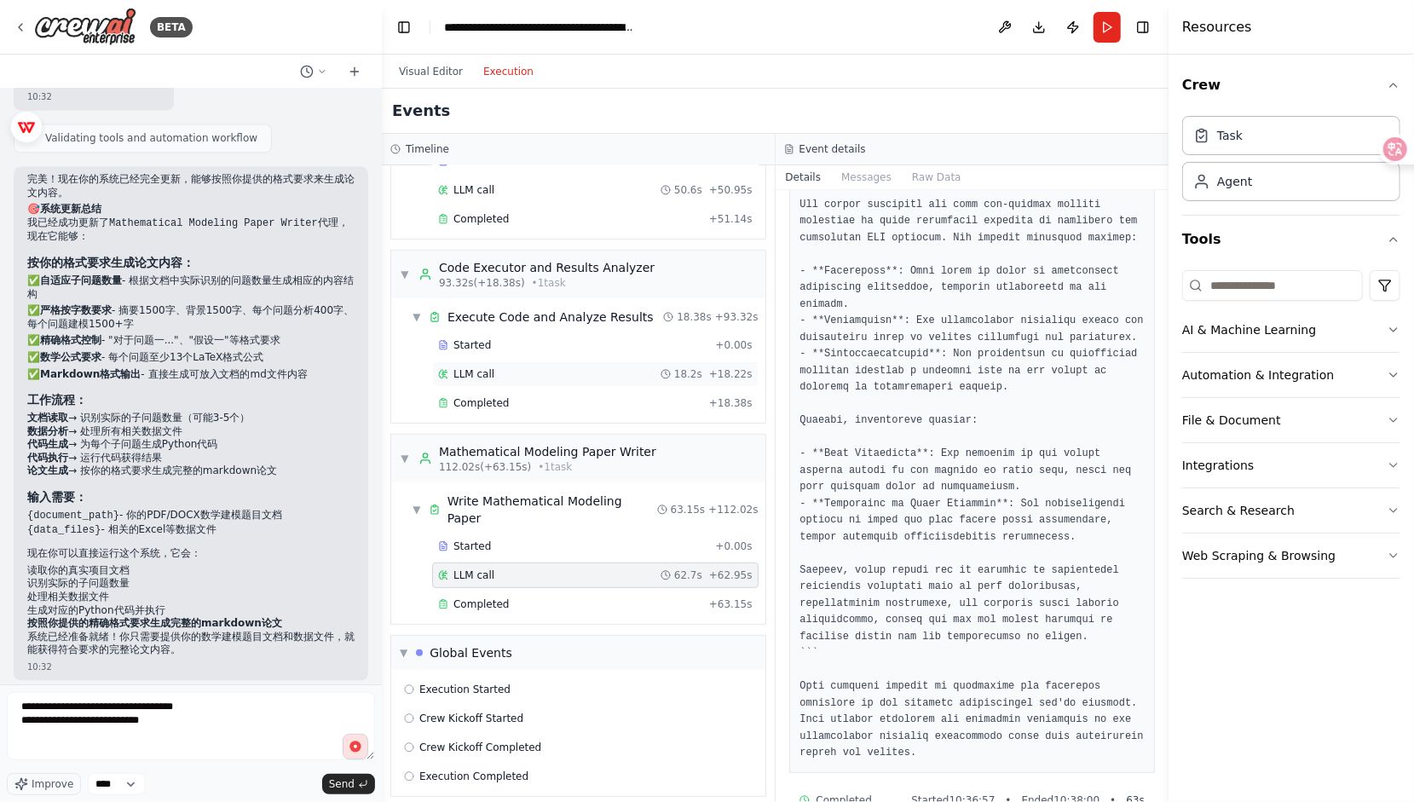
click at [504, 367] on div "LLM call 18.2s + 18.22s" at bounding box center [595, 374] width 314 height 14
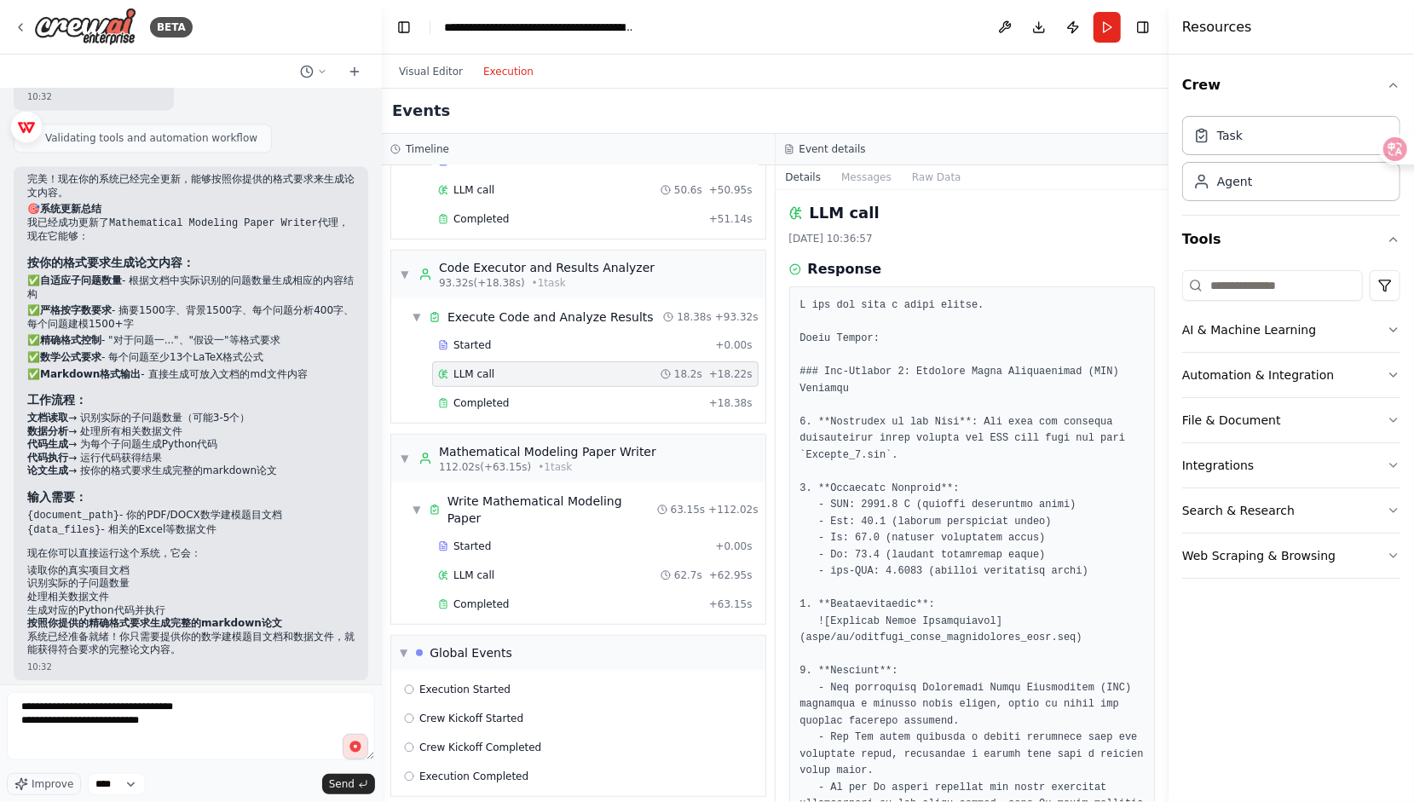
scroll to position [0, 0]
click at [533, 396] on div "Completed" at bounding box center [570, 403] width 264 height 14
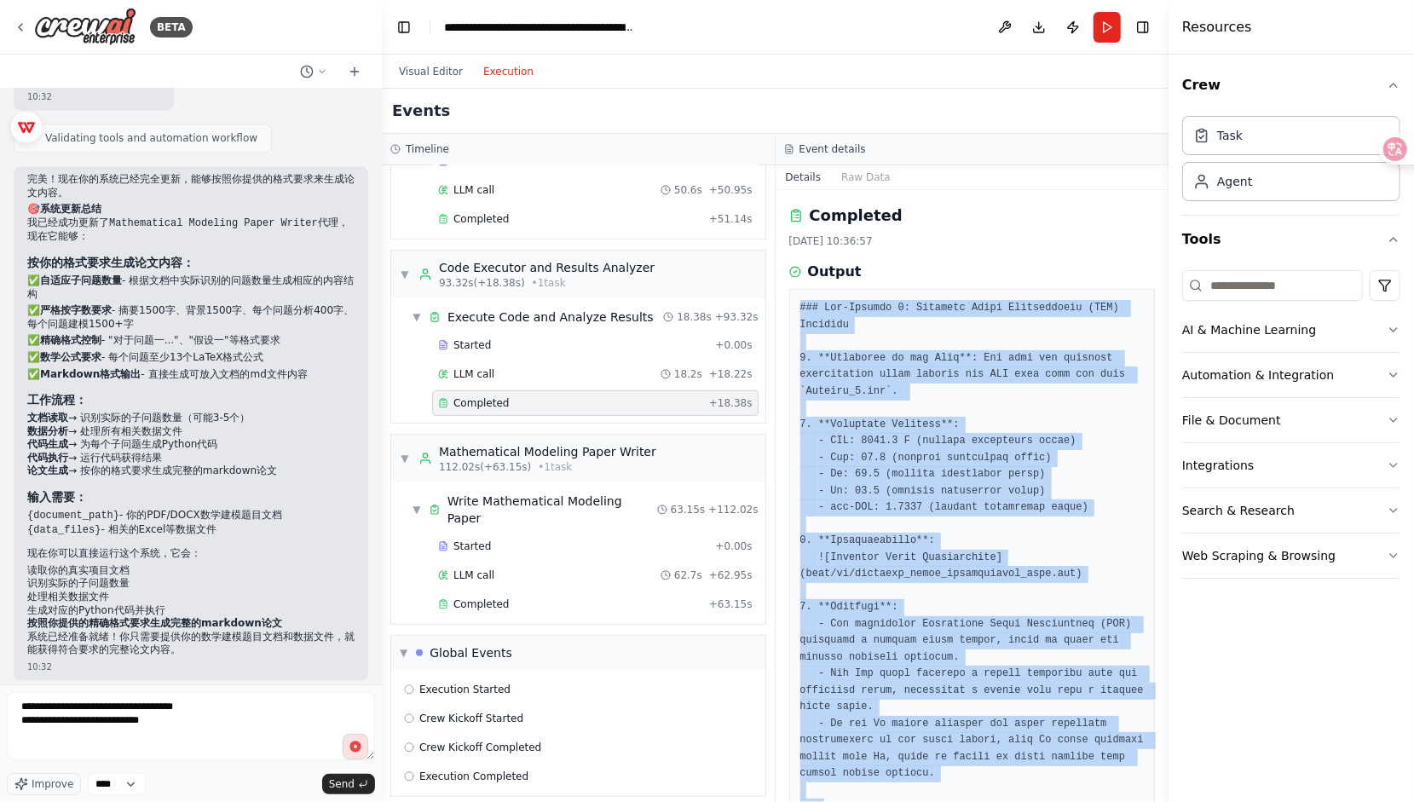
drag, startPoint x: 859, startPoint y: 763, endPoint x: 801, endPoint y: 282, distance: 484.9
copy pre "### Sub-Problem 1: Spectral Power Distribution (SPD) Analysis 1. **Execution of…"
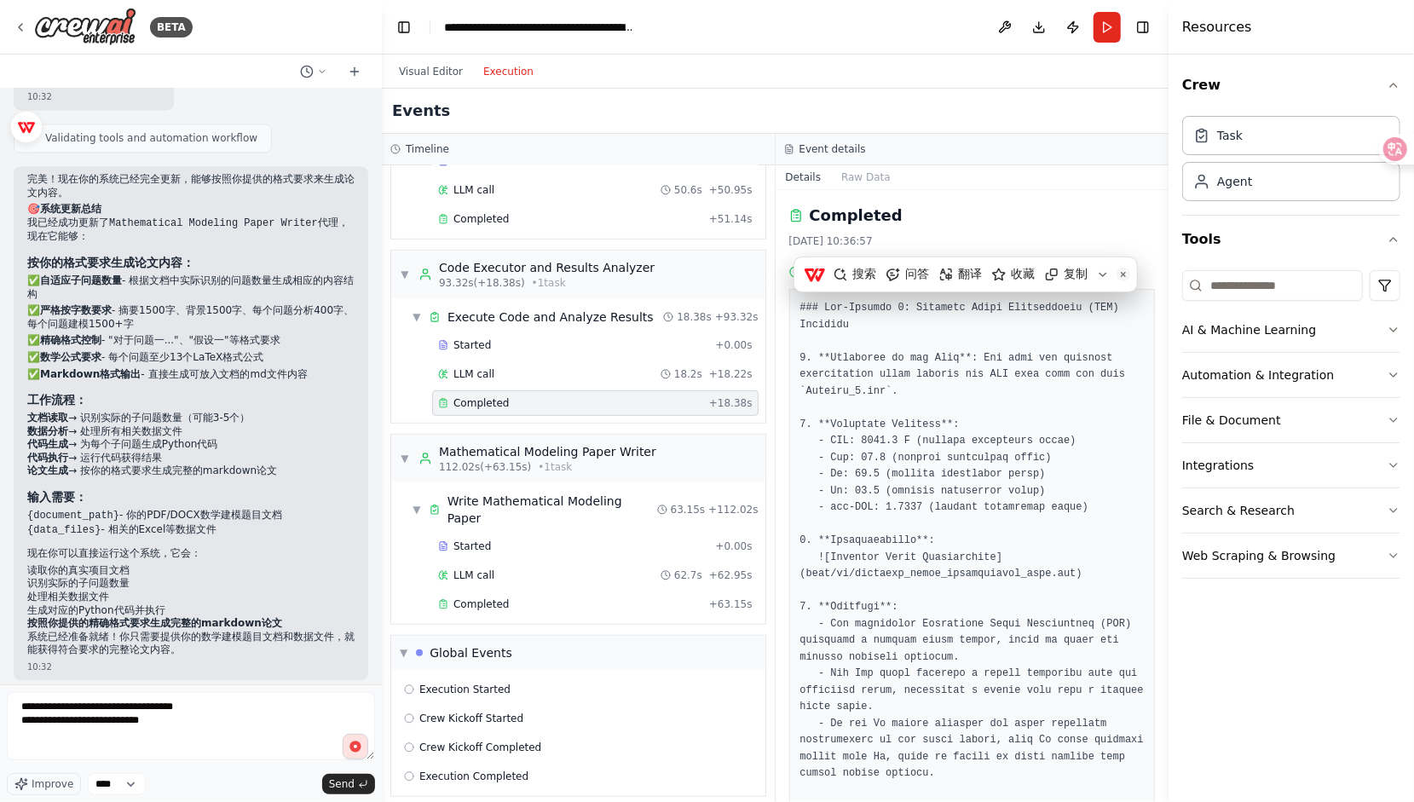
click at [924, 88] on div "Visual Editor Execution" at bounding box center [775, 72] width 786 height 34
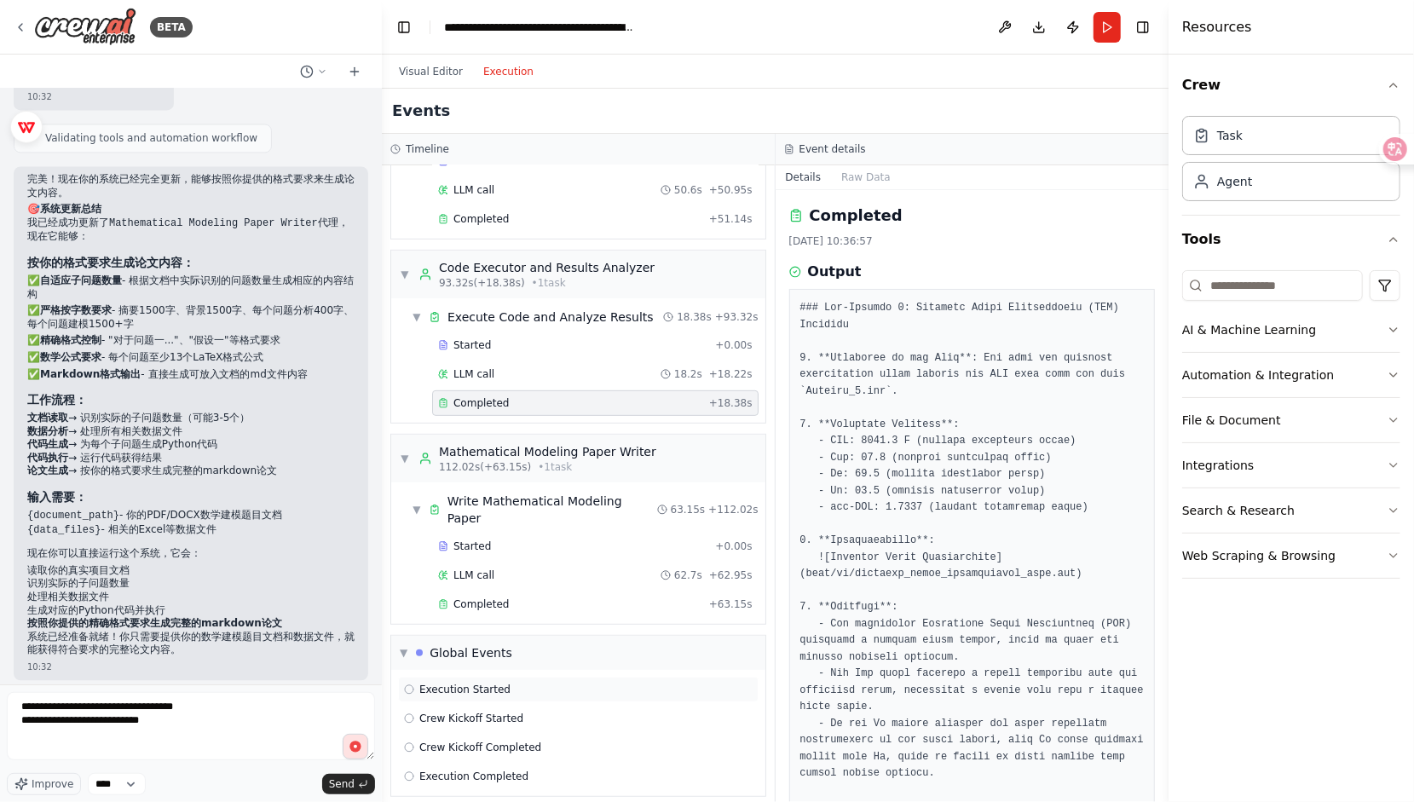
click at [490, 682] on span "Execution Started" at bounding box center [464, 689] width 91 height 14
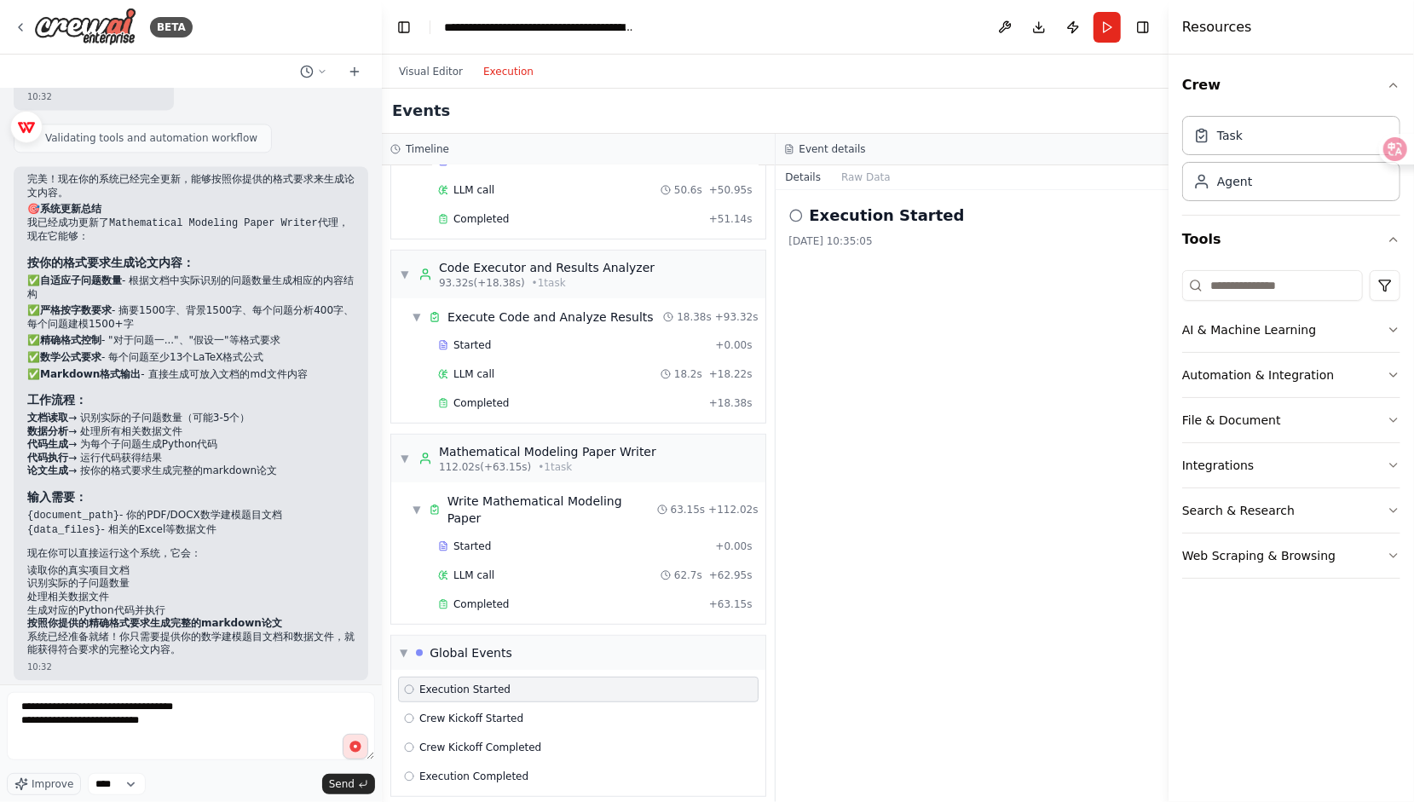
click at [879, 216] on h2 "Execution Started" at bounding box center [886, 216] width 155 height 24
click at [832, 214] on h2 "Execution Started" at bounding box center [886, 216] width 155 height 24
click at [478, 636] on div "▼ Global Events" at bounding box center [578, 653] width 374 height 34
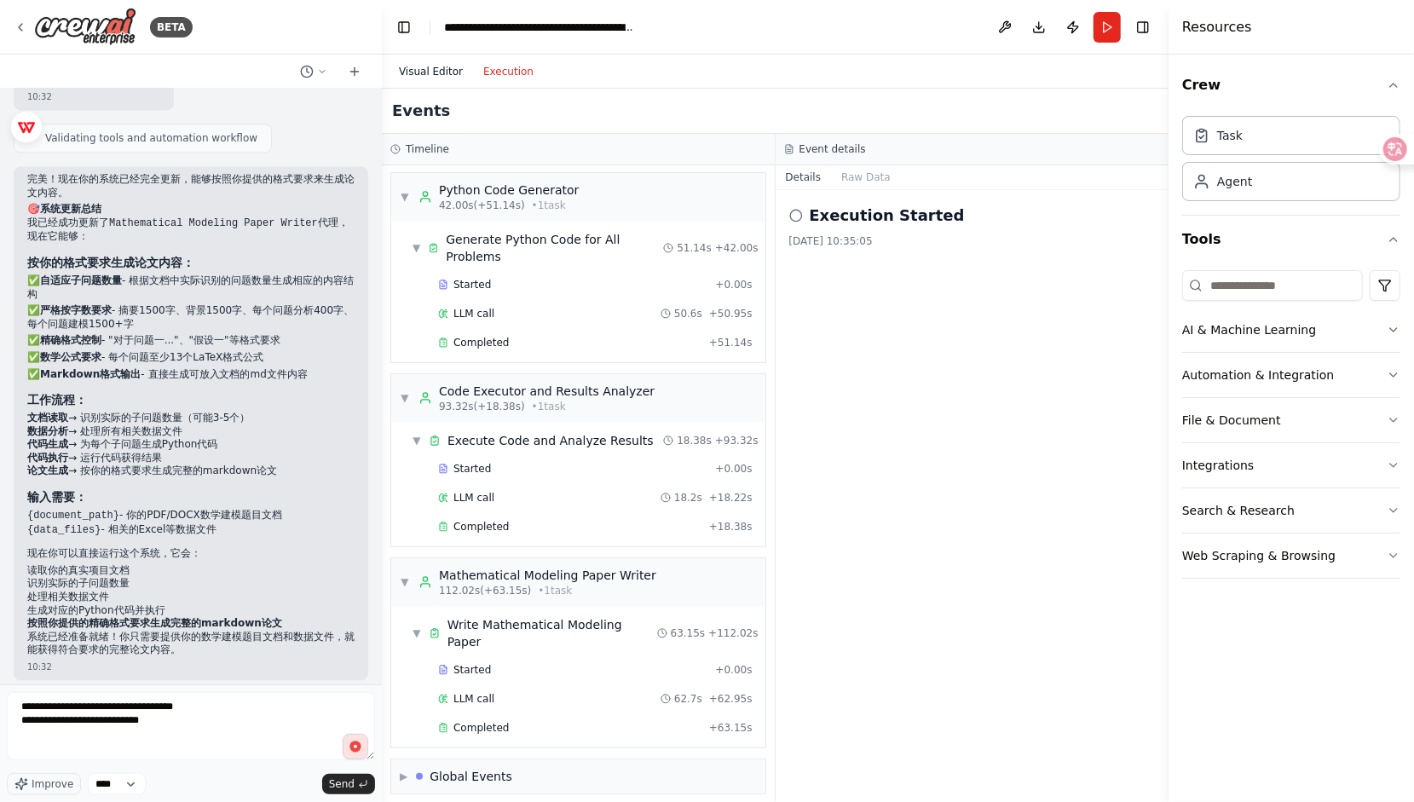
click at [431, 78] on button "Visual Editor" at bounding box center [431, 71] width 84 height 20
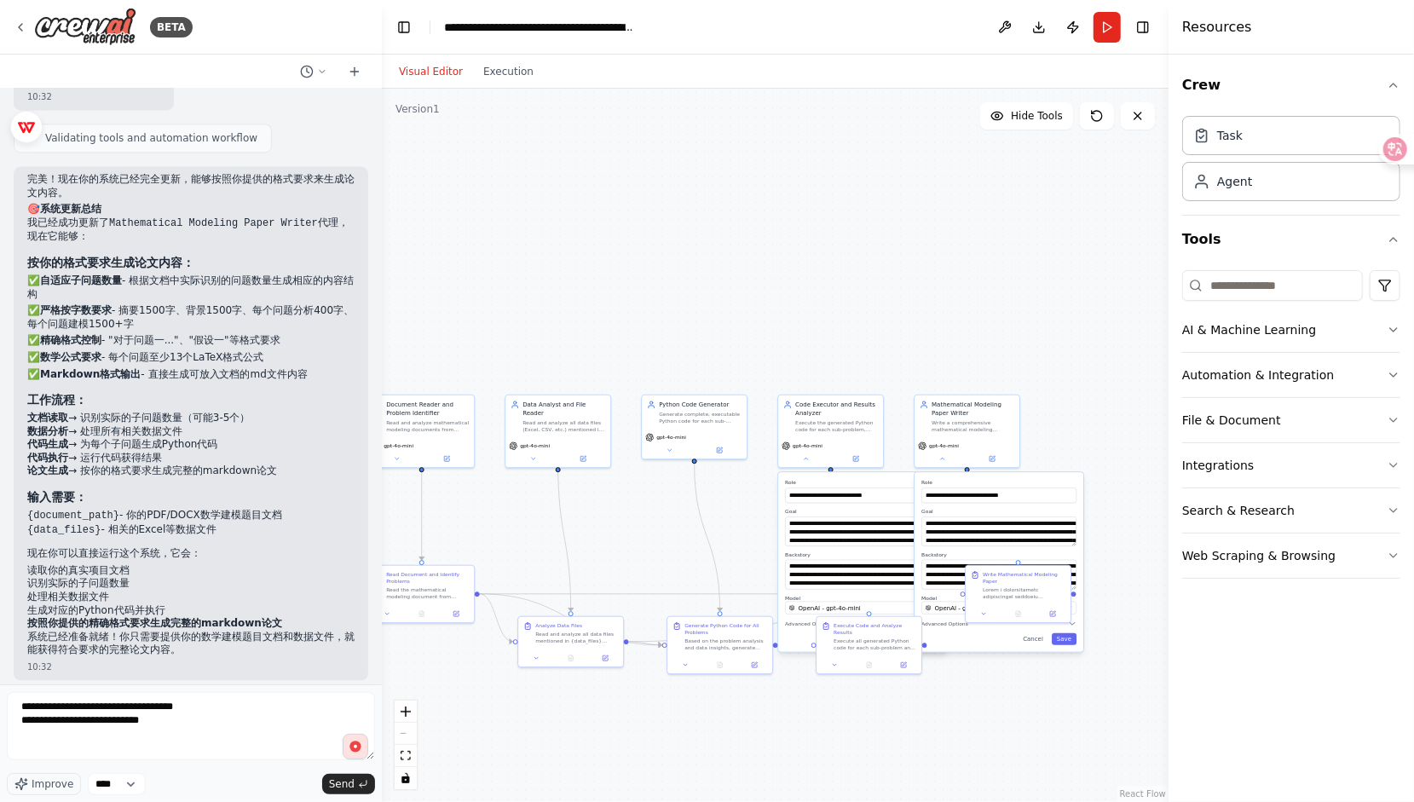
click at [1092, 391] on div ".deletable-edge-delete-btn { width: 20px; height: 20px; border: 0px solid #ffff…" at bounding box center [775, 445] width 786 height 713
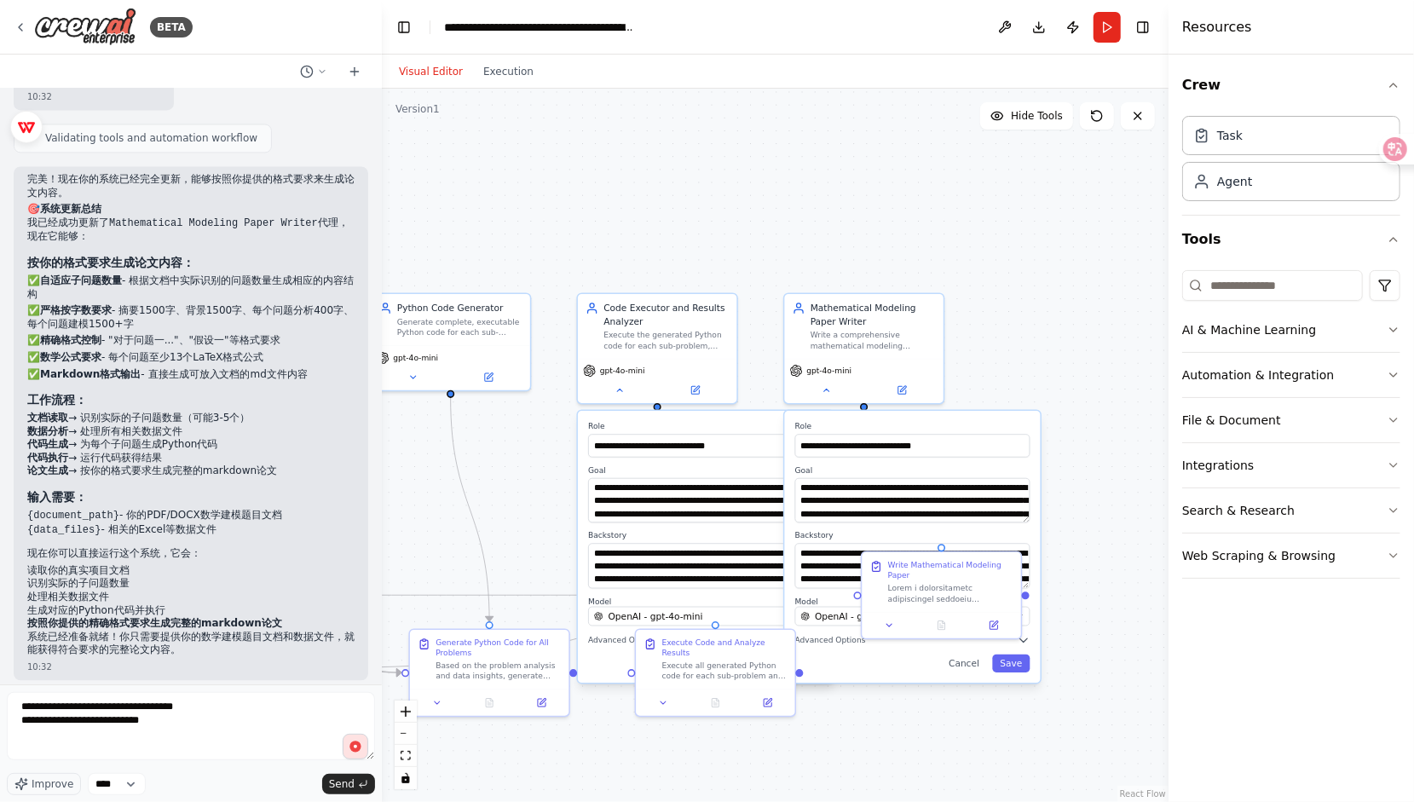
click at [966, 671] on div "**********" at bounding box center [913, 547] width 256 height 272
click at [893, 627] on icon at bounding box center [889, 623] width 10 height 10
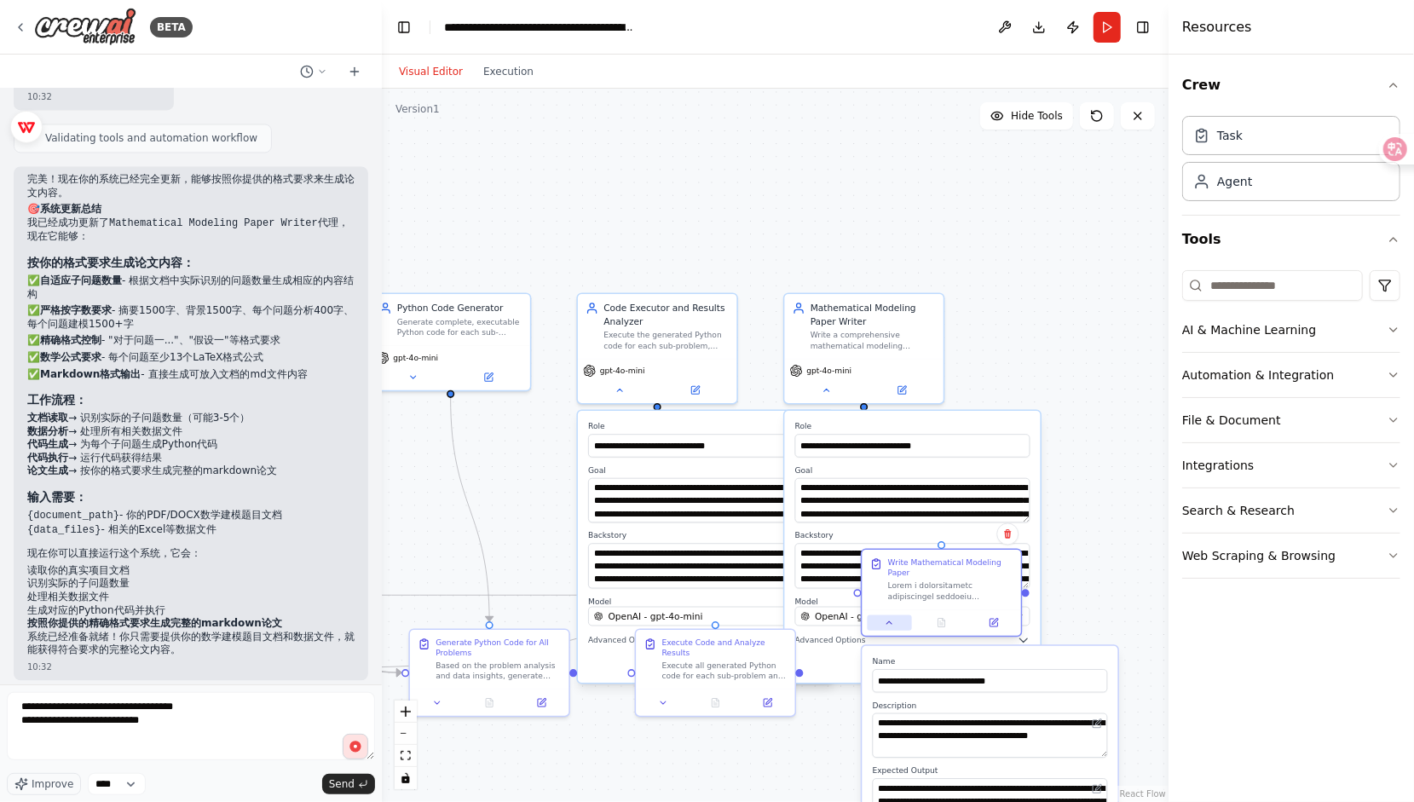
click at [893, 627] on icon at bounding box center [889, 623] width 10 height 10
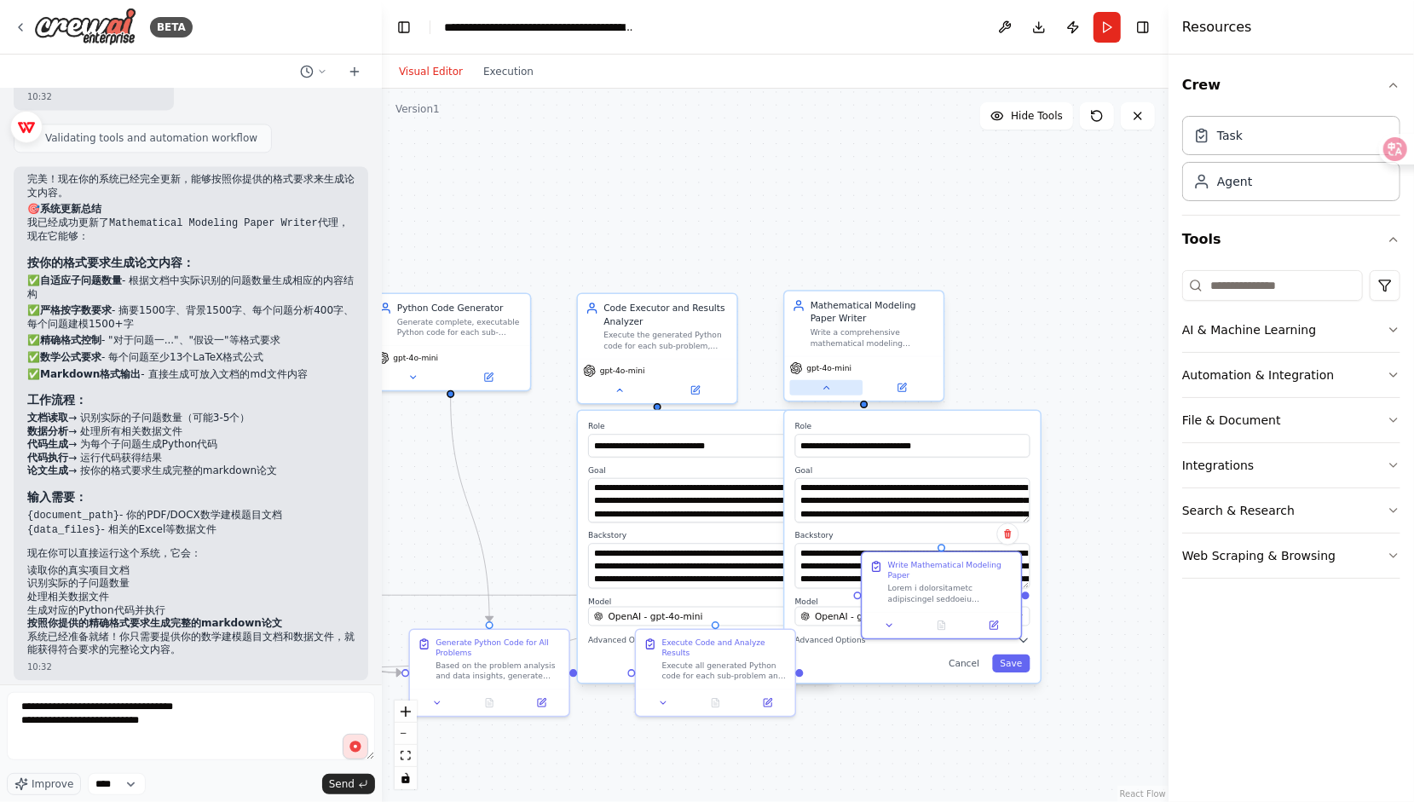
click at [836, 389] on button at bounding box center [826, 387] width 73 height 15
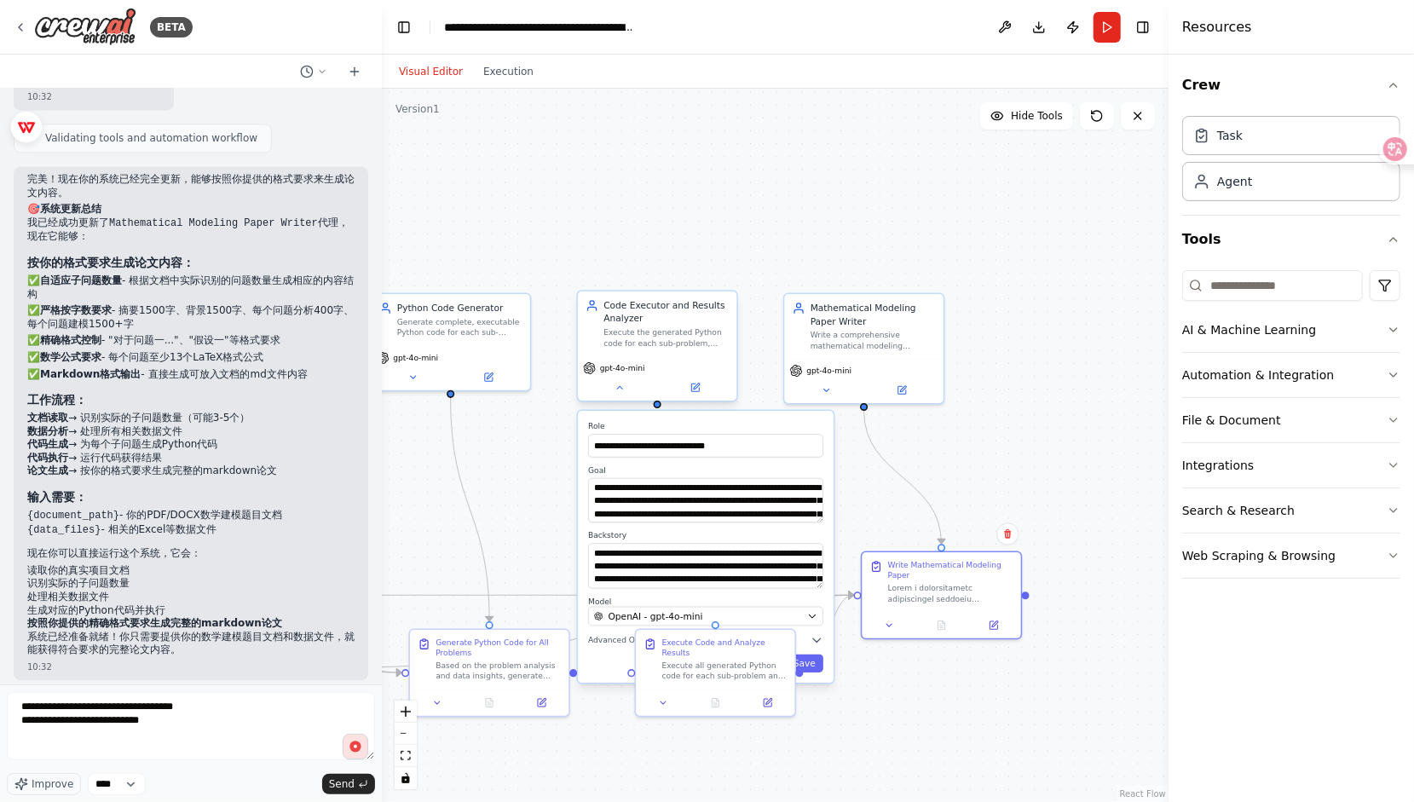
click at [618, 397] on div "gpt-4o-mini" at bounding box center [657, 378] width 158 height 44
click at [624, 399] on div "gpt-4o-mini" at bounding box center [657, 378] width 158 height 44
click at [623, 392] on button at bounding box center [619, 387] width 73 height 15
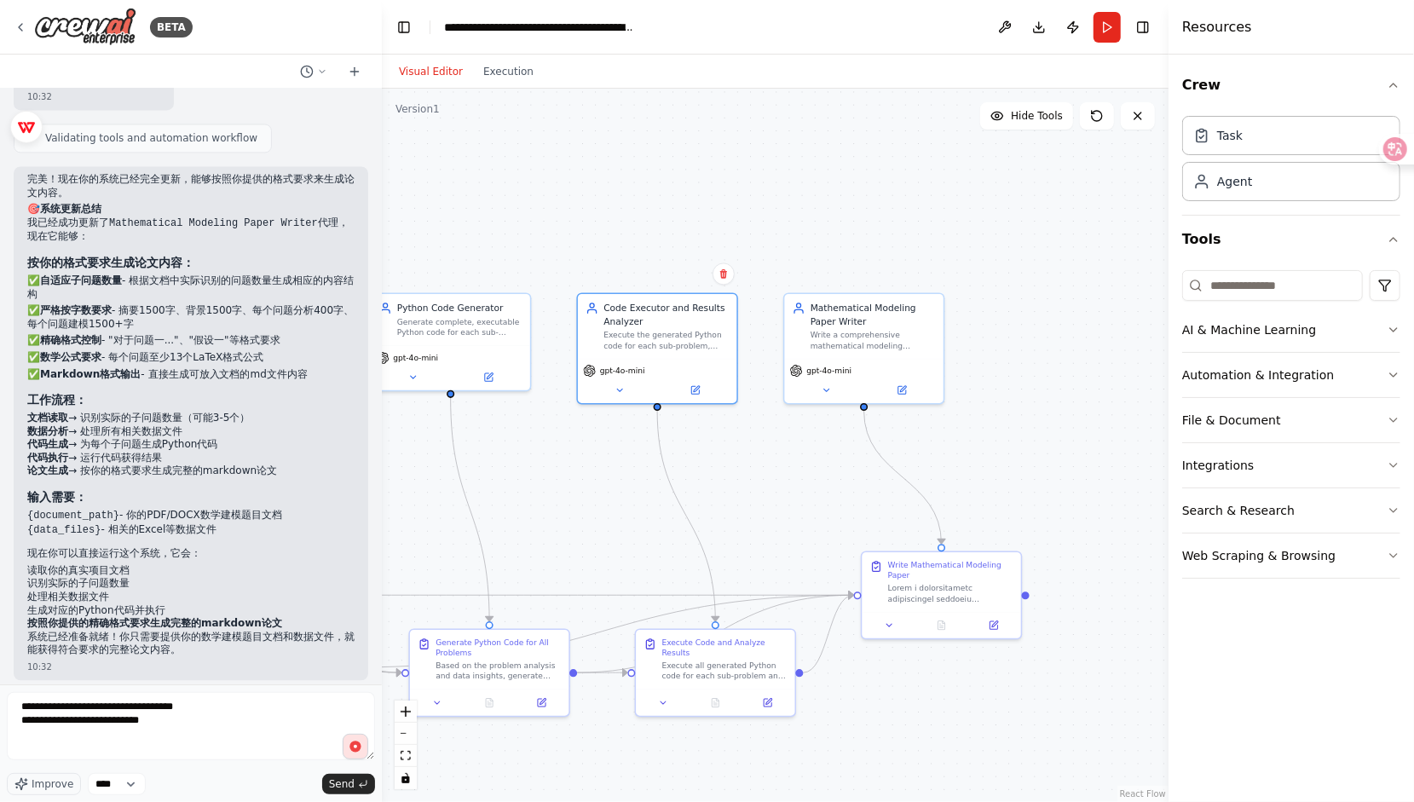
click at [753, 431] on div ".deletable-edge-delete-btn { width: 20px; height: 20px; border: 0px solid #ffff…" at bounding box center [775, 445] width 786 height 713
click at [1025, 438] on div ".deletable-edge-delete-btn { width: 20px; height: 20px; border: 0px solid #ffff…" at bounding box center [775, 445] width 786 height 713
click at [968, 591] on div at bounding box center [950, 590] width 125 height 20
click at [1150, 305] on div ".deletable-edge-delete-btn { width: 20px; height: 20px; border: 0px solid #ffff…" at bounding box center [775, 445] width 786 height 713
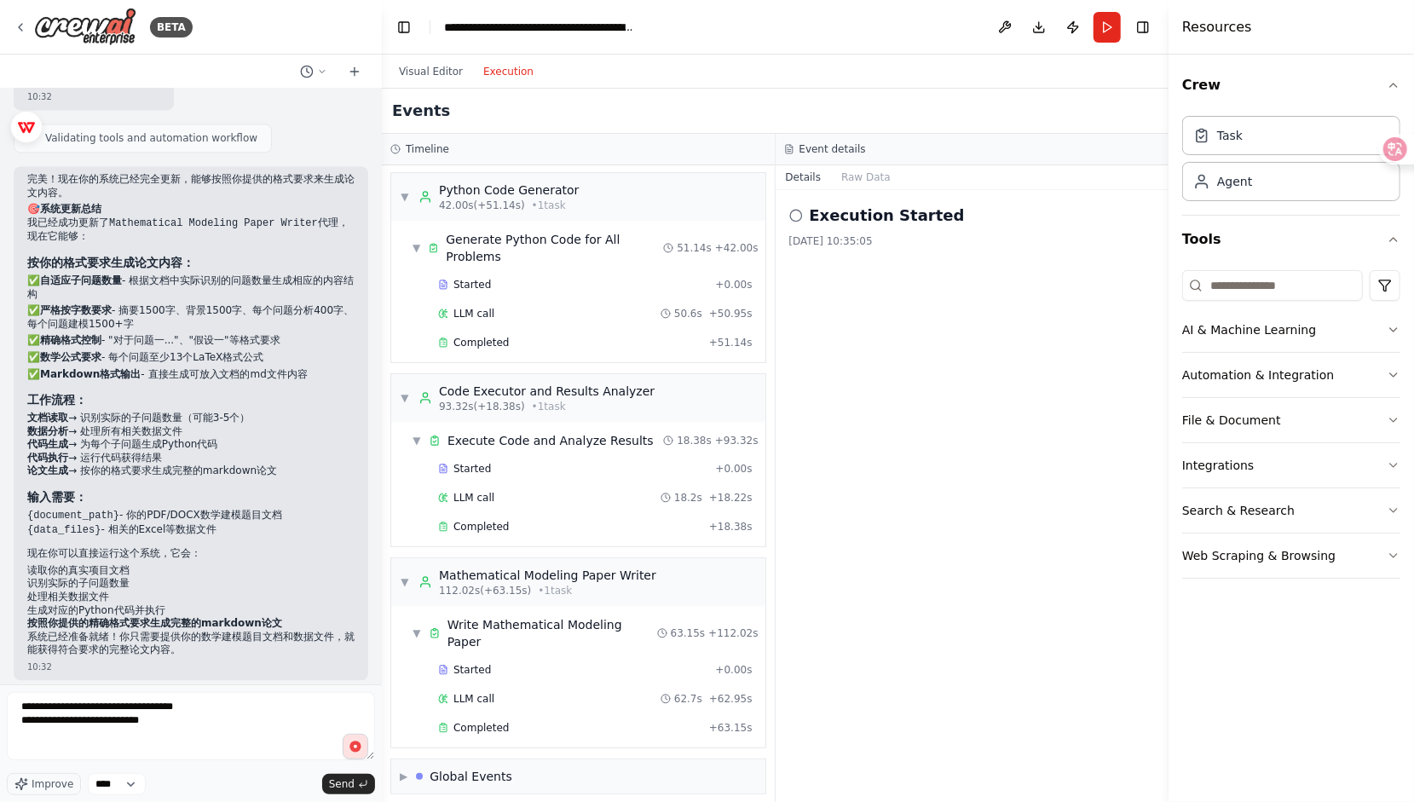
click at [515, 66] on button "Execution" at bounding box center [508, 71] width 71 height 20
click at [429, 72] on button "Visual Editor" at bounding box center [431, 71] width 84 height 20
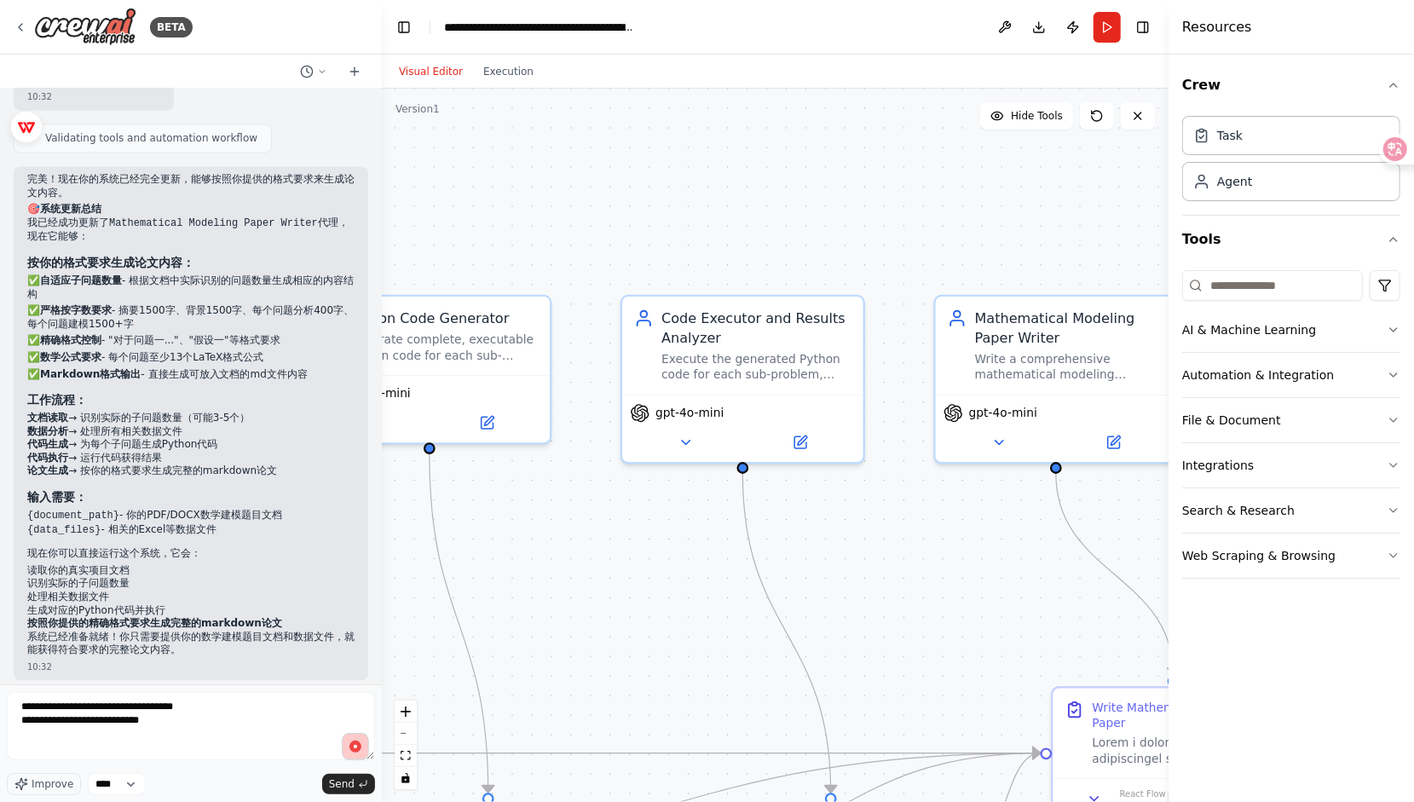
click at [349, 741] on icon "button" at bounding box center [355, 746] width 17 height 17
click at [314, 749] on textarea "**********" at bounding box center [191, 726] width 368 height 68
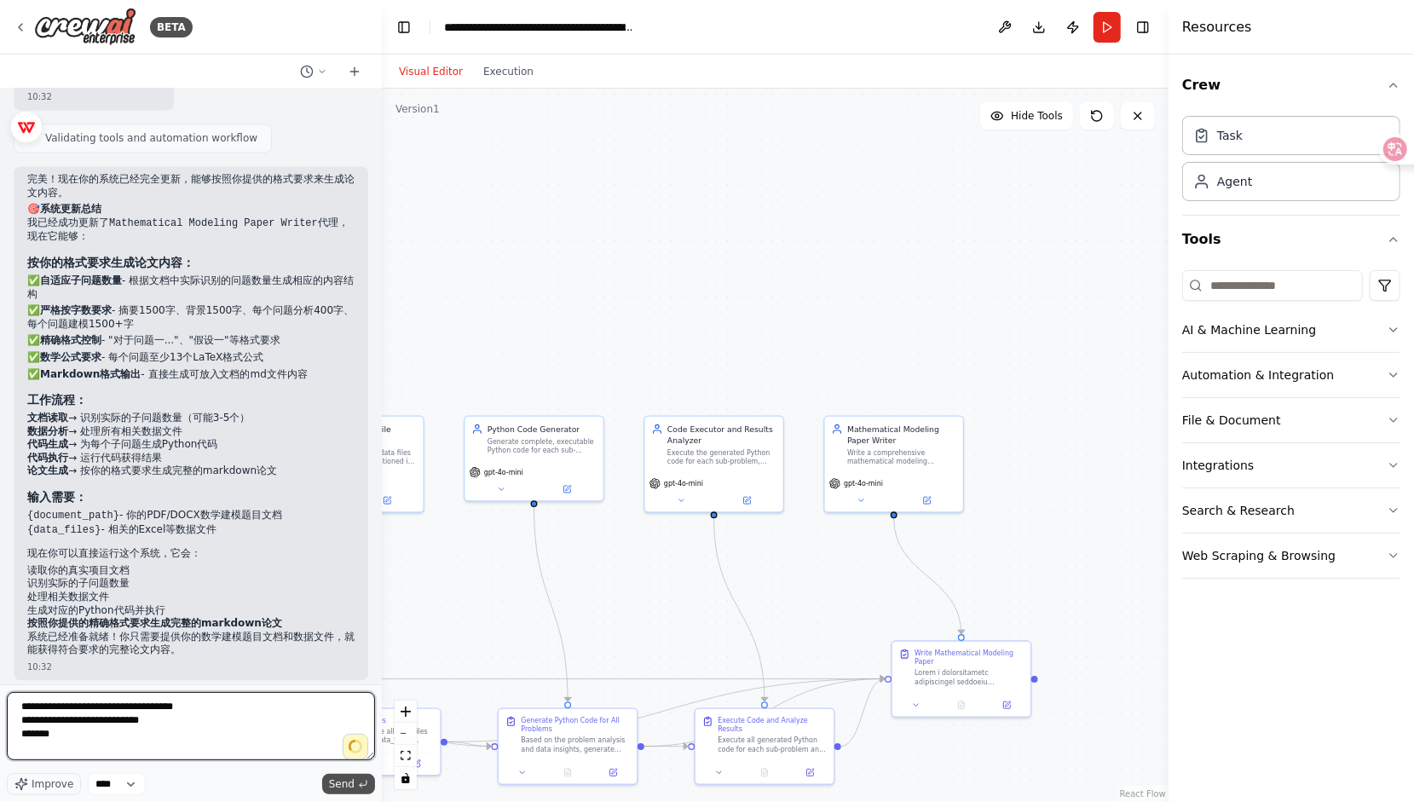
type textarea "**********"
click at [331, 780] on span "Send" at bounding box center [342, 784] width 26 height 14
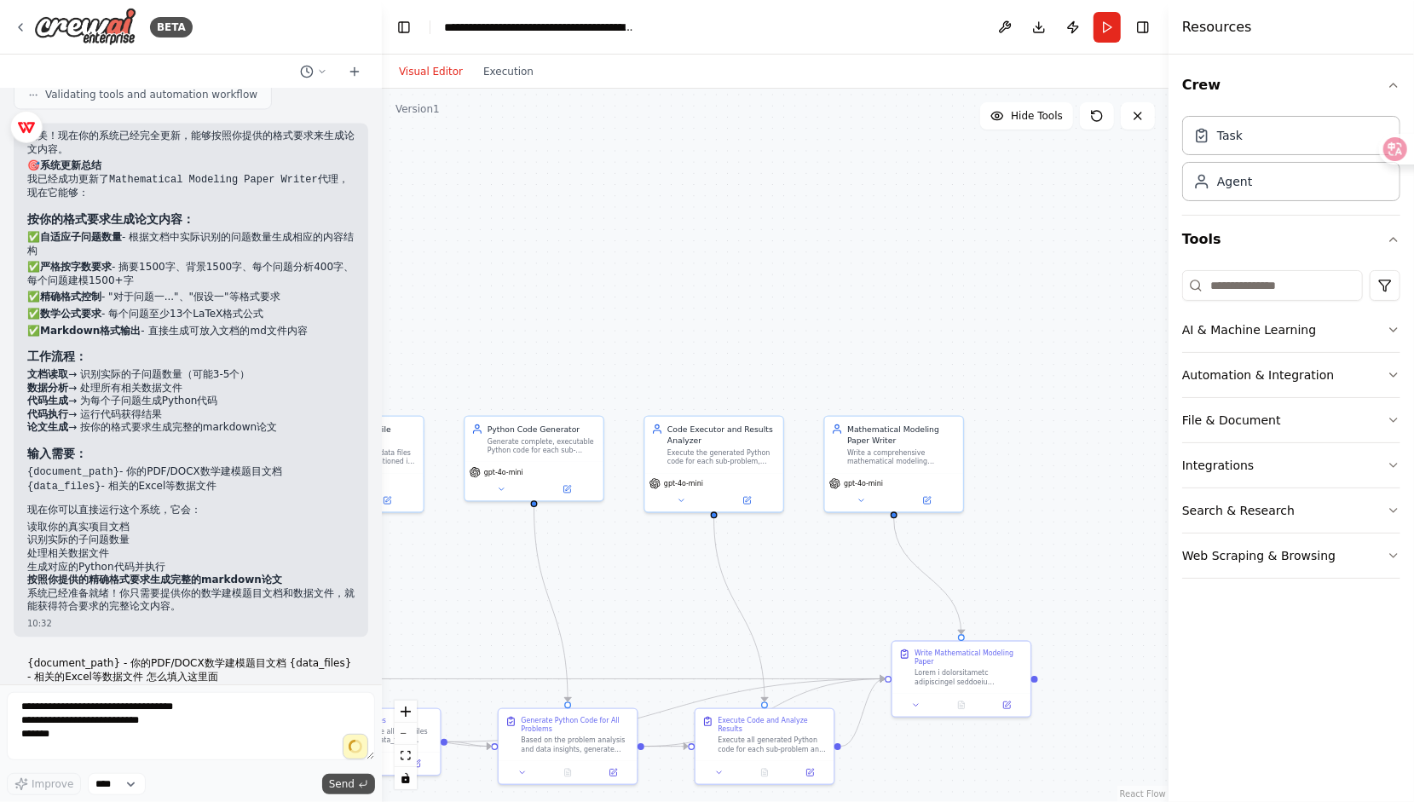
scroll to position [6605, 0]
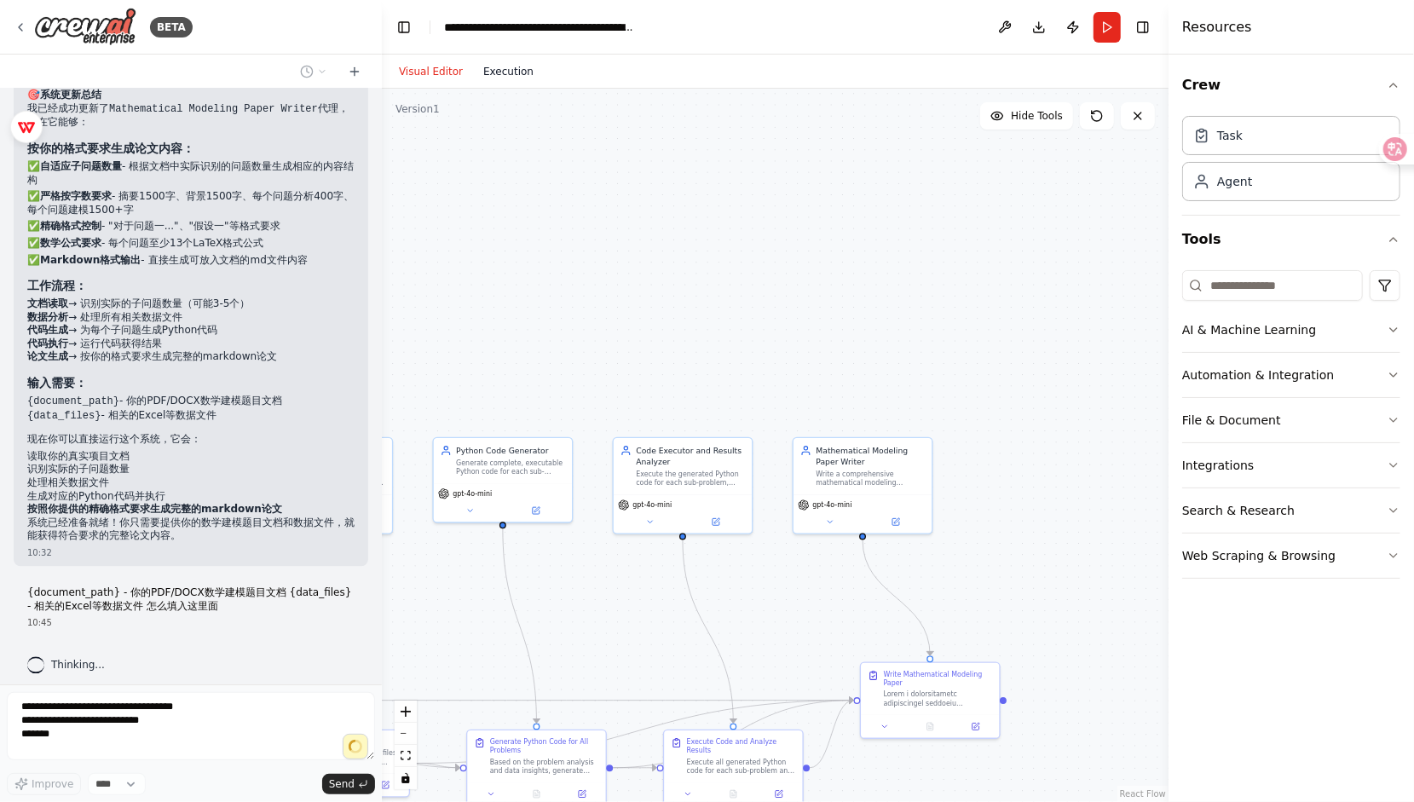
click at [499, 66] on button "Execution" at bounding box center [508, 71] width 71 height 20
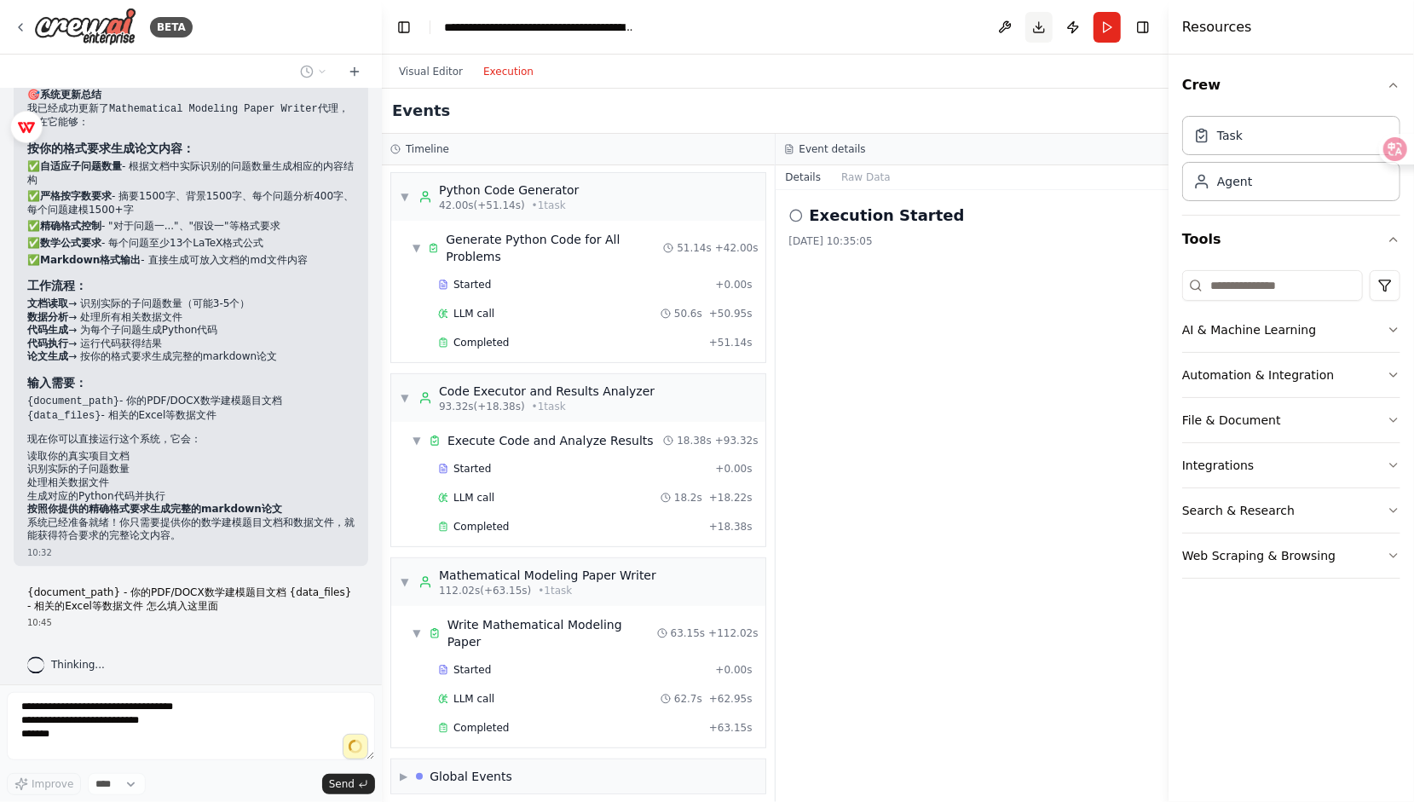
click at [1046, 22] on button "Download" at bounding box center [1038, 27] width 27 height 31
click at [1081, 20] on button "Publish" at bounding box center [1072, 27] width 27 height 31
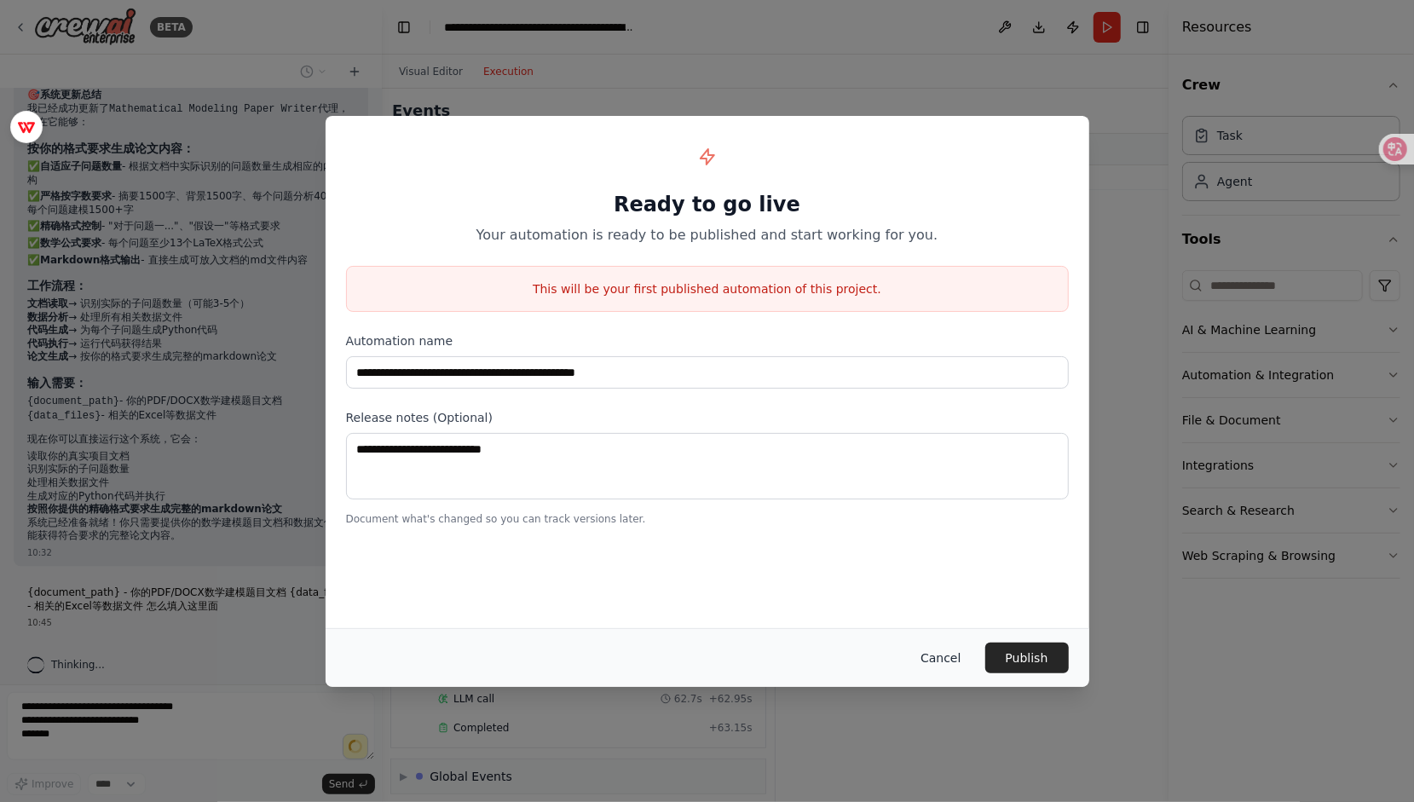
click at [951, 665] on button "Cancel" at bounding box center [940, 657] width 67 height 31
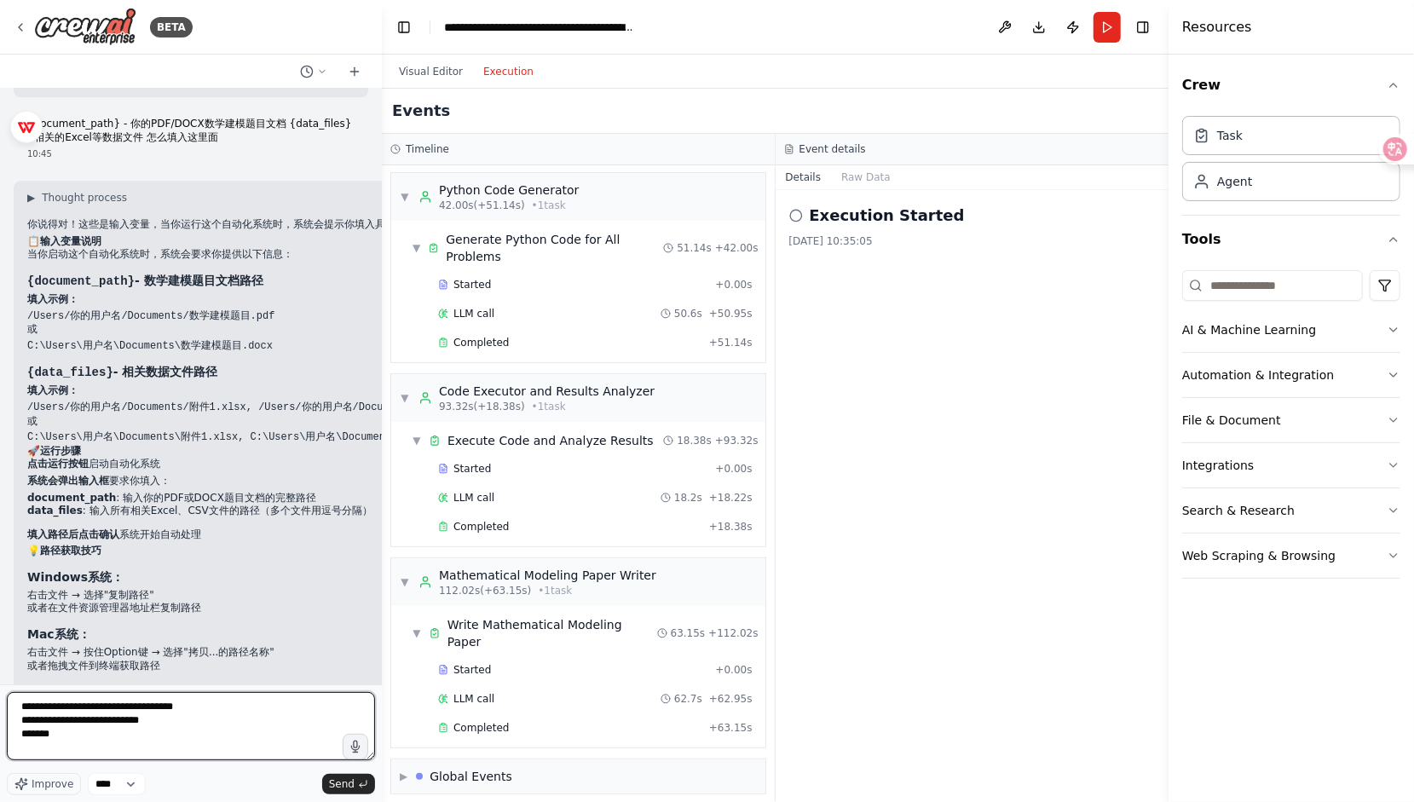
scroll to position [7077, 0]
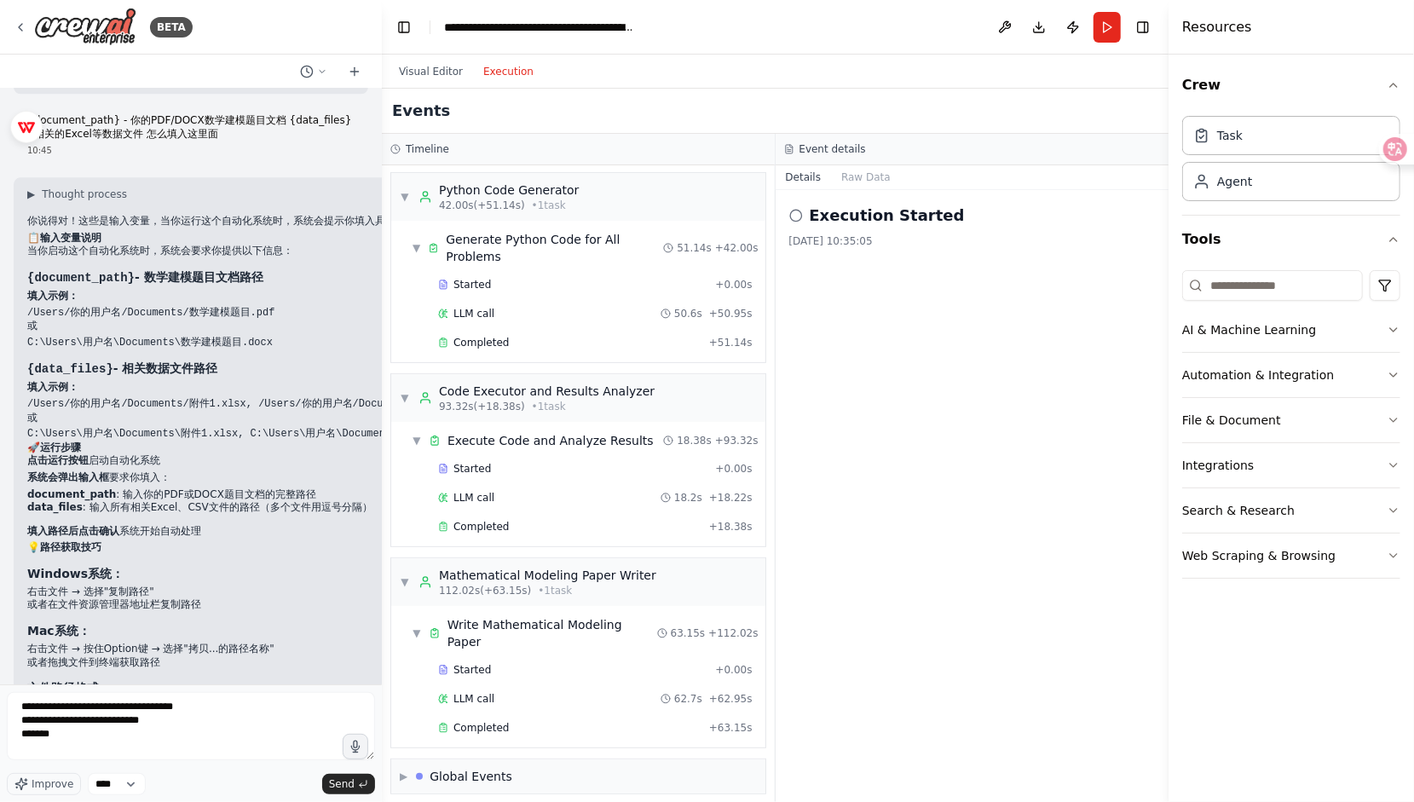
drag, startPoint x: 866, startPoint y: 757, endPoint x: 862, endPoint y: 729, distance: 27.5
click at [866, 757] on div "Execution Started 2025/8/14 10:35:05" at bounding box center [972, 496] width 394 height 612
click at [1107, 27] on button "Run" at bounding box center [1106, 27] width 27 height 31
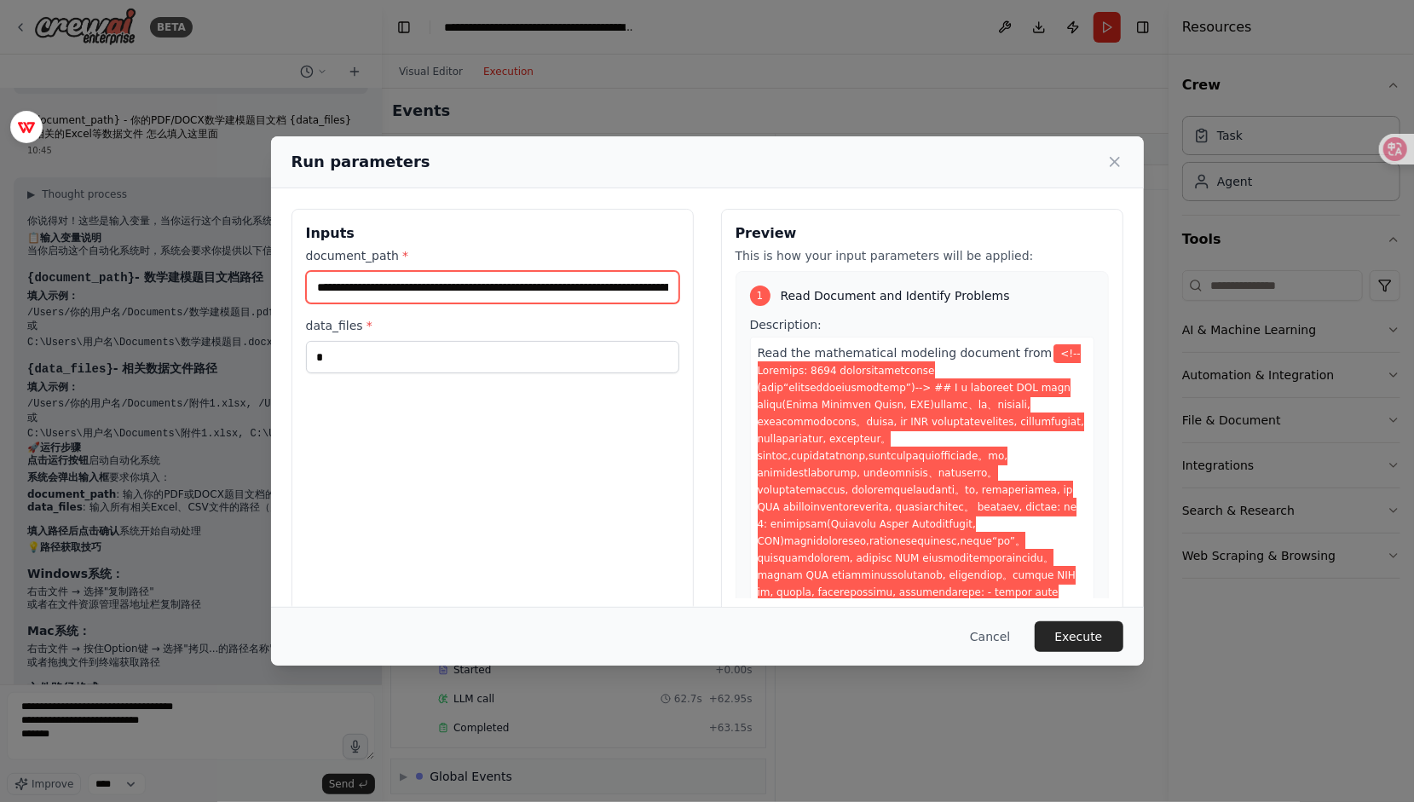
click at [425, 289] on input "document_path *" at bounding box center [492, 287] width 373 height 32
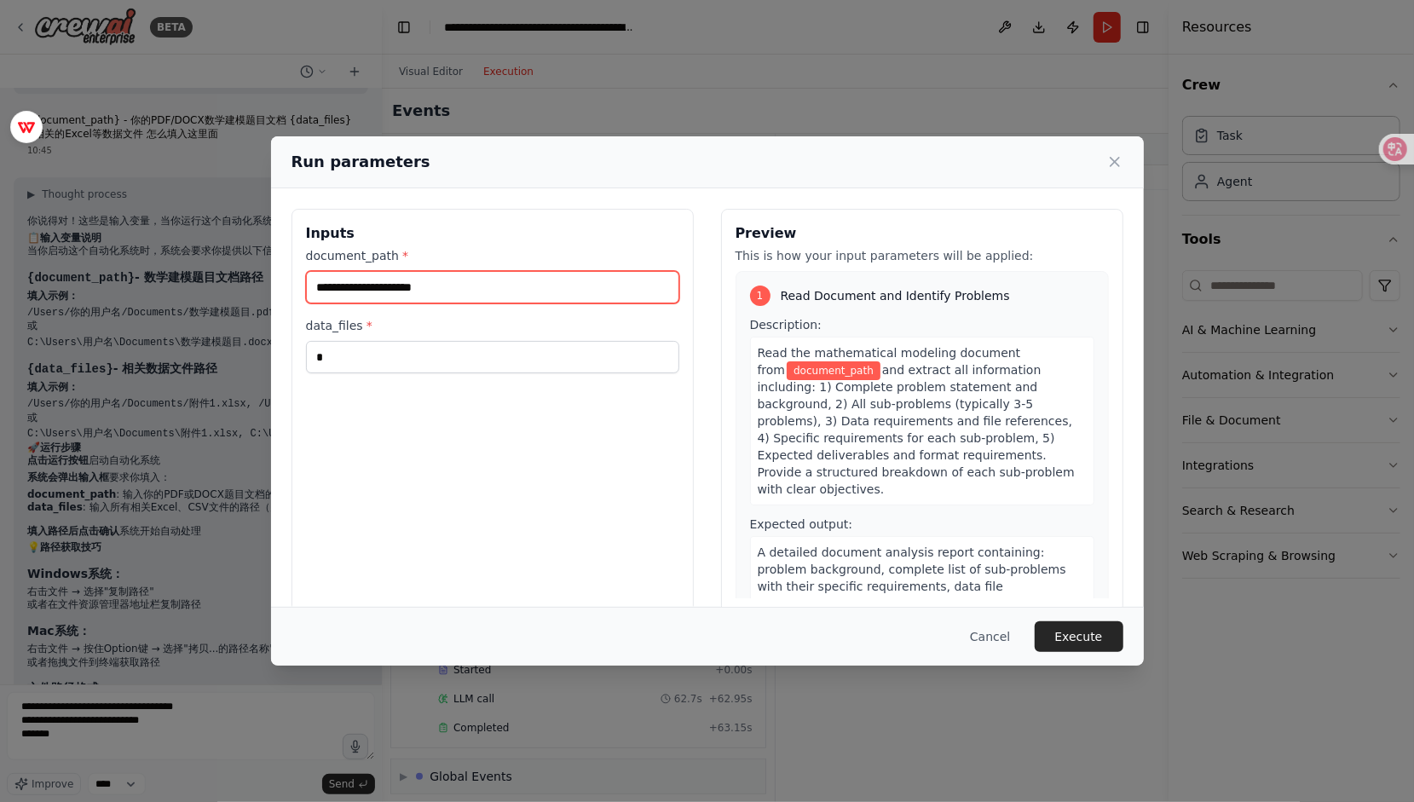
paste input "**********"
type input "**********"
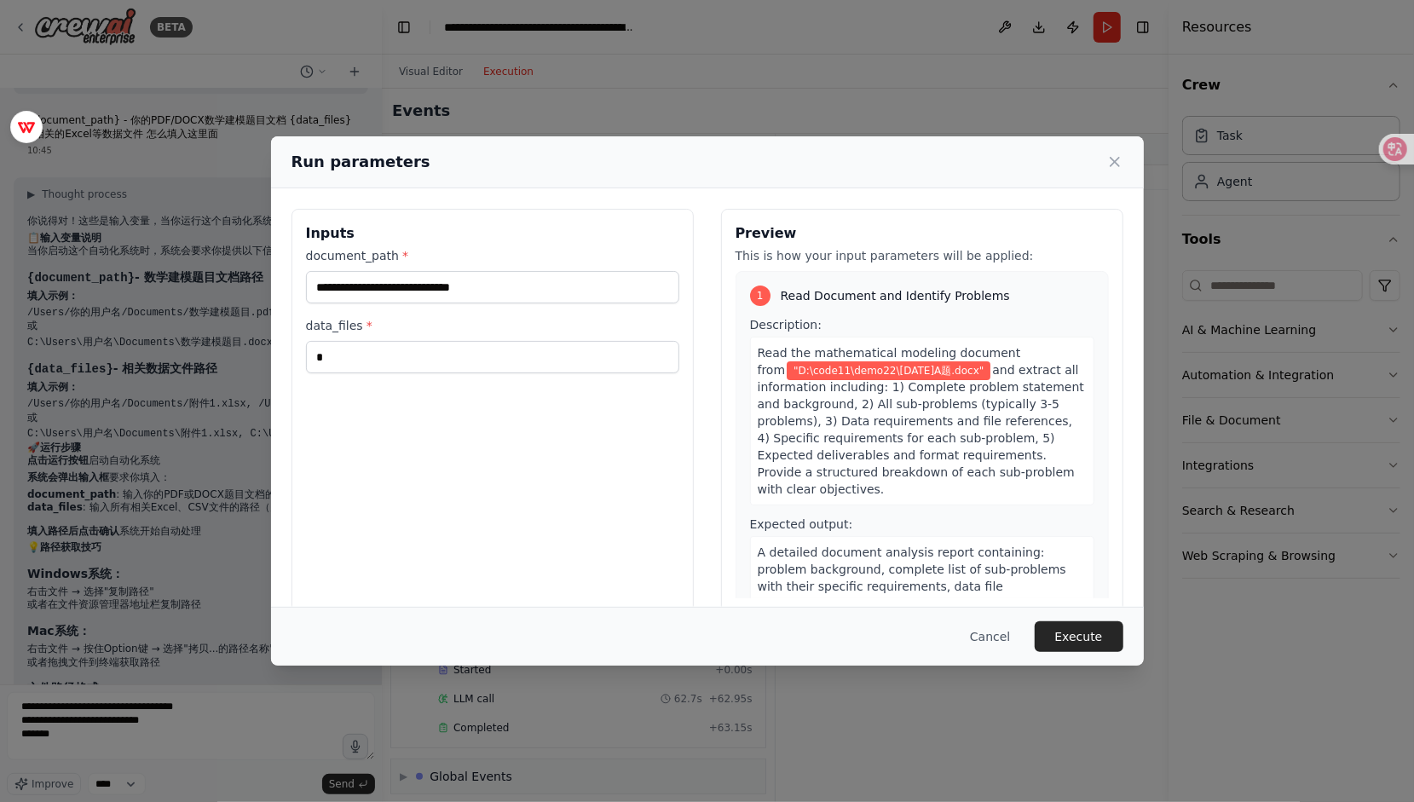
click at [491, 426] on div "**********" at bounding box center [492, 411] width 402 height 404
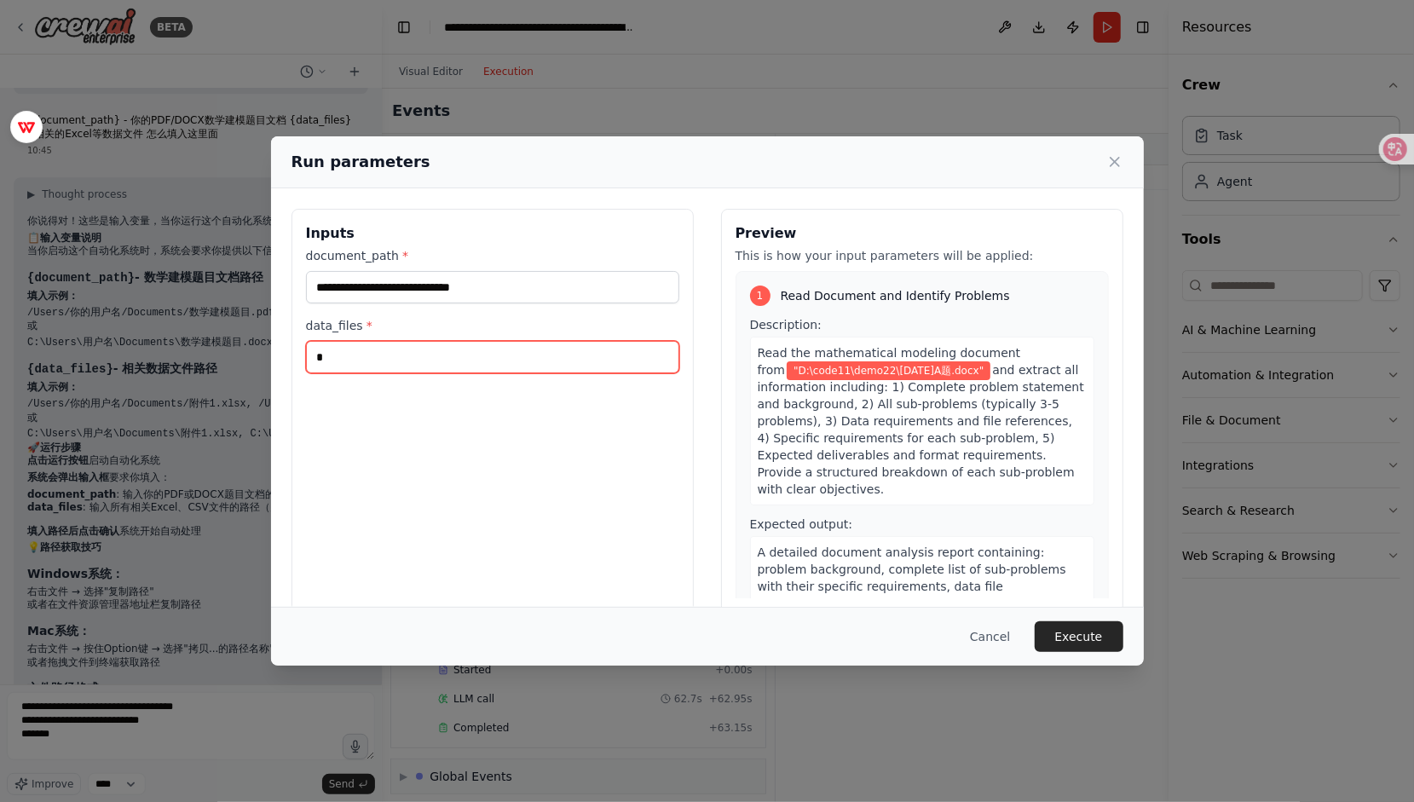
click at [475, 368] on input "*" at bounding box center [492, 357] width 373 height 32
paste input "**********"
type input "**********"
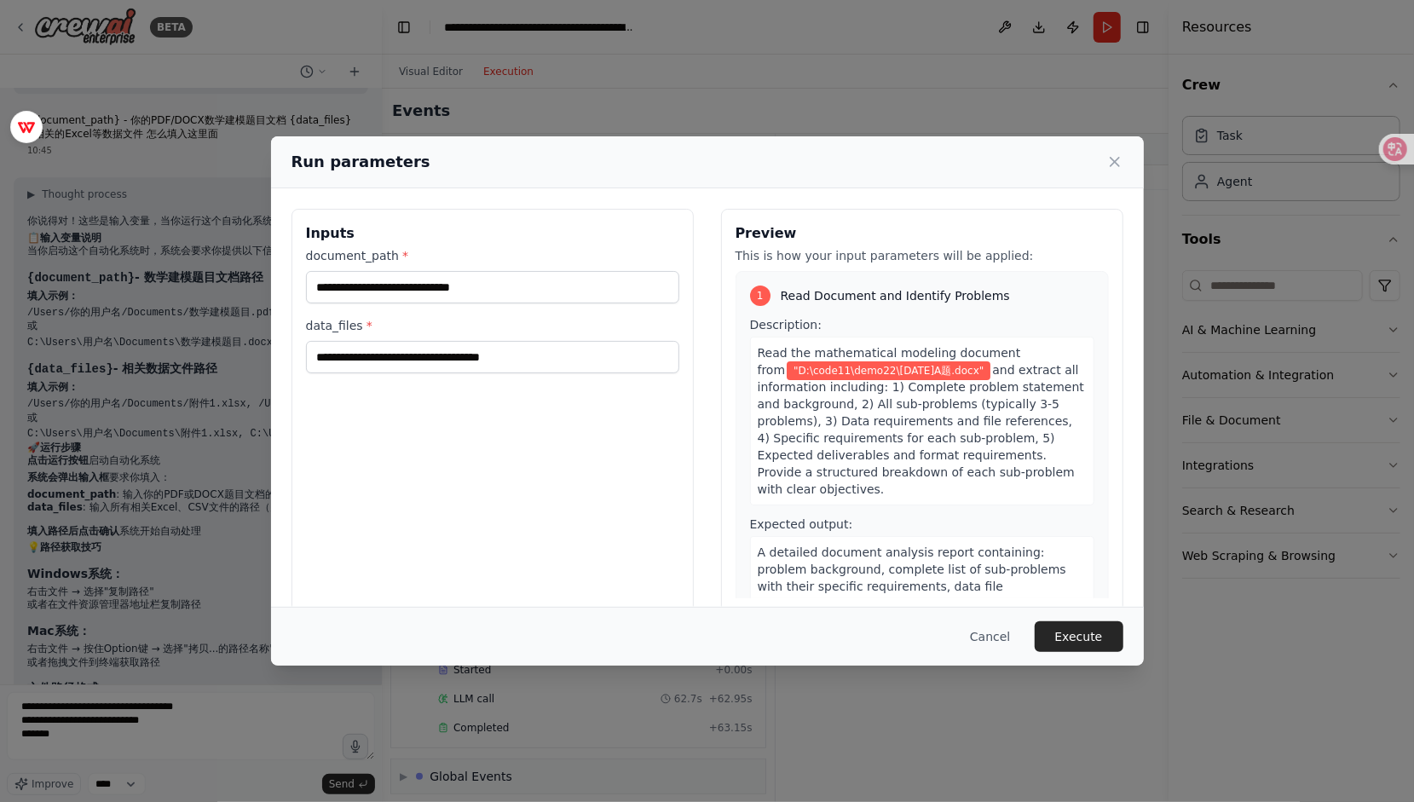
click at [608, 451] on div "**********" at bounding box center [492, 411] width 402 height 404
click at [1065, 632] on button "Execute" at bounding box center [1078, 636] width 89 height 31
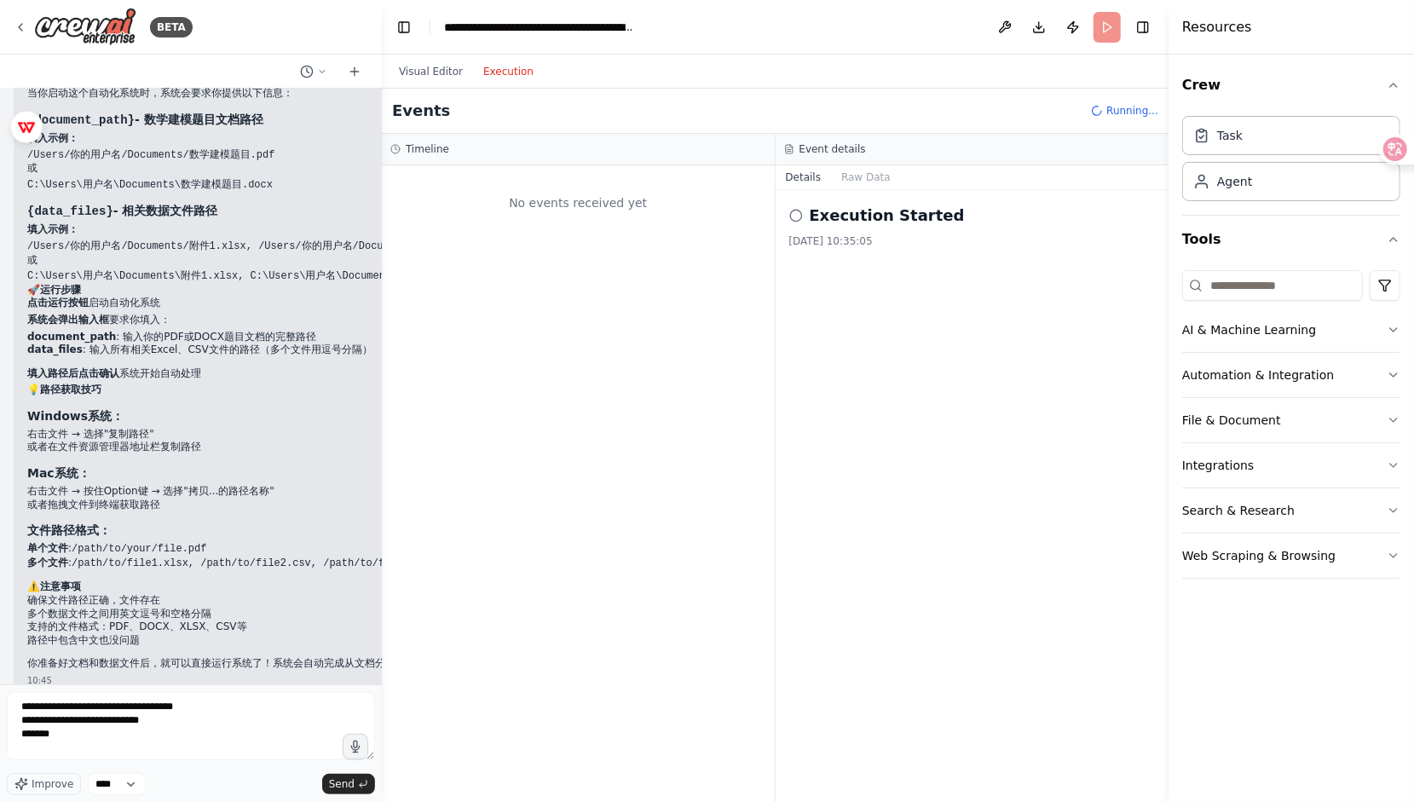
scroll to position [7248, 0]
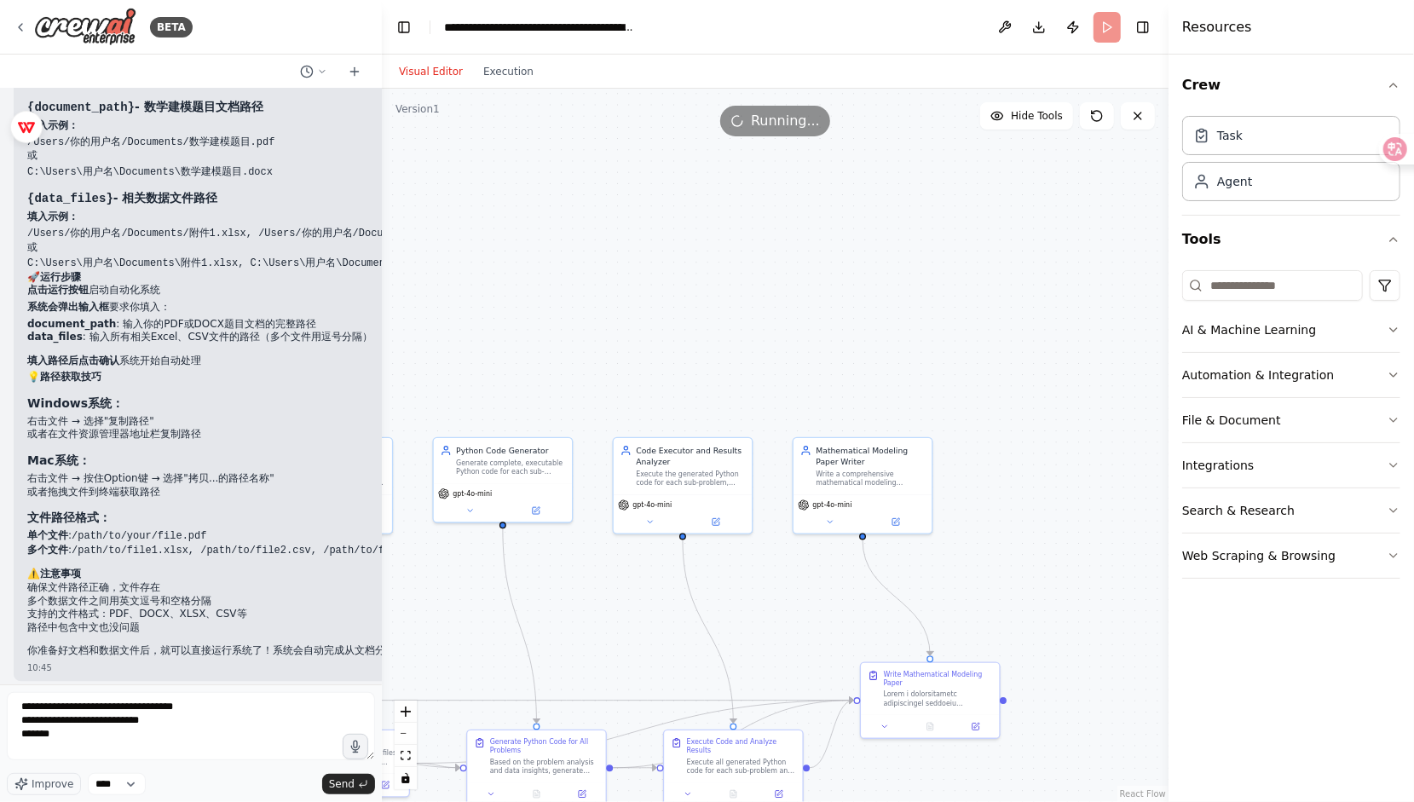
click at [423, 68] on button "Visual Editor" at bounding box center [431, 71] width 84 height 20
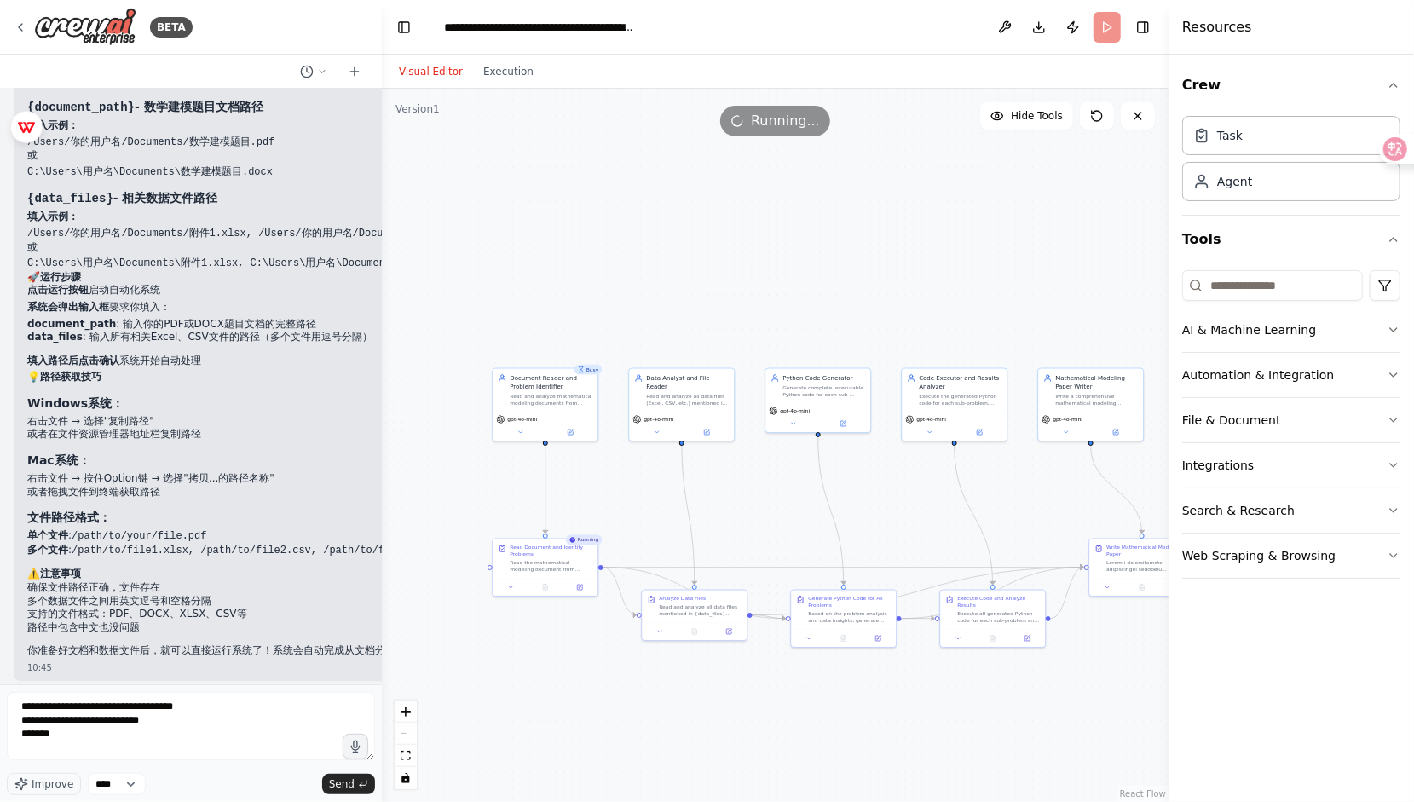
drag, startPoint x: 688, startPoint y: 329, endPoint x: 915, endPoint y: 293, distance: 229.5
click at [915, 293] on div ".deletable-edge-delete-btn { width: 20px; height: 20px; border: 0px solid #ffff…" at bounding box center [775, 445] width 786 height 713
click at [516, 71] on button "Execution" at bounding box center [508, 71] width 71 height 20
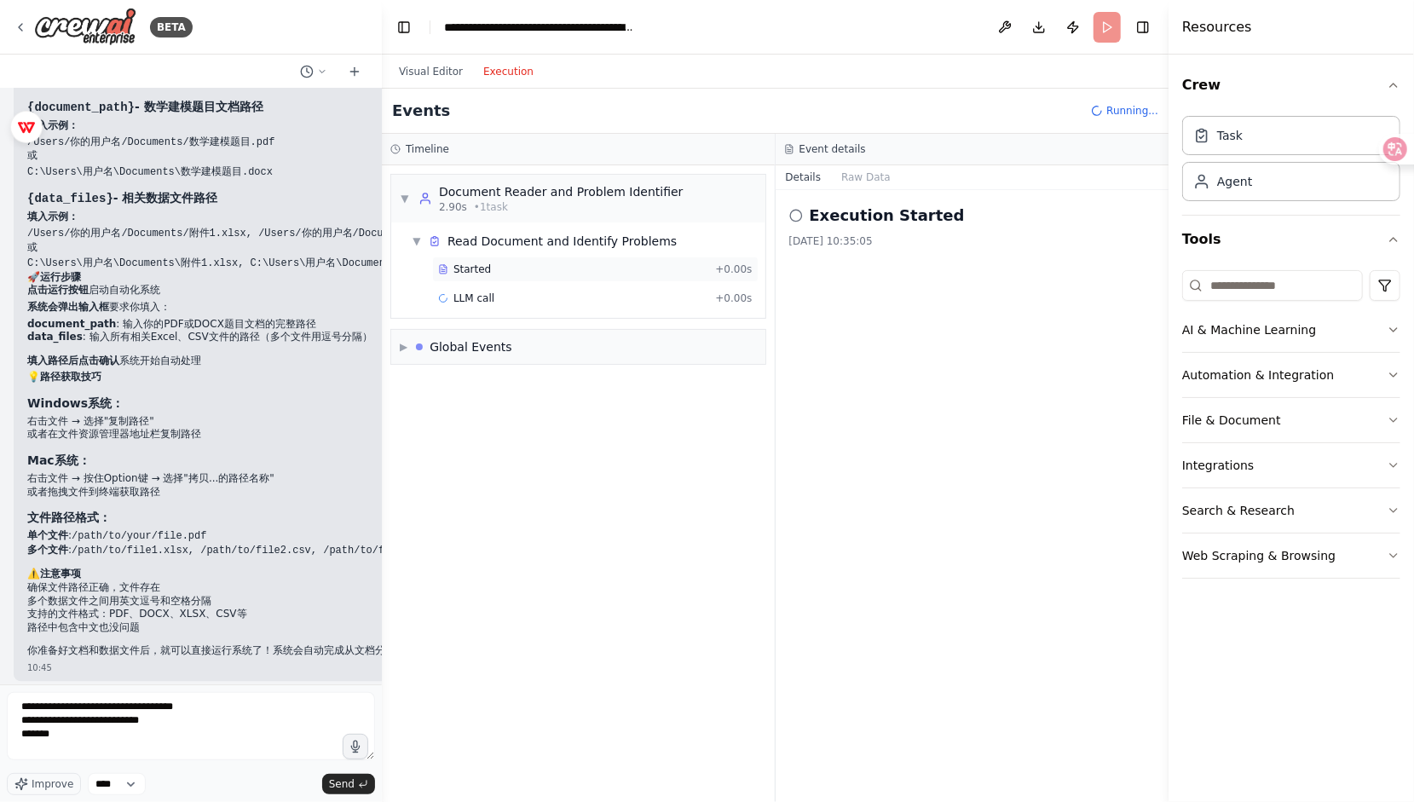
click at [491, 260] on div "Started + 0.00s" at bounding box center [595, 269] width 326 height 26
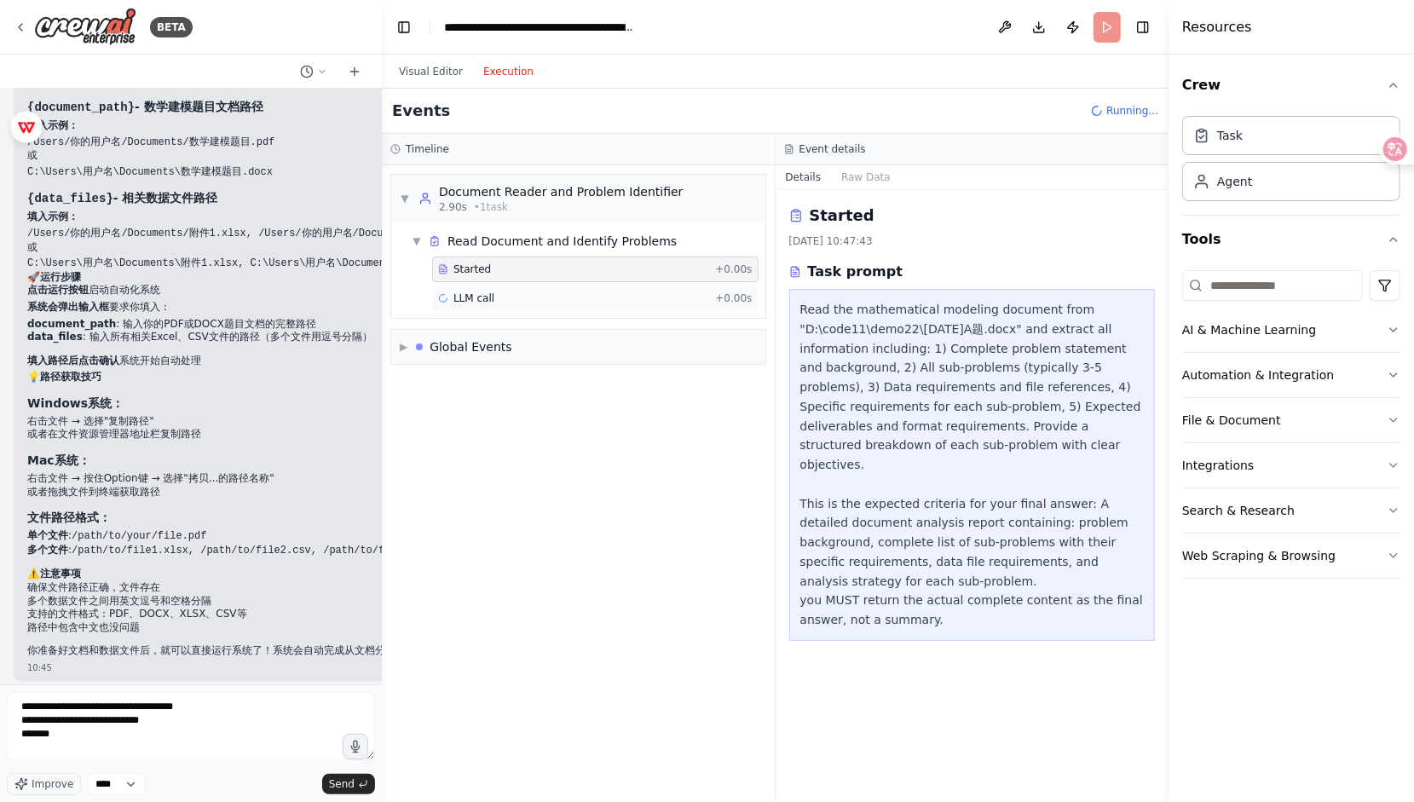
click at [497, 285] on div "LLM call + 0.00s" at bounding box center [595, 298] width 326 height 26
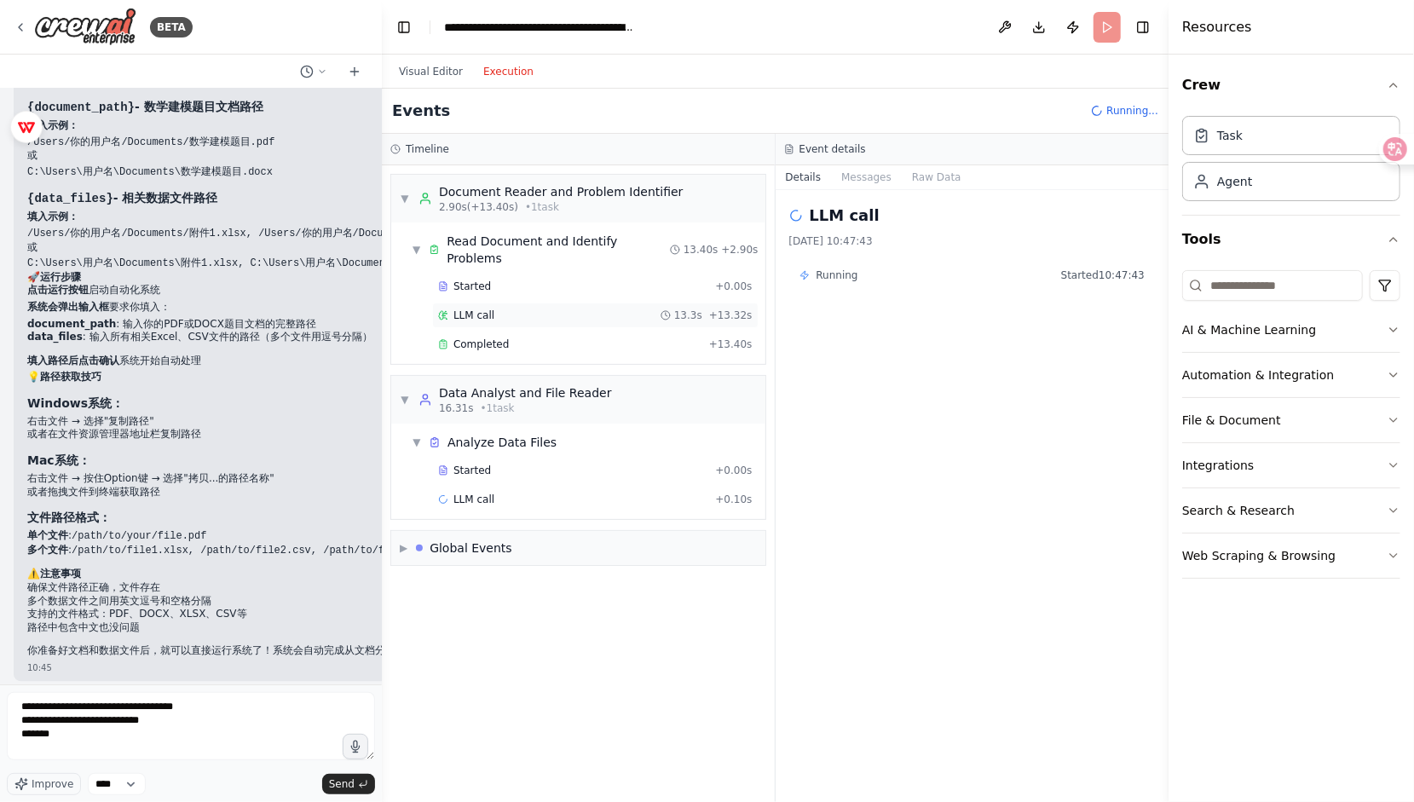
click at [489, 308] on span "LLM call" at bounding box center [473, 315] width 41 height 14
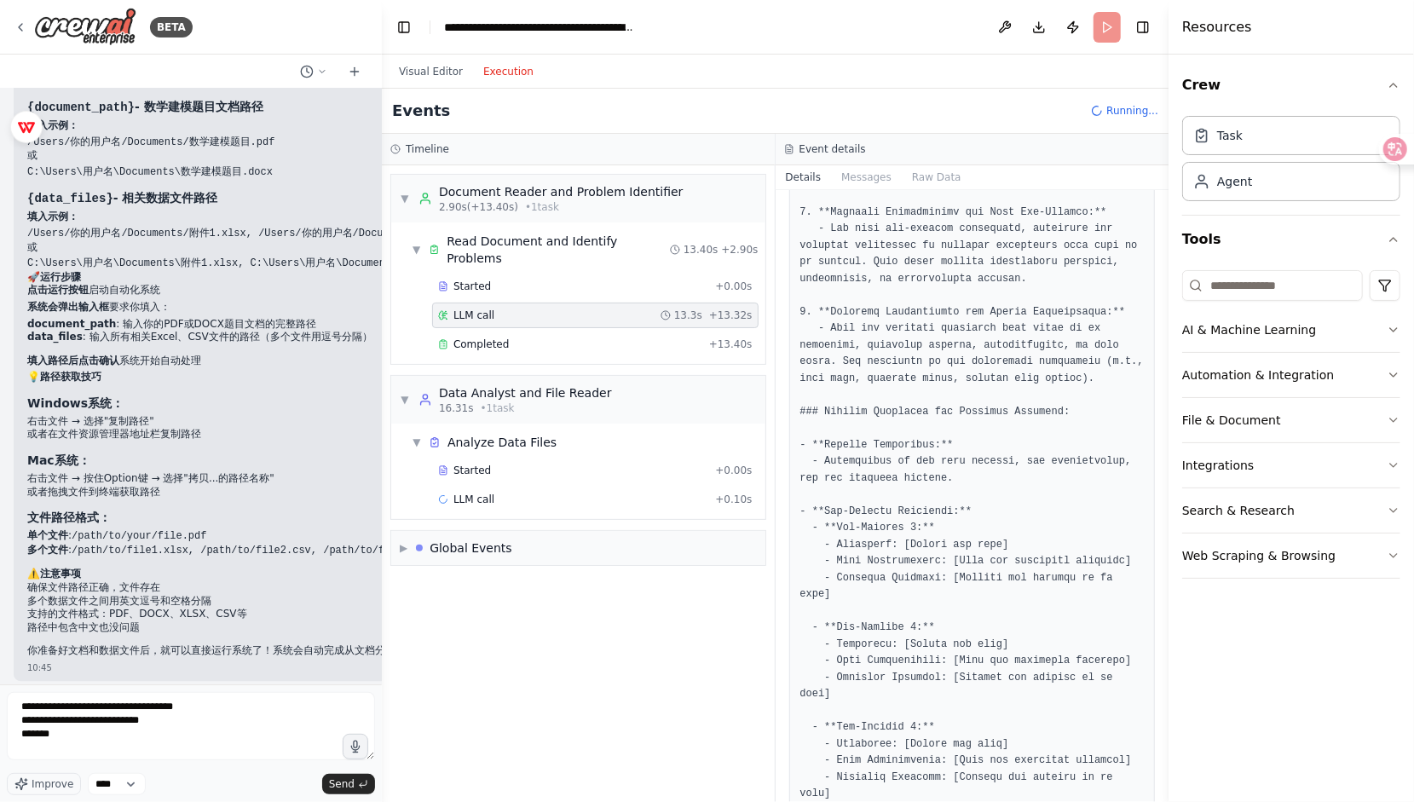
scroll to position [769, 0]
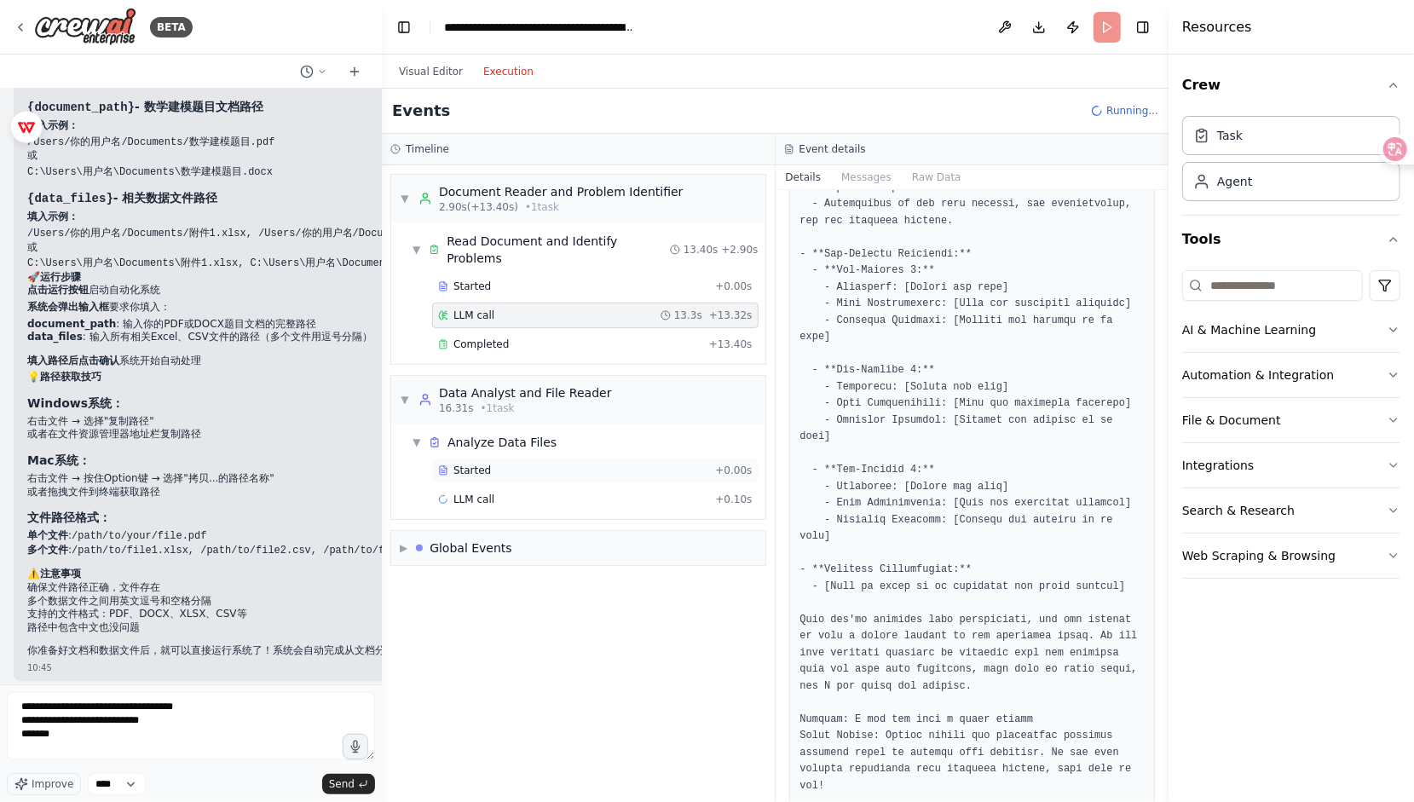
click at [498, 464] on div "Started" at bounding box center [573, 471] width 270 height 14
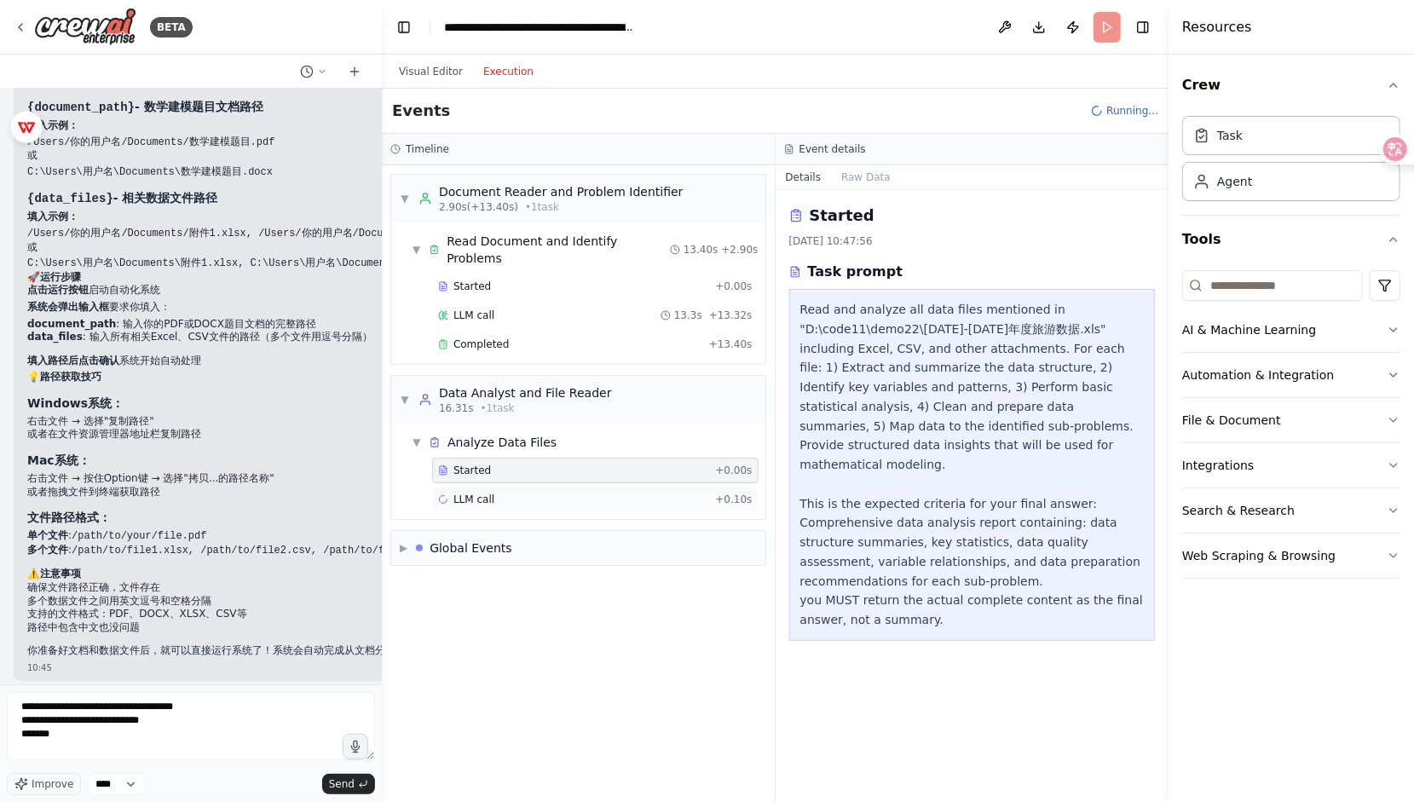
click at [511, 492] on div "LLM call + 0.10s" at bounding box center [595, 499] width 314 height 14
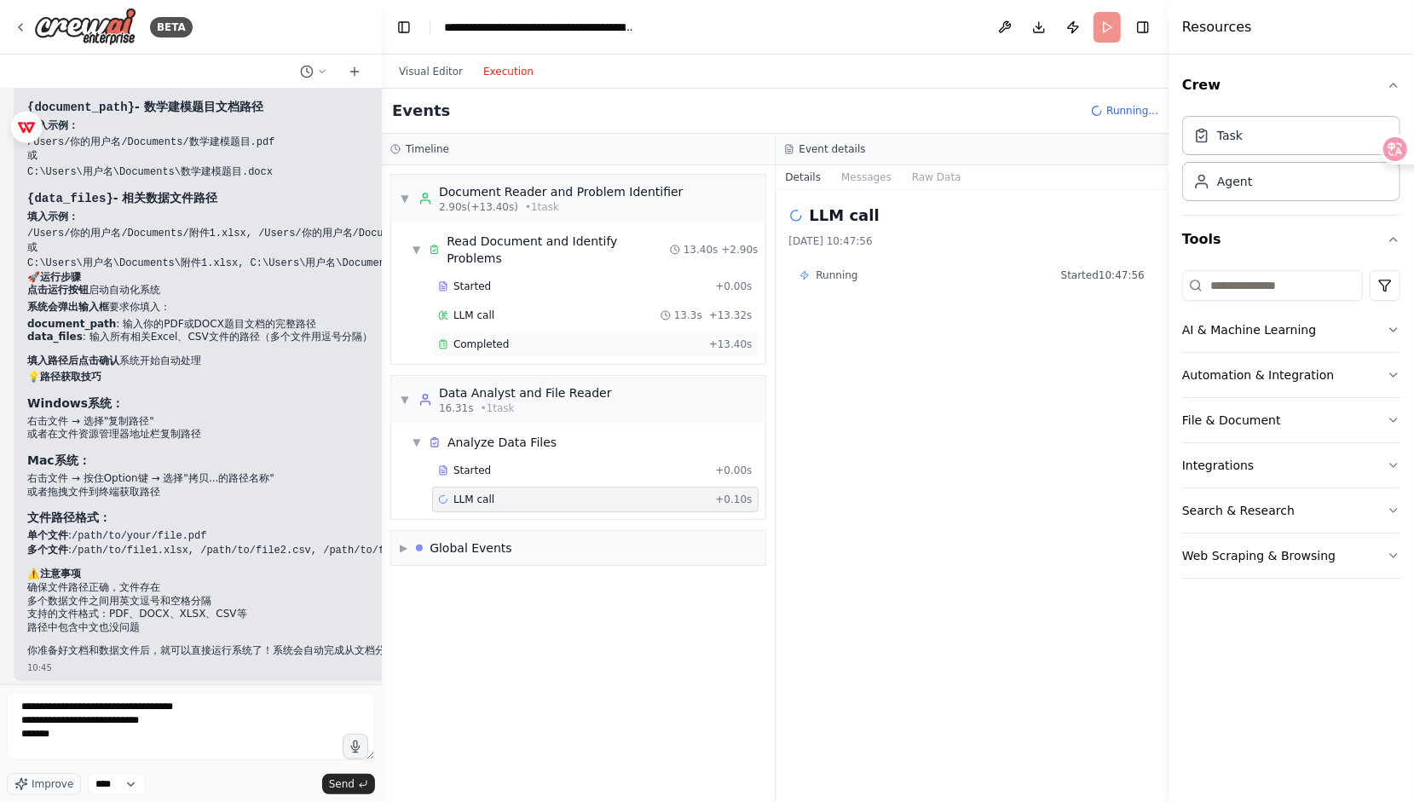
click at [521, 337] on div "Completed" at bounding box center [570, 344] width 264 height 14
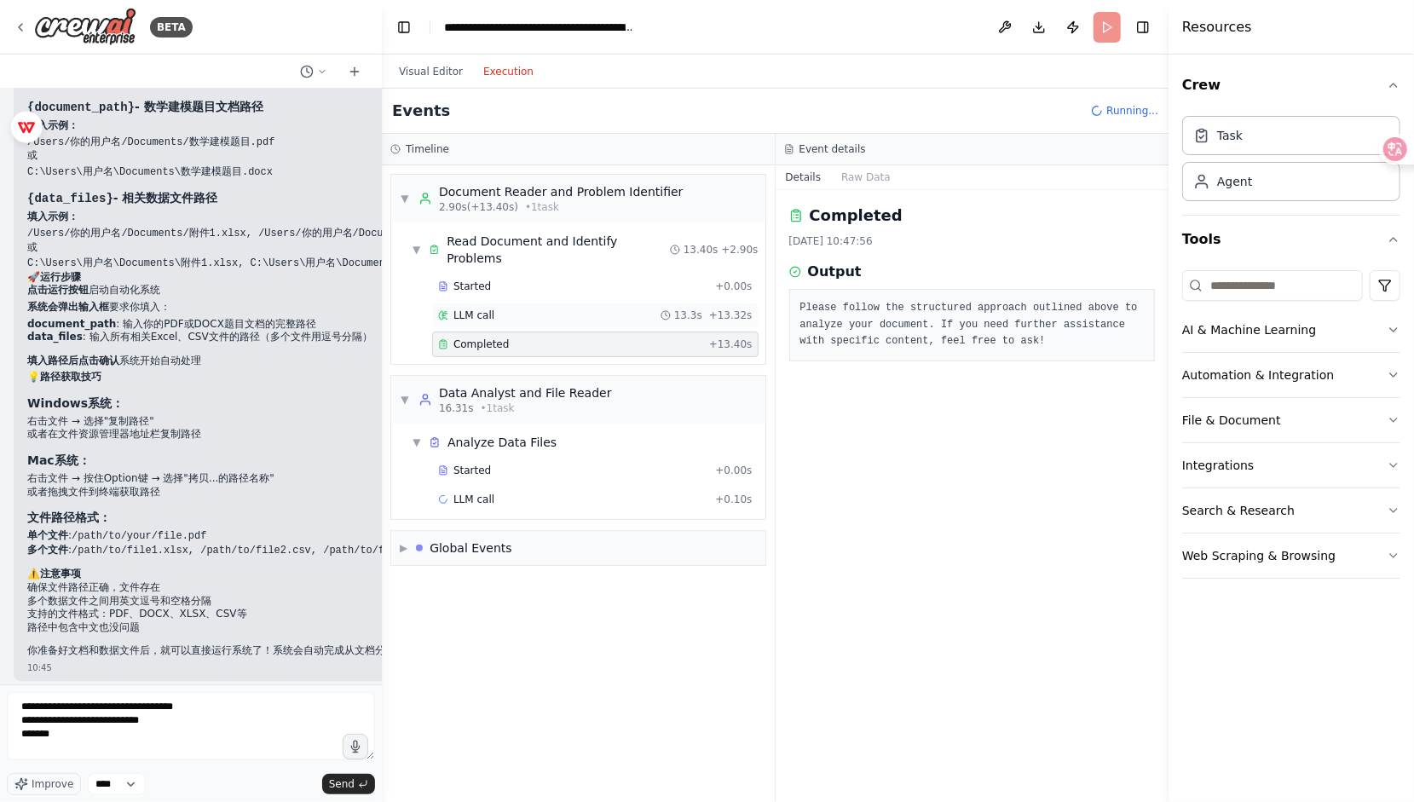
click at [577, 302] on div "LLM call 13.3s + 13.32s" at bounding box center [595, 315] width 326 height 26
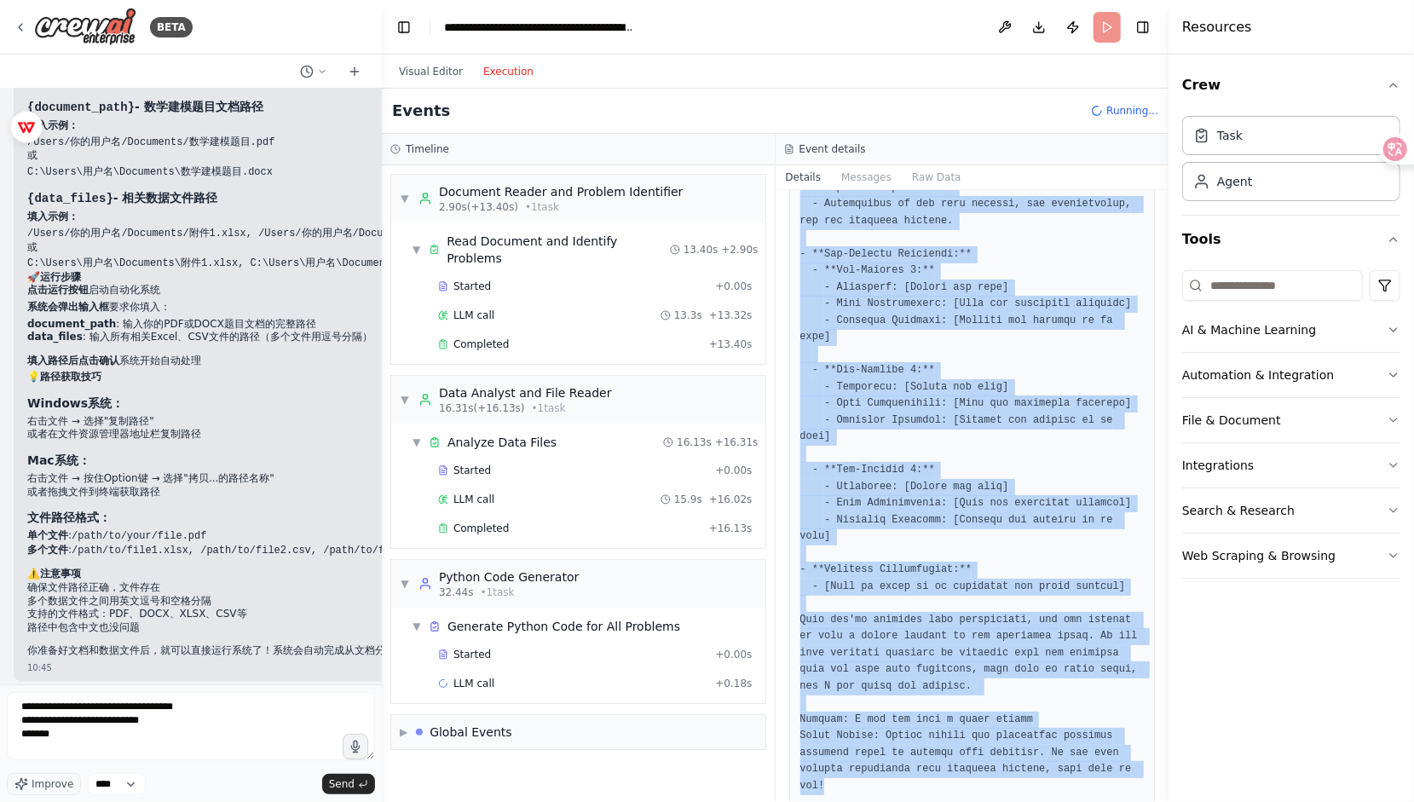
drag, startPoint x: 800, startPoint y: 304, endPoint x: 870, endPoint y: 723, distance: 425.0
click at [870, 723] on pre at bounding box center [972, 162] width 344 height 1263
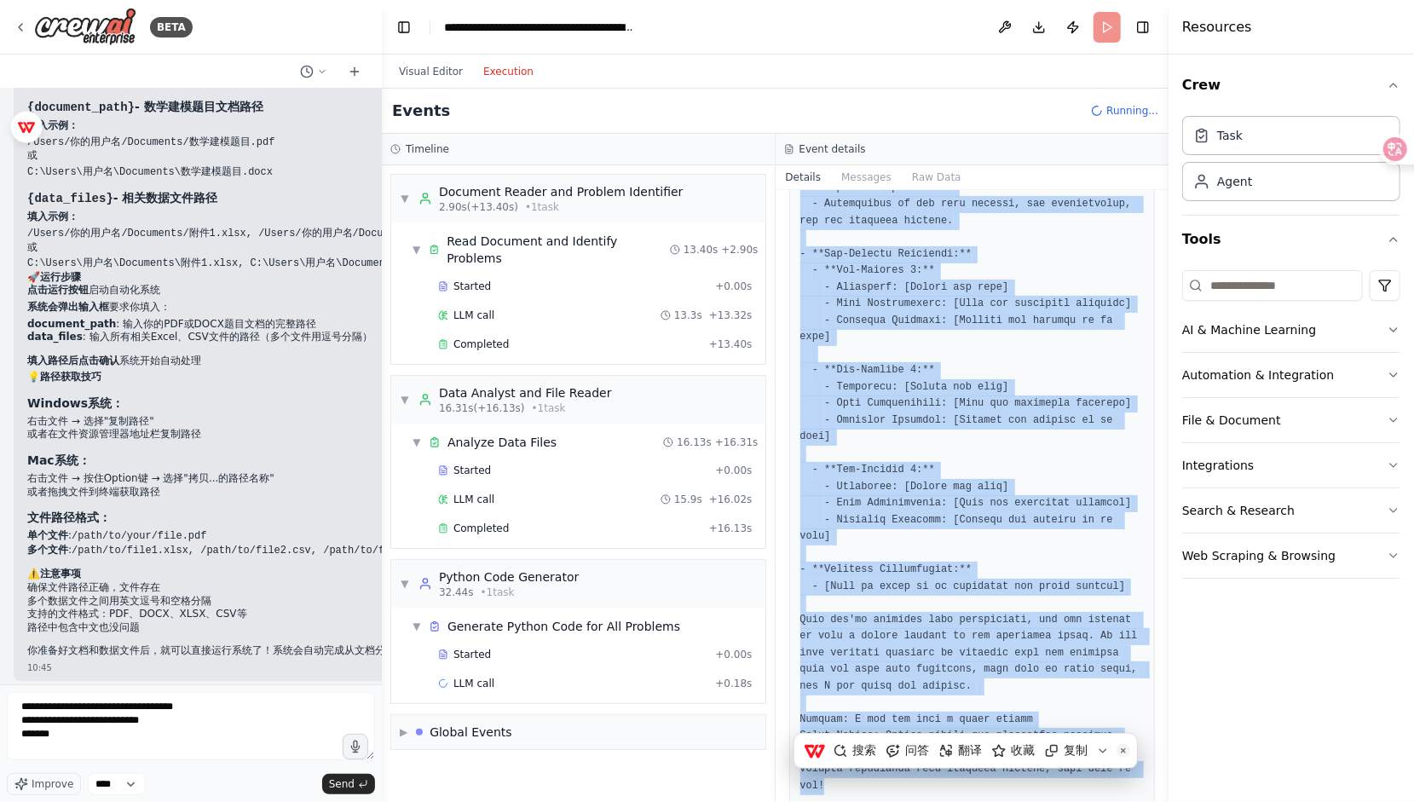
copy pre "I'm sorry, but I can't access files on your system or read documents directly f…"
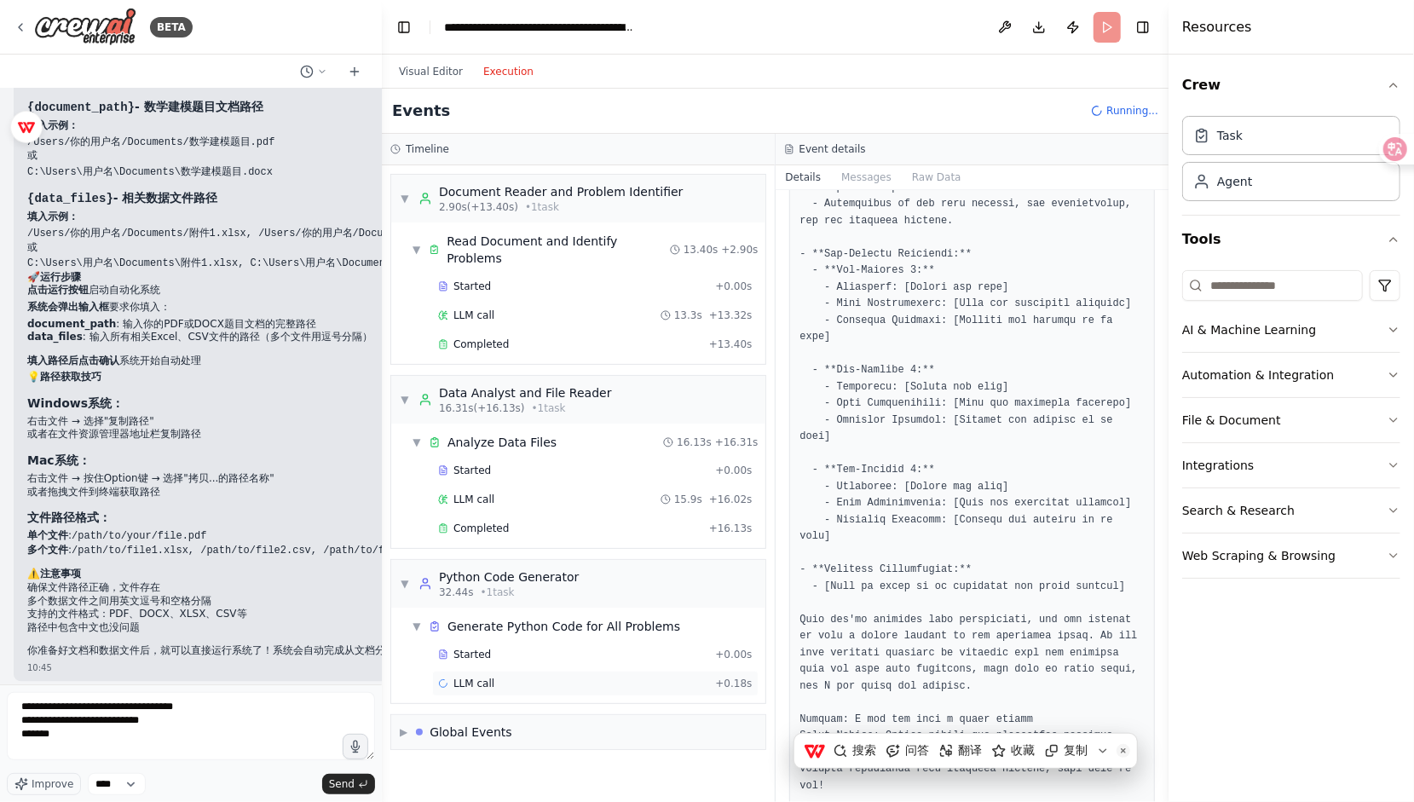
click at [504, 671] on div "LLM call + 0.18s" at bounding box center [595, 684] width 326 height 26
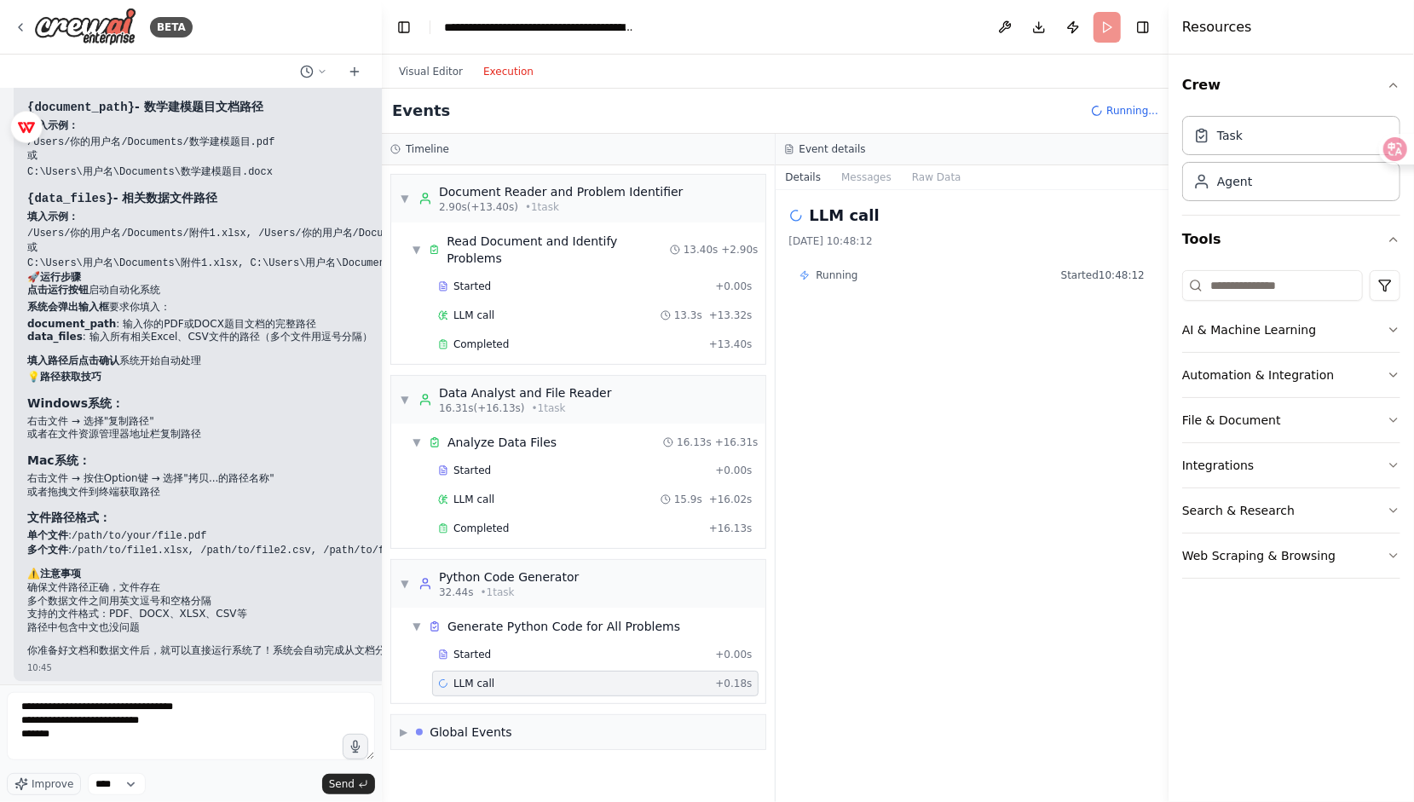
scroll to position [0, 0]
click at [503, 648] on div "Started" at bounding box center [573, 655] width 270 height 14
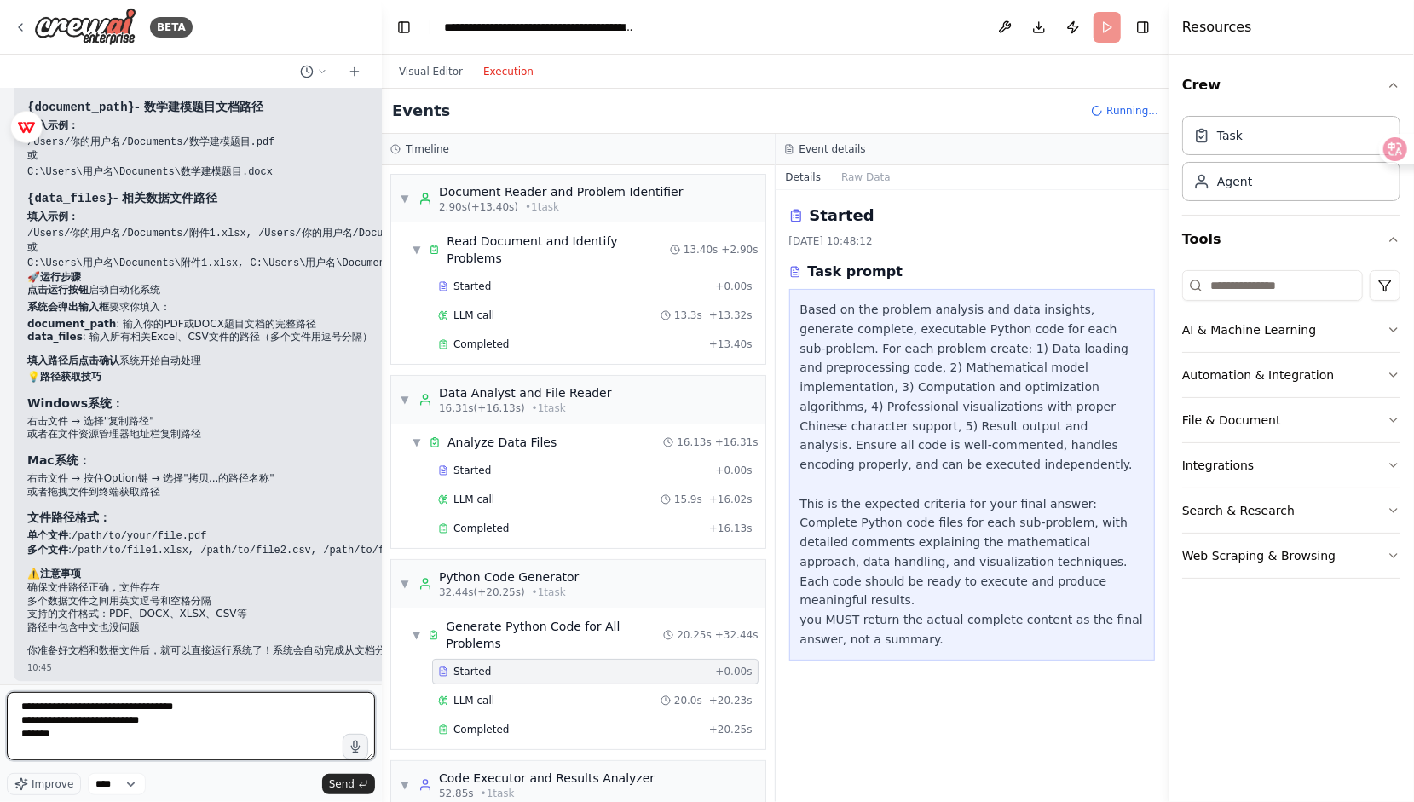
click at [312, 721] on textarea at bounding box center [191, 726] width 368 height 68
type textarea "**********"
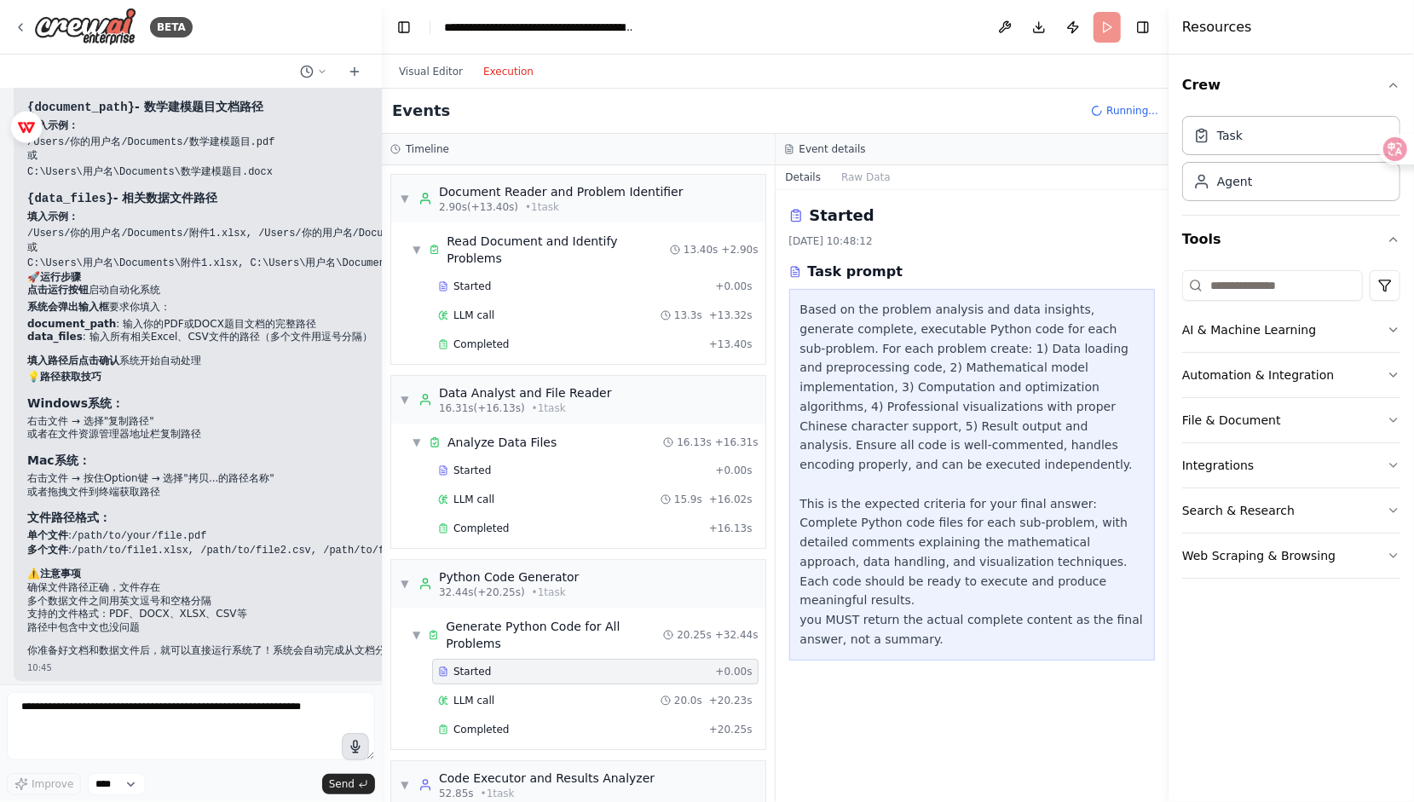
click at [348, 750] on icon "button" at bounding box center [355, 746] width 17 height 17
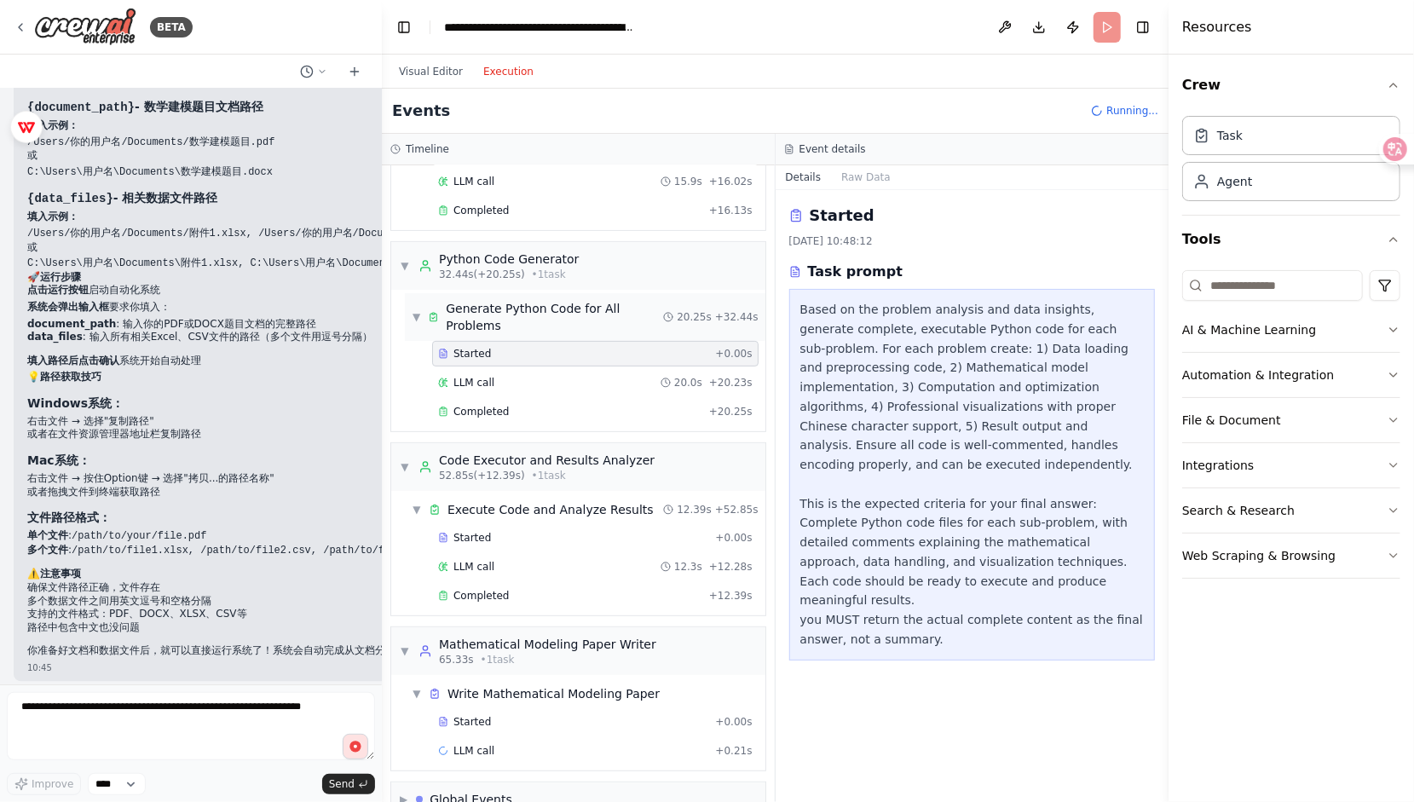
scroll to position [339, 0]
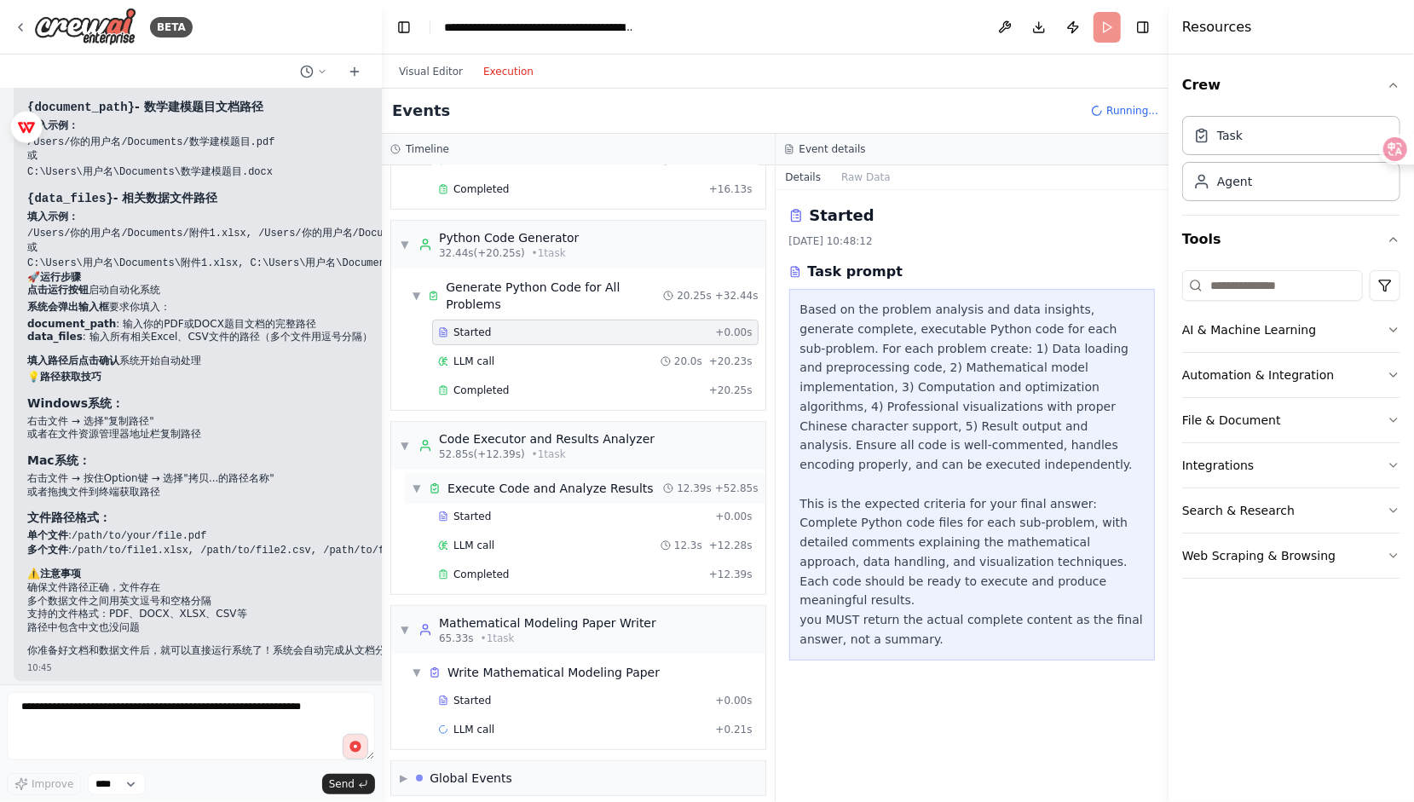
click at [509, 486] on div "Execute Code and Analyze Results" at bounding box center [550, 488] width 206 height 17
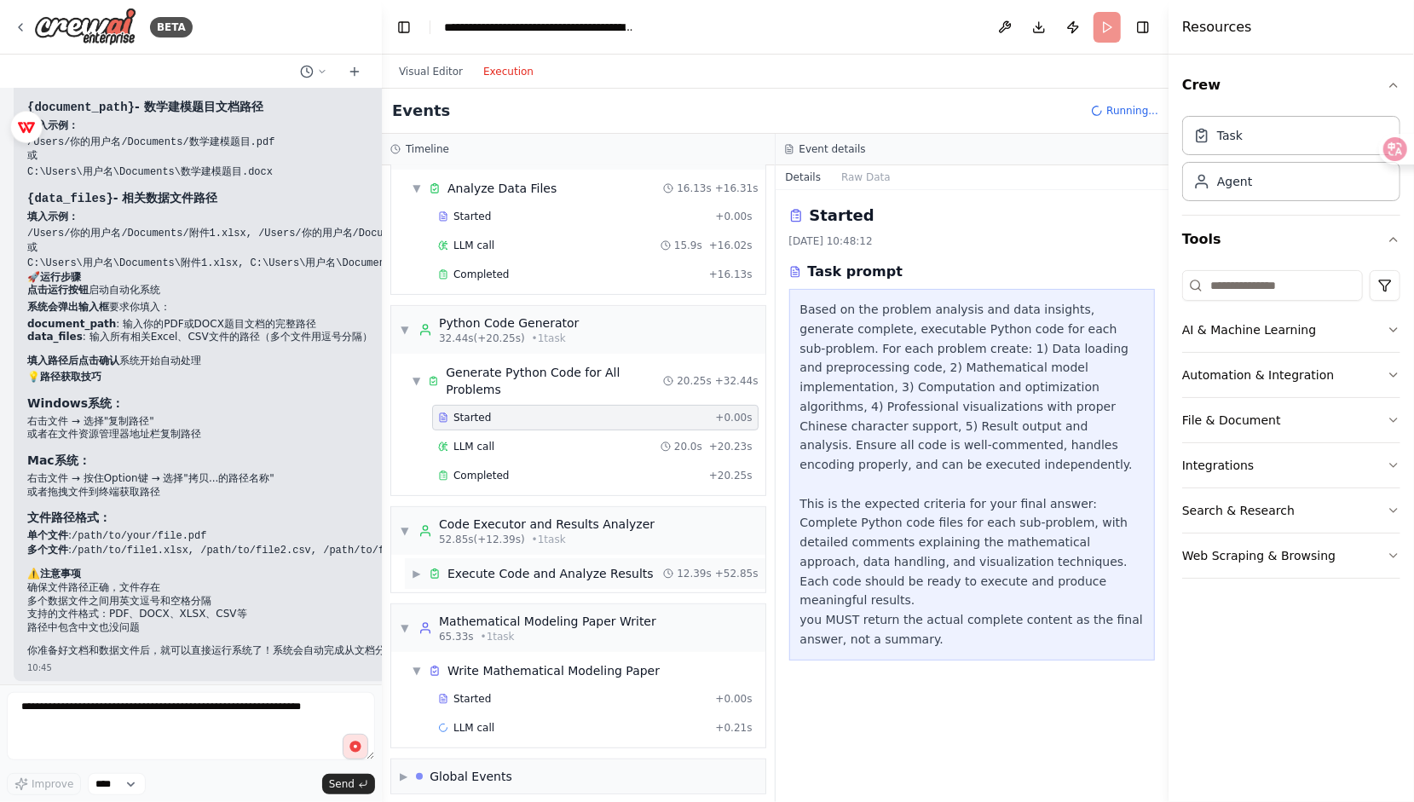
click at [475, 565] on div "Execute Code and Analyze Results" at bounding box center [550, 573] width 206 height 17
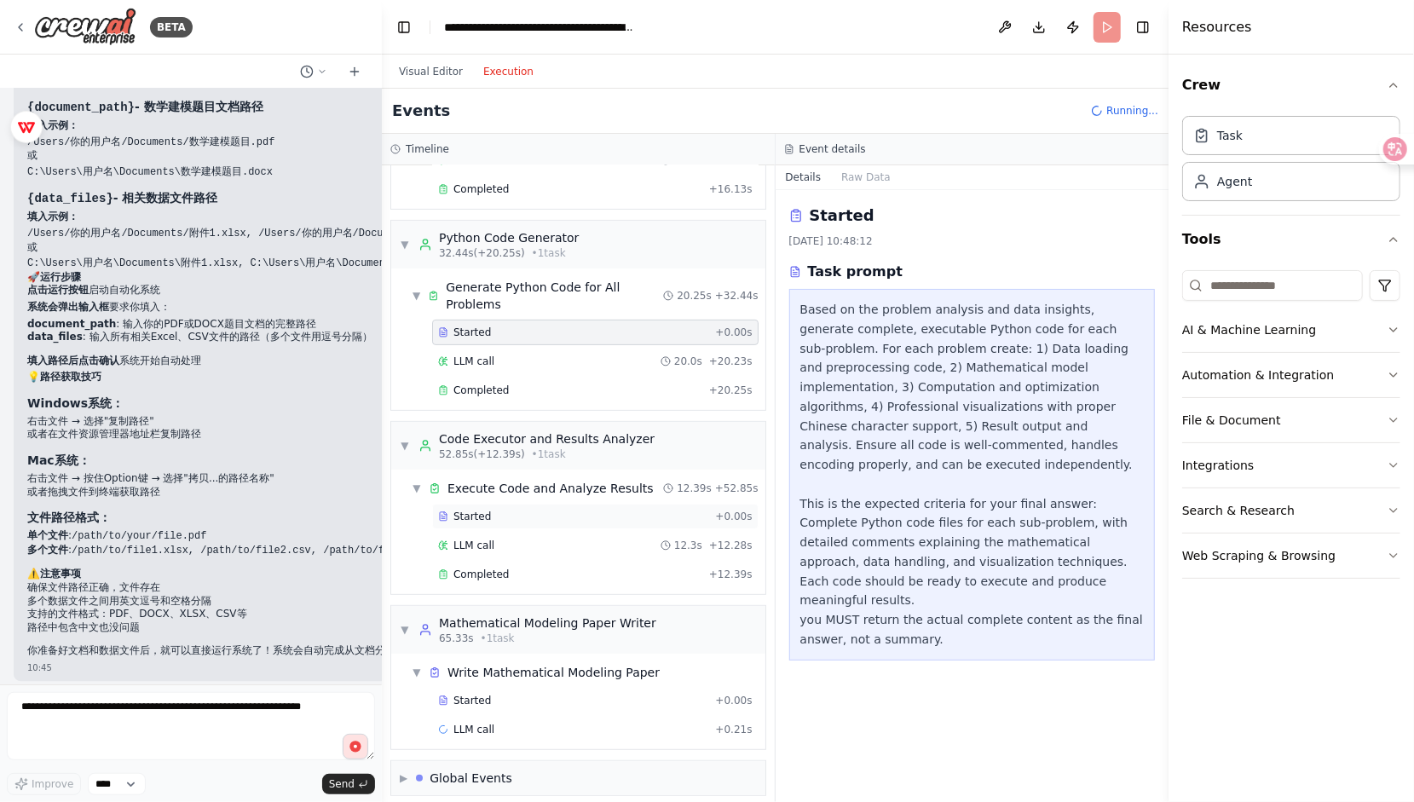
click at [492, 510] on div "Started" at bounding box center [573, 517] width 270 height 14
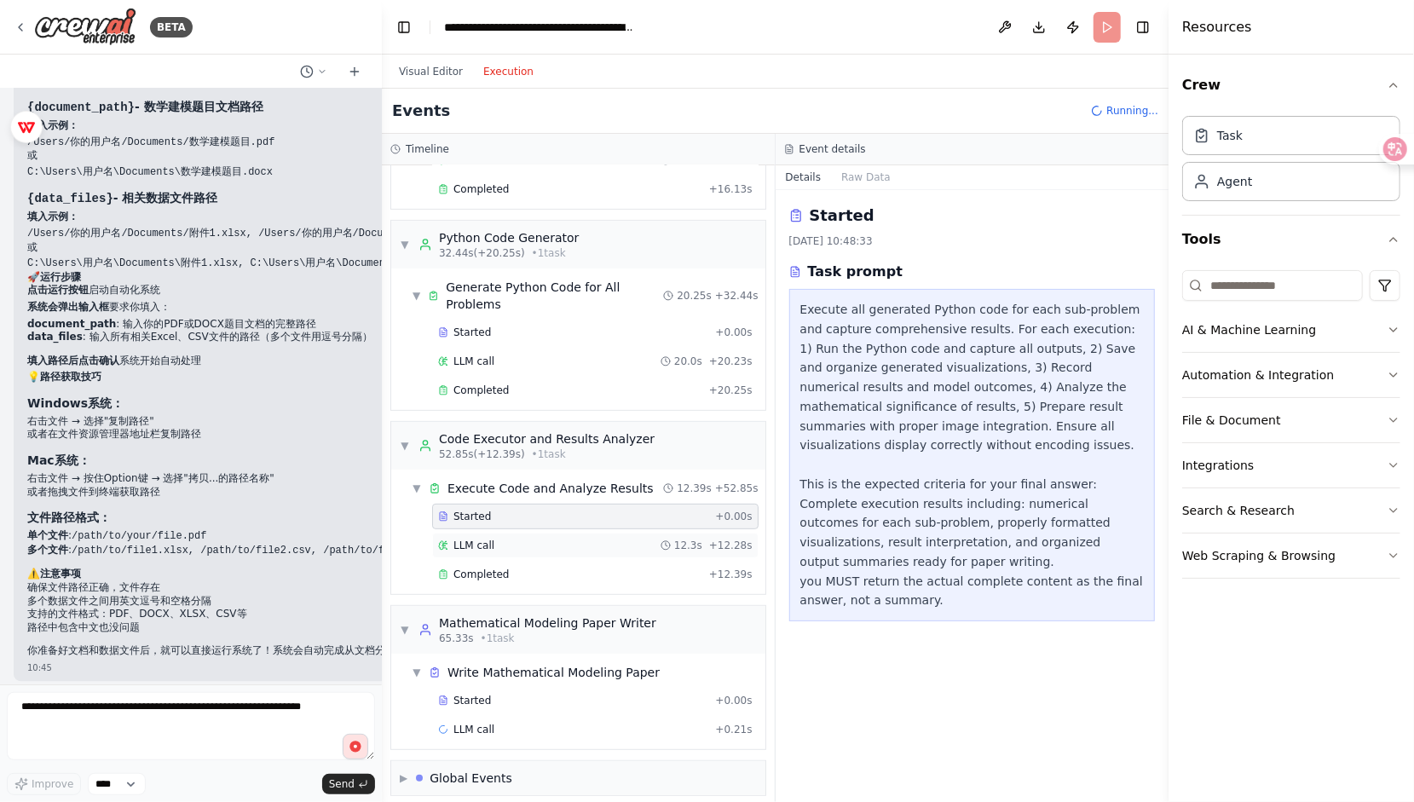
click at [497, 533] on div "LLM call 12.3s + 12.28s" at bounding box center [595, 546] width 326 height 26
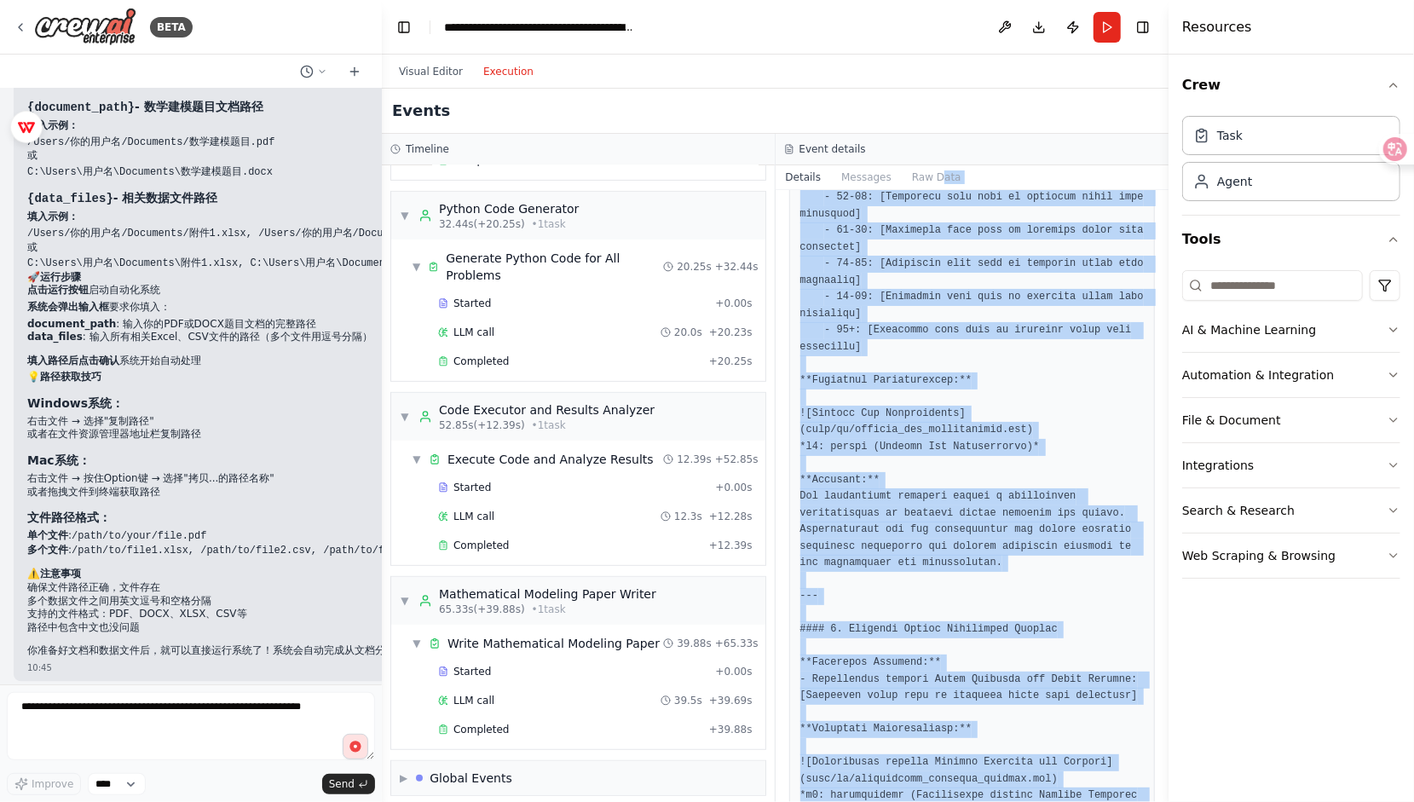
scroll to position [0, 0]
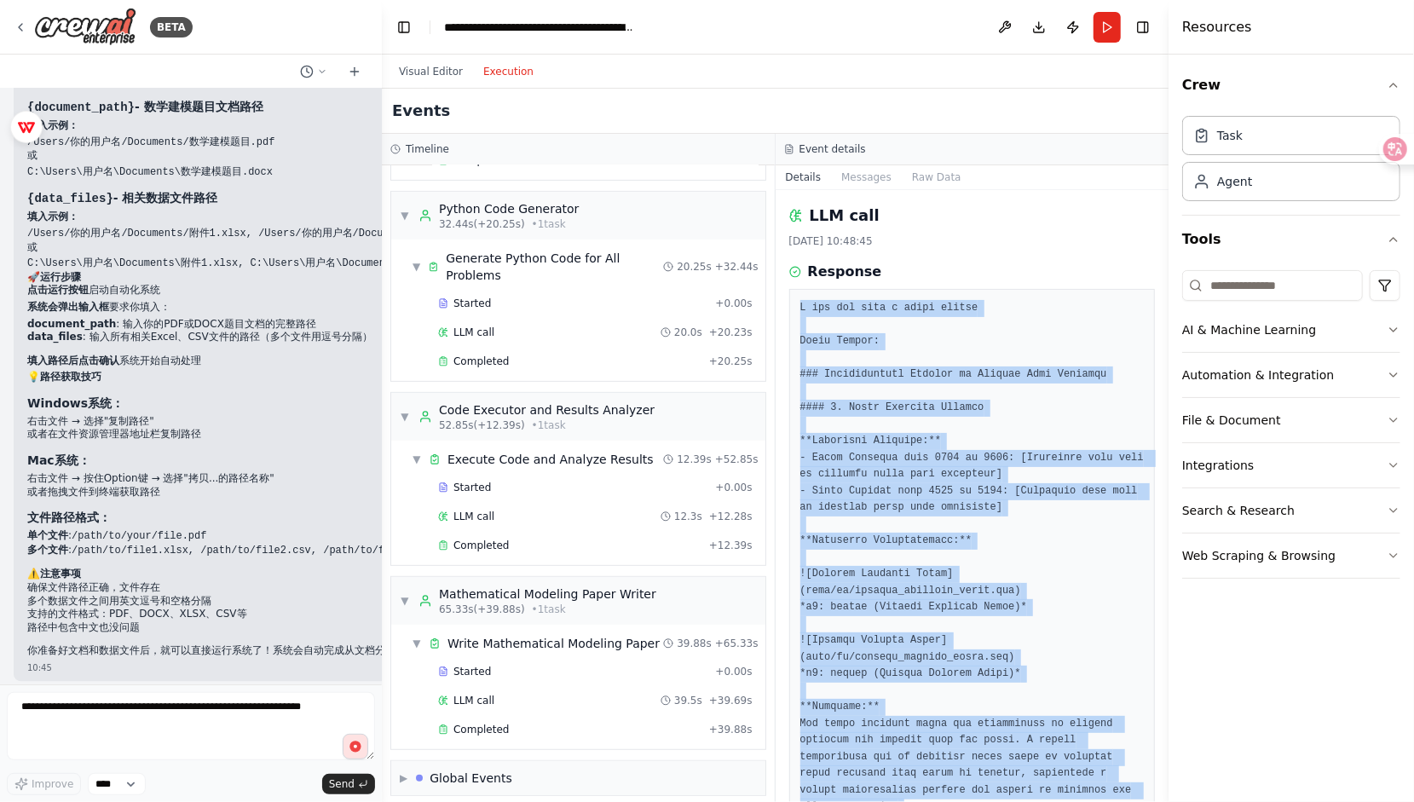
drag, startPoint x: 1121, startPoint y: 719, endPoint x: 796, endPoint y: 305, distance: 526.7
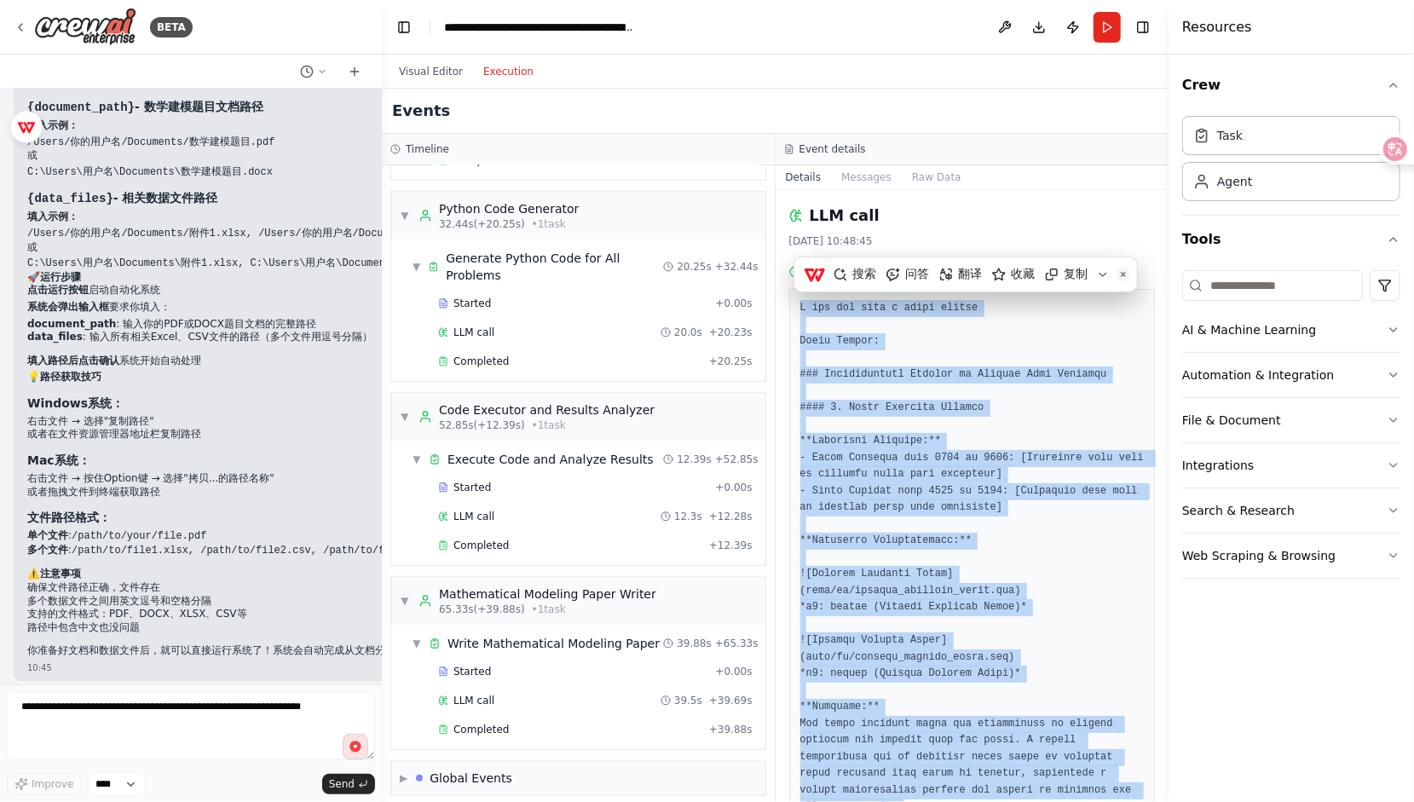
copy pre "I now can give a great answer Final Answer: ### Comprehensive Results of Touris…"
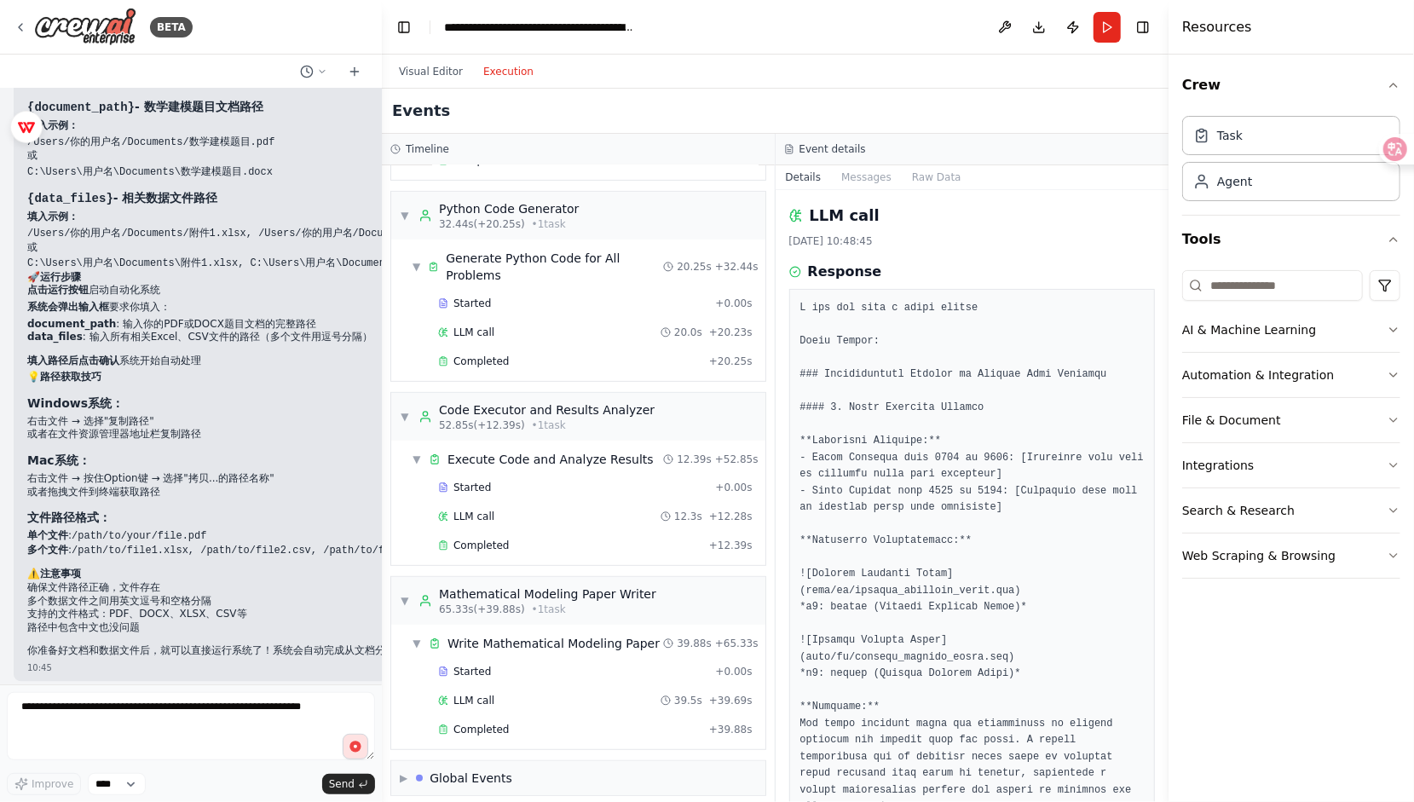
click at [496, 705] on div "Started + 0.00s LLM call 39.5s + 39.69s Completed + 39.88s" at bounding box center [585, 702] width 360 height 87
click at [499, 695] on div "LLM call 39.5s + 39.69s" at bounding box center [595, 701] width 314 height 14
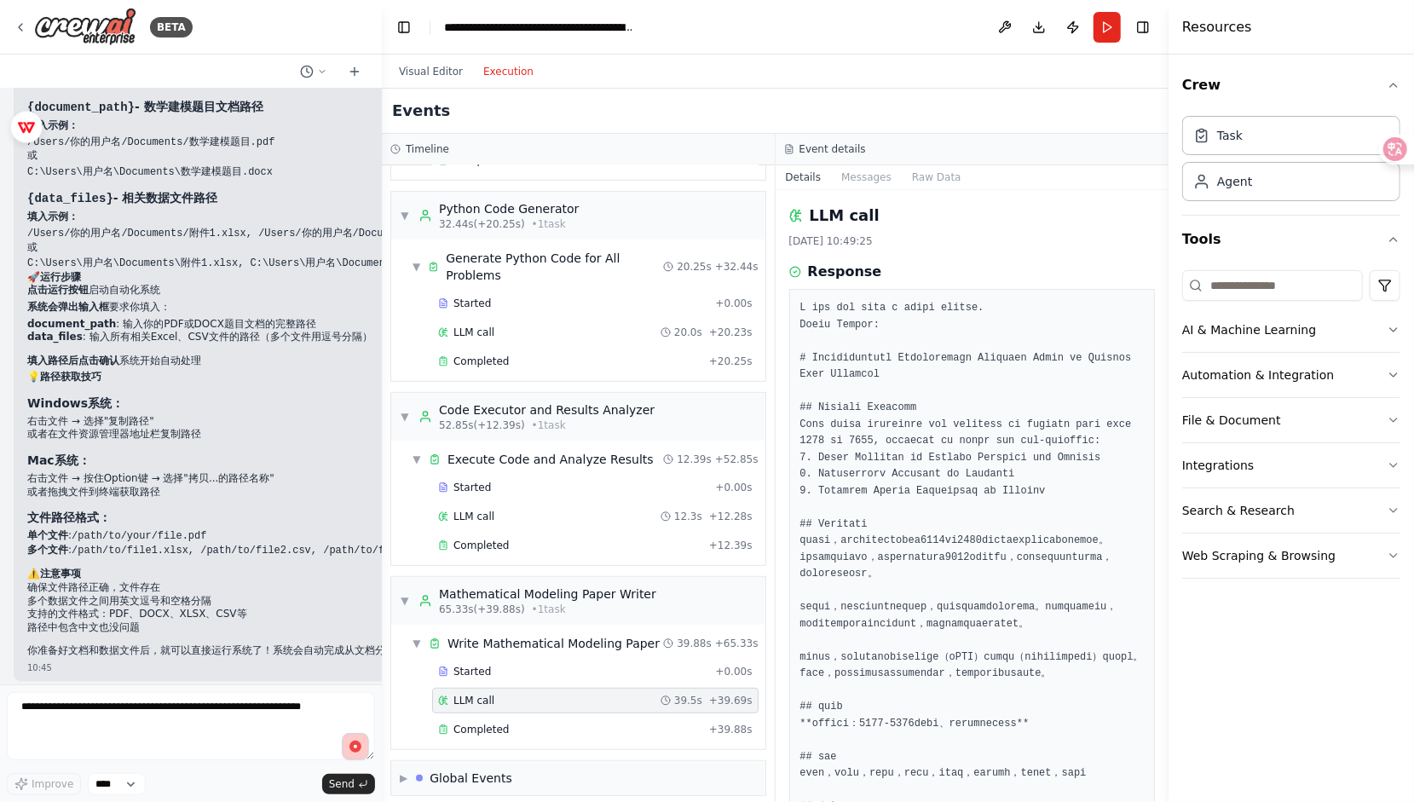
click at [352, 745] on circle "button" at bounding box center [355, 746] width 15 height 15
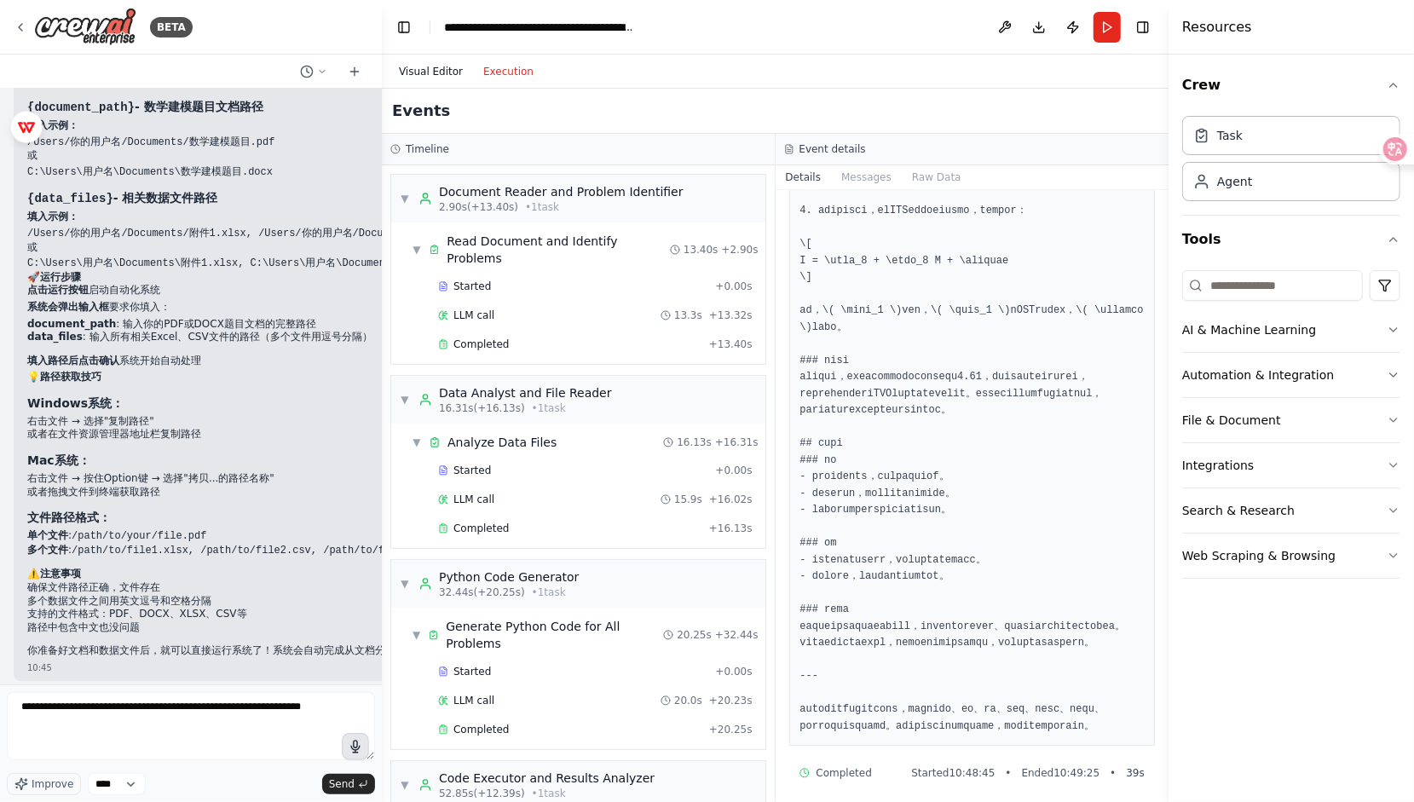
click at [406, 73] on button "Visual Editor" at bounding box center [431, 71] width 84 height 20
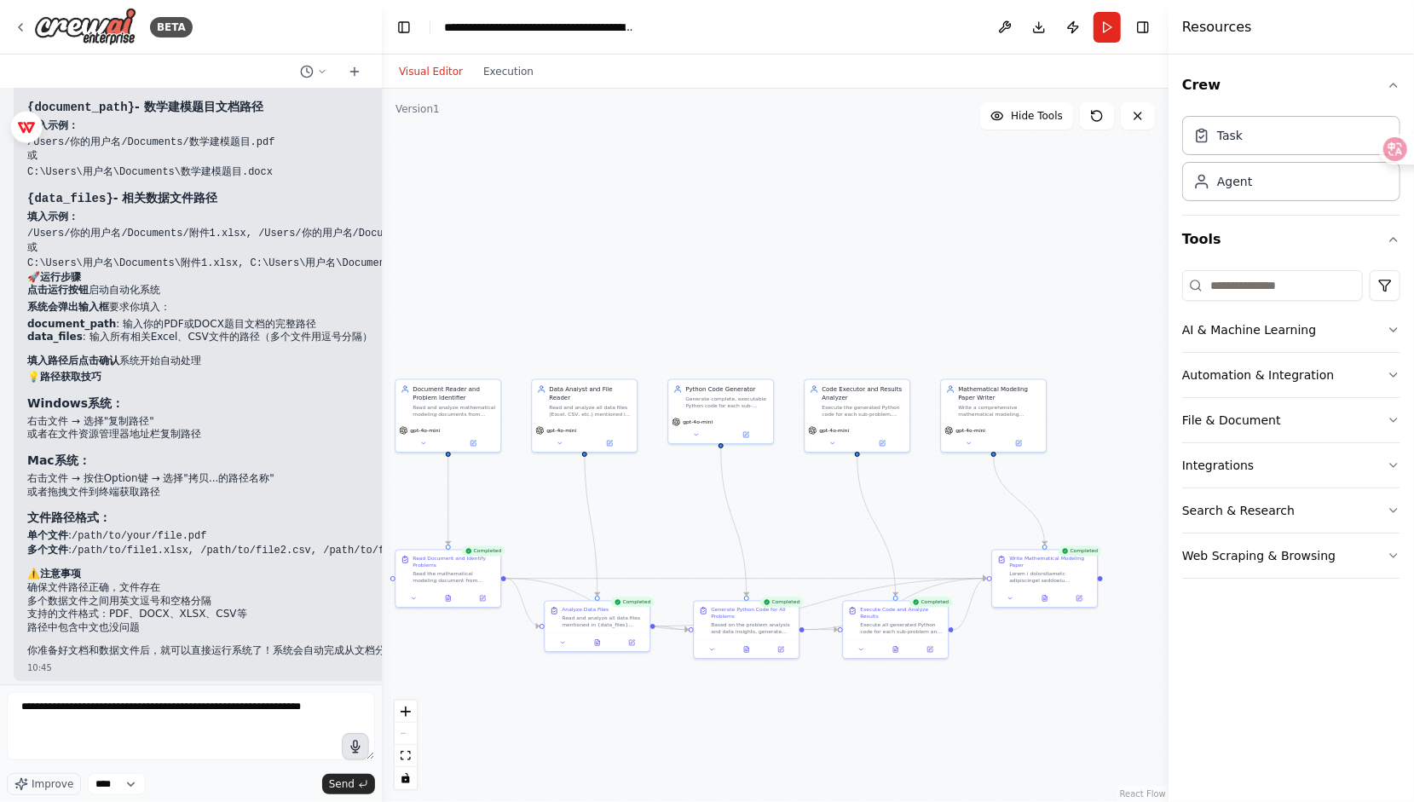
drag, startPoint x: 869, startPoint y: 243, endPoint x: 772, endPoint y: 254, distance: 97.8
click at [772, 254] on div ".deletable-edge-delete-btn { width: 20px; height: 20px; border: 0px solid #ffff…" at bounding box center [775, 445] width 786 height 713
click at [178, 752] on textarea "**********" at bounding box center [191, 726] width 368 height 68
click at [353, 749] on icon "button" at bounding box center [354, 746] width 9 height 13
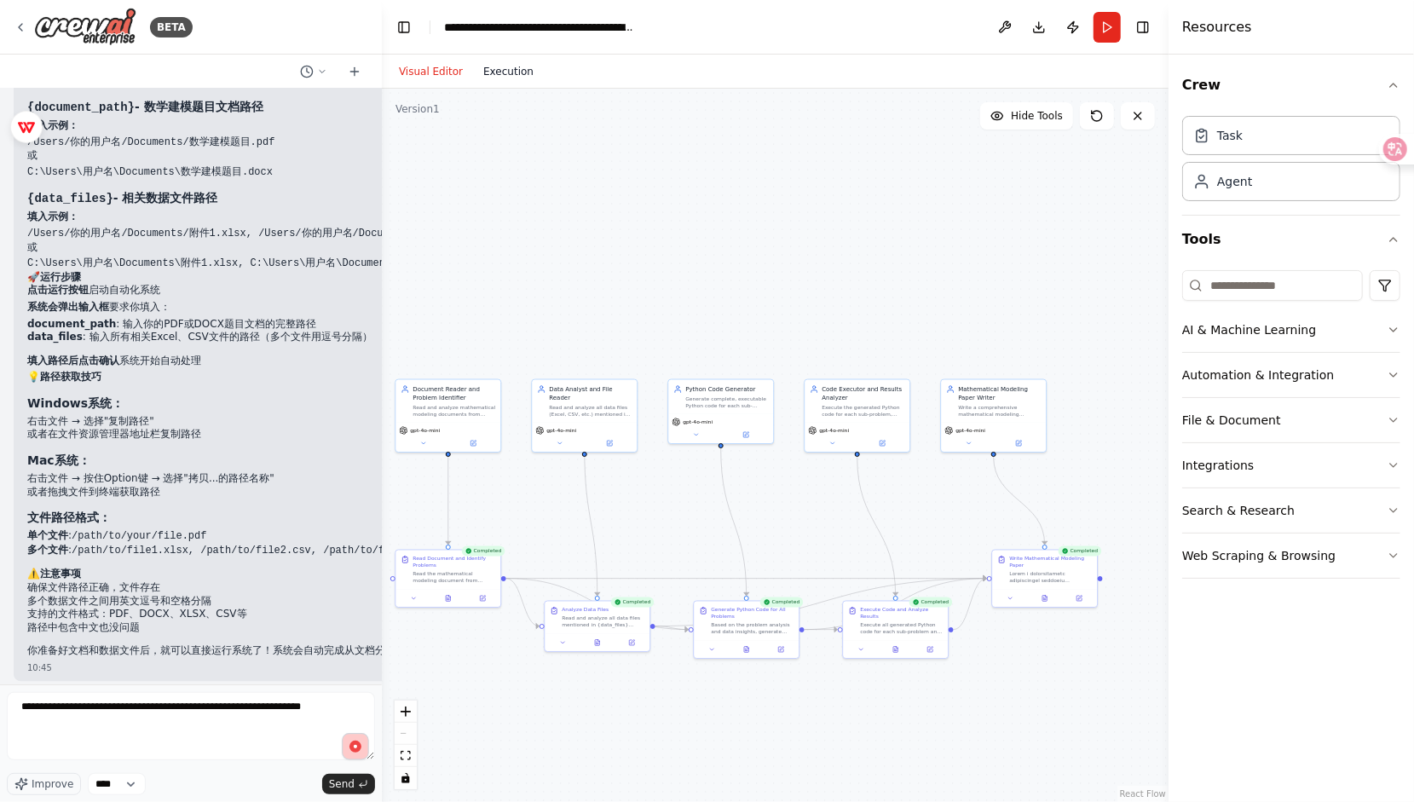
click at [521, 75] on button "Execution" at bounding box center [508, 71] width 71 height 20
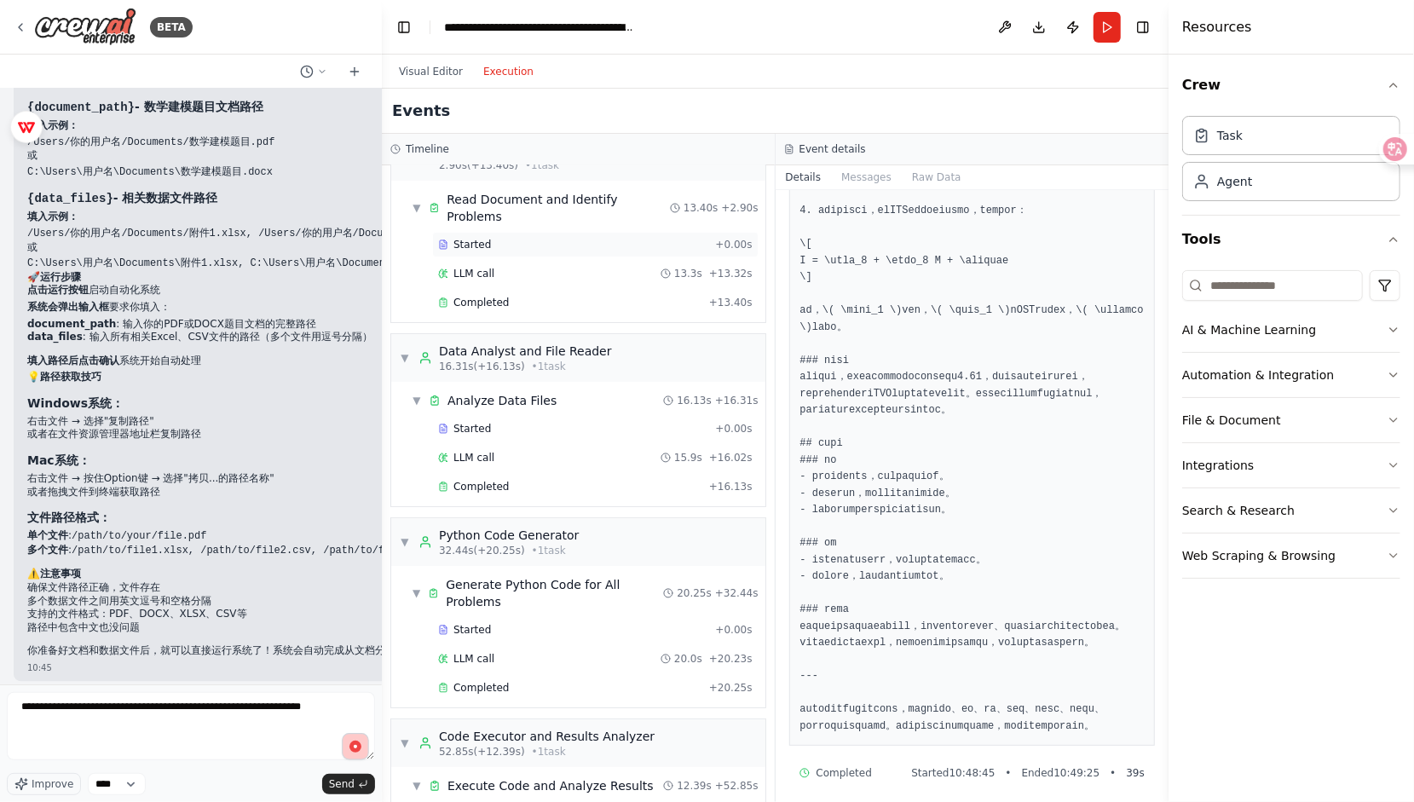
scroll to position [368, 0]
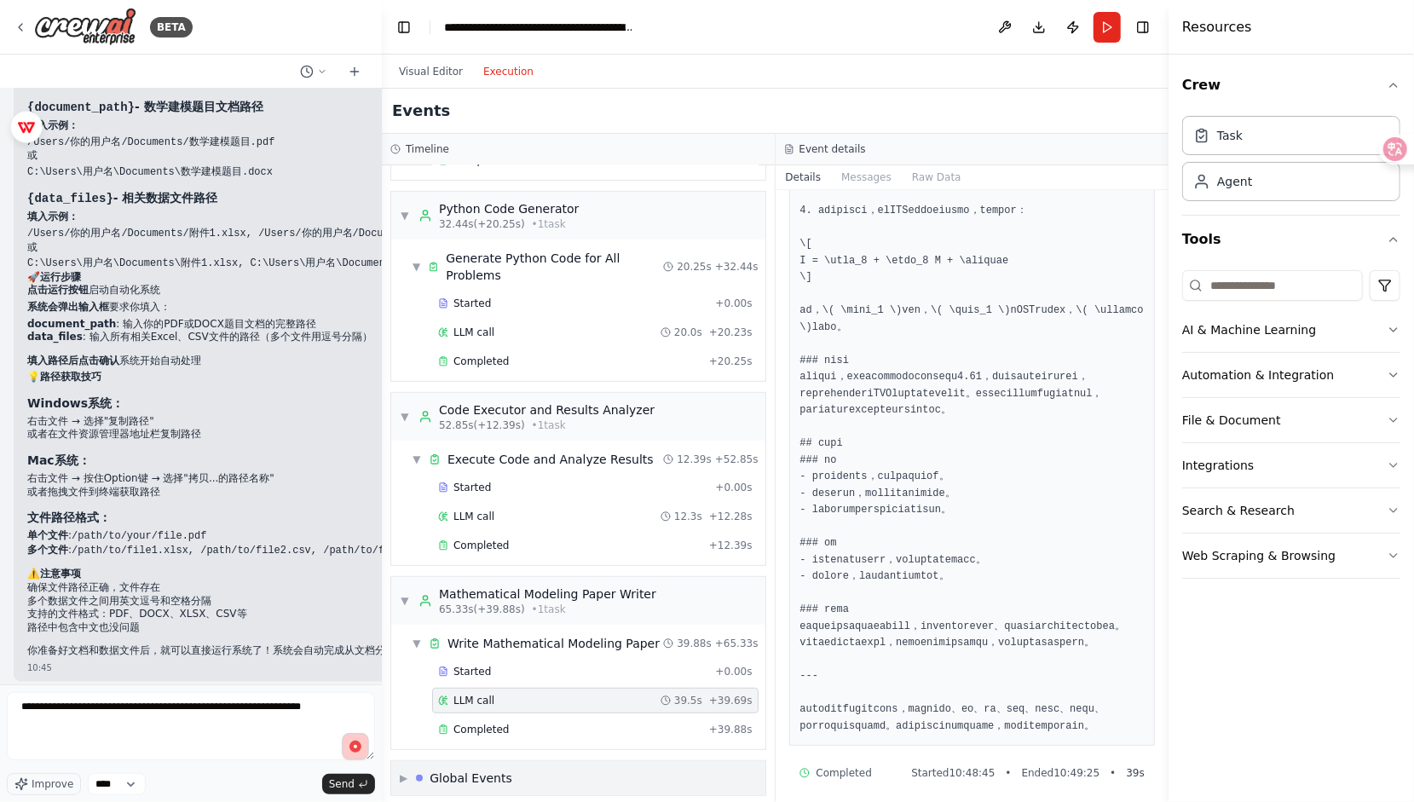
click at [530, 761] on div "▶ Global Events" at bounding box center [578, 778] width 374 height 34
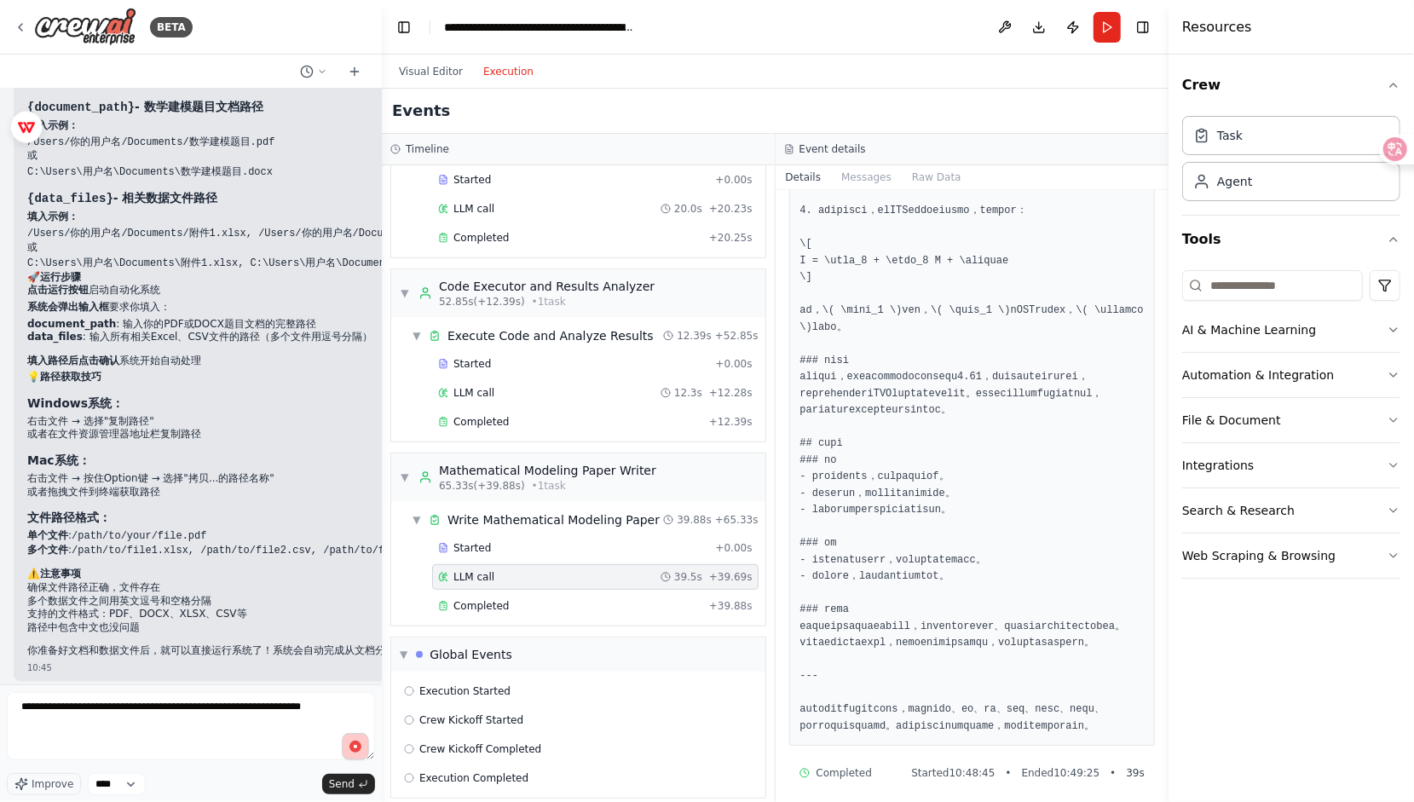
click at [469, 671] on div "Execution Started Crew Kickoff Started Crew Kickoff Completed Execution Complet…" at bounding box center [578, 734] width 374 height 126
click at [480, 684] on span "Execution Started" at bounding box center [464, 691] width 91 height 14
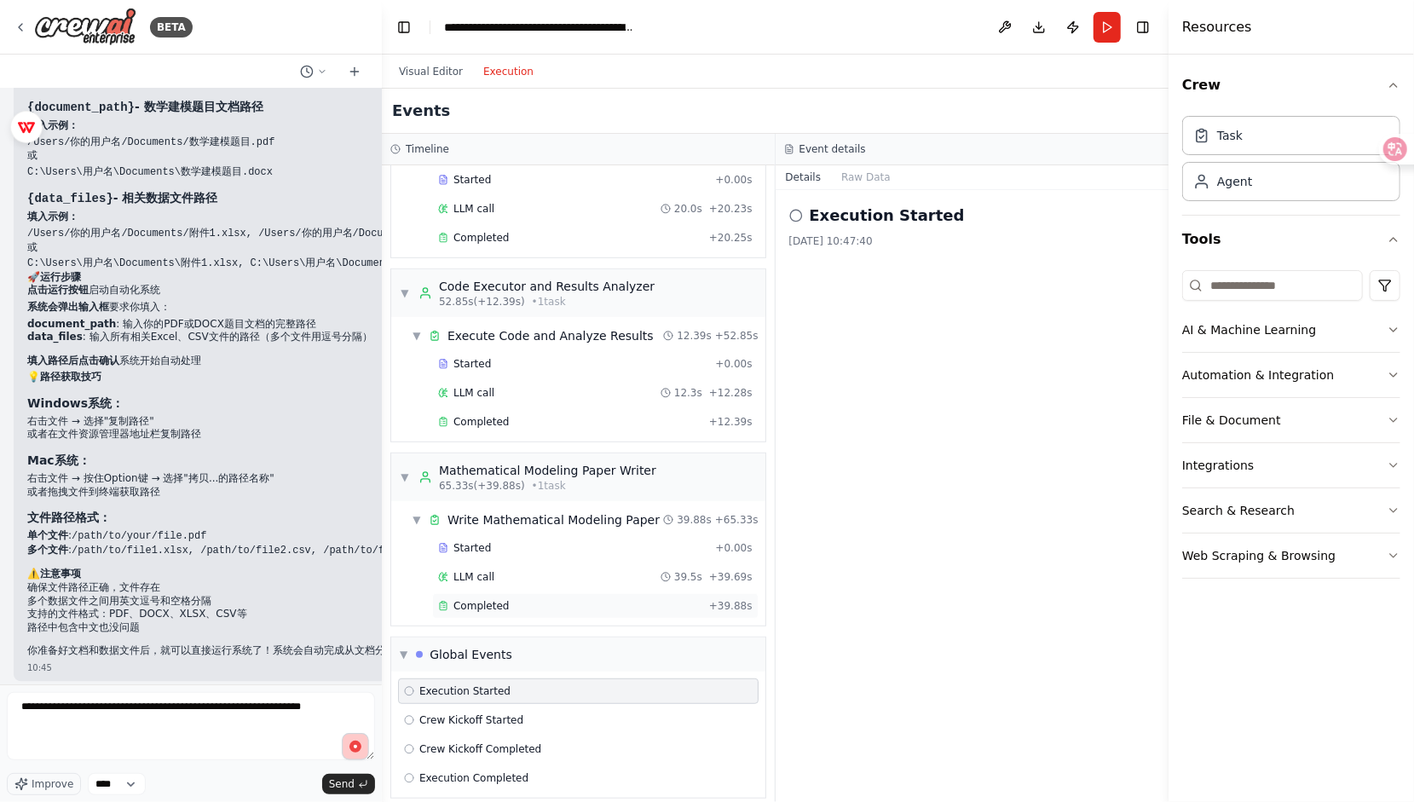
click at [492, 599] on span "Completed" at bounding box center [480, 606] width 55 height 14
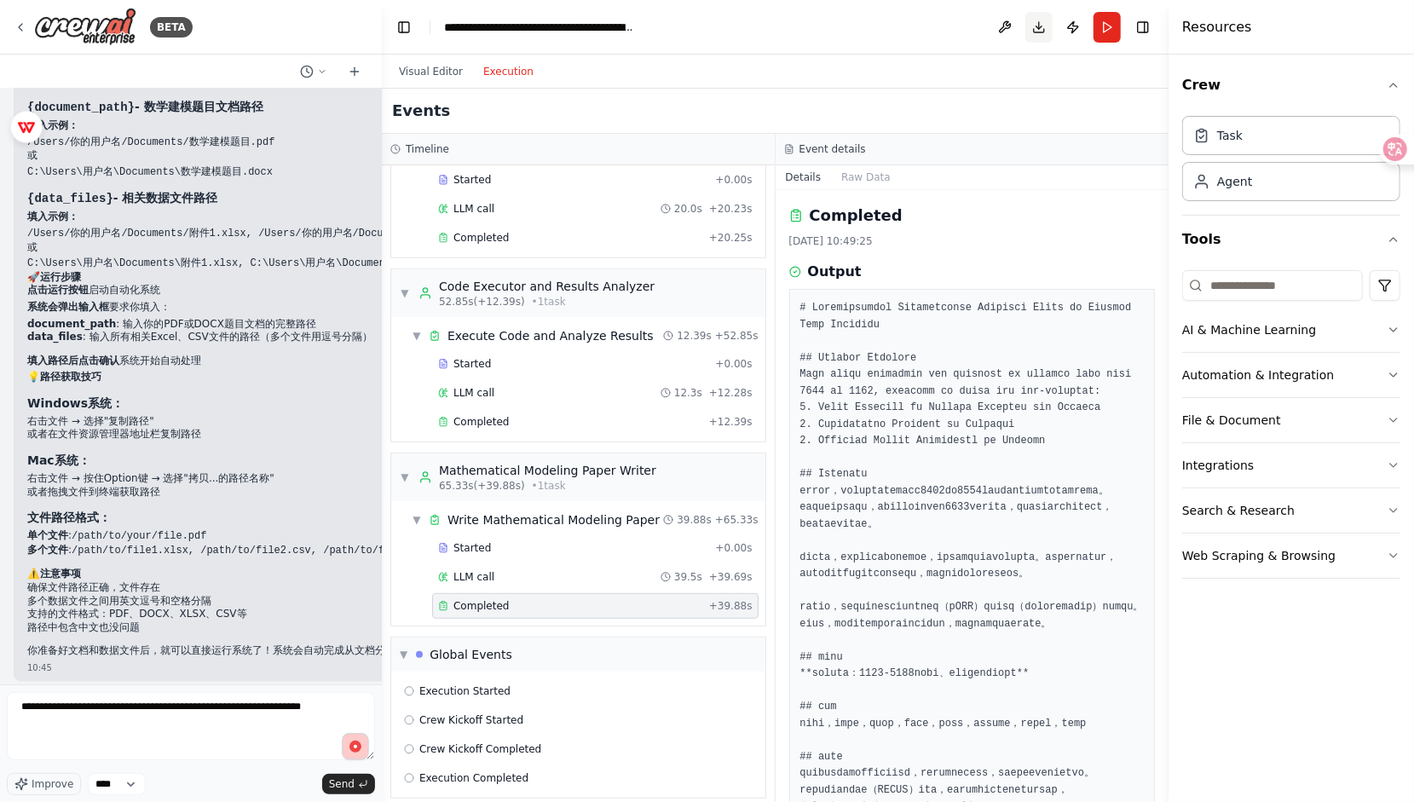
click at [1046, 22] on button "Download" at bounding box center [1038, 27] width 27 height 31
click at [349, 752] on icon "button" at bounding box center [355, 746] width 15 height 15
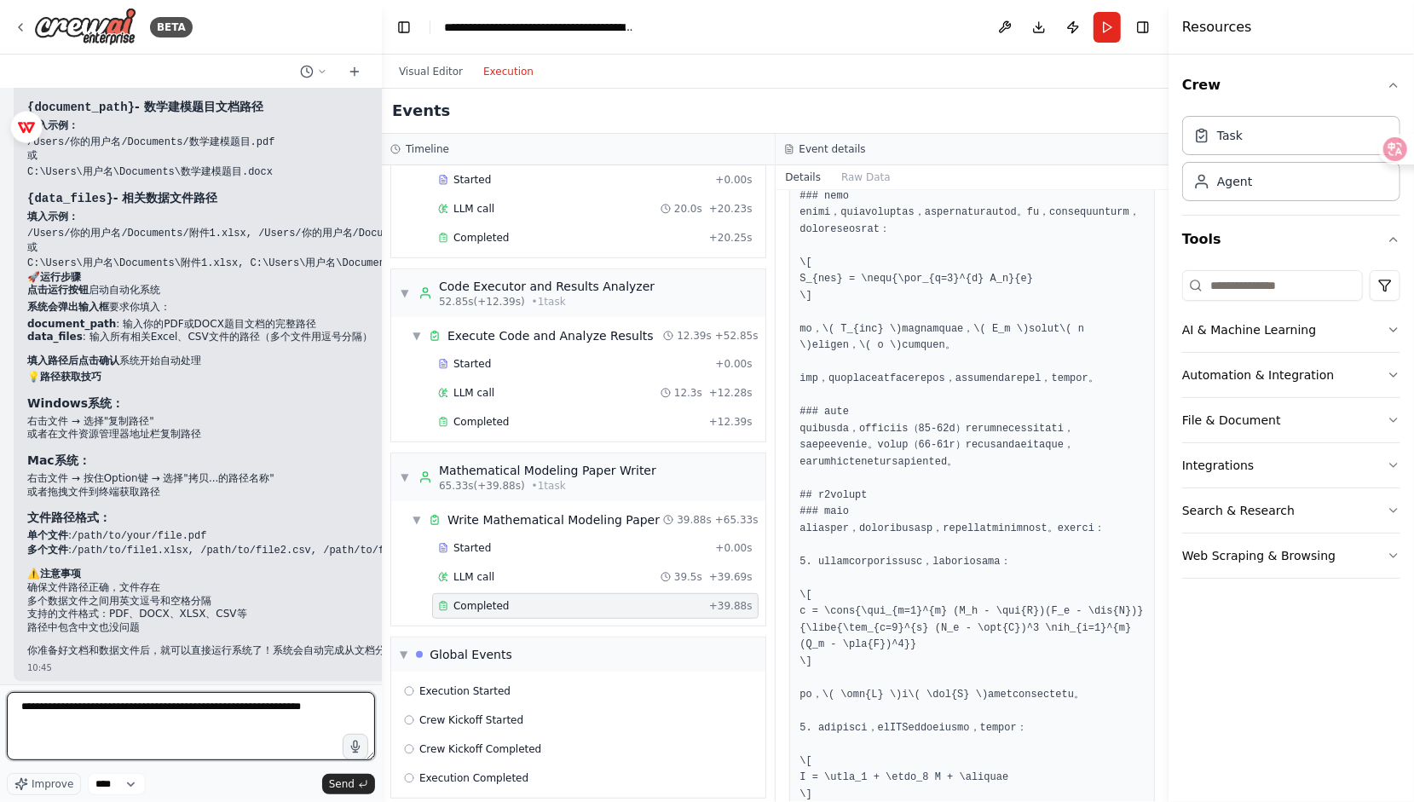
scroll to position [2045, 0]
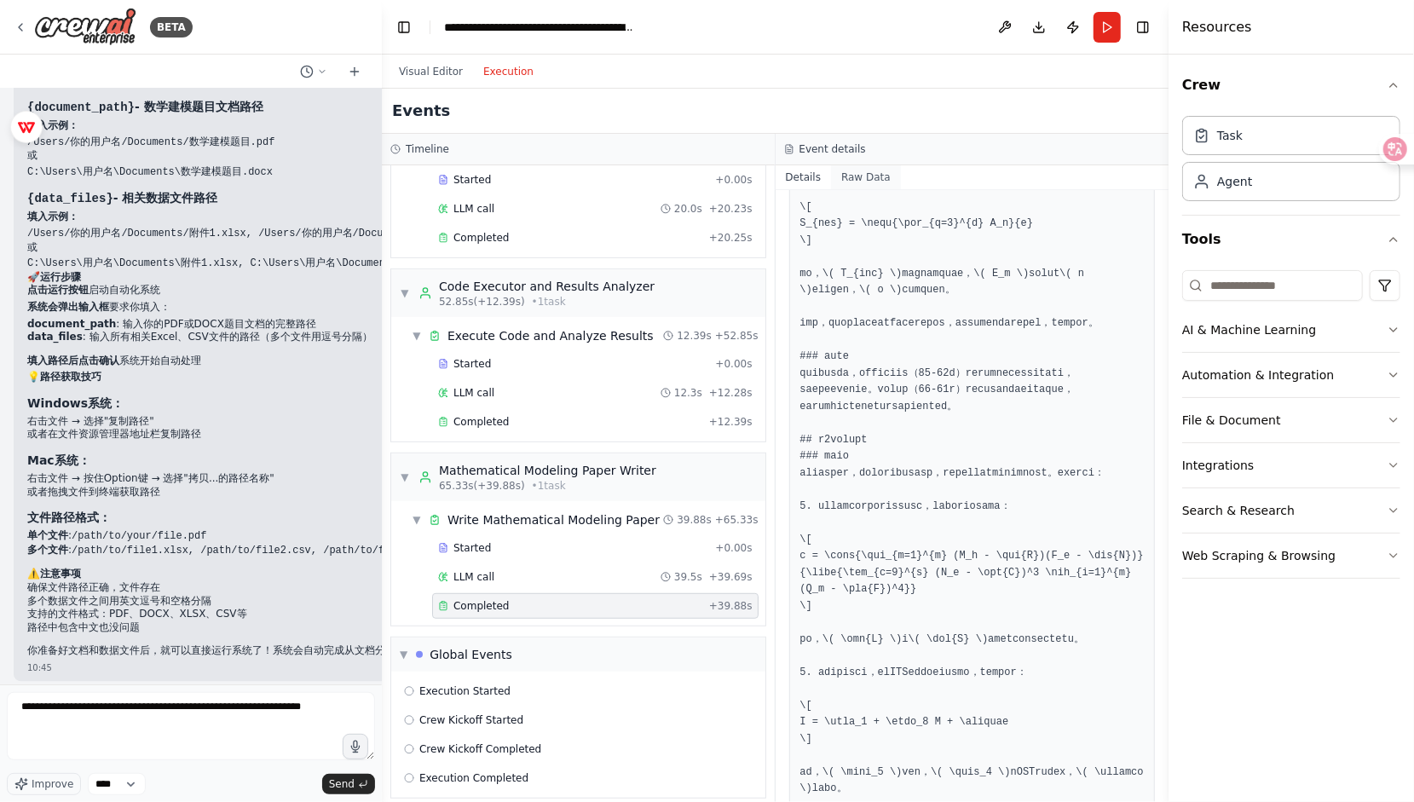
click at [873, 176] on button "Raw Data" at bounding box center [866, 177] width 70 height 24
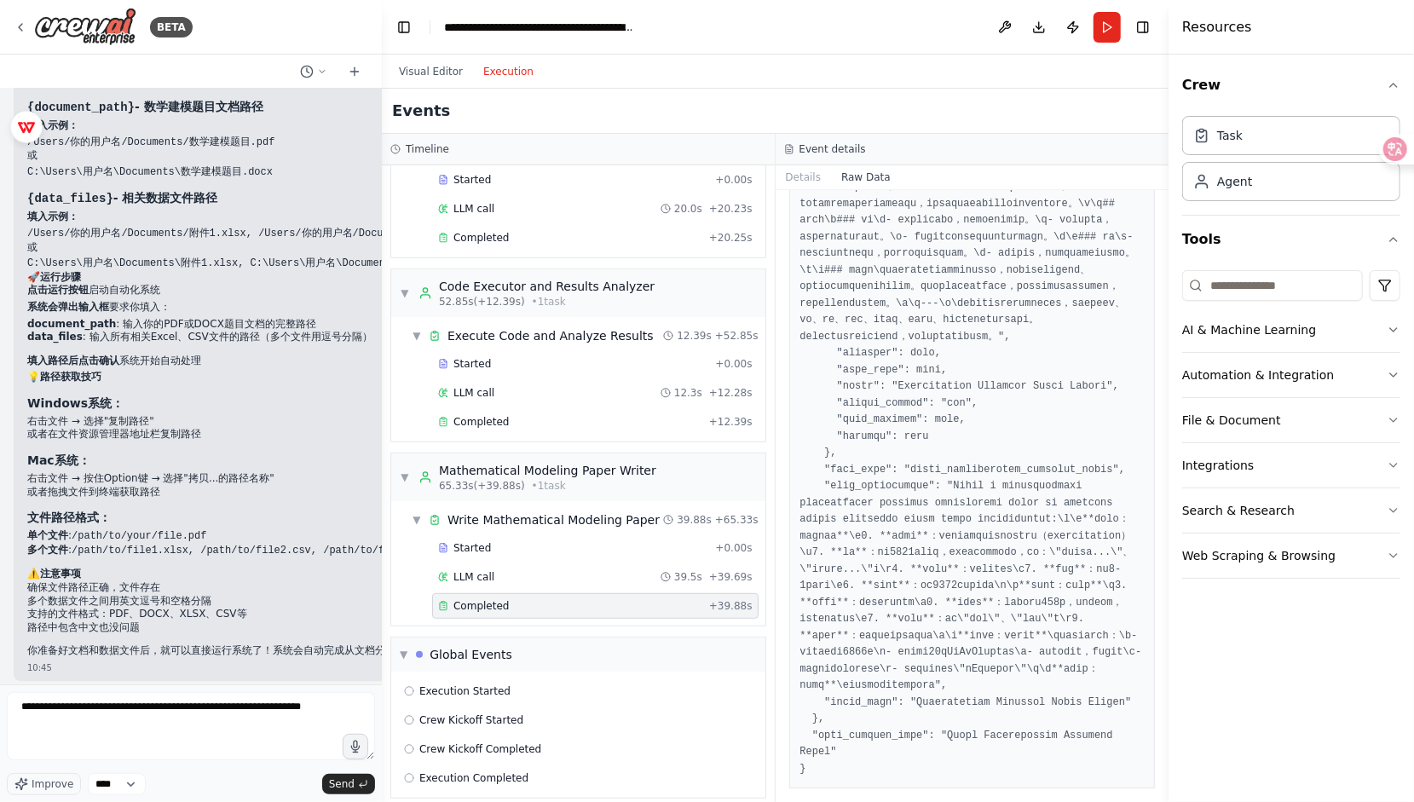
scroll to position [5285, 0]
click at [797, 184] on button "Details" at bounding box center [803, 177] width 56 height 24
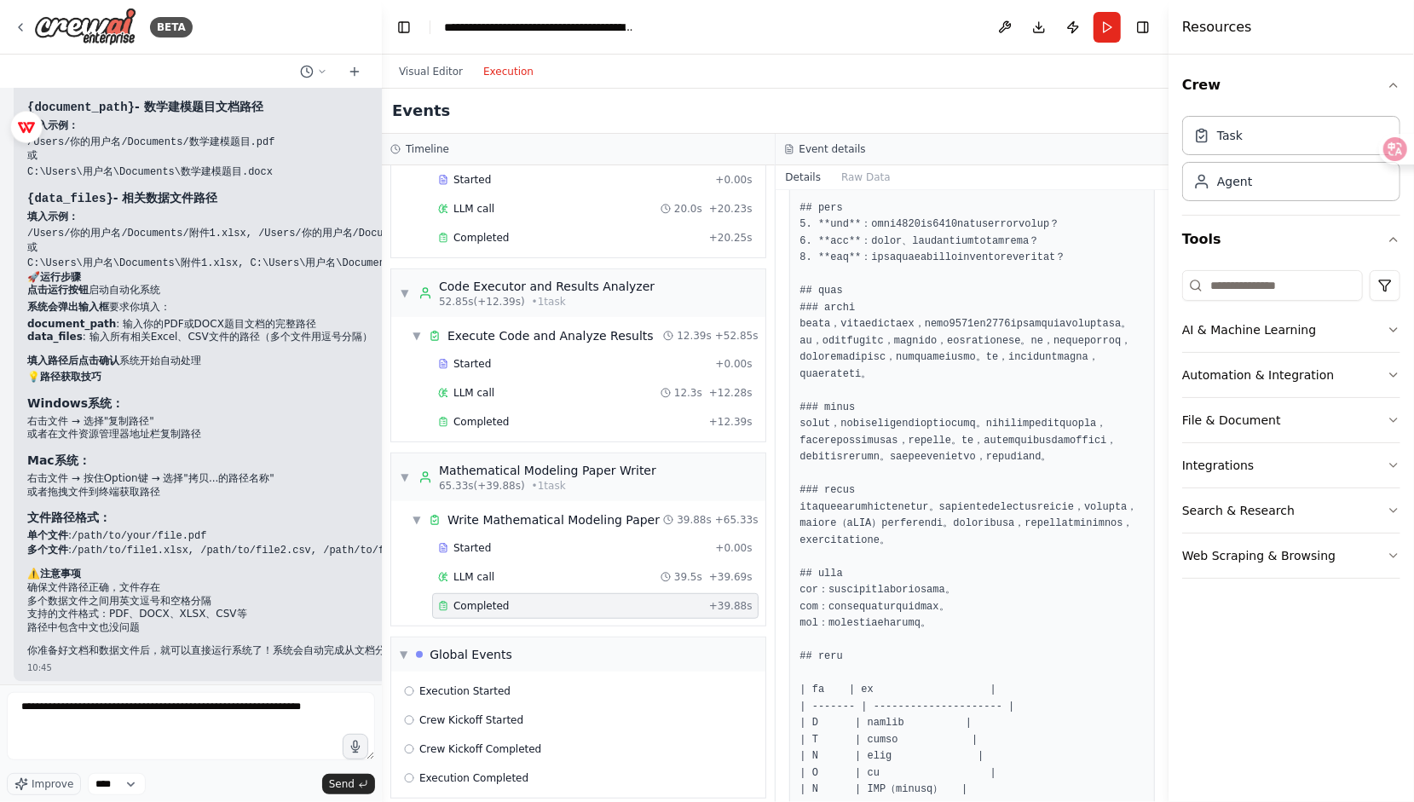
scroll to position [937, 0]
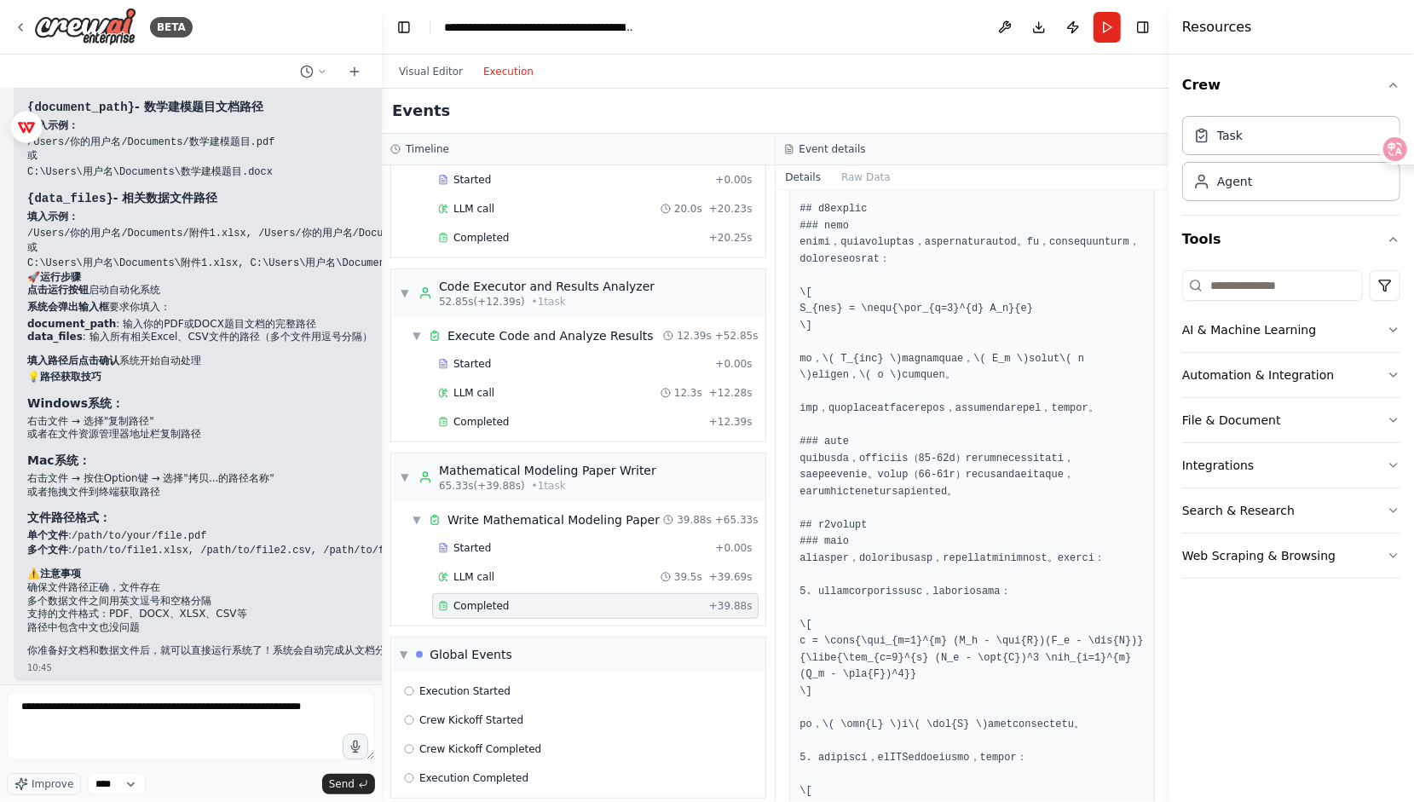
scroll to position [83, 0]
click at [360, 746] on icon "button" at bounding box center [355, 747] width 14 height 14
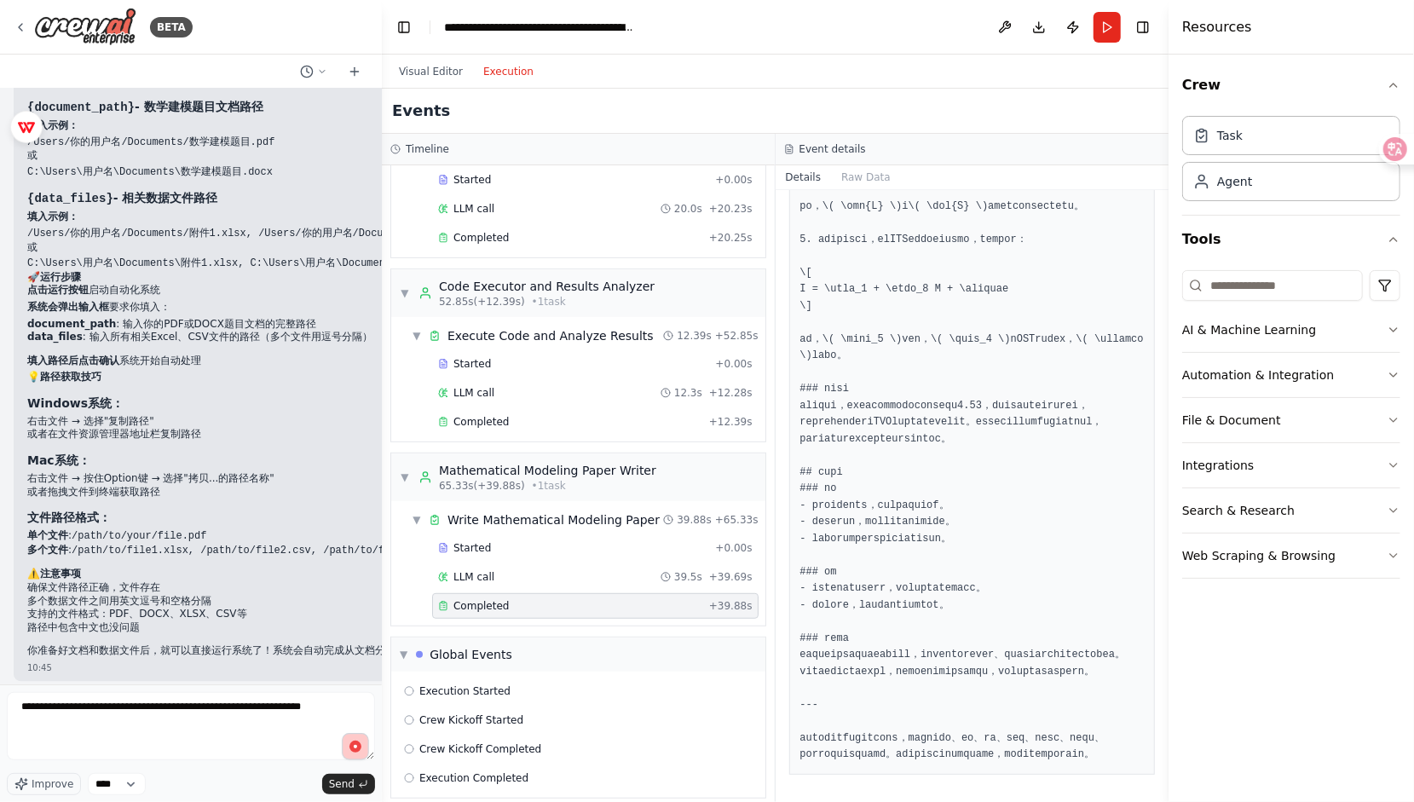
scroll to position [2940, 0]
click at [356, 748] on circle "button" at bounding box center [355, 746] width 5 height 5
click at [349, 785] on span "Send" at bounding box center [342, 784] width 26 height 14
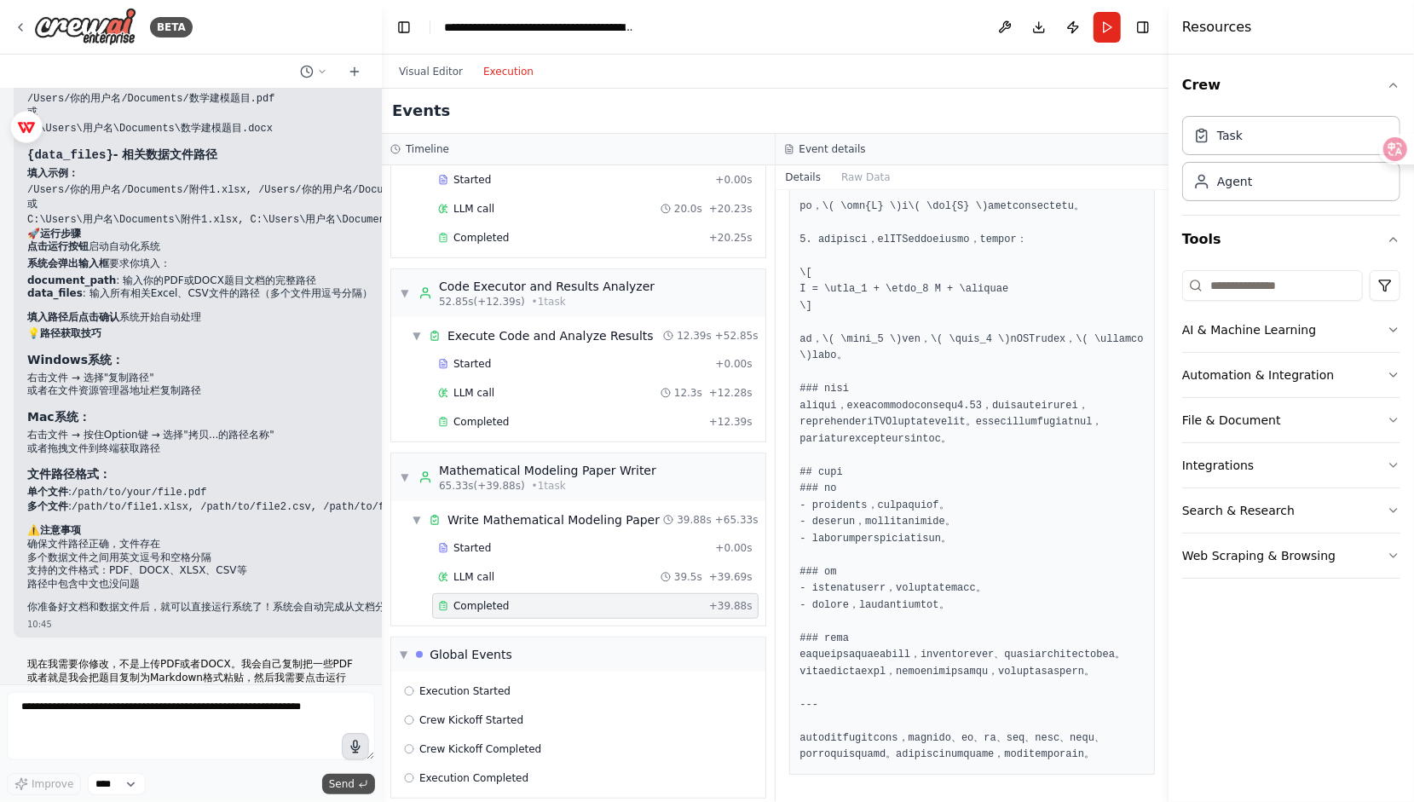
scroll to position [7495, 0]
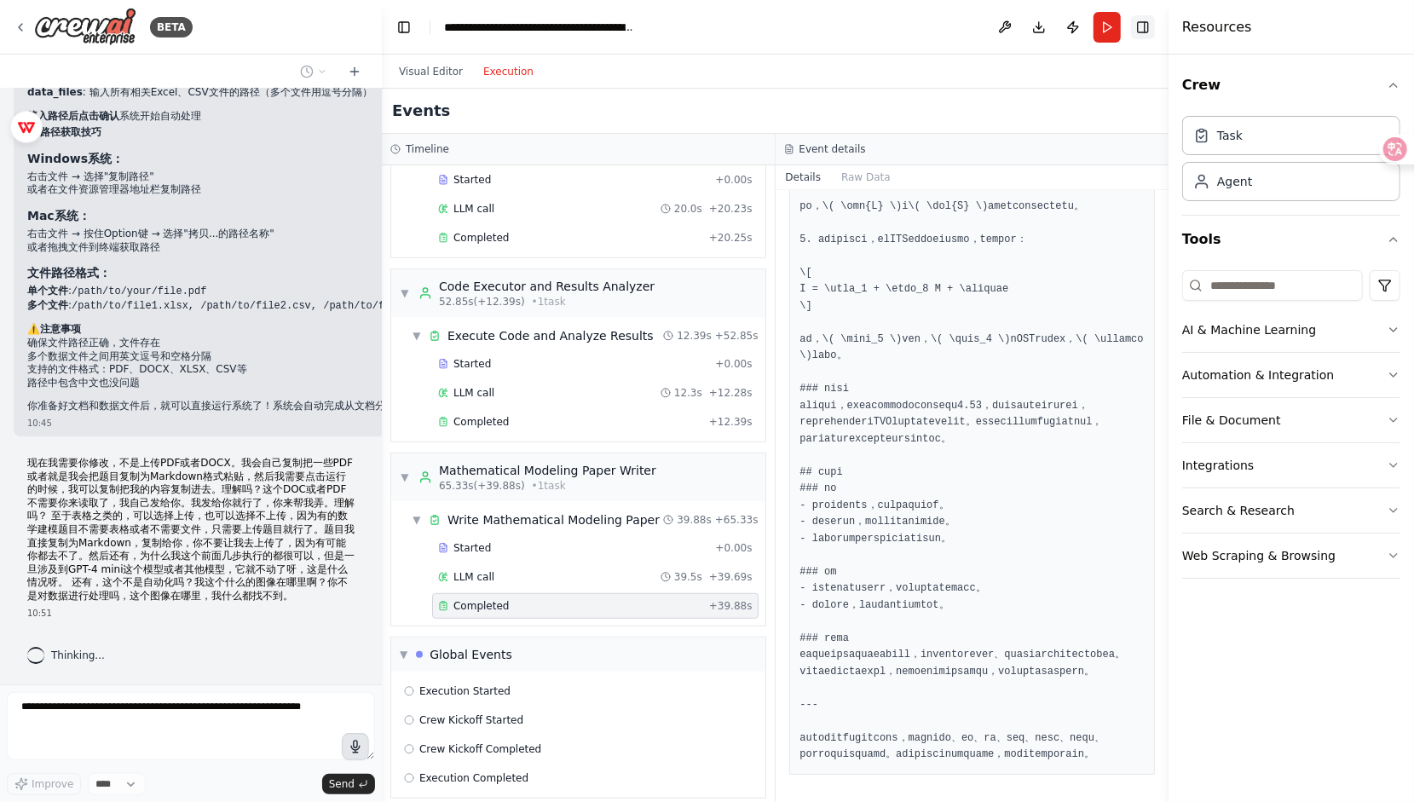
click at [1145, 24] on button "Toggle Right Sidebar" at bounding box center [1143, 27] width 24 height 24
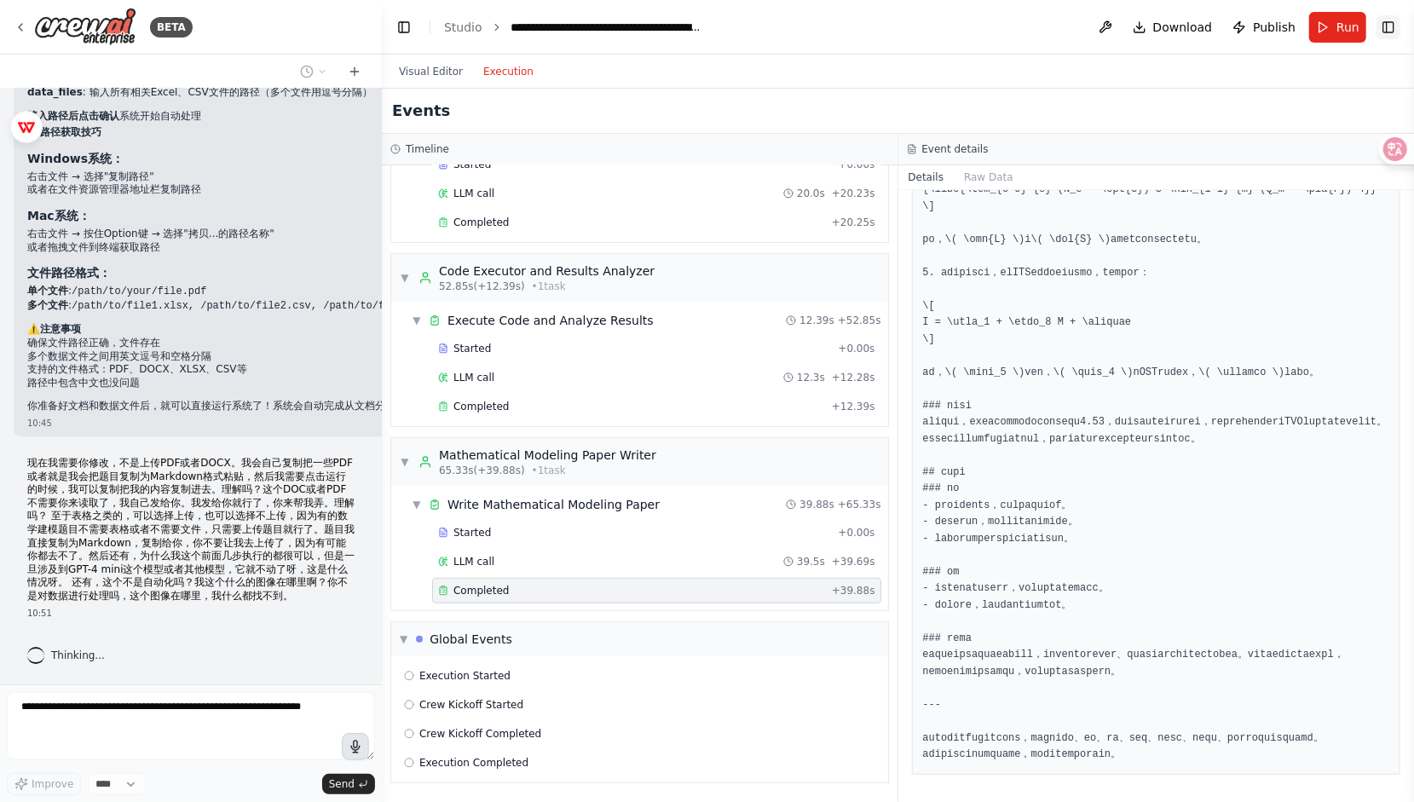
scroll to position [2525, 0]
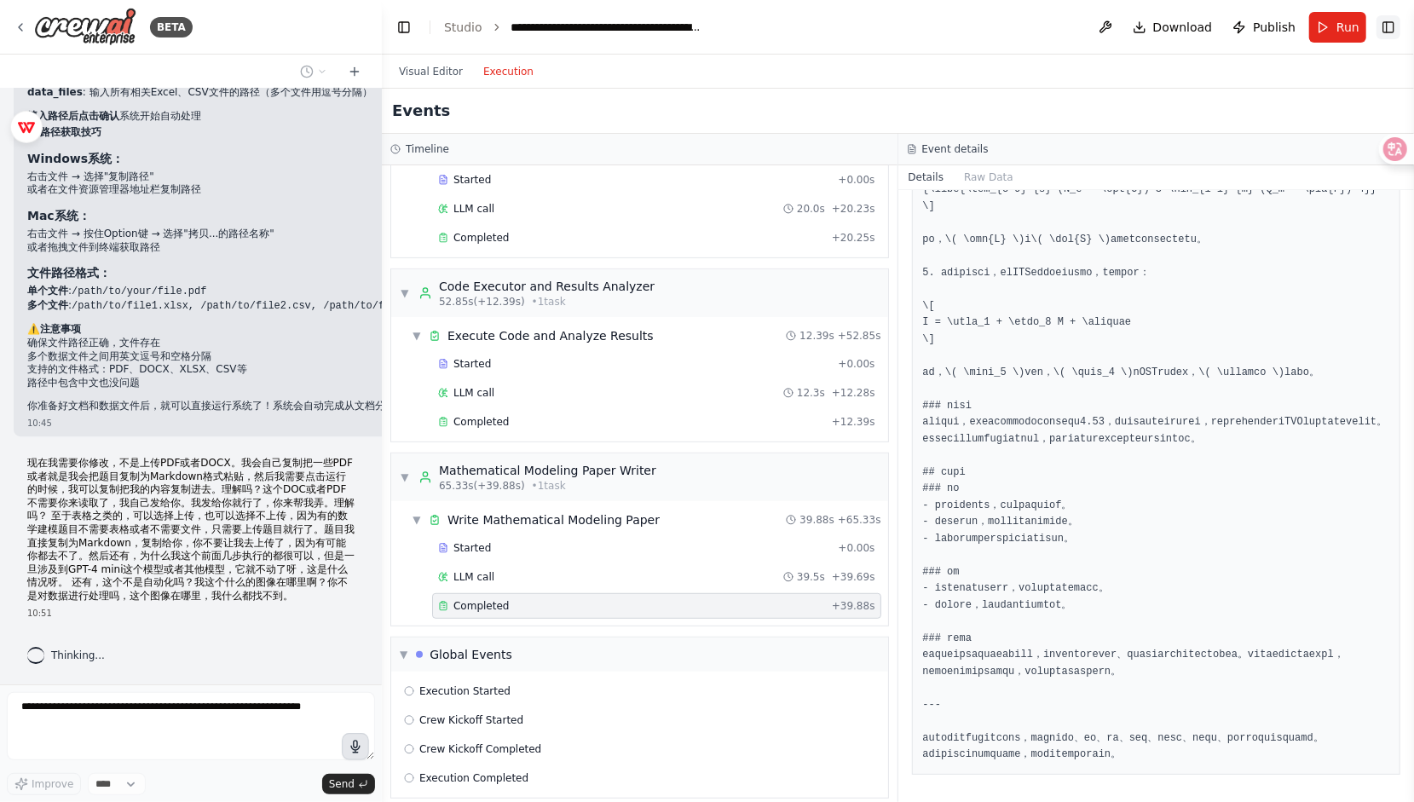
click at [1394, 27] on button "Toggle Right Sidebar" at bounding box center [1388, 27] width 24 height 24
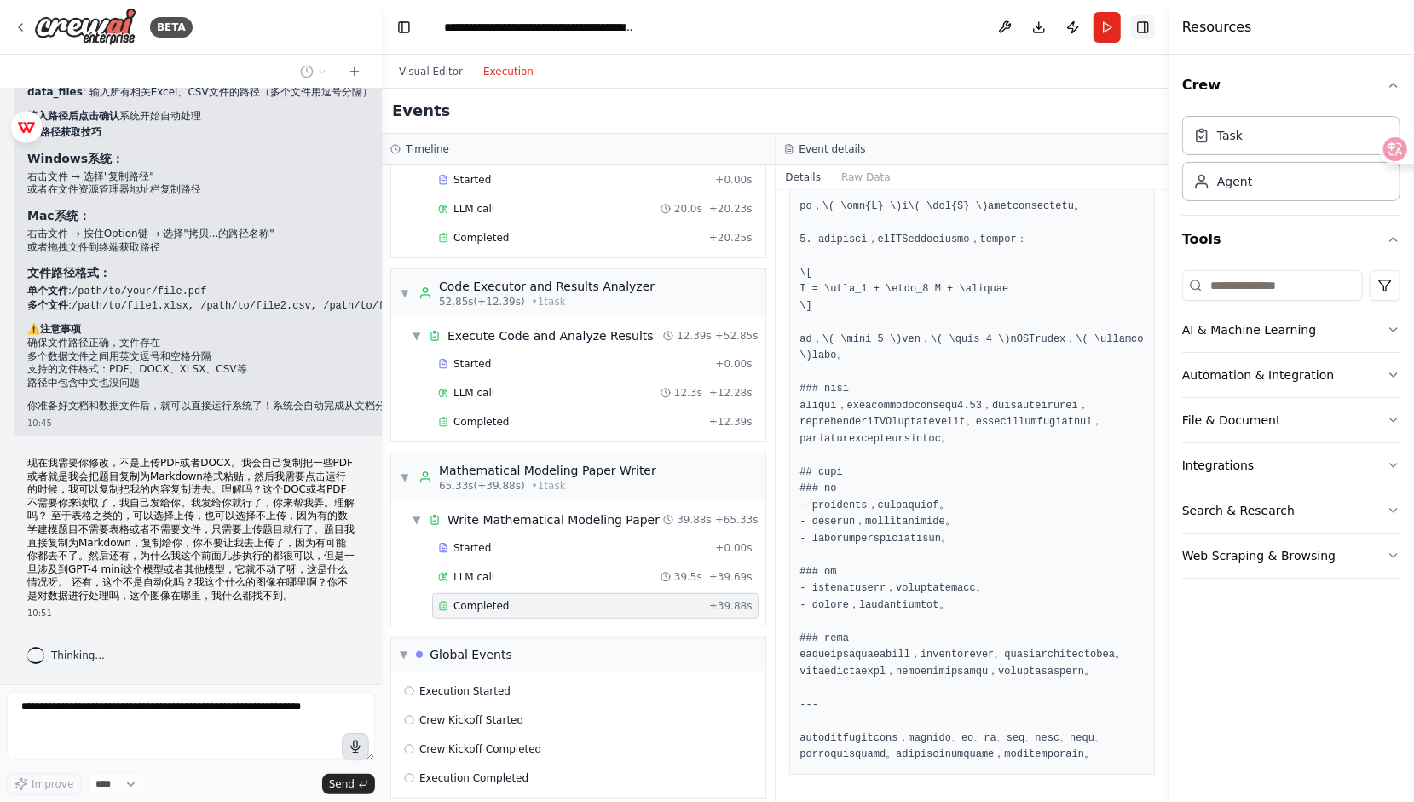
click at [1143, 32] on button "Toggle Right Sidebar" at bounding box center [1143, 27] width 24 height 24
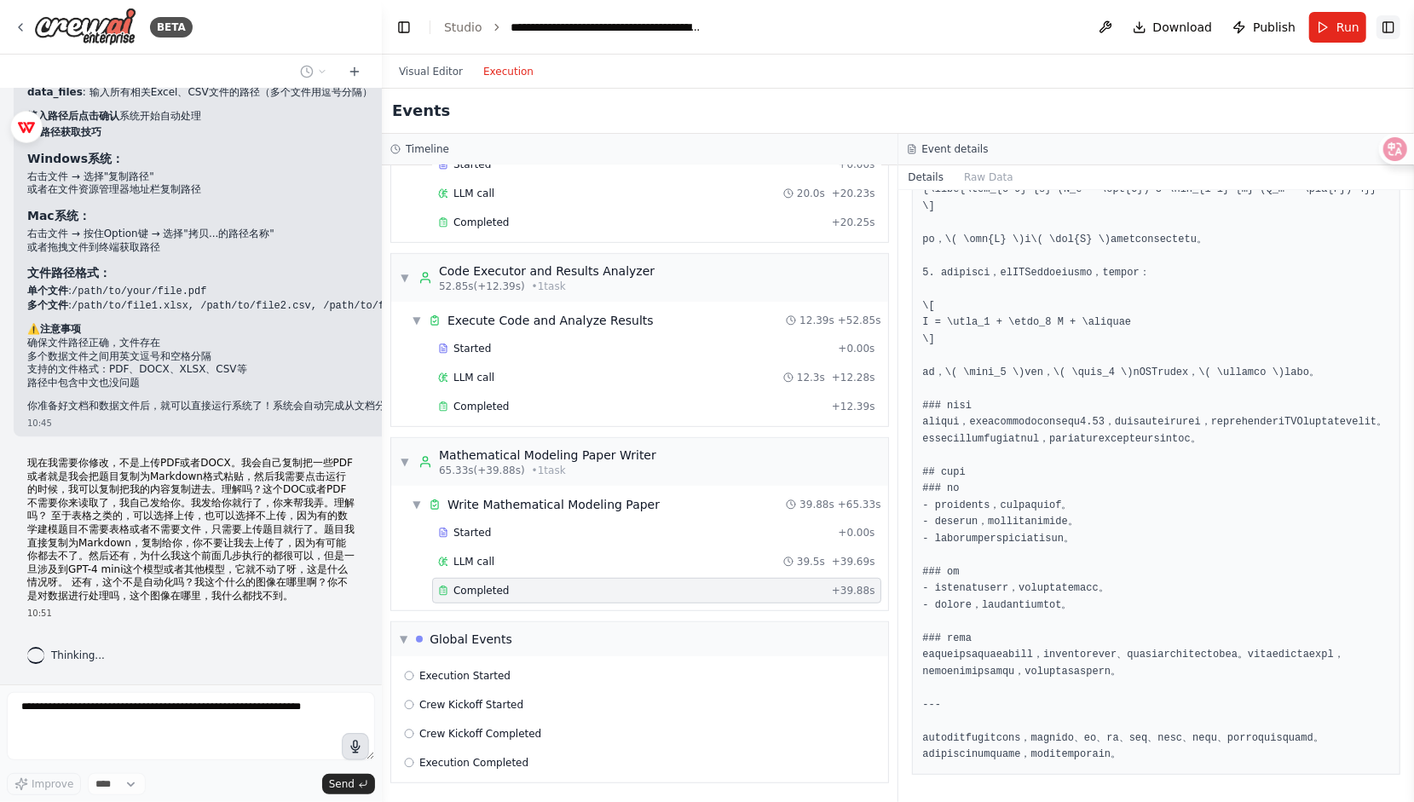
scroll to position [2525, 0]
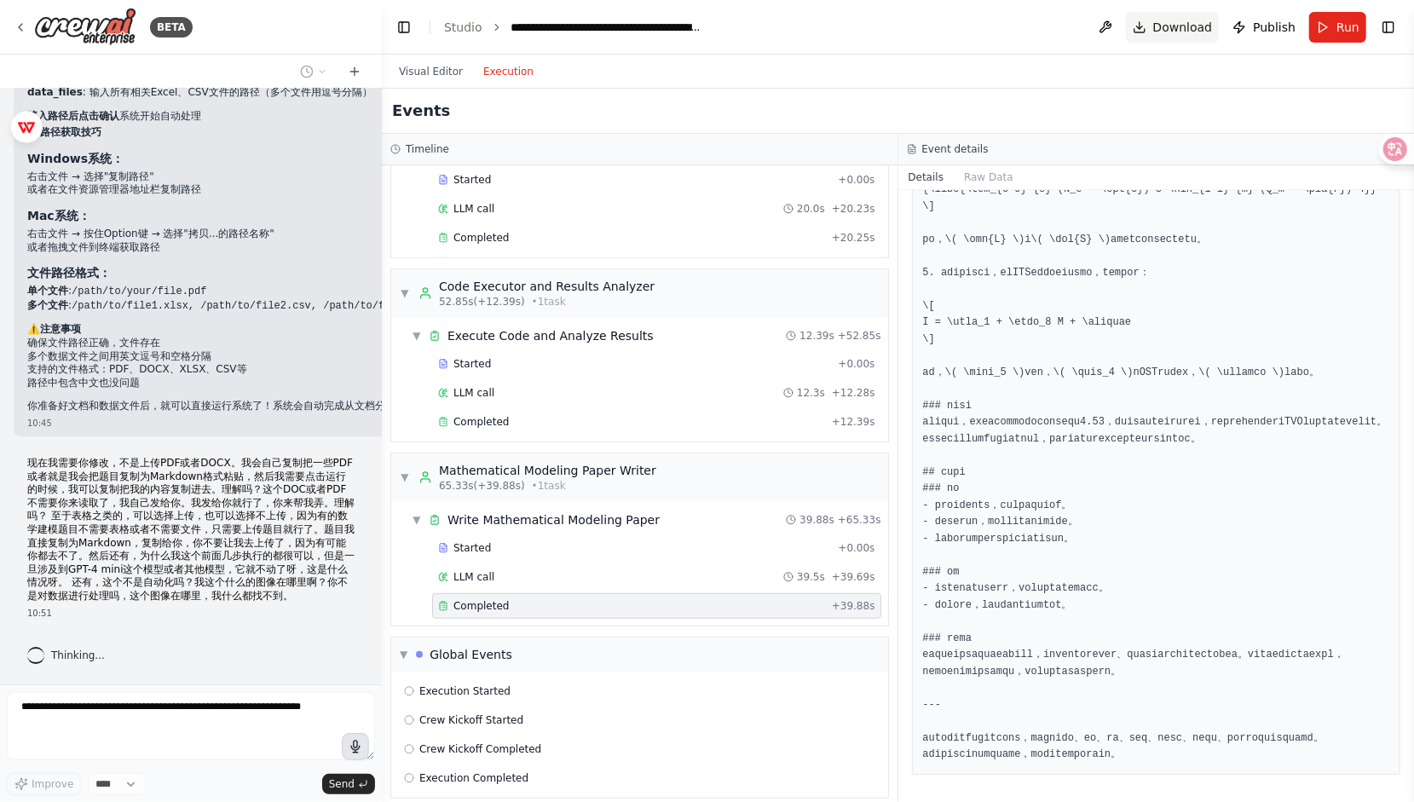
click at [1185, 28] on span "Download" at bounding box center [1183, 27] width 60 height 17
click at [1290, 25] on span "Publish" at bounding box center [1274, 27] width 43 height 17
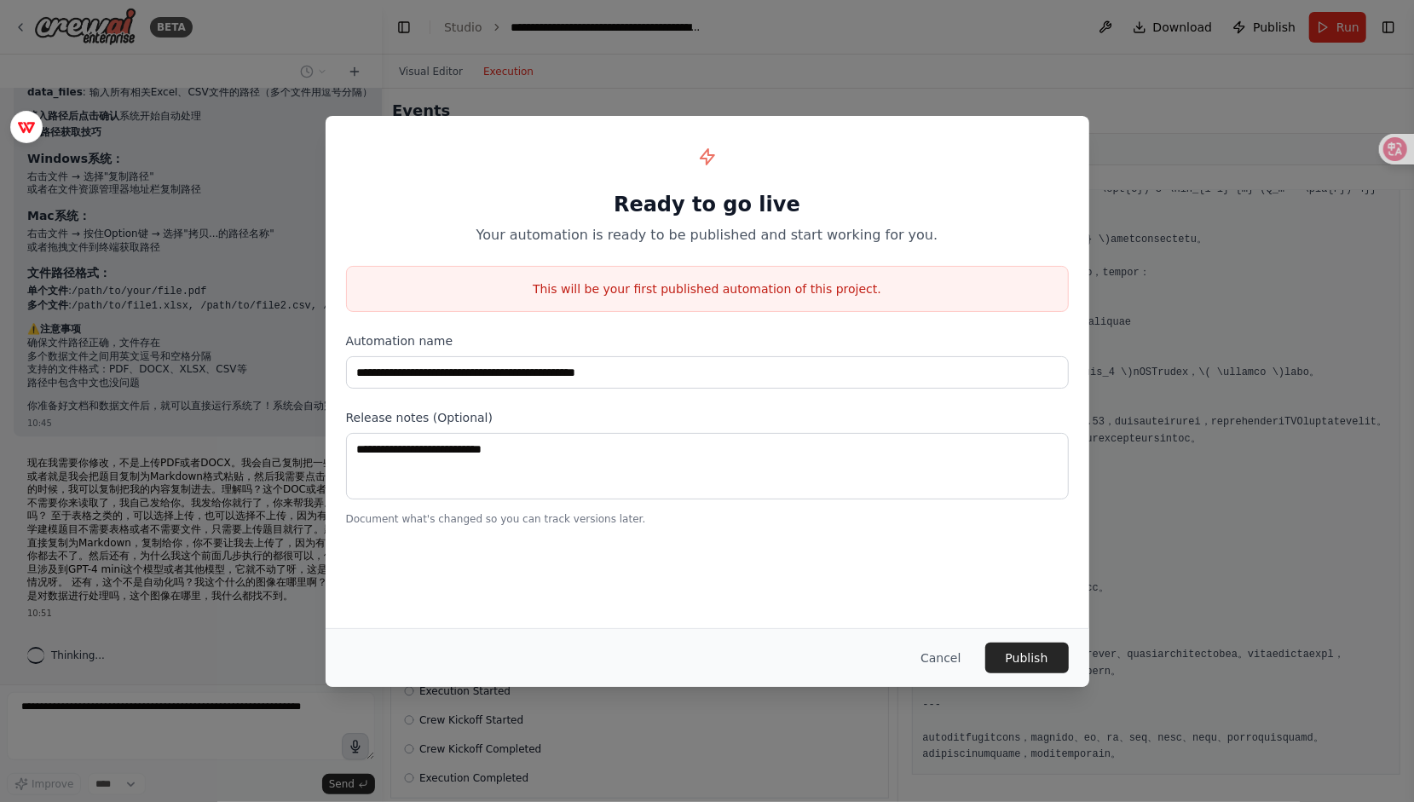
click at [1207, 132] on div "**********" at bounding box center [707, 401] width 1414 height 802
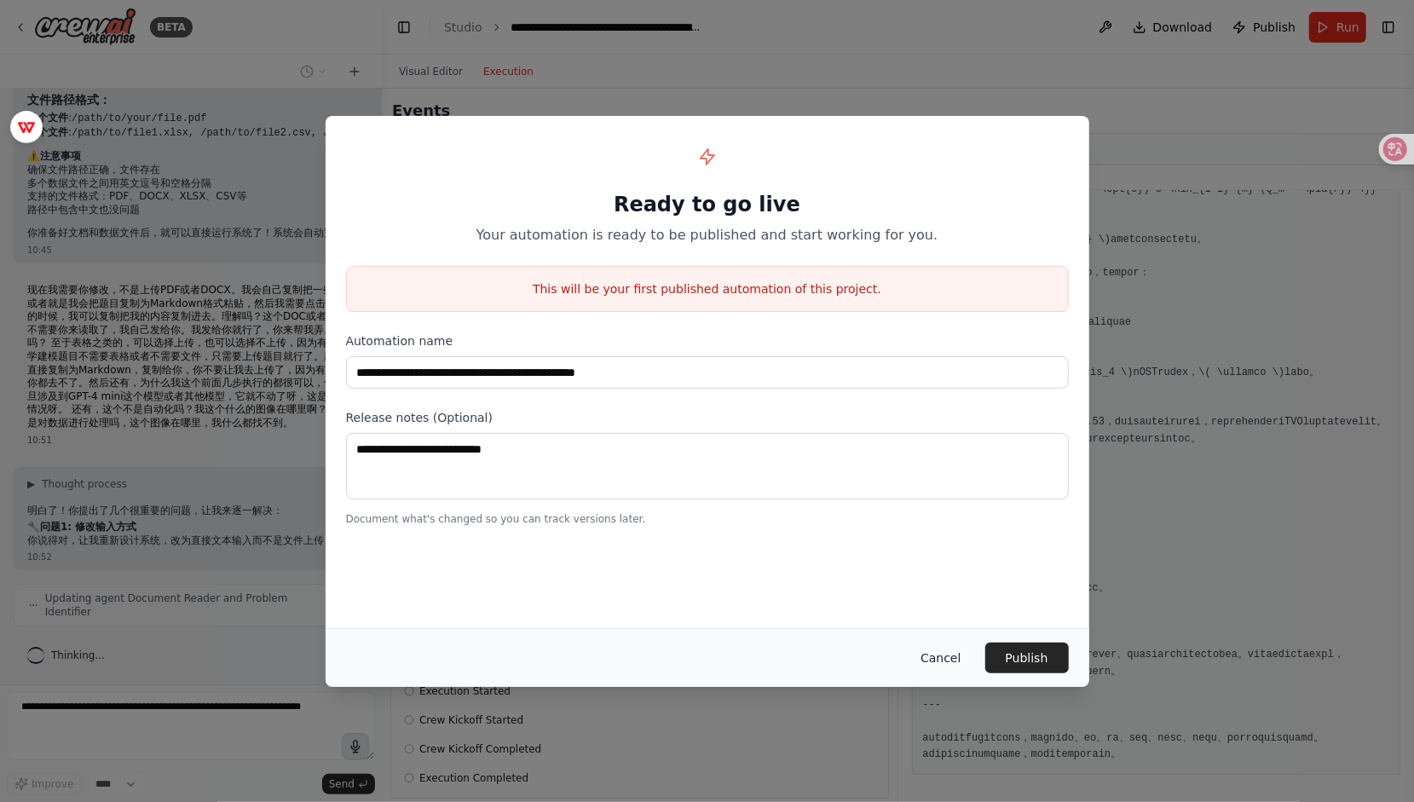
click at [945, 665] on button "Cancel" at bounding box center [940, 657] width 67 height 31
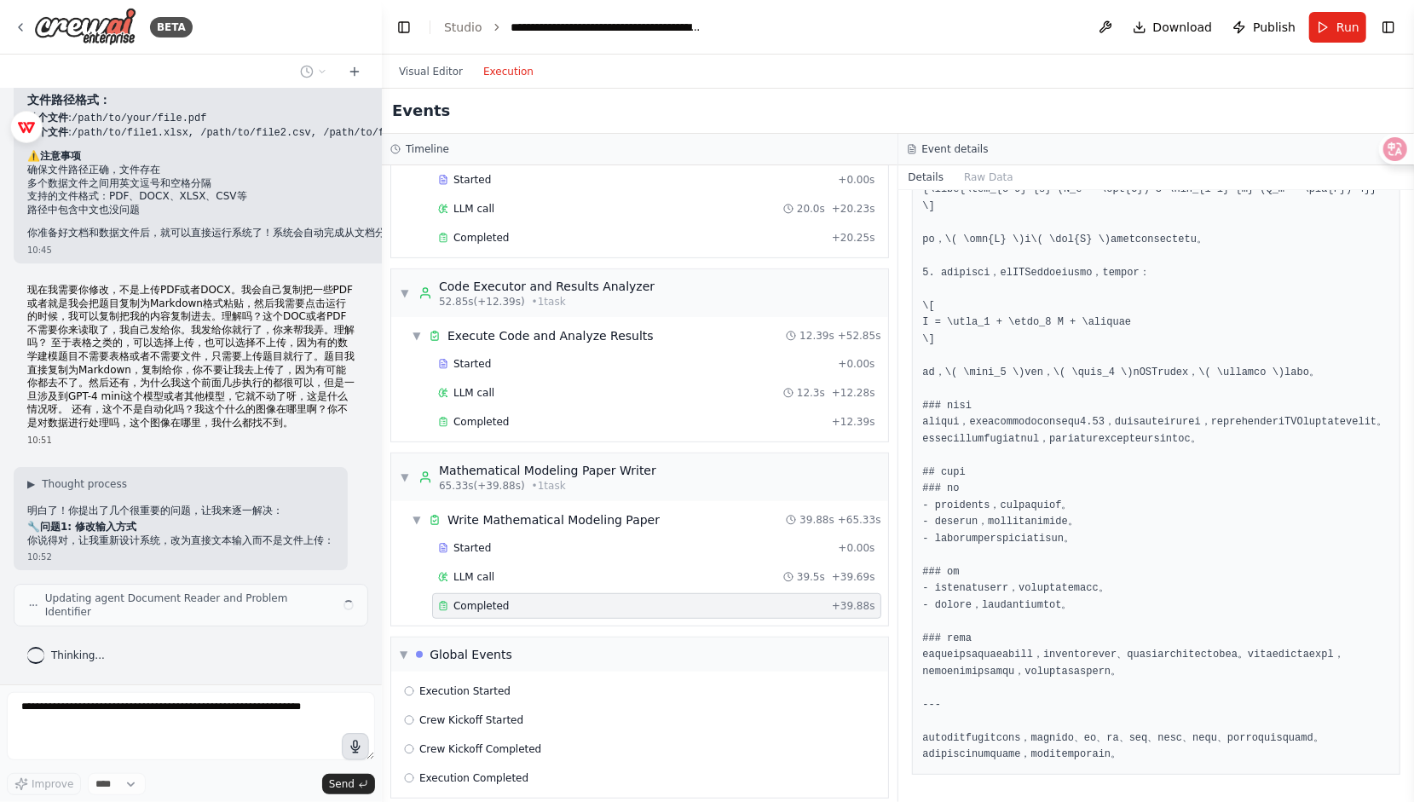
scroll to position [7654, 0]
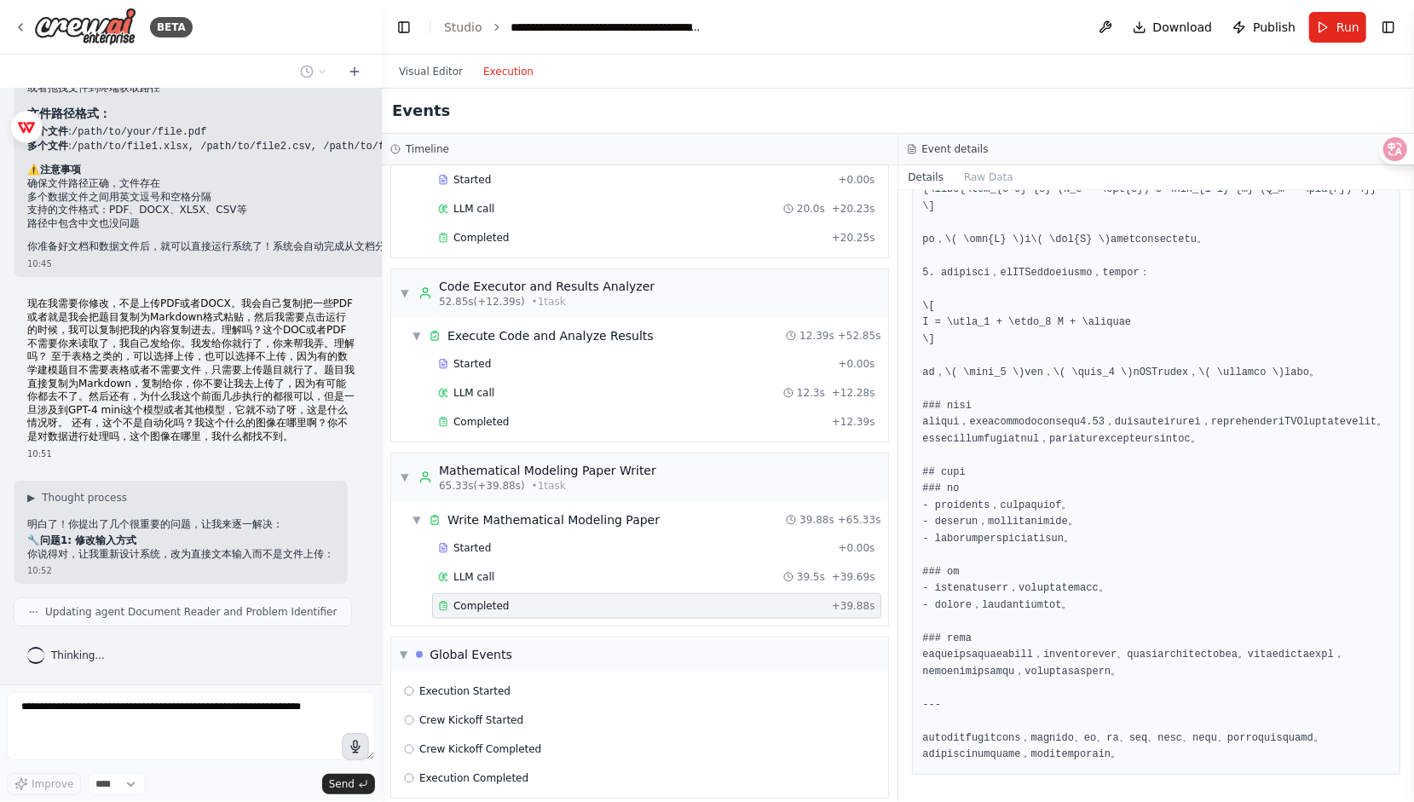
click at [1394, 30] on button "Toggle Right Sidebar" at bounding box center [1388, 27] width 24 height 24
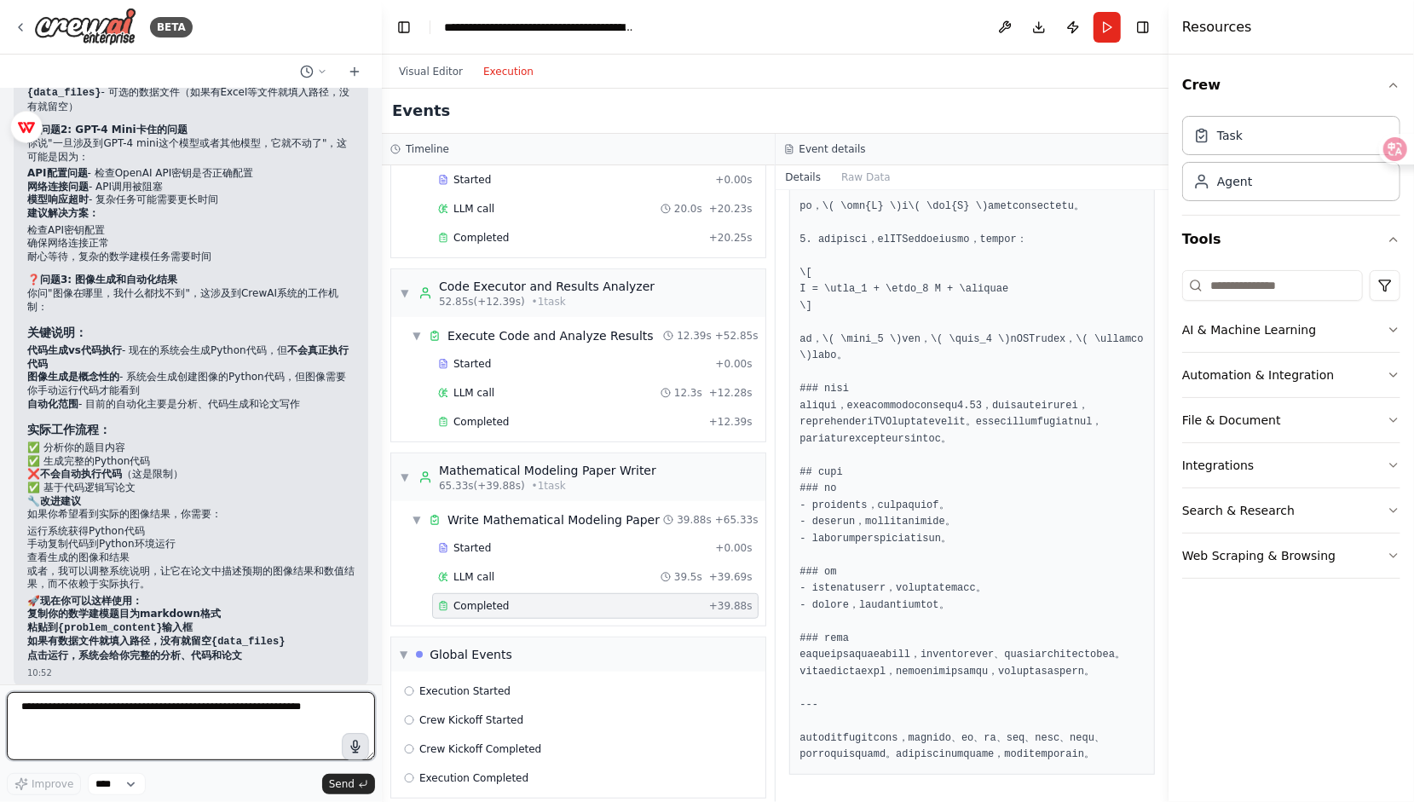
scroll to position [8569, 0]
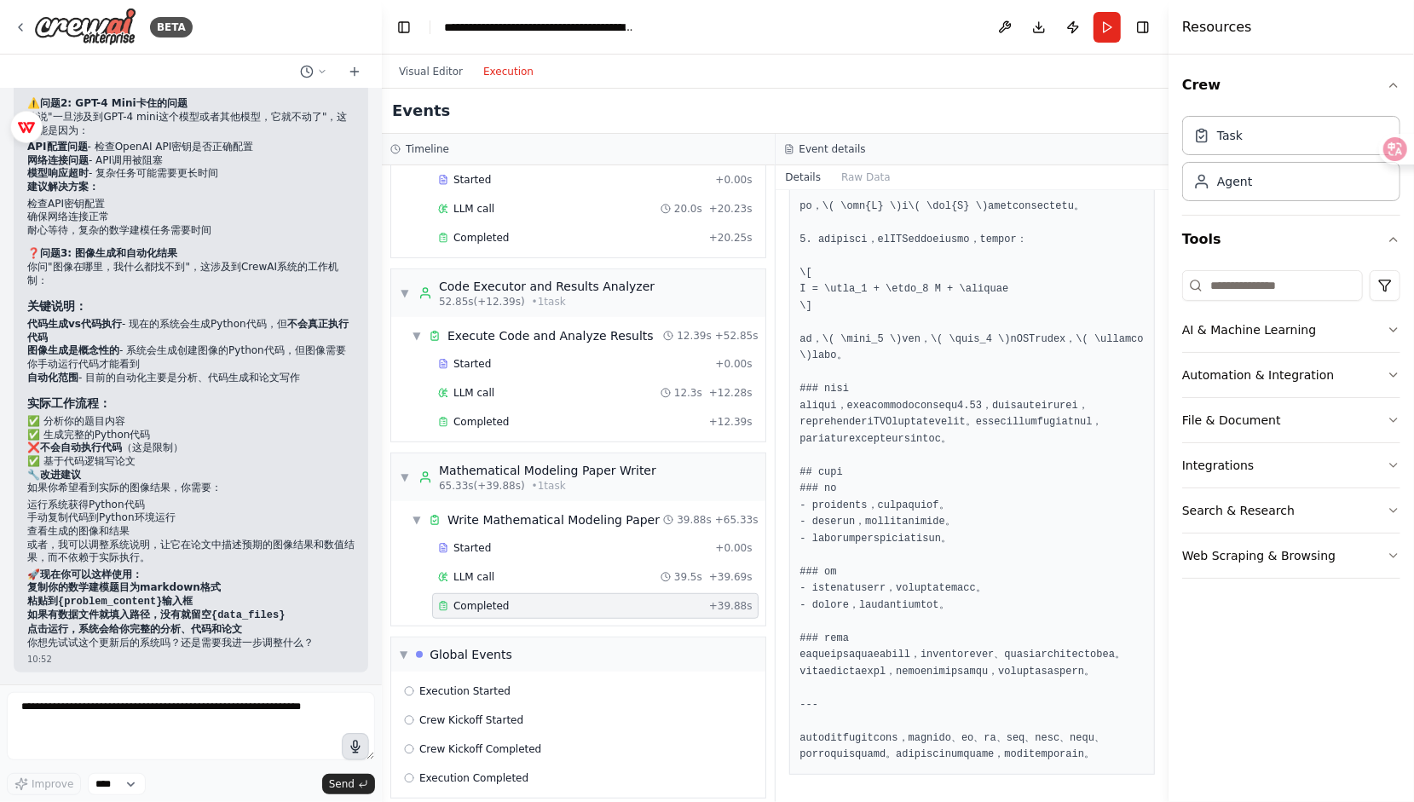
click at [353, 749] on icon "button" at bounding box center [355, 747] width 14 height 14
click at [413, 64] on button "Visual Editor" at bounding box center [431, 71] width 84 height 20
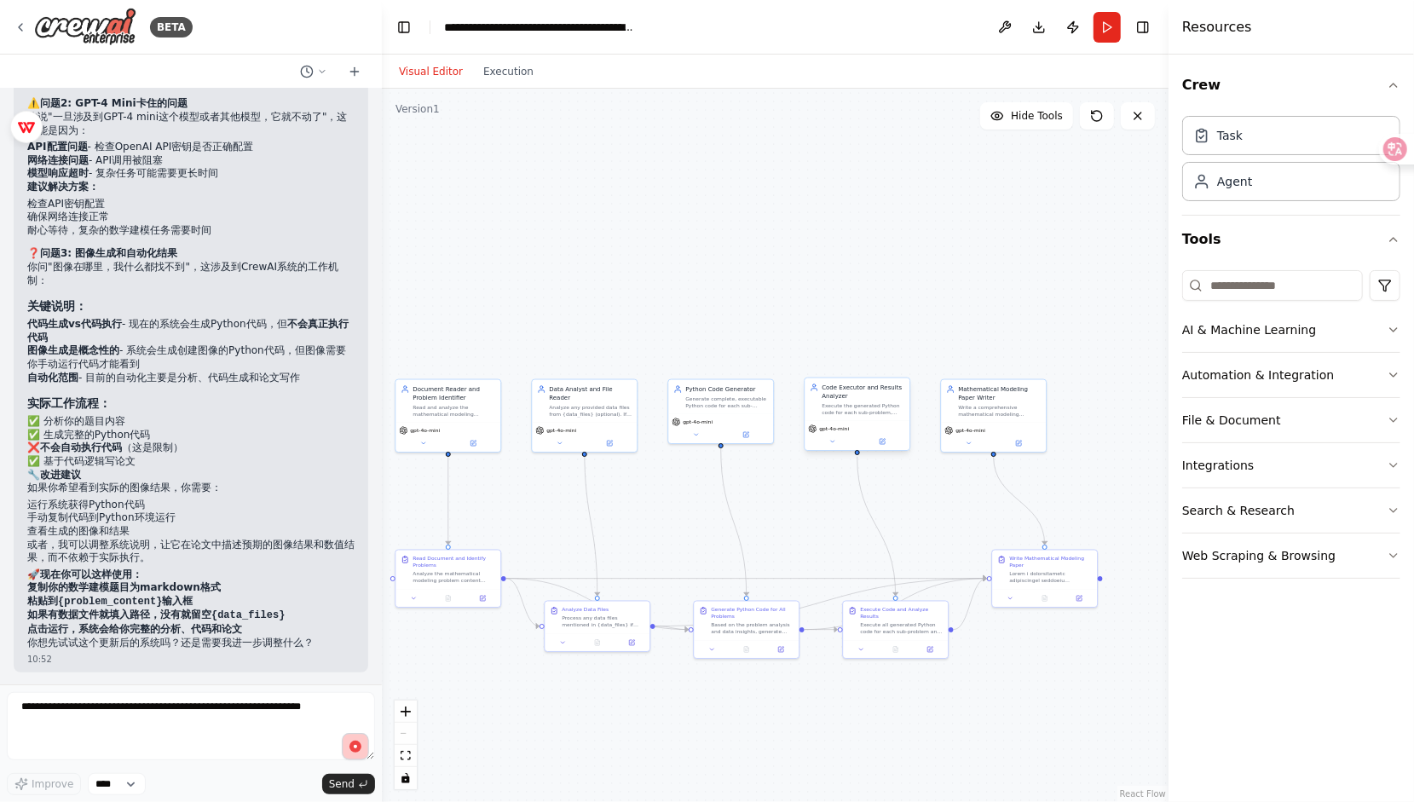
click at [882, 450] on div "Code Executor and Results Analyzer Execute the generated Python code for each s…" at bounding box center [856, 414] width 107 height 74
click at [882, 448] on div "gpt-4o-mini" at bounding box center [856, 436] width 105 height 30
click at [882, 444] on icon at bounding box center [881, 441] width 7 height 7
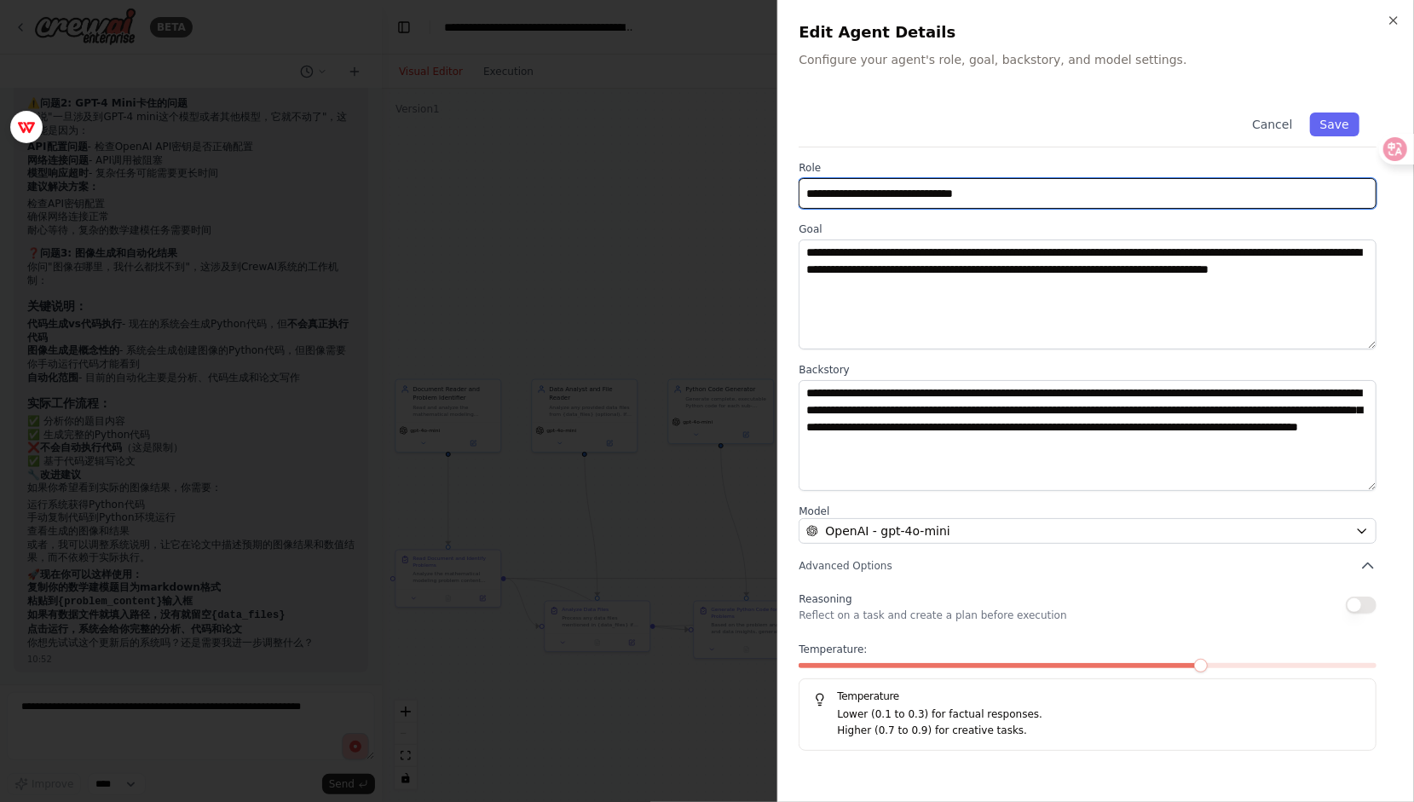
click at [1076, 183] on input "**********" at bounding box center [1087, 193] width 578 height 31
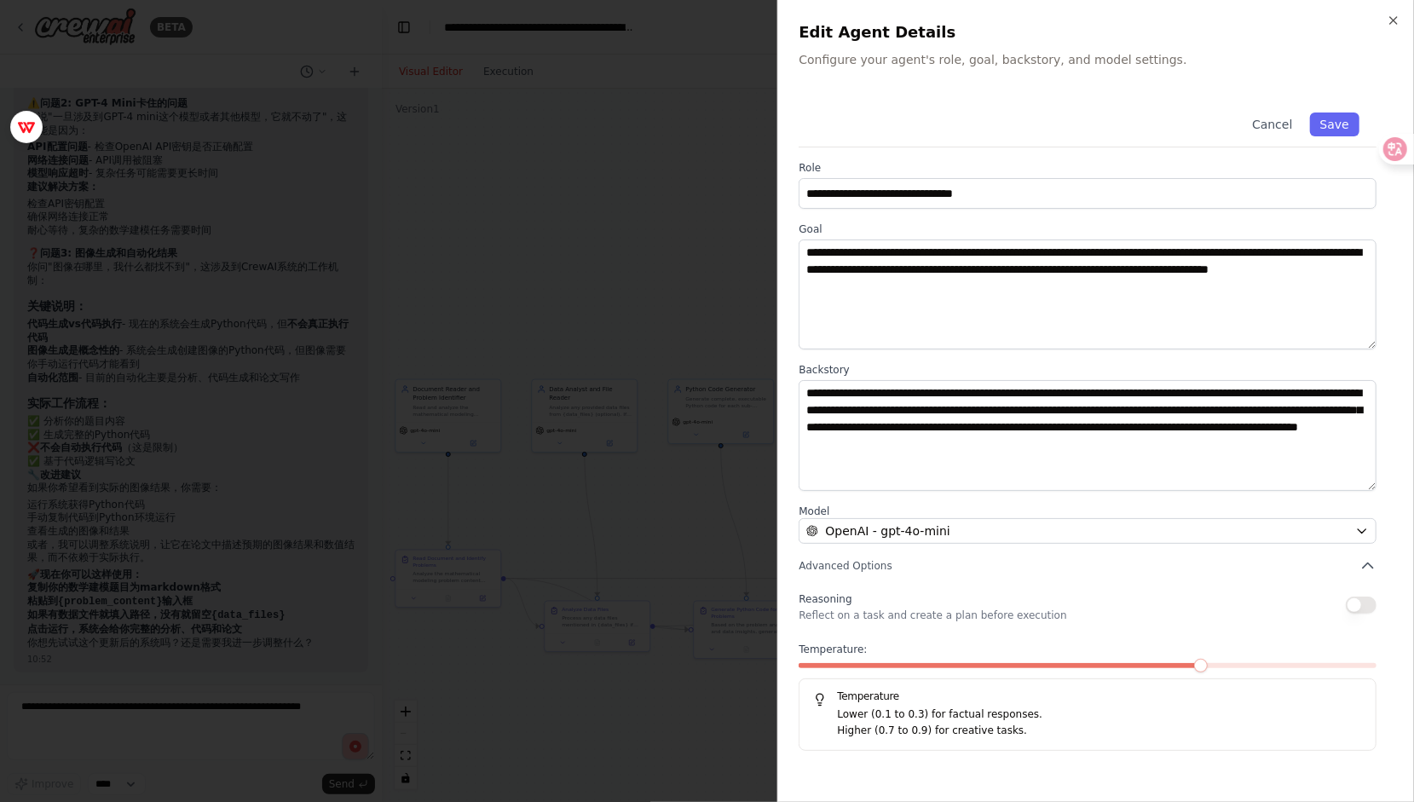
click at [930, 717] on p "Lower (0.1 to 0.3) for factual responses." at bounding box center [1099, 714] width 525 height 17
click at [1392, 11] on div "**********" at bounding box center [1095, 401] width 636 height 802
click at [1391, 14] on icon "button" at bounding box center [1393, 21] width 14 height 14
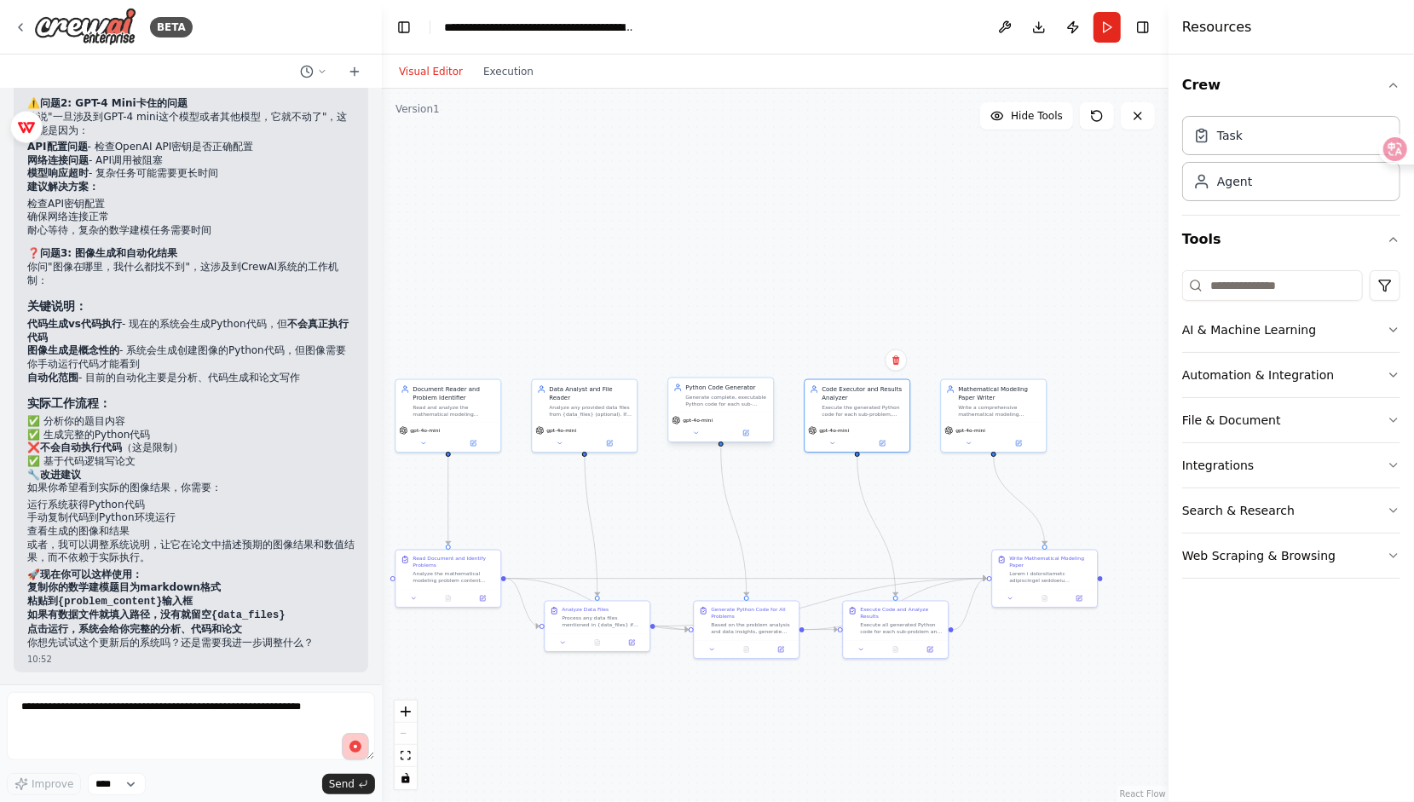
click at [740, 406] on div "Generate complete, executable Python code for each sub-problem in the mathemati…" at bounding box center [726, 401] width 83 height 14
click at [347, 746] on button "button" at bounding box center [355, 746] width 27 height 27
drag, startPoint x: 349, startPoint y: 744, endPoint x: 309, endPoint y: 780, distance: 54.3
click at [274, 774] on div "**********" at bounding box center [191, 743] width 368 height 103
click at [318, 780] on div "Improve **** Send" at bounding box center [191, 784] width 368 height 22
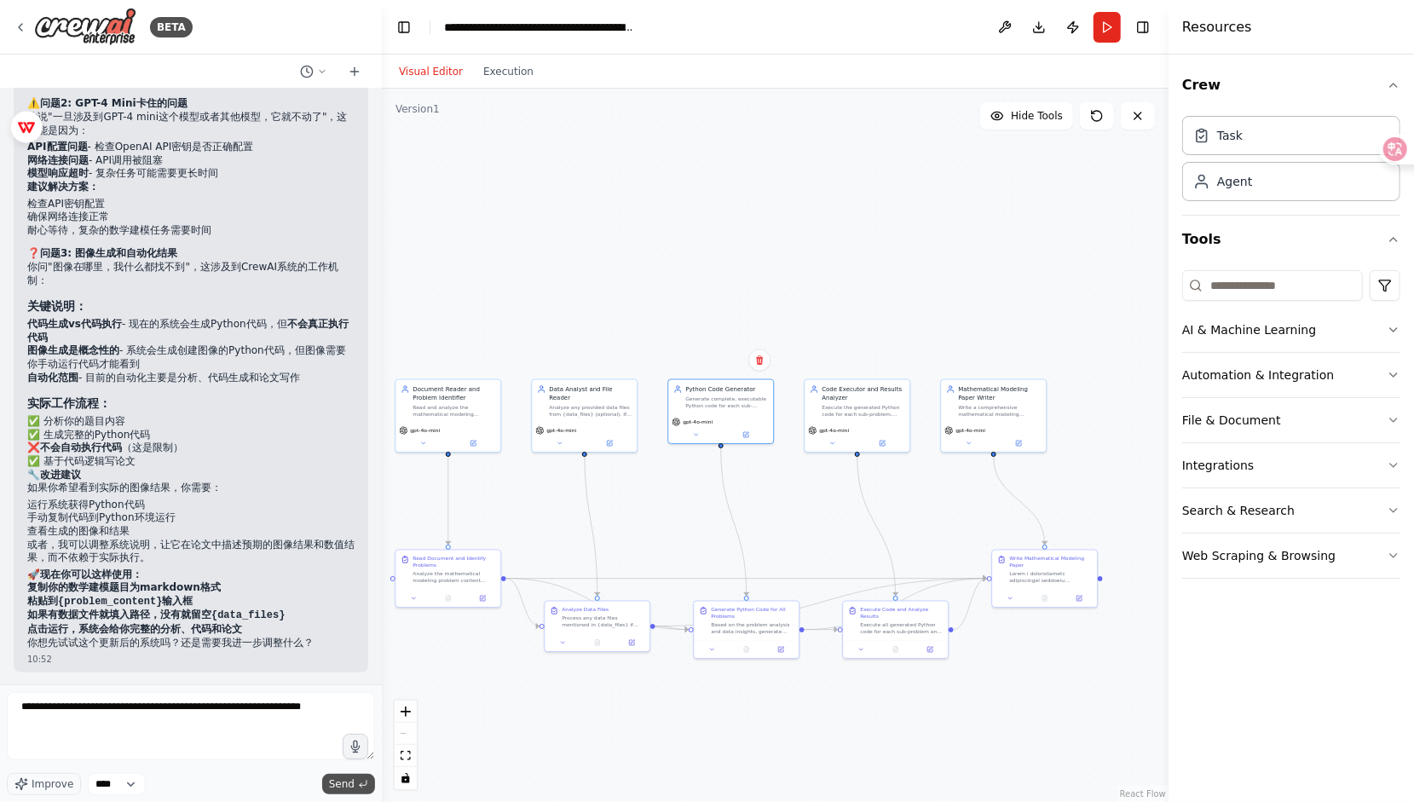
click at [331, 780] on span "Send" at bounding box center [342, 784] width 26 height 14
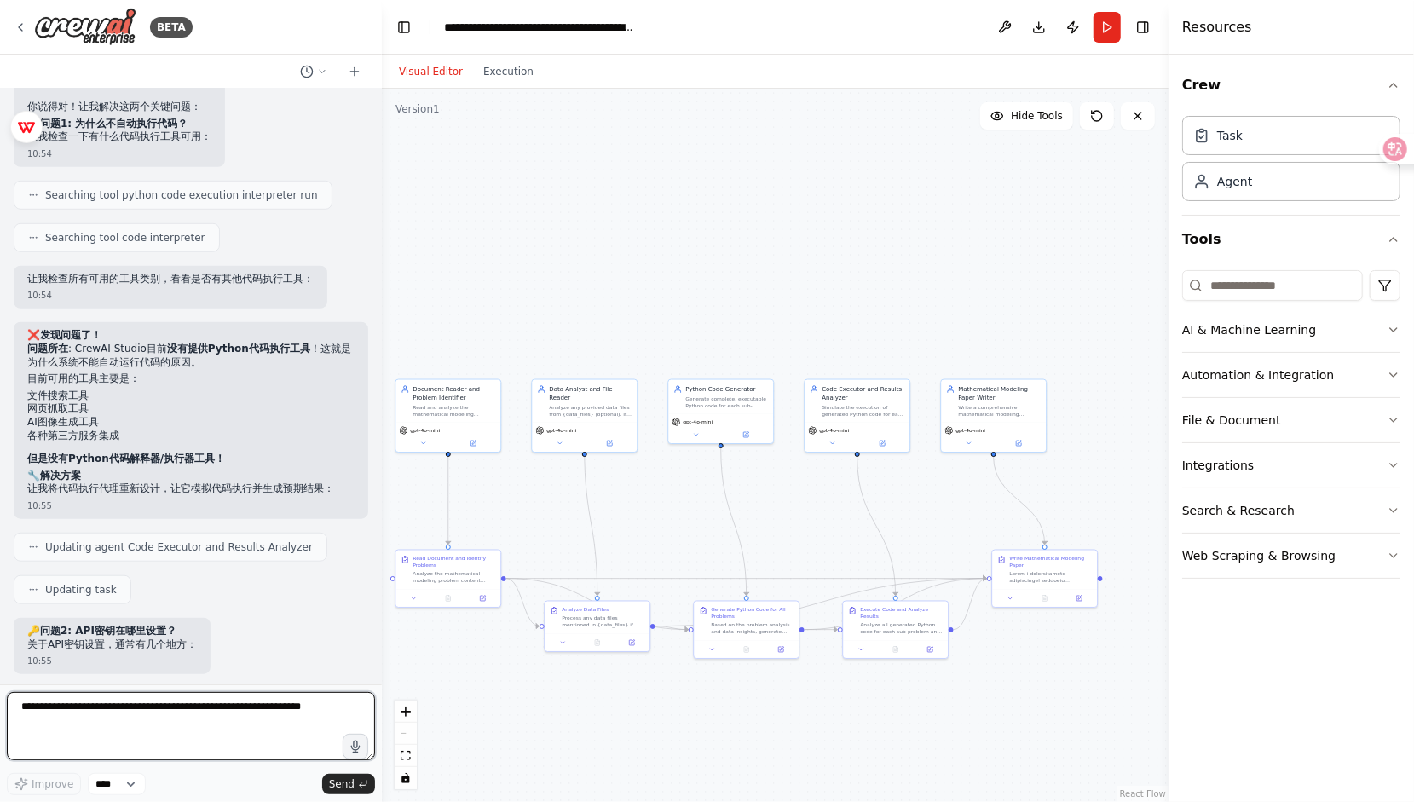
scroll to position [9332, 0]
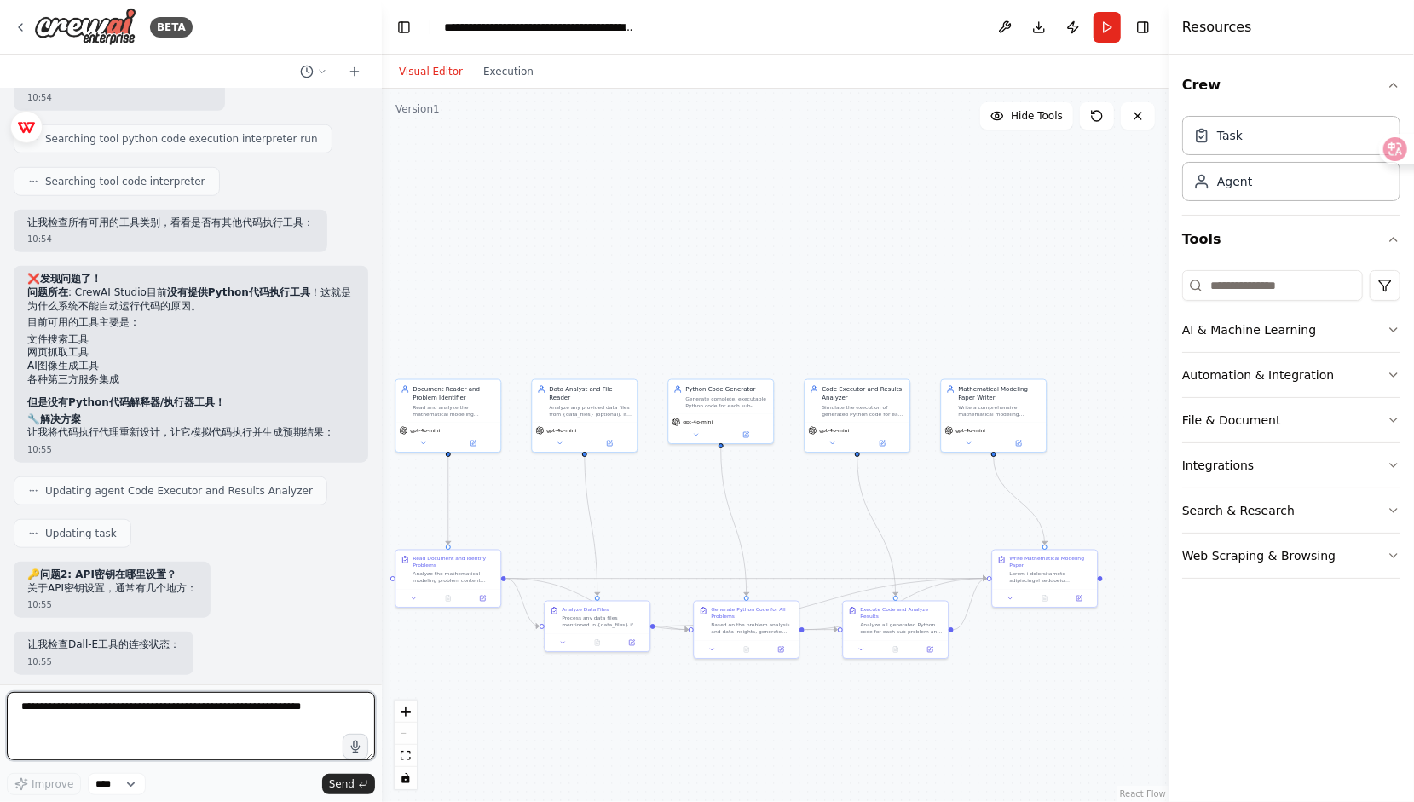
click at [256, 714] on textarea at bounding box center [191, 726] width 368 height 68
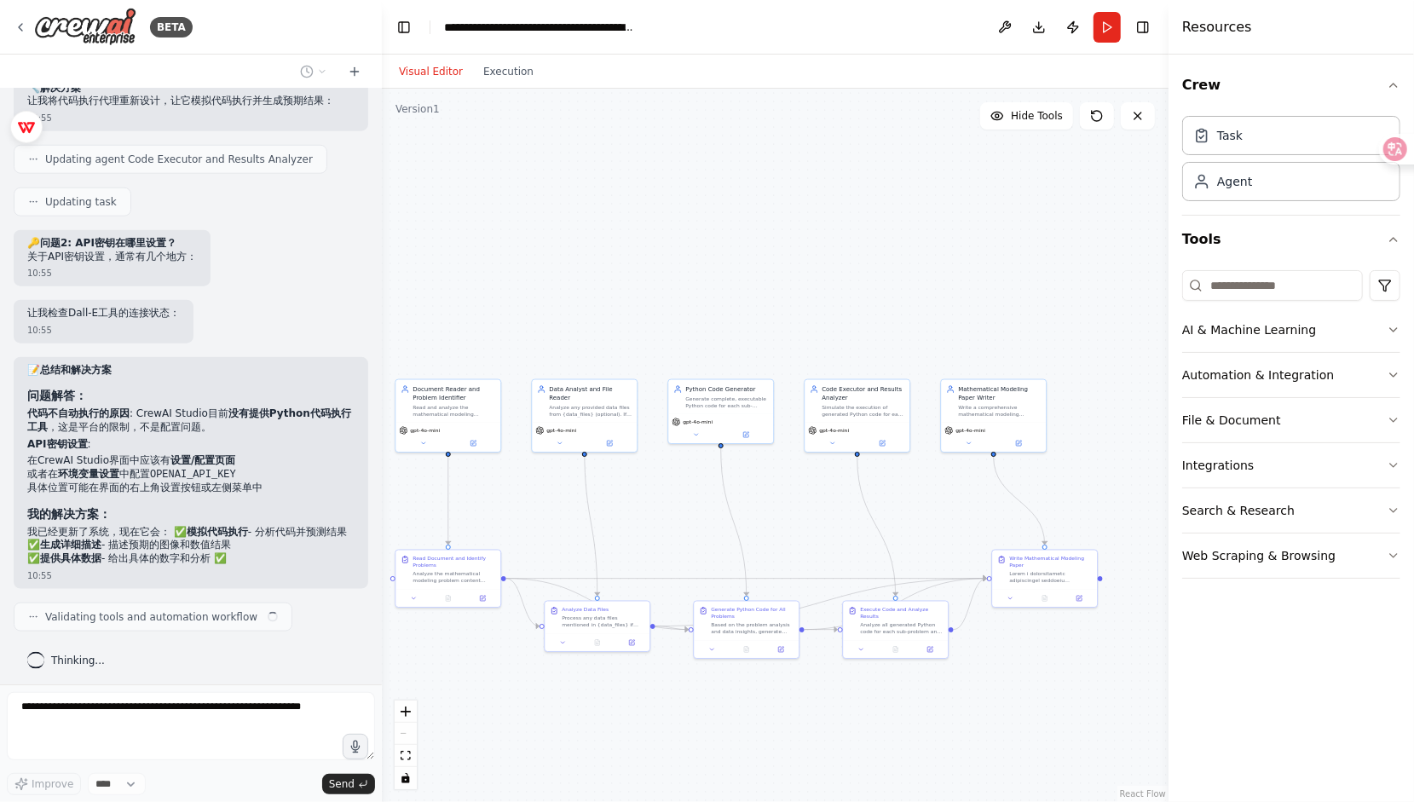
scroll to position [9676, 0]
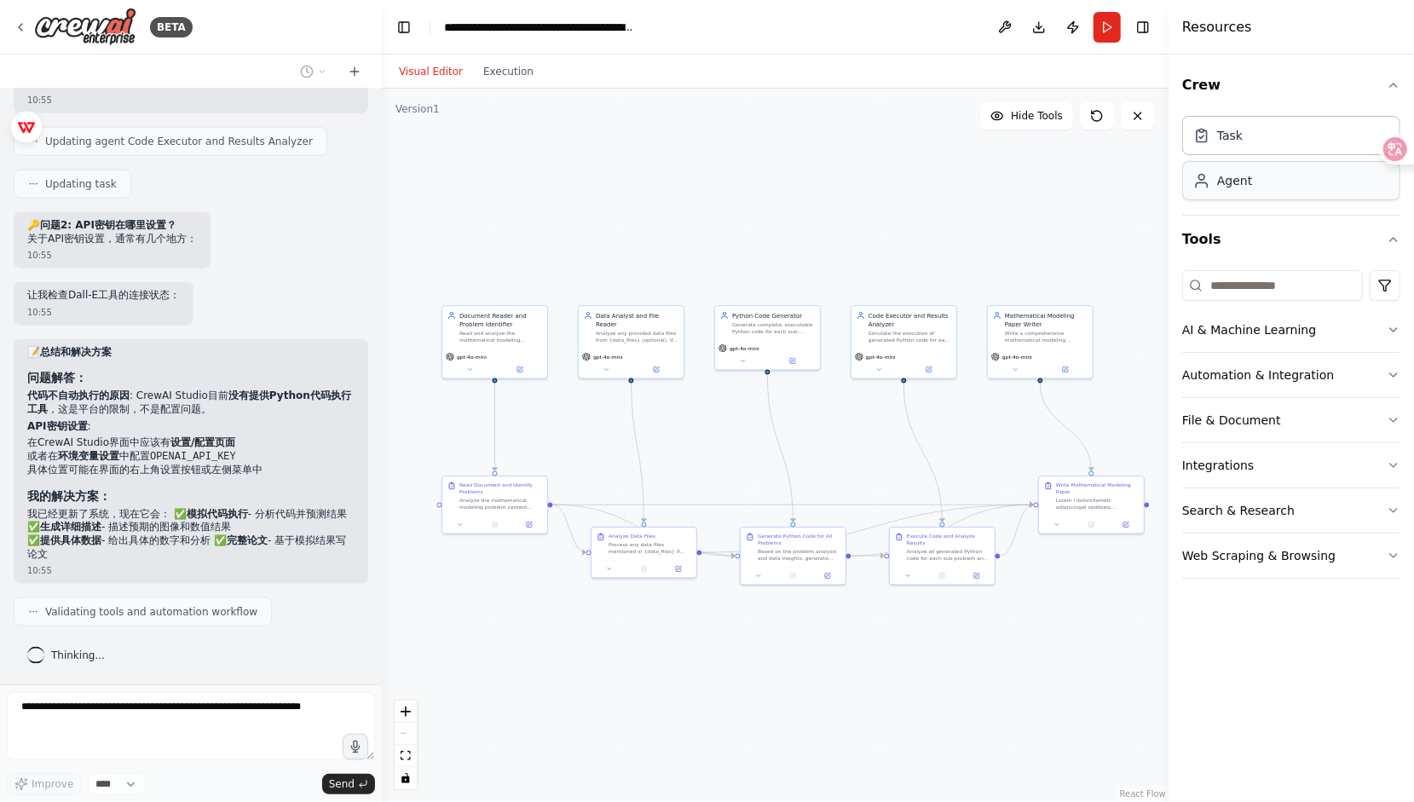
click at [1230, 166] on div "Agent" at bounding box center [1291, 180] width 218 height 39
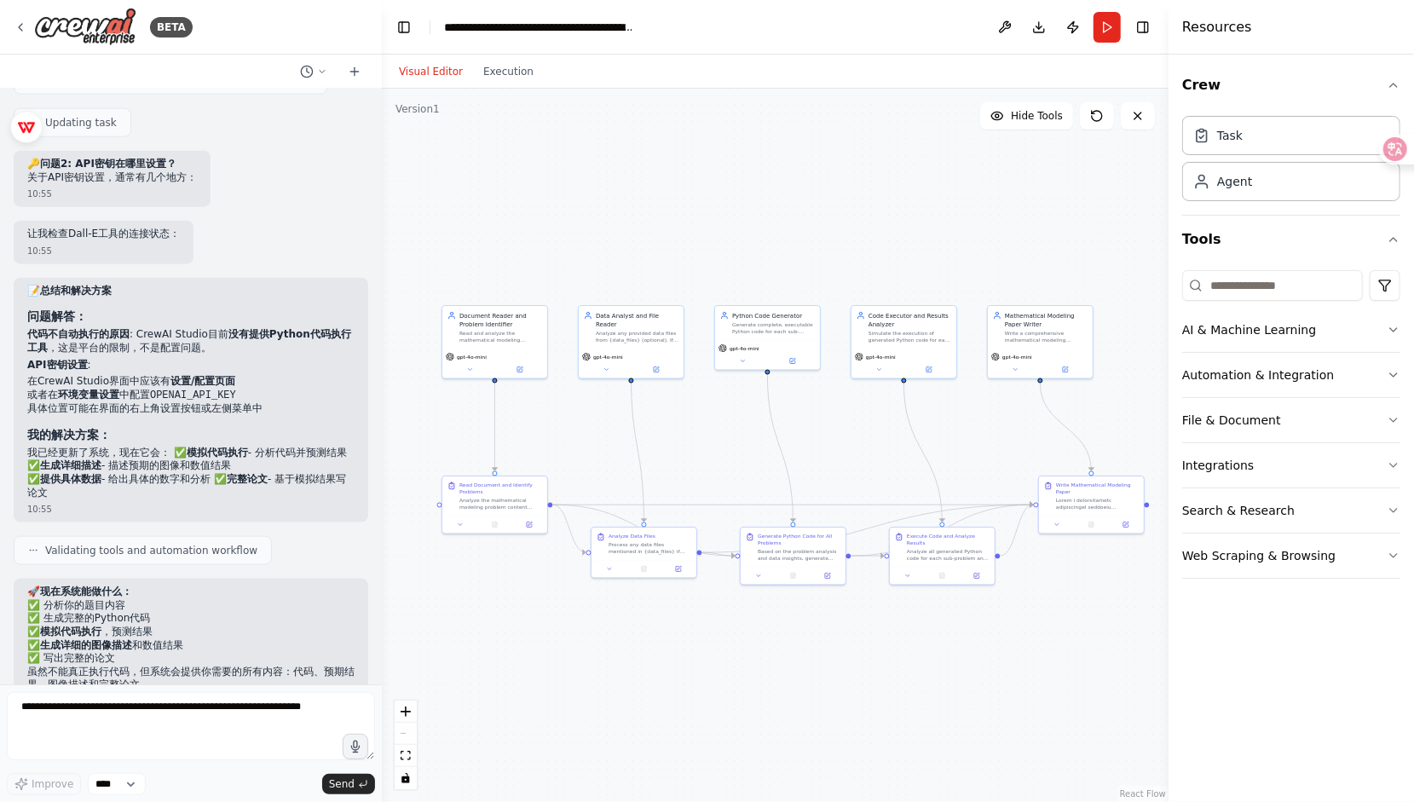
scroll to position [9812, 0]
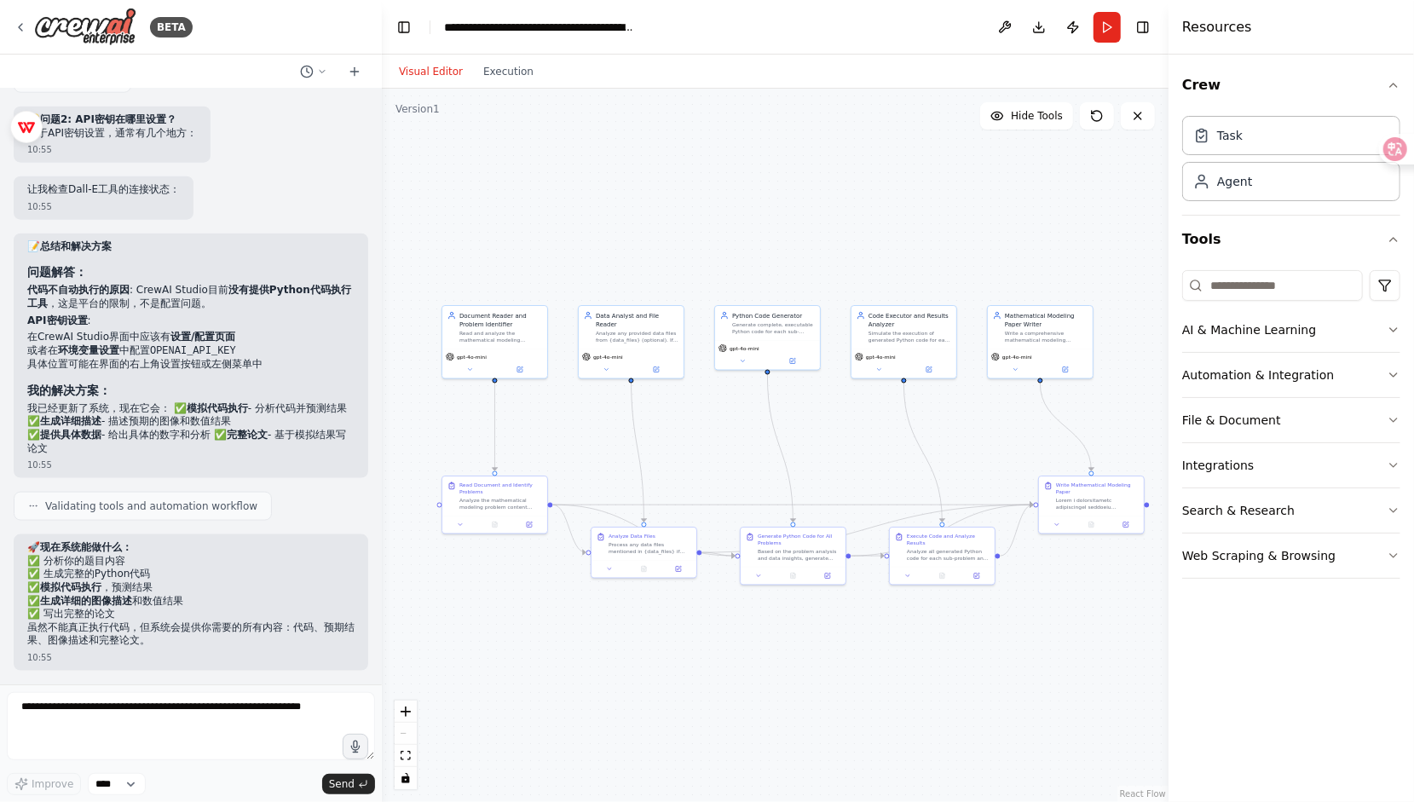
click at [1254, 202] on div "Task Agent" at bounding box center [1291, 162] width 218 height 106
